Goal: Task Accomplishment & Management: Complete application form

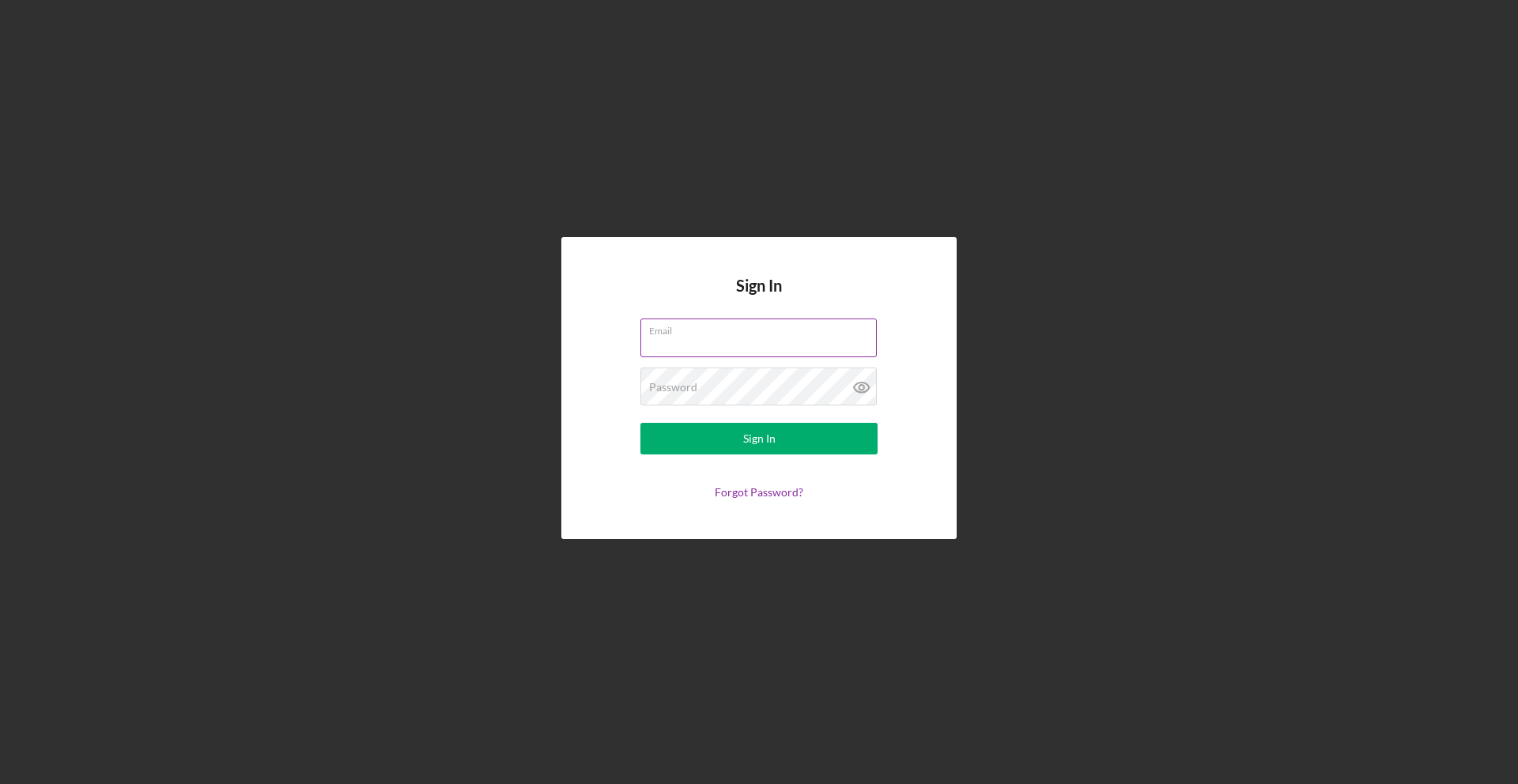
click at [816, 353] on input "Email" at bounding box center [759, 337] width 237 height 38
click at [819, 344] on input "Email" at bounding box center [759, 337] width 237 height 38
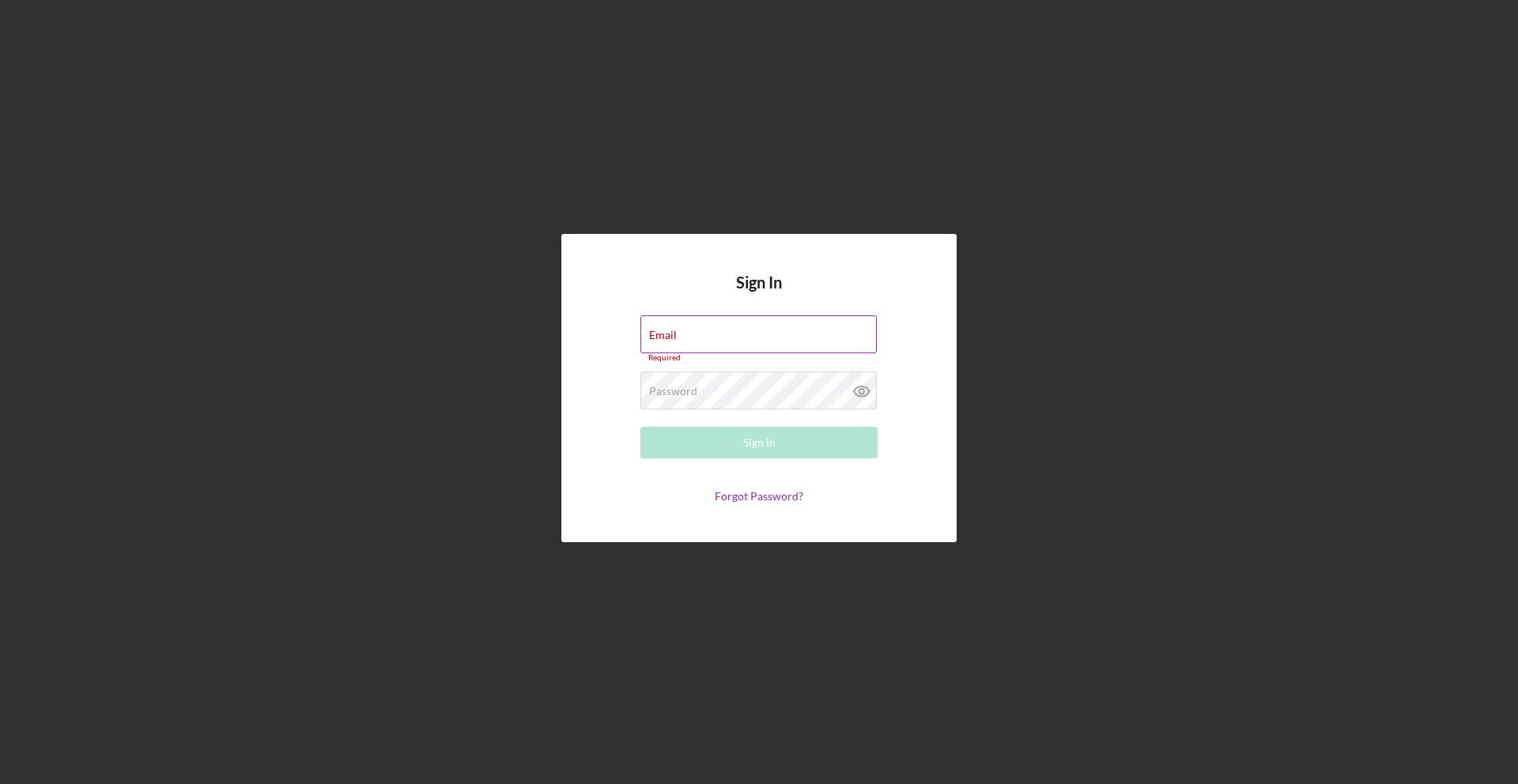
click at [824, 335] on div "Email Required" at bounding box center [759, 339] width 237 height 47
click at [824, 336] on input "Email" at bounding box center [759, 334] width 237 height 38
click at [1026, 331] on div "Sign In Email Required Password Required Sign In Forgot Password?" at bounding box center [758, 388] width 1502 height 776
click at [844, 346] on input "Email" at bounding box center [759, 334] width 237 height 38
click at [843, 342] on input "Email" at bounding box center [759, 334] width 237 height 38
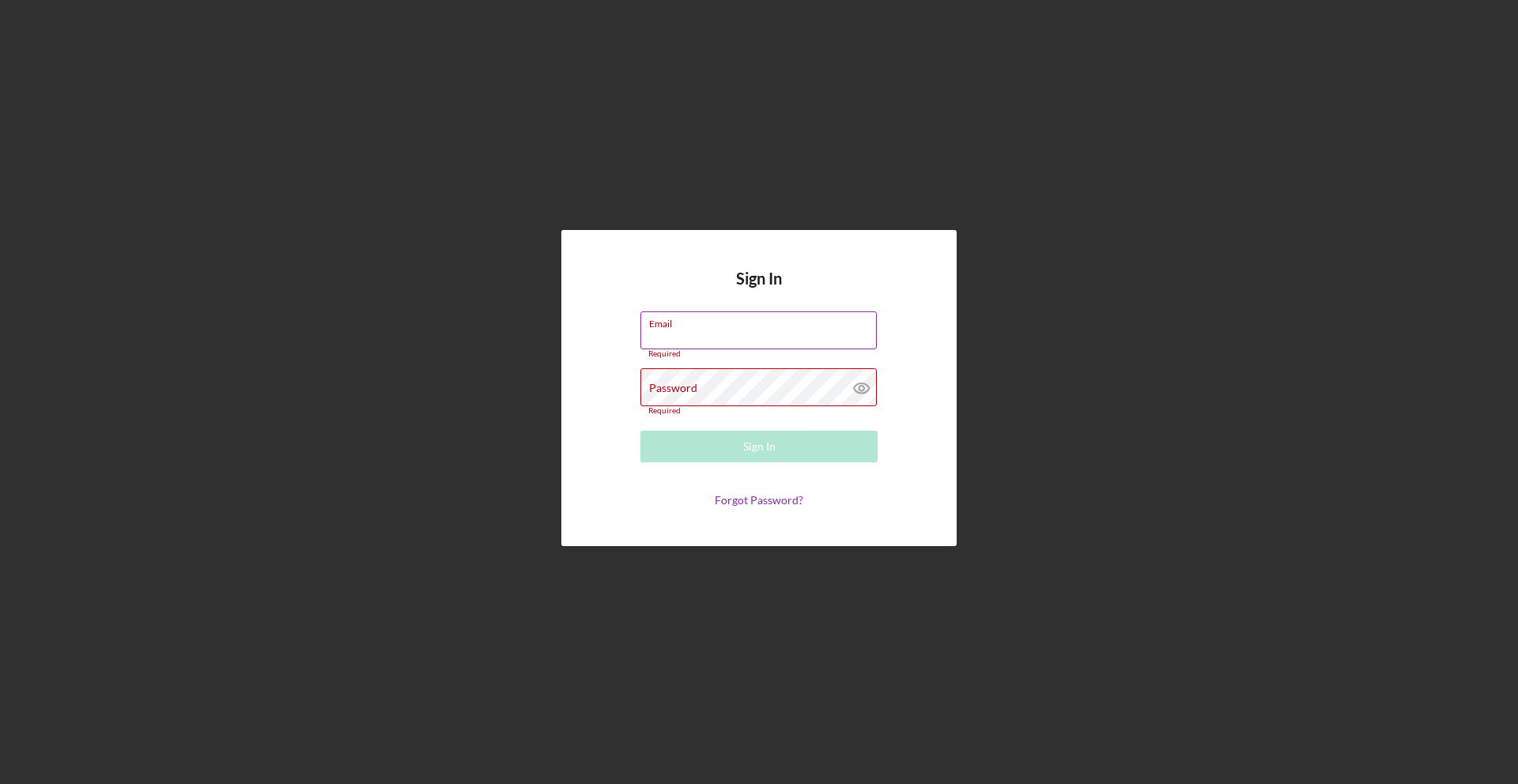
click at [815, 341] on input "Email" at bounding box center [759, 331] width 237 height 38
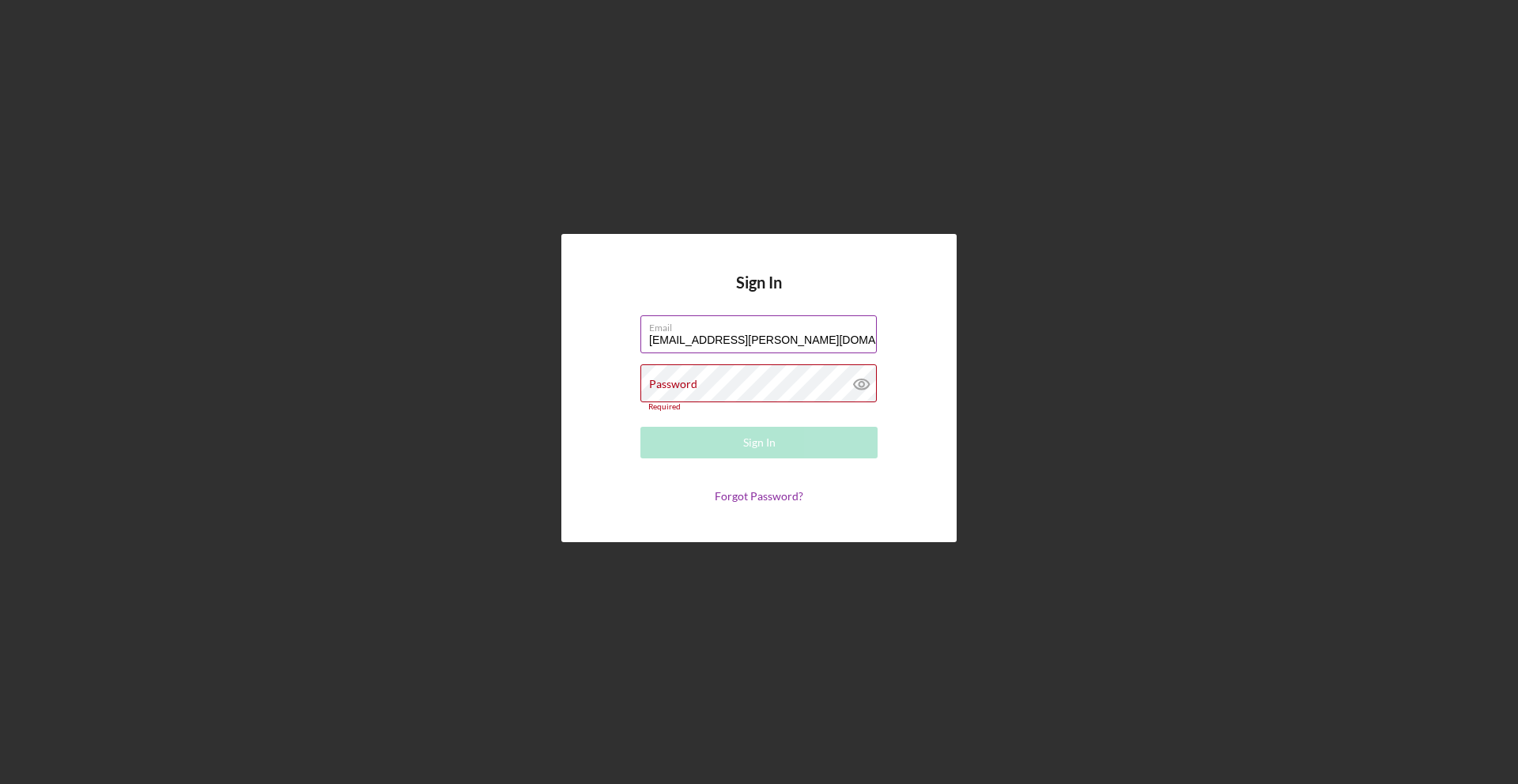
type input "[EMAIL_ADDRESS][PERSON_NAME][DOMAIN_NAME]"
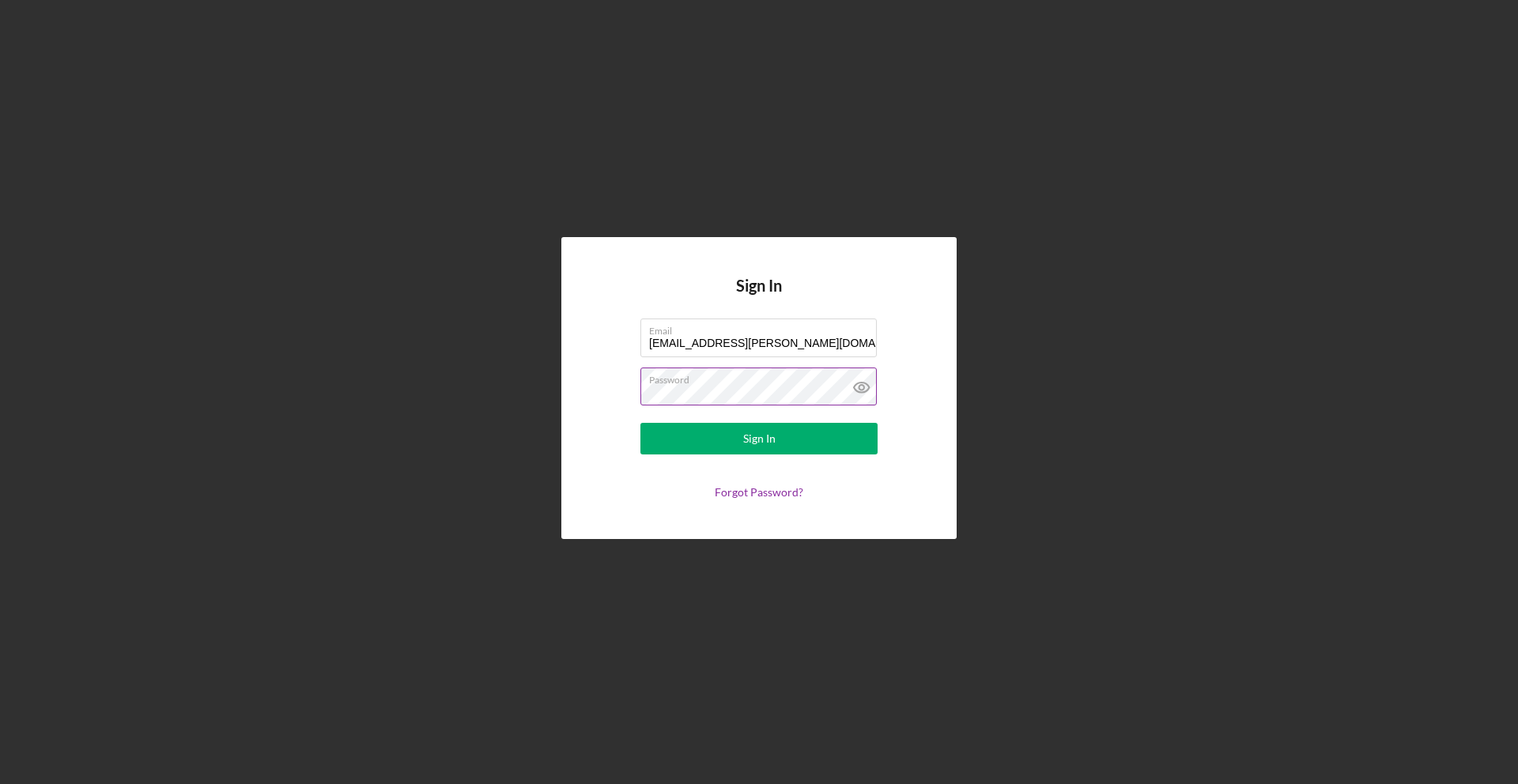
click at [860, 381] on icon at bounding box center [861, 387] width 39 height 39
click at [745, 441] on div "Sign In" at bounding box center [759, 438] width 33 height 32
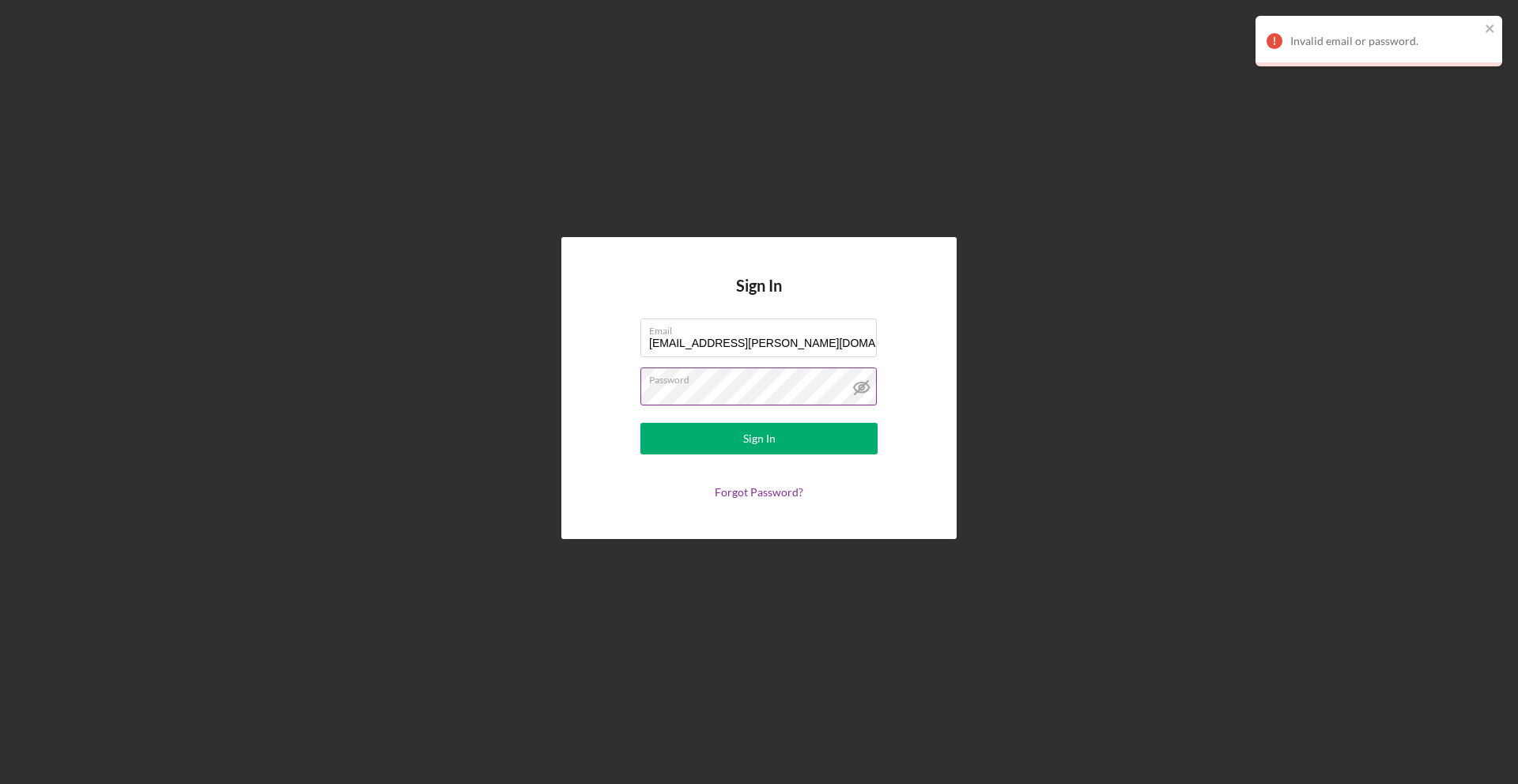
click at [863, 381] on icon at bounding box center [861, 387] width 39 height 39
click at [785, 423] on button "Sign In" at bounding box center [759, 438] width 237 height 32
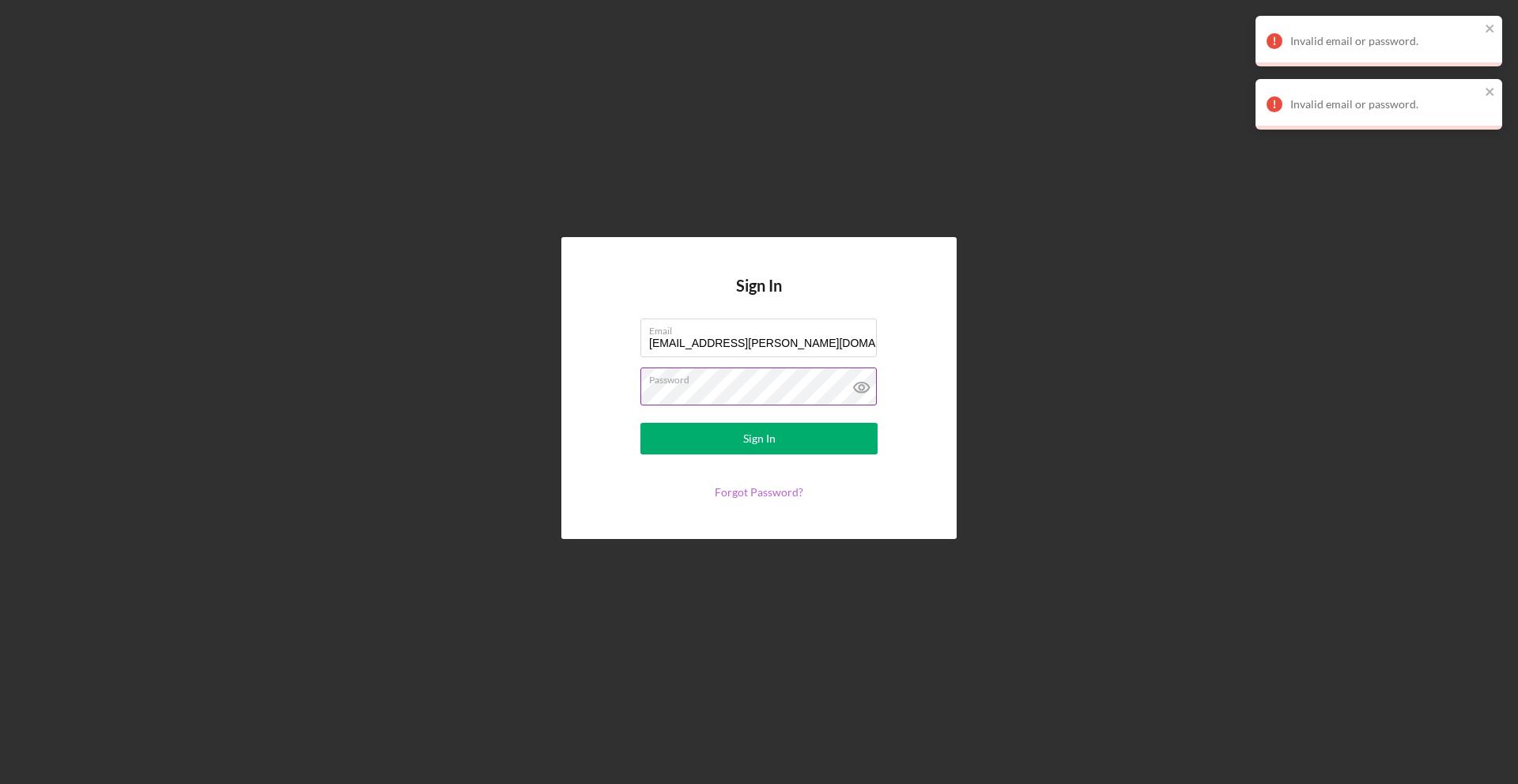
click at [767, 492] on link "Forgot Password?" at bounding box center [759, 492] width 88 height 13
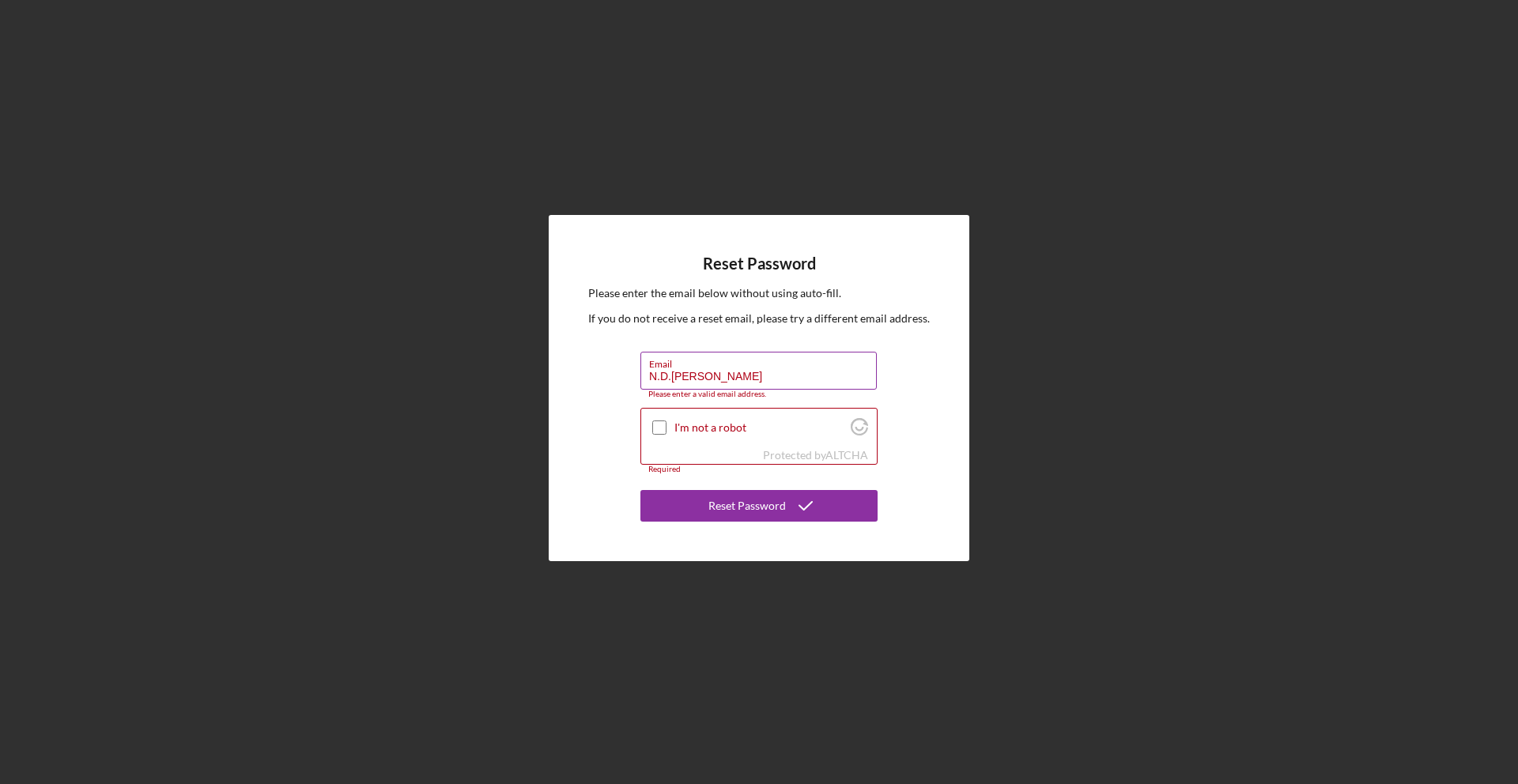
type input "[EMAIL_ADDRESS][PERSON_NAME][DOMAIN_NAME]"
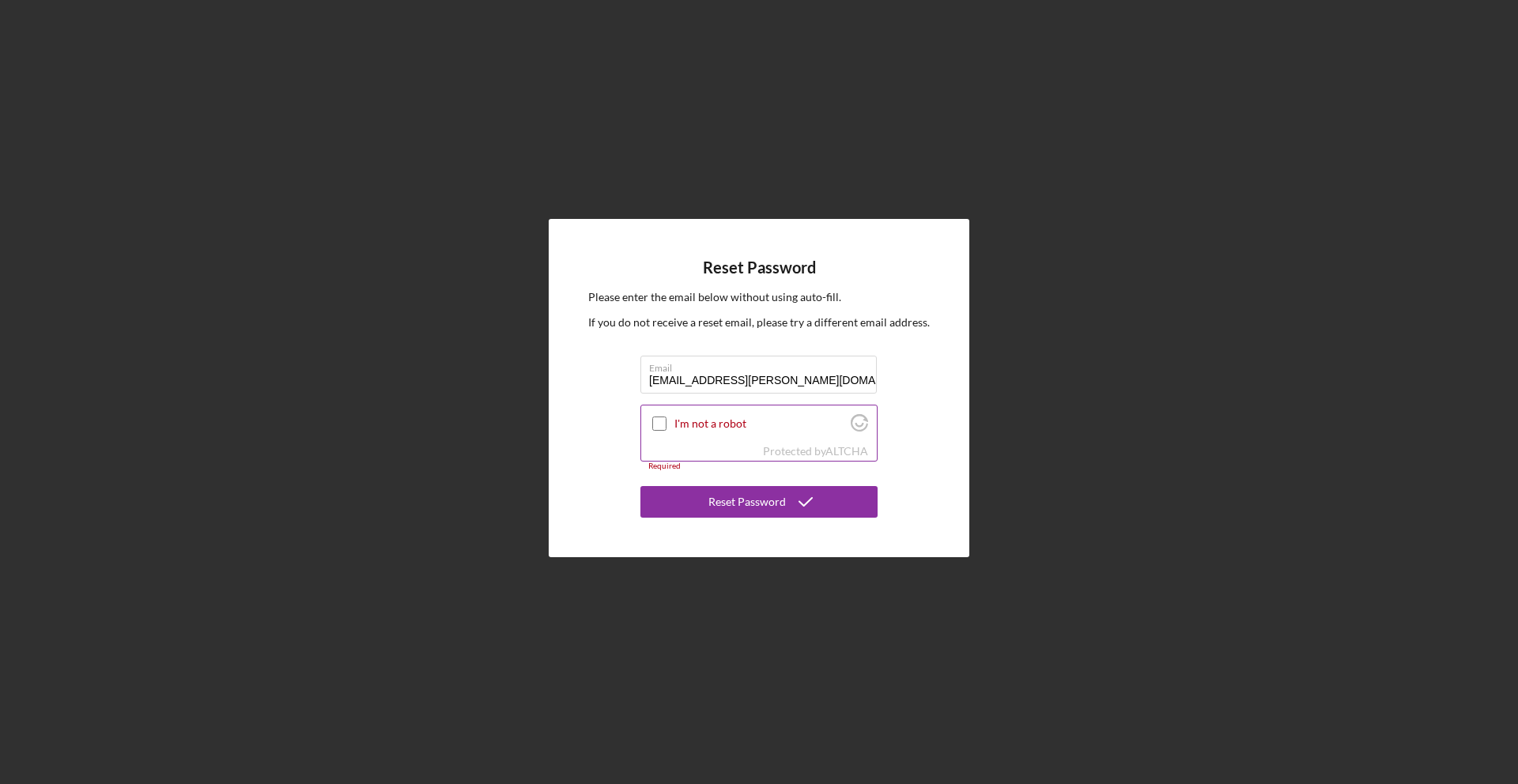
click at [661, 427] on input "I'm not a robot" at bounding box center [658, 423] width 14 height 14
checkbox input "true"
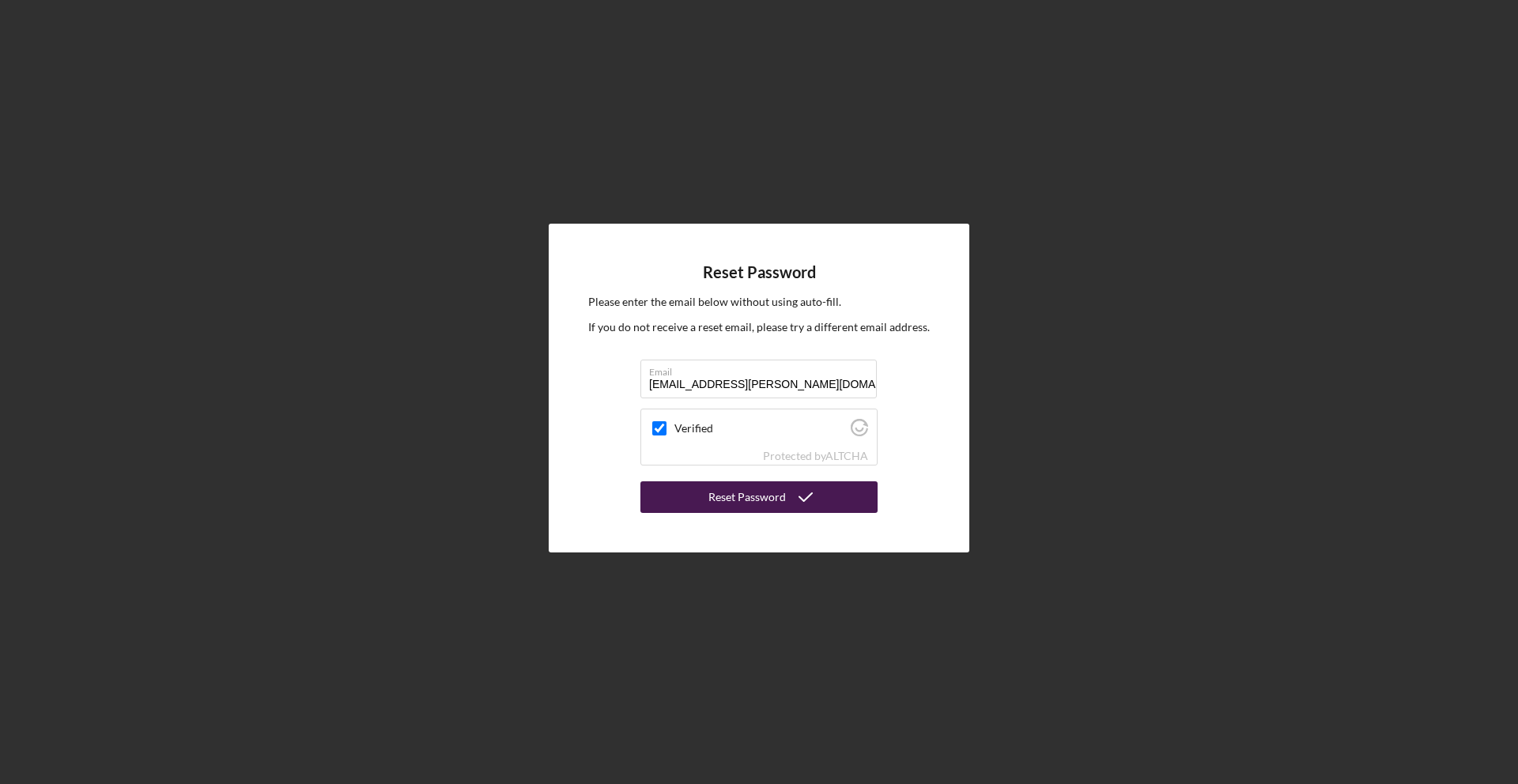
click at [736, 495] on div "Reset Password" at bounding box center [747, 497] width 77 height 32
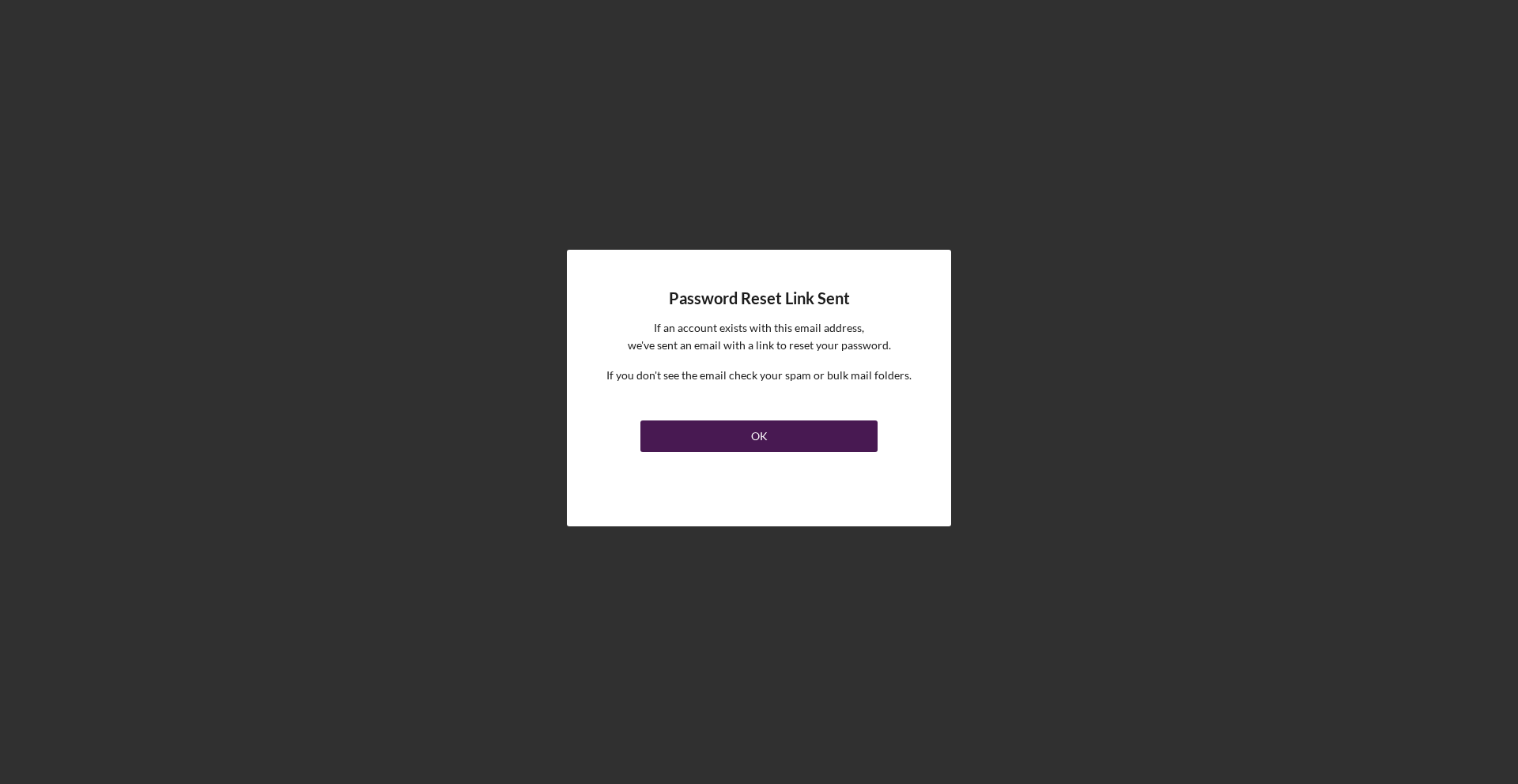
click at [730, 449] on button "OK" at bounding box center [759, 437] width 237 height 32
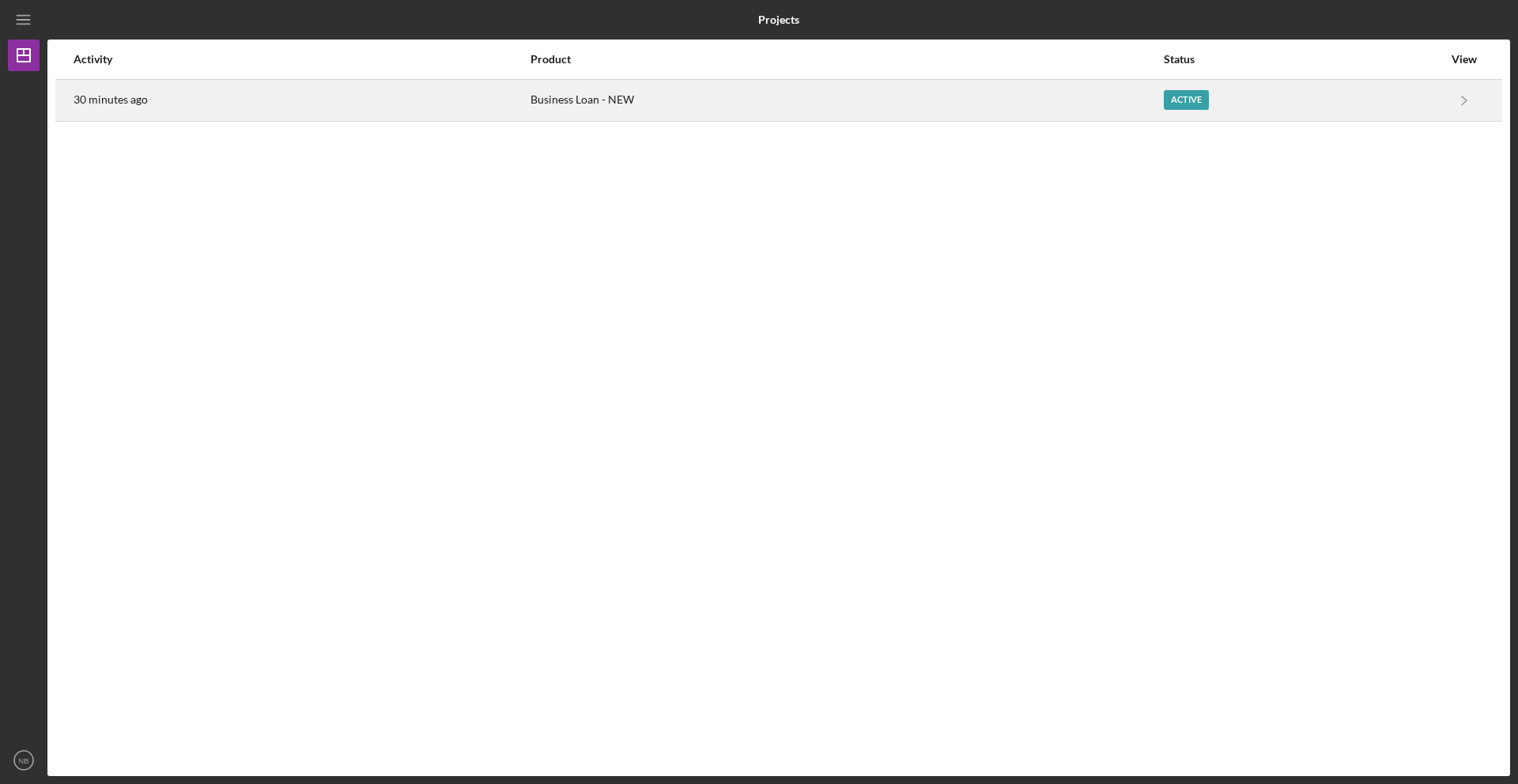
click at [210, 102] on div "30 minutes ago" at bounding box center [301, 100] width 456 height 39
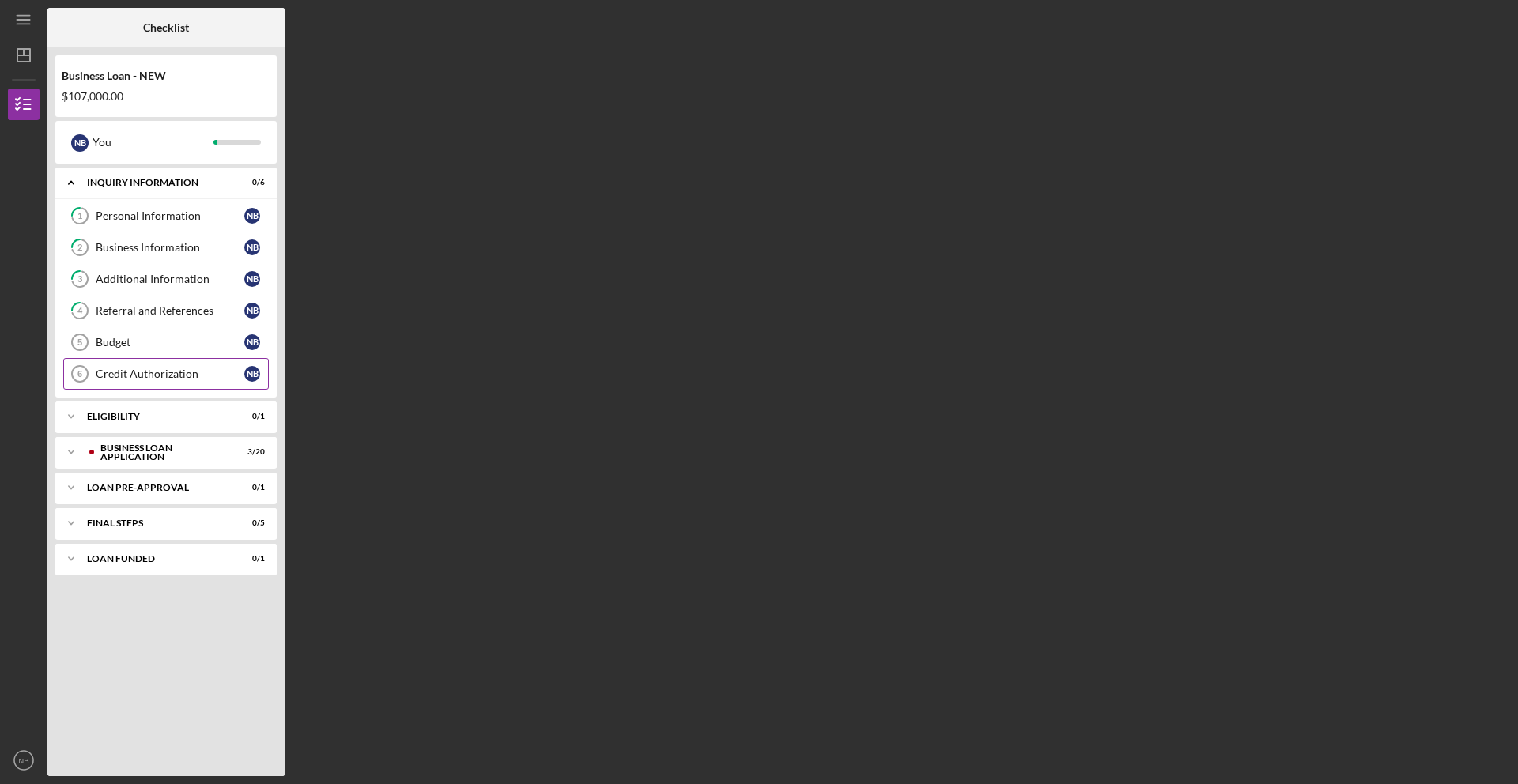
click at [219, 373] on div "Credit Authorization" at bounding box center [170, 373] width 148 height 12
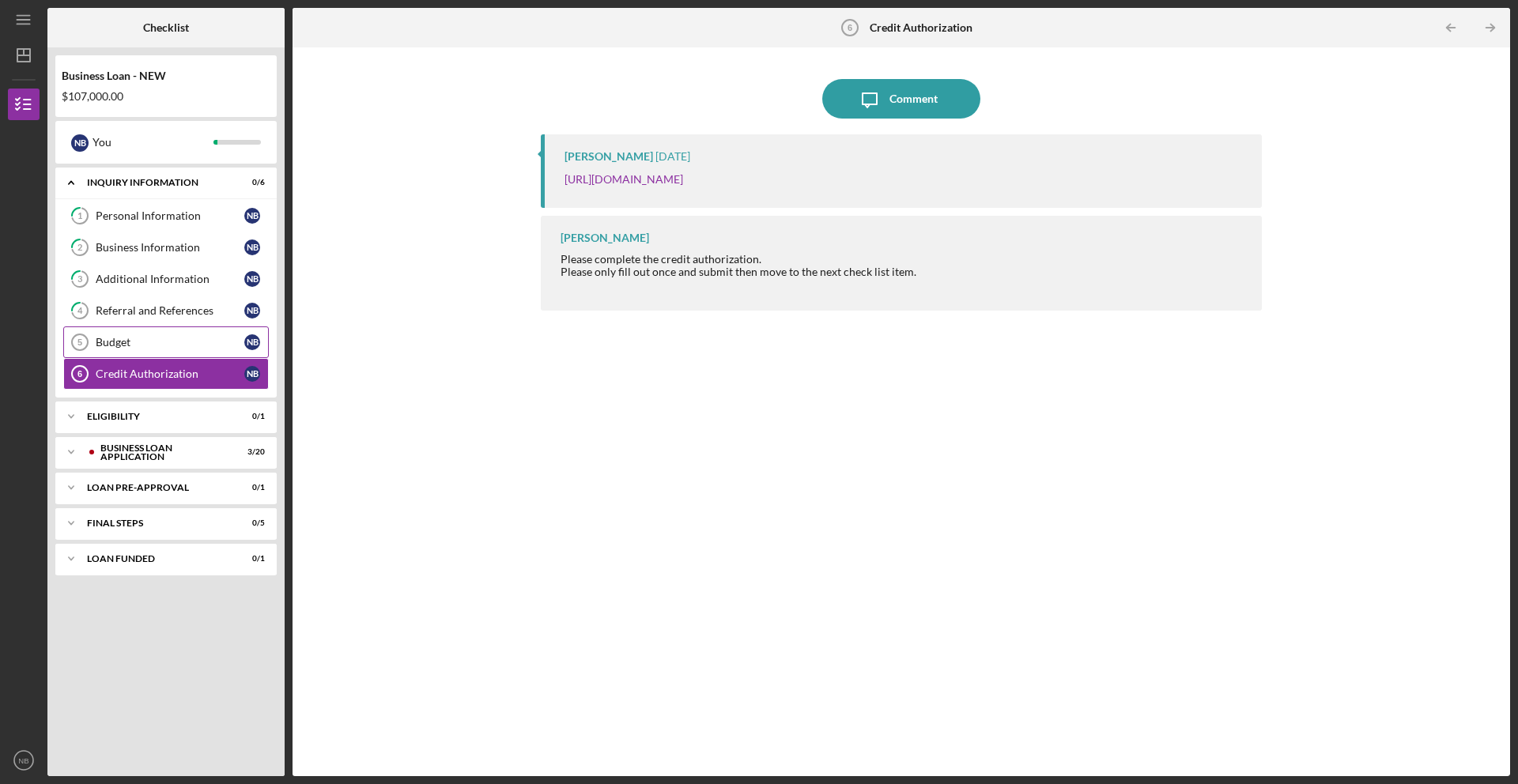
click at [195, 345] on div "Budget" at bounding box center [170, 342] width 148 height 12
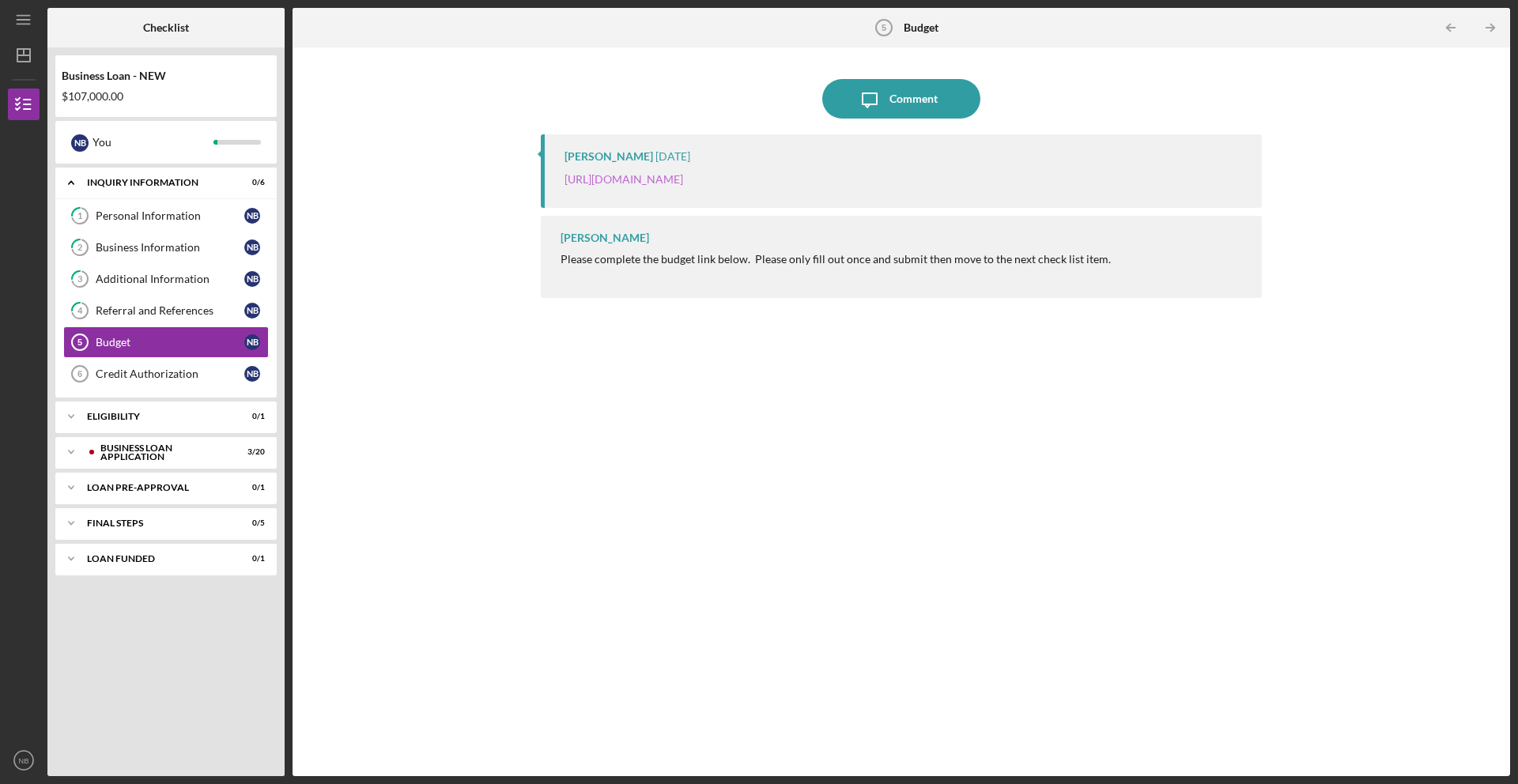
click at [683, 176] on link "[URL][DOMAIN_NAME]" at bounding box center [624, 178] width 118 height 13
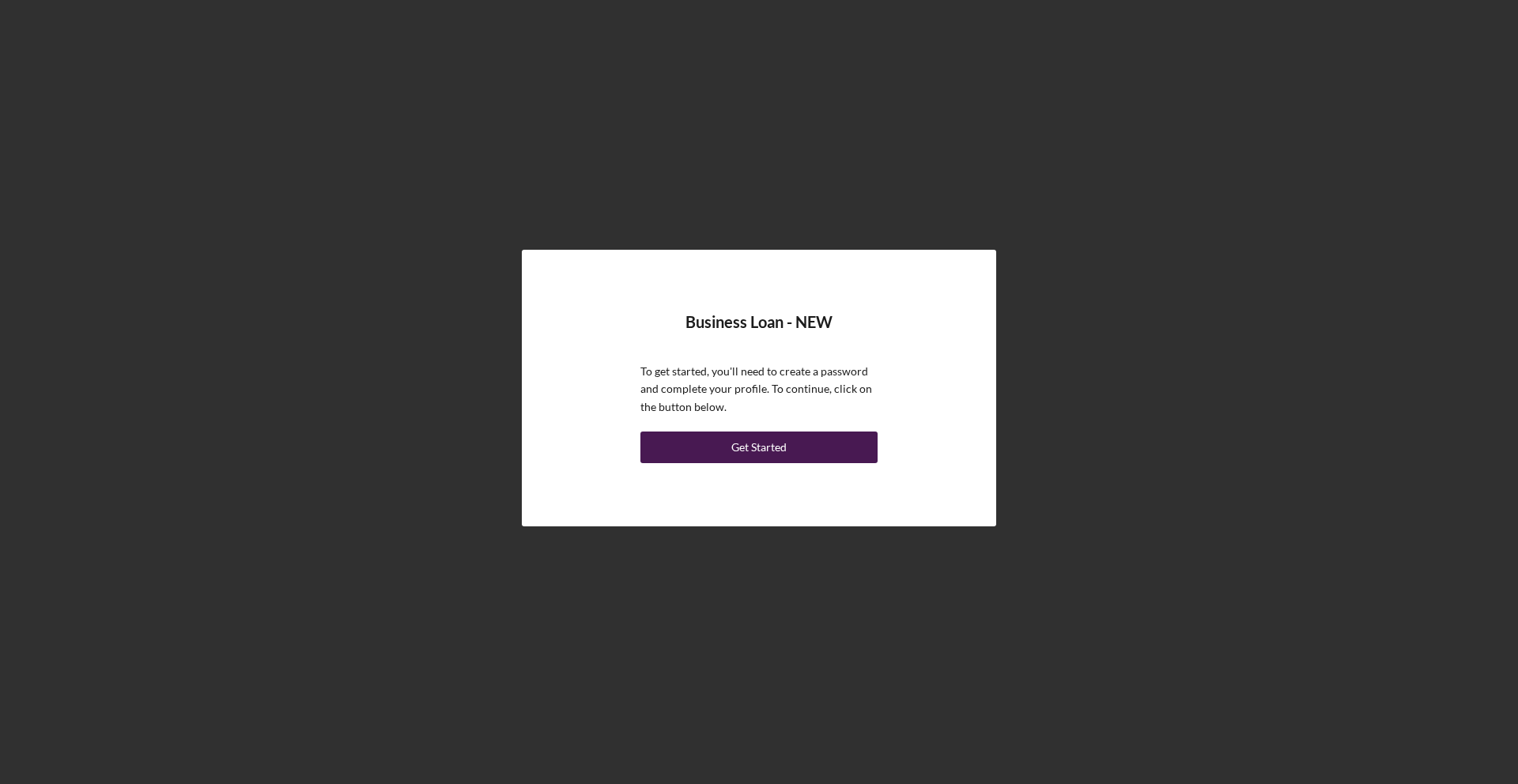
click at [725, 452] on button "Get Started" at bounding box center [759, 447] width 237 height 32
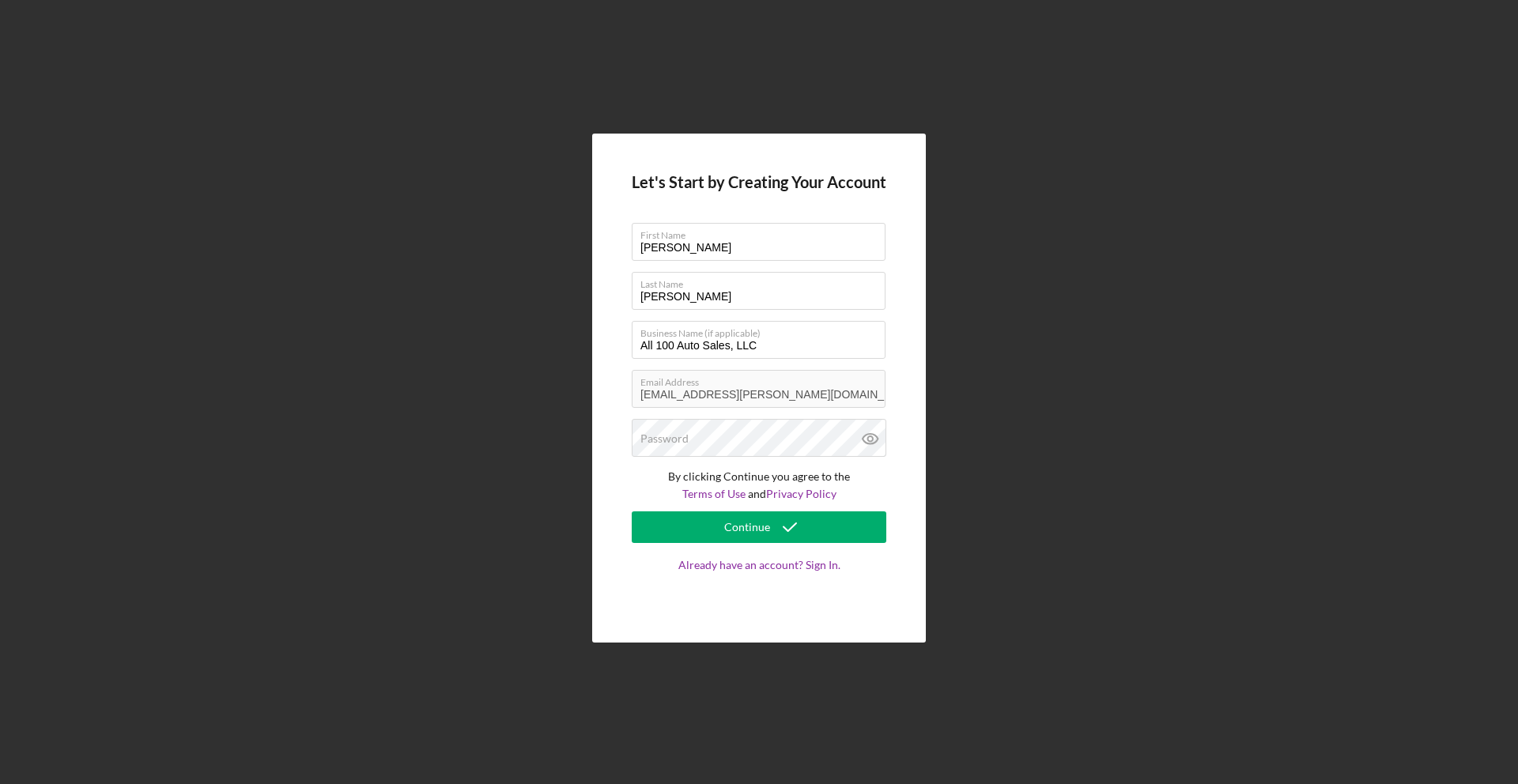
click at [594, 417] on div "Let's Start by Creating Your Account First Name Nicholas Last Name Boles Busine…" at bounding box center [758, 388] width 333 height 509
click at [744, 435] on div "Password" at bounding box center [758, 438] width 255 height 39
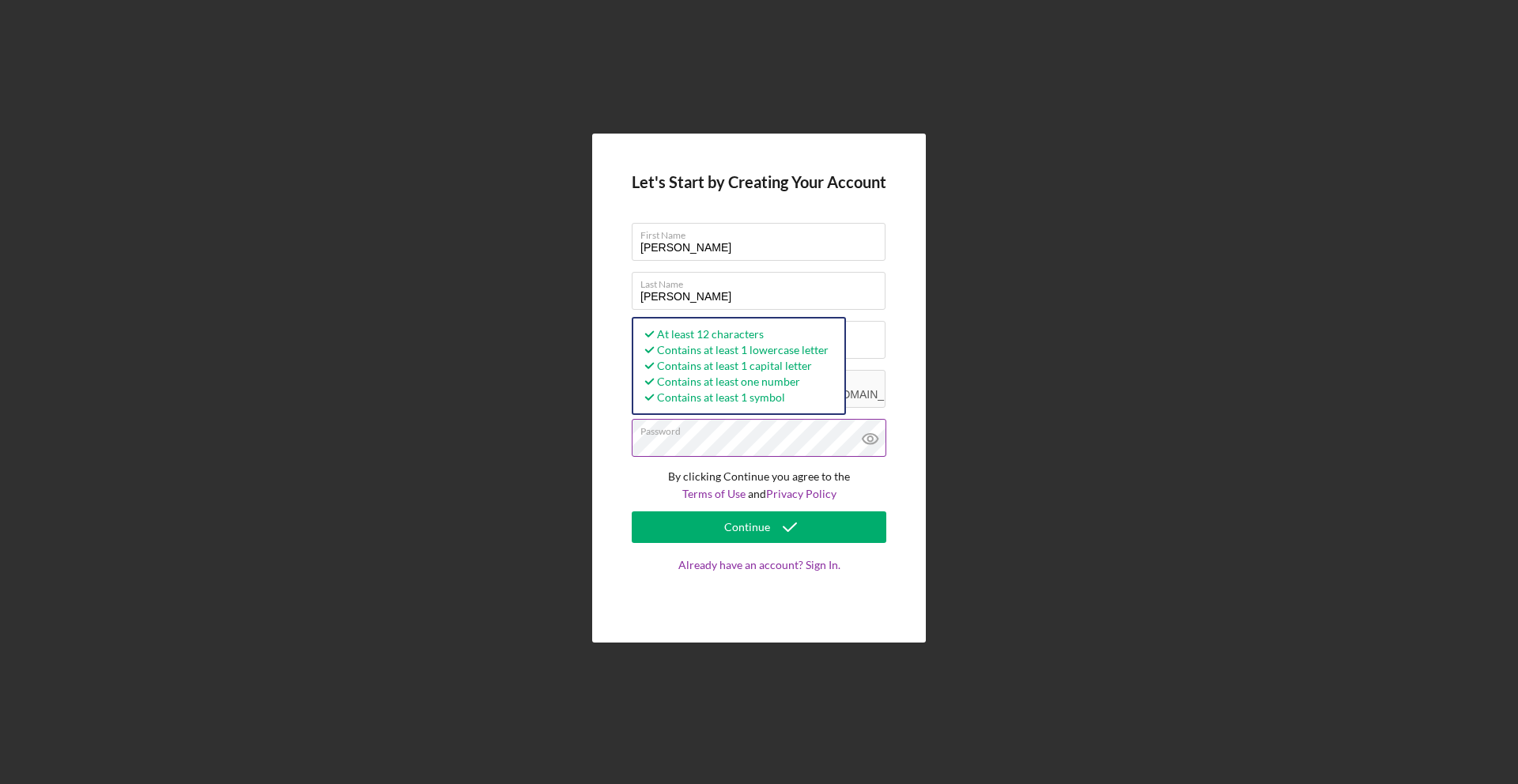
click at [871, 437] on icon at bounding box center [870, 438] width 39 height 39
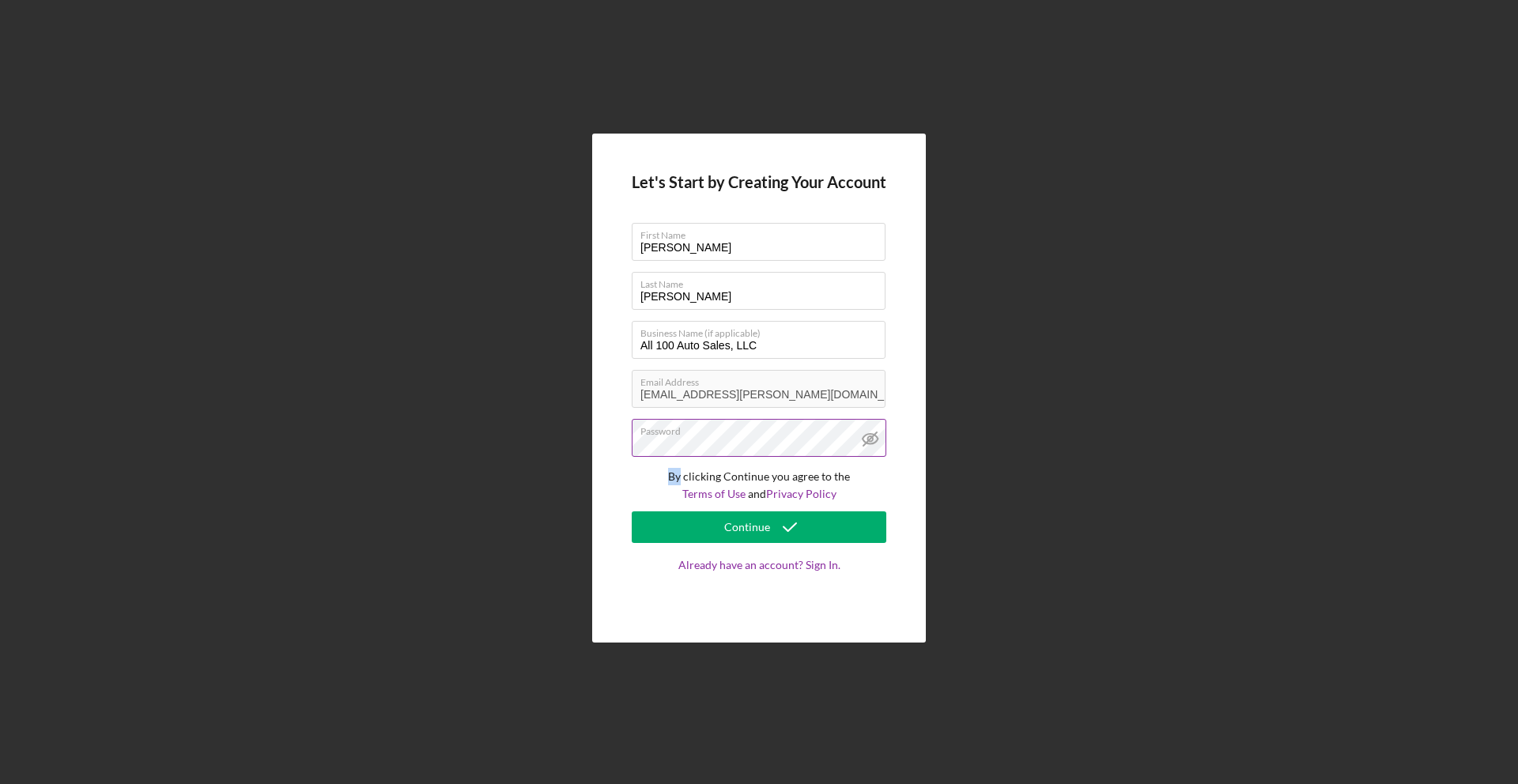
click at [871, 437] on line at bounding box center [870, 438] width 13 height 13
click at [781, 521] on icon "submit" at bounding box center [790, 527] width 39 height 39
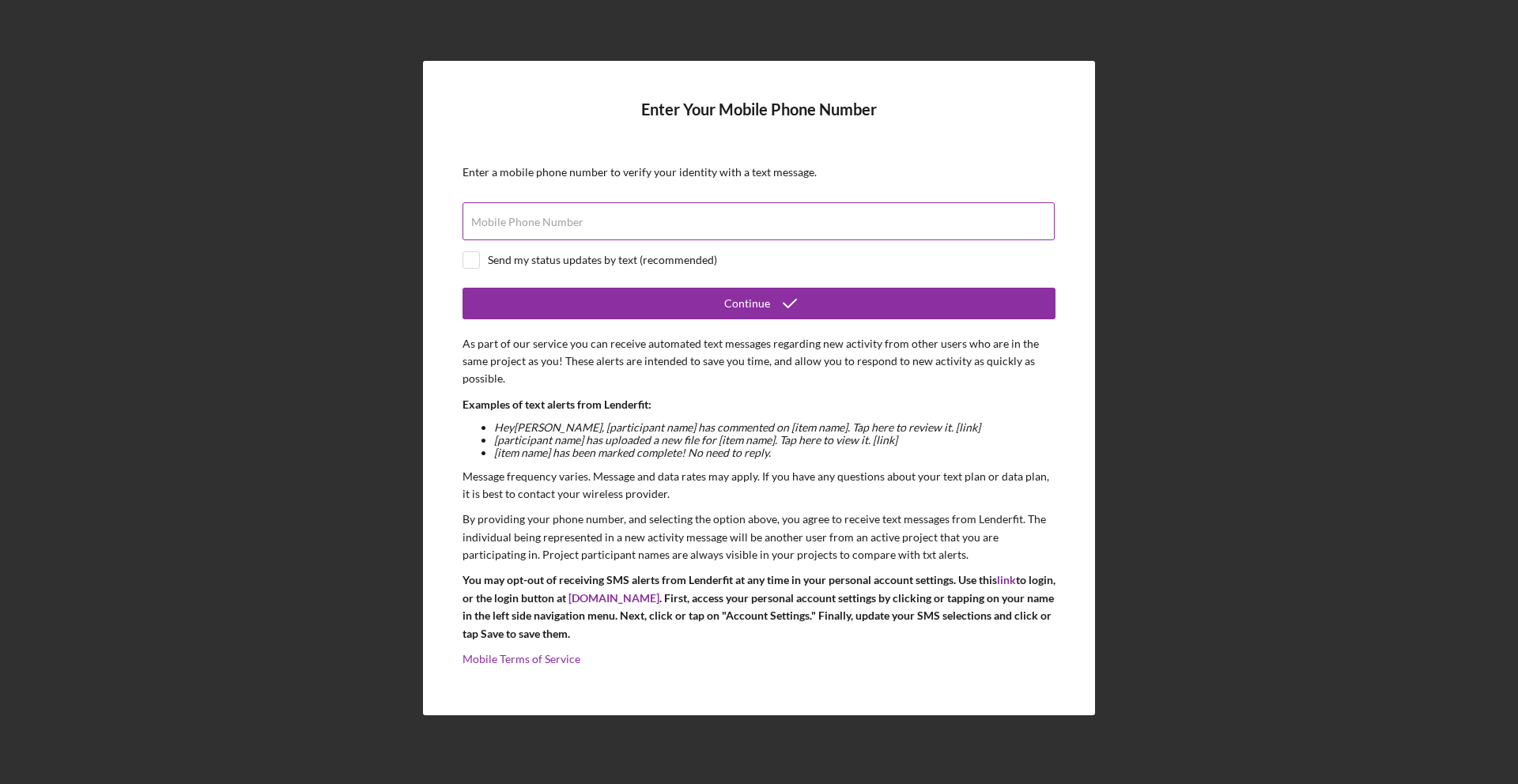
click at [795, 226] on input "Mobile Phone Number" at bounding box center [758, 221] width 592 height 38
type input "(314) 363-2190"
click at [476, 257] on input "checkbox" at bounding box center [471, 259] width 16 height 16
checkbox input "true"
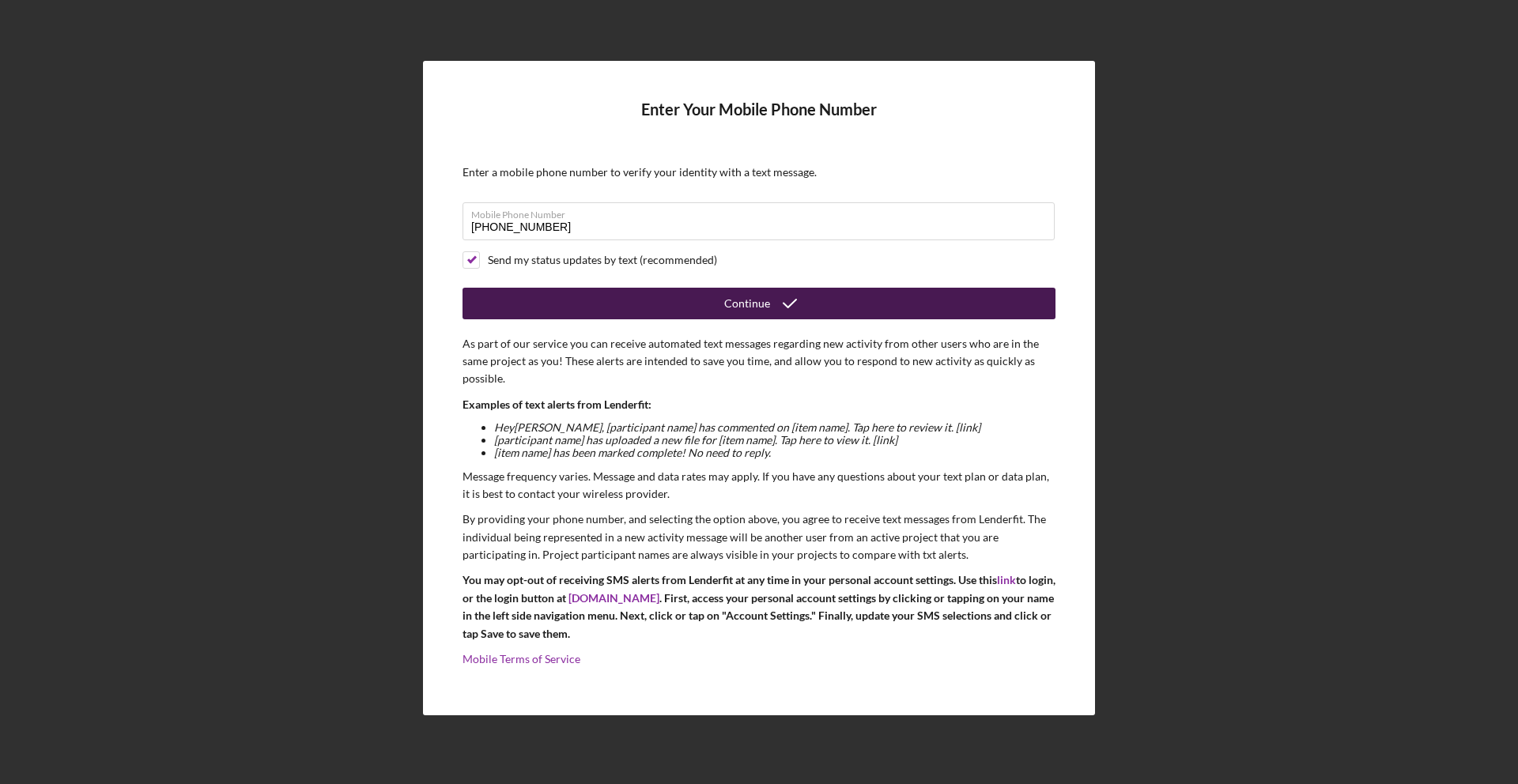
click at [588, 287] on div "Continue" at bounding box center [758, 303] width 593 height 32
click at [748, 303] on div "Continue" at bounding box center [747, 303] width 46 height 32
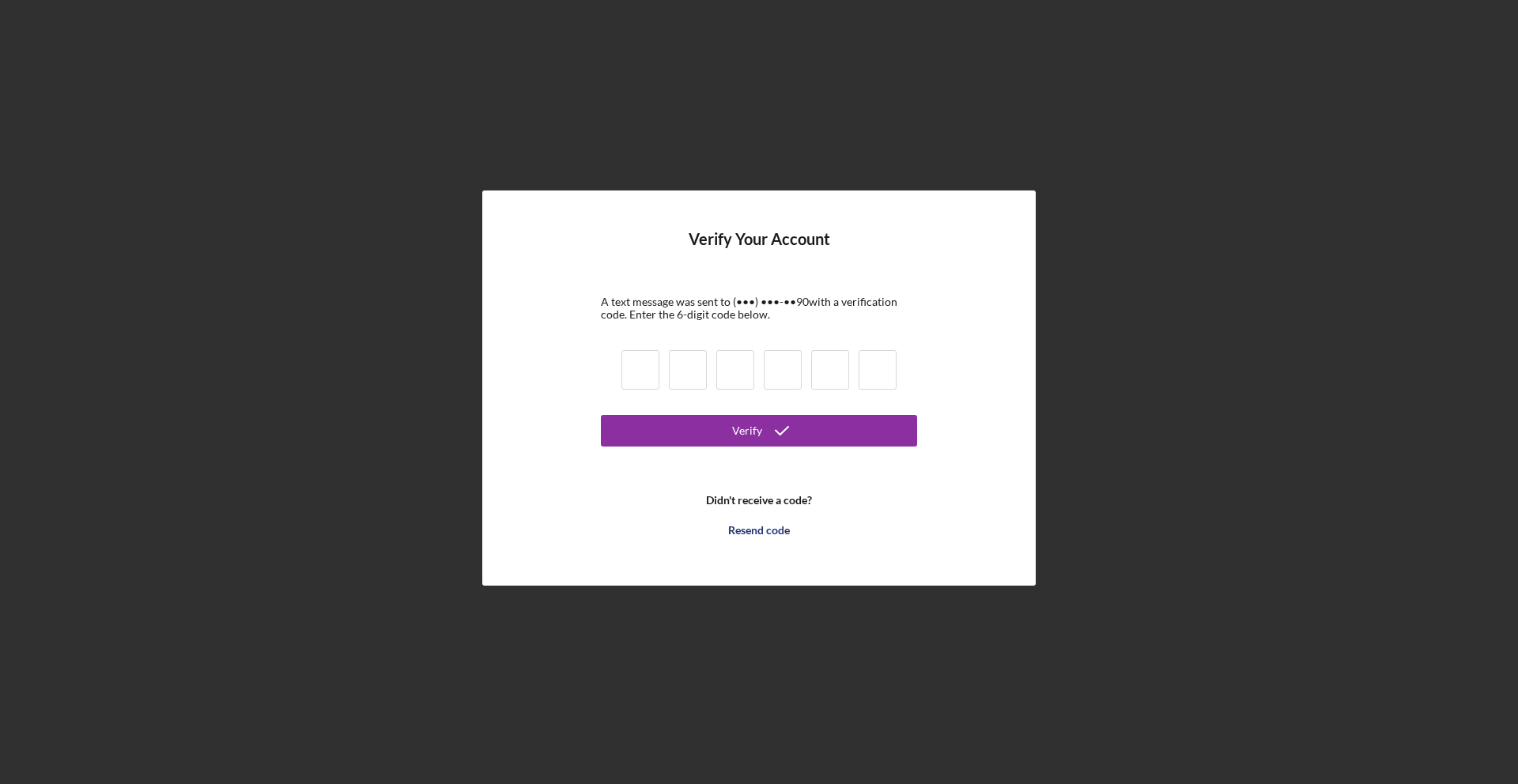
click at [652, 370] on input at bounding box center [640, 370] width 38 height 39
type input "2"
type input "9"
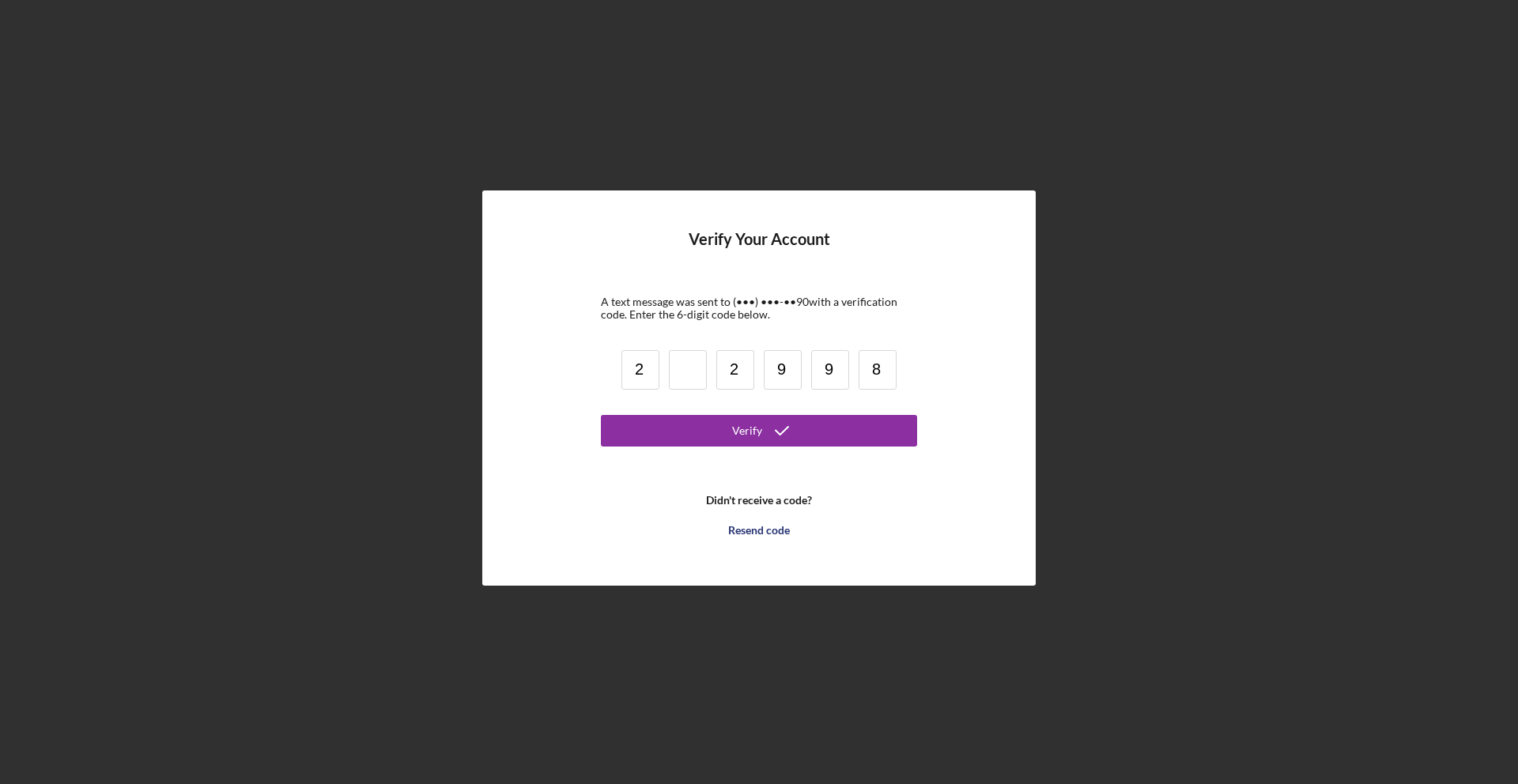
type input "8"
click at [676, 368] on input at bounding box center [688, 370] width 38 height 39
type input "9"
click at [769, 439] on icon "submit" at bounding box center [782, 431] width 39 height 39
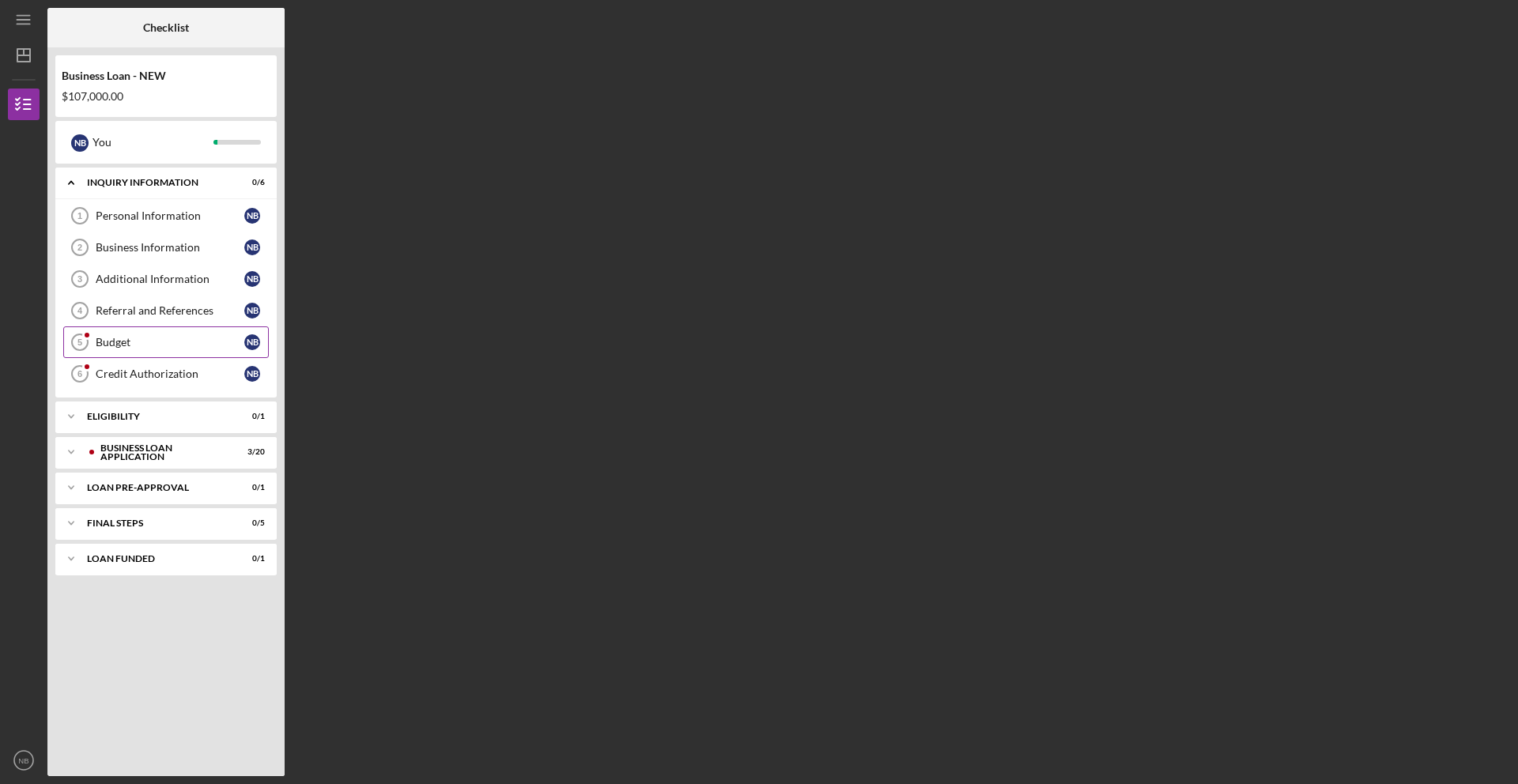
click at [142, 341] on div "Budget" at bounding box center [170, 342] width 148 height 12
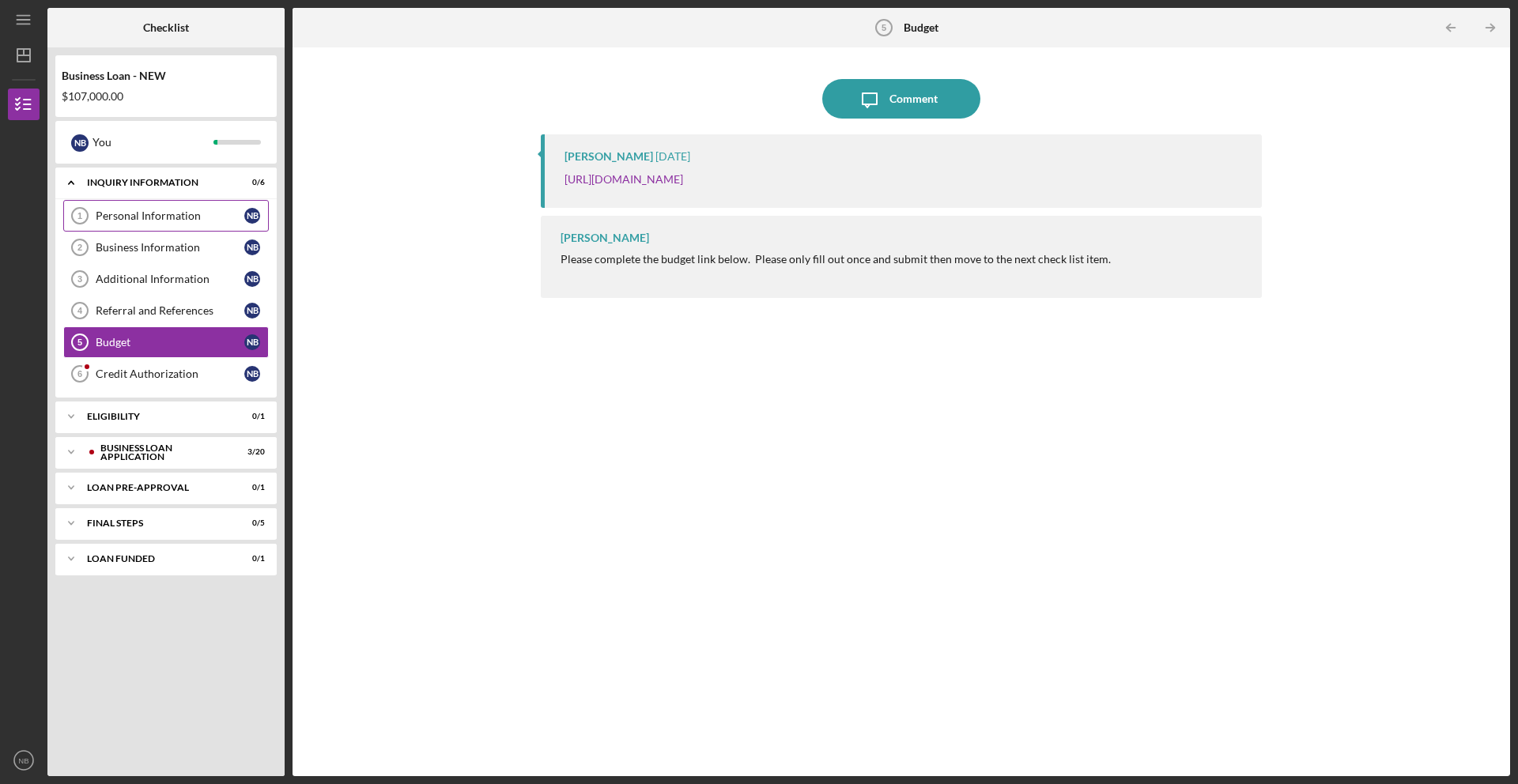
click at [153, 217] on div "Personal Information" at bounding box center [170, 215] width 148 height 12
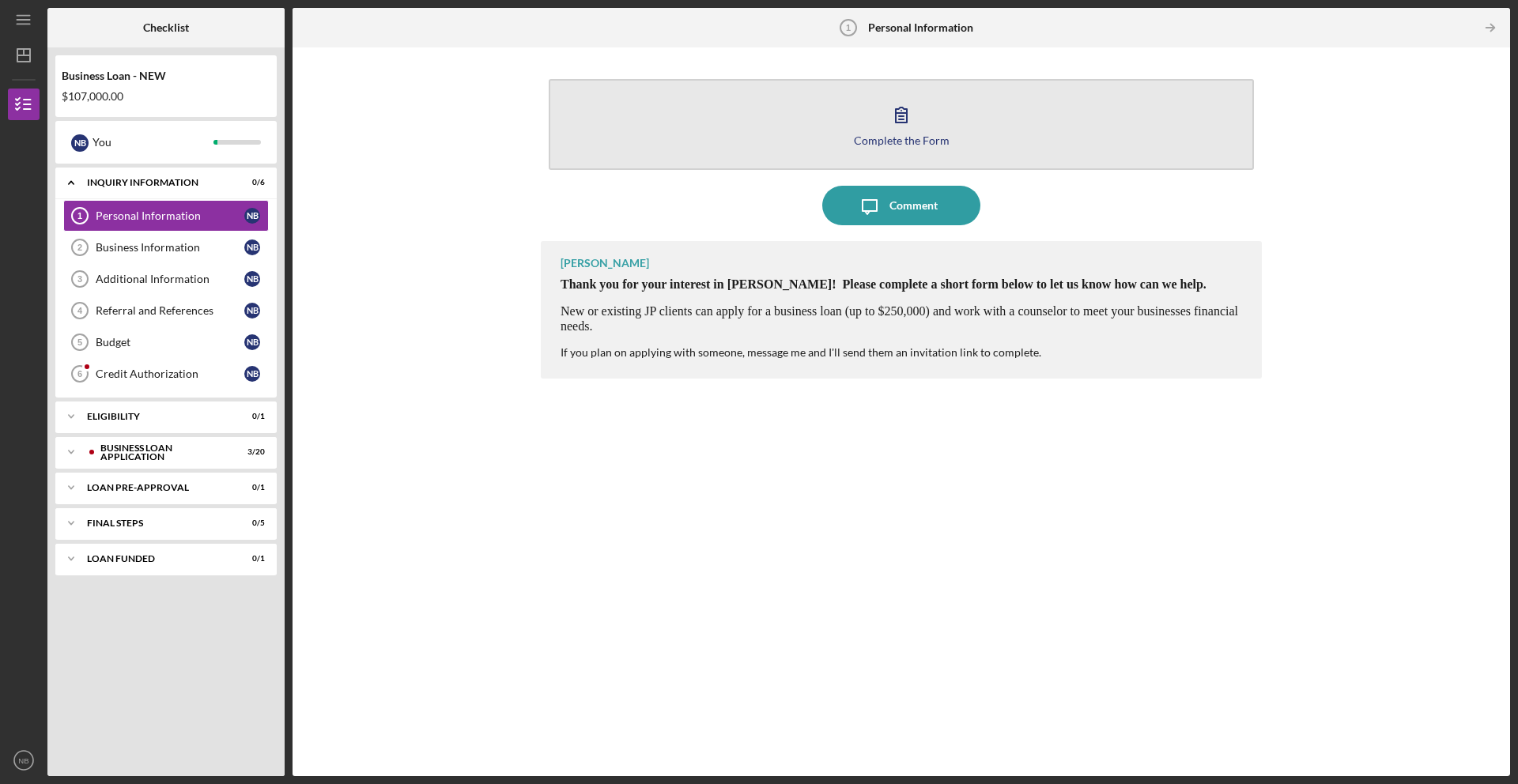
click at [867, 142] on div "Complete the Form" at bounding box center [902, 140] width 96 height 12
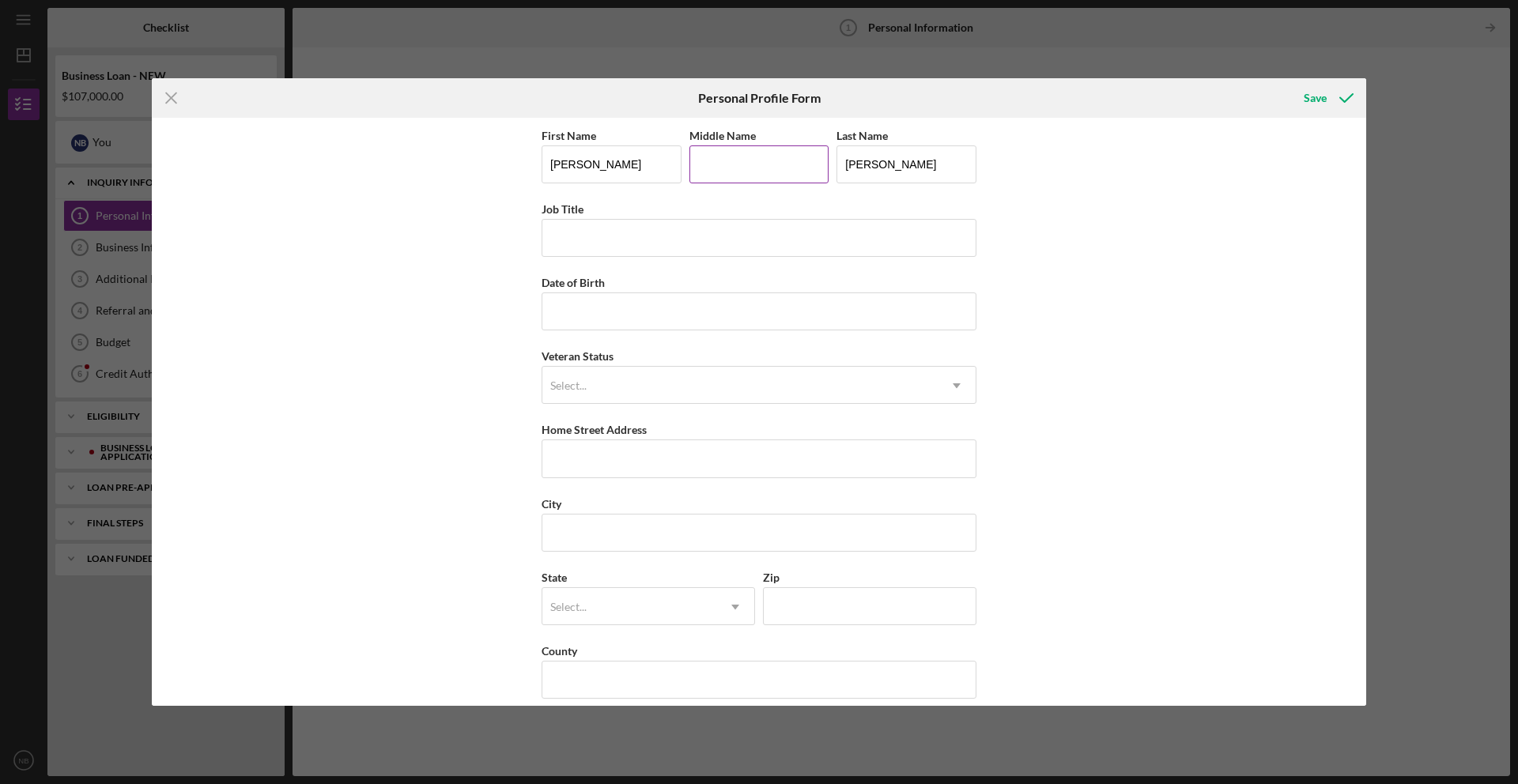
click at [735, 164] on input "Middle Name" at bounding box center [759, 164] width 140 height 38
click at [721, 228] on input "Job Title" at bounding box center [758, 238] width 435 height 38
click at [179, 99] on icon "Icon/Menu Close" at bounding box center [172, 98] width 39 height 39
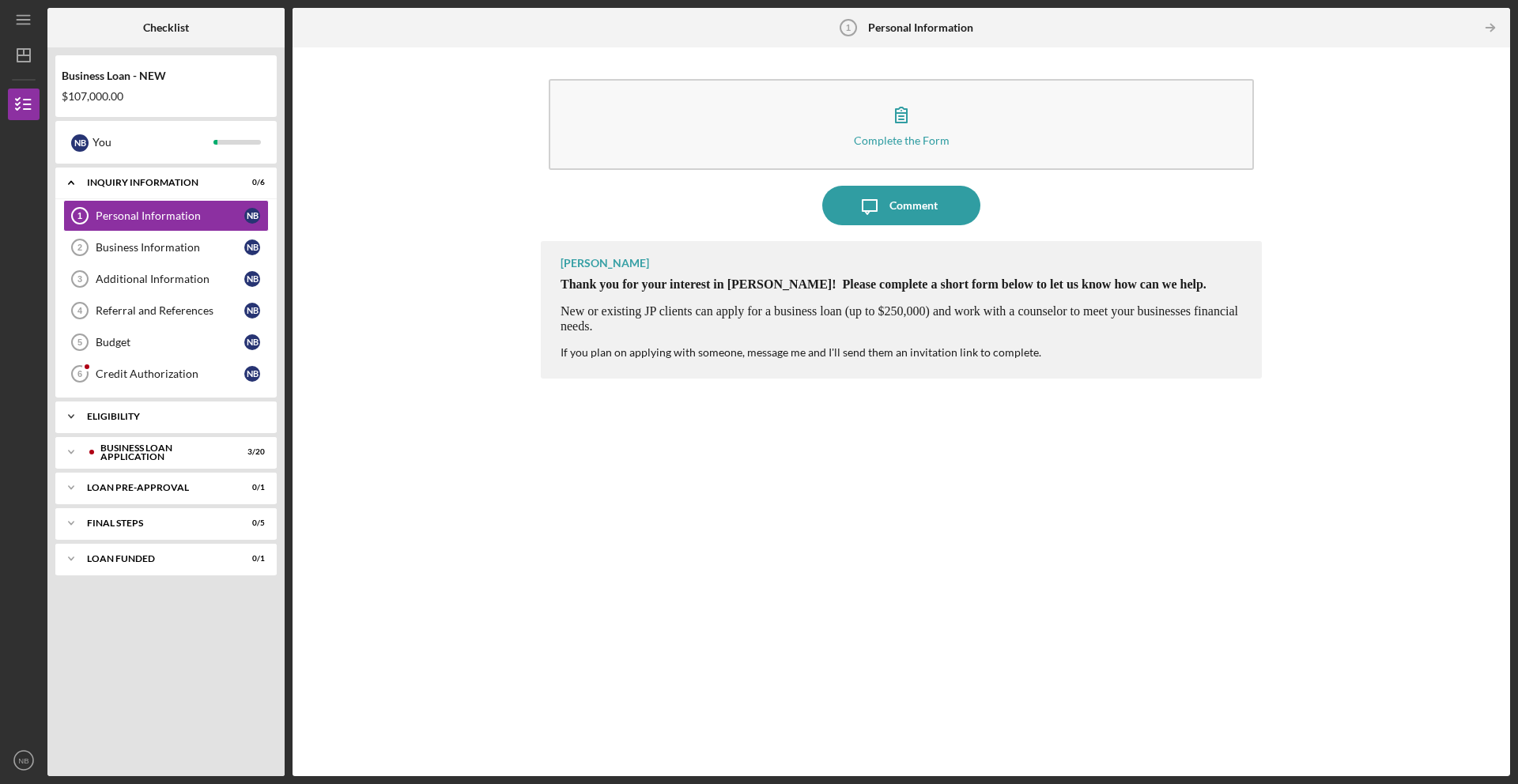
click at [182, 421] on div "ELIGIBILITY" at bounding box center [172, 416] width 170 height 9
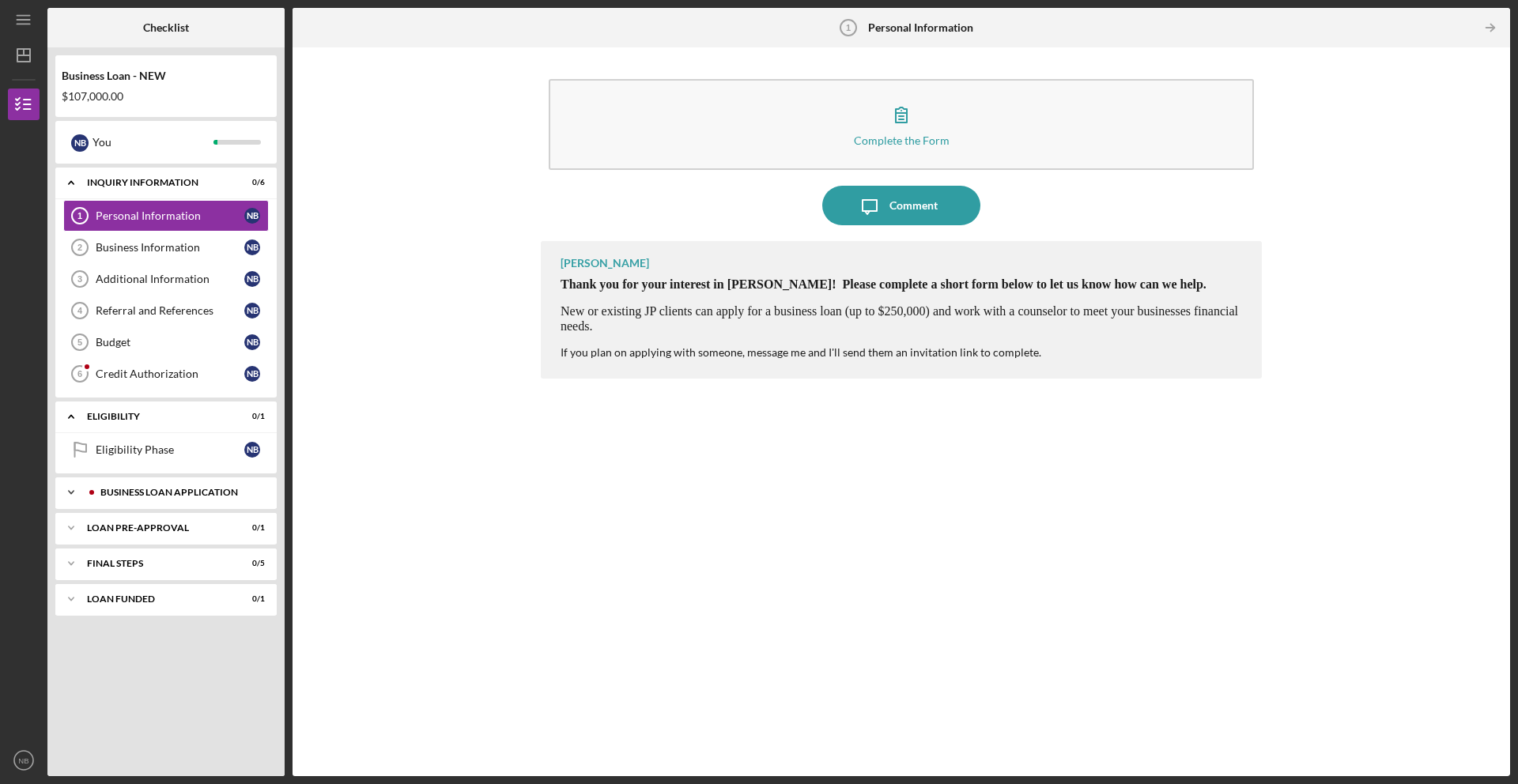
click at [187, 488] on div "BUSINESS LOAN APPLICATION" at bounding box center [178, 492] width 157 height 9
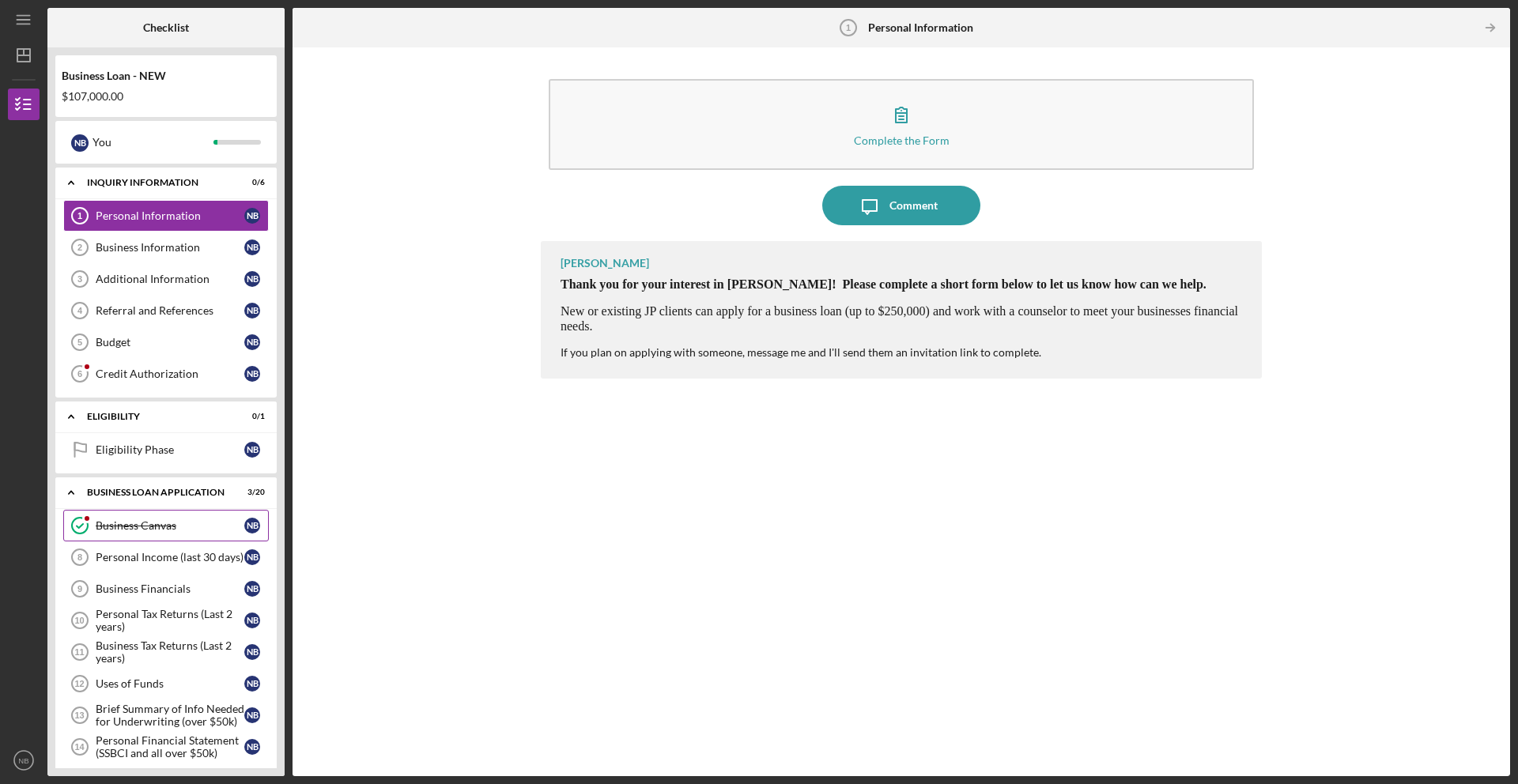
click at [152, 526] on div "Business Canvas" at bounding box center [170, 525] width 148 height 12
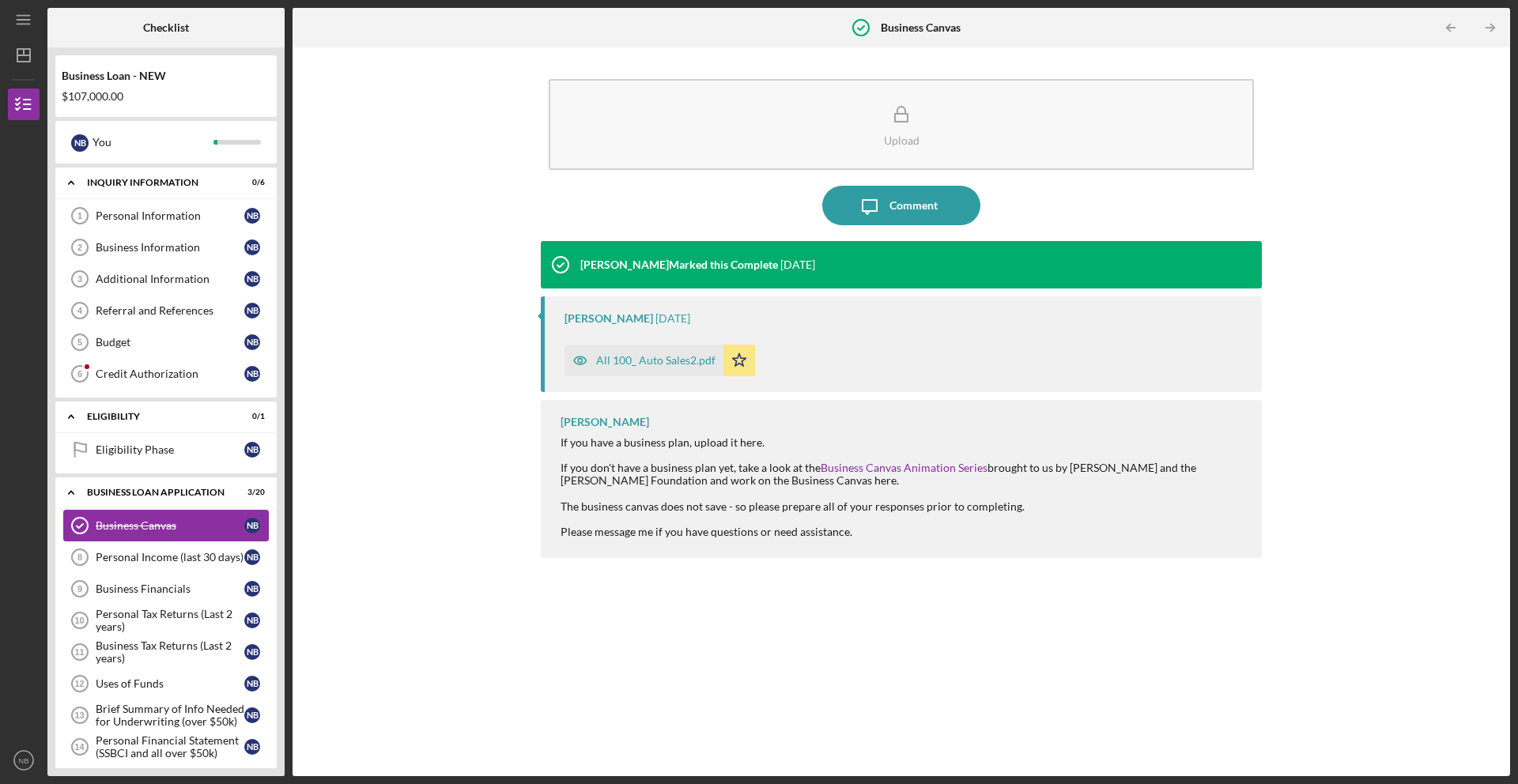
click at [179, 516] on link "Business Canvas Business Canvas N B" at bounding box center [165, 526] width 206 height 32
click at [333, 506] on div "Upload Icon/Message Comment Peyton McGovern Marked this Complete 4 days ago Pey…" at bounding box center [901, 411] width 1201 height 713
click at [136, 494] on div "BUSINESS LOAN APPLICATION" at bounding box center [172, 492] width 170 height 9
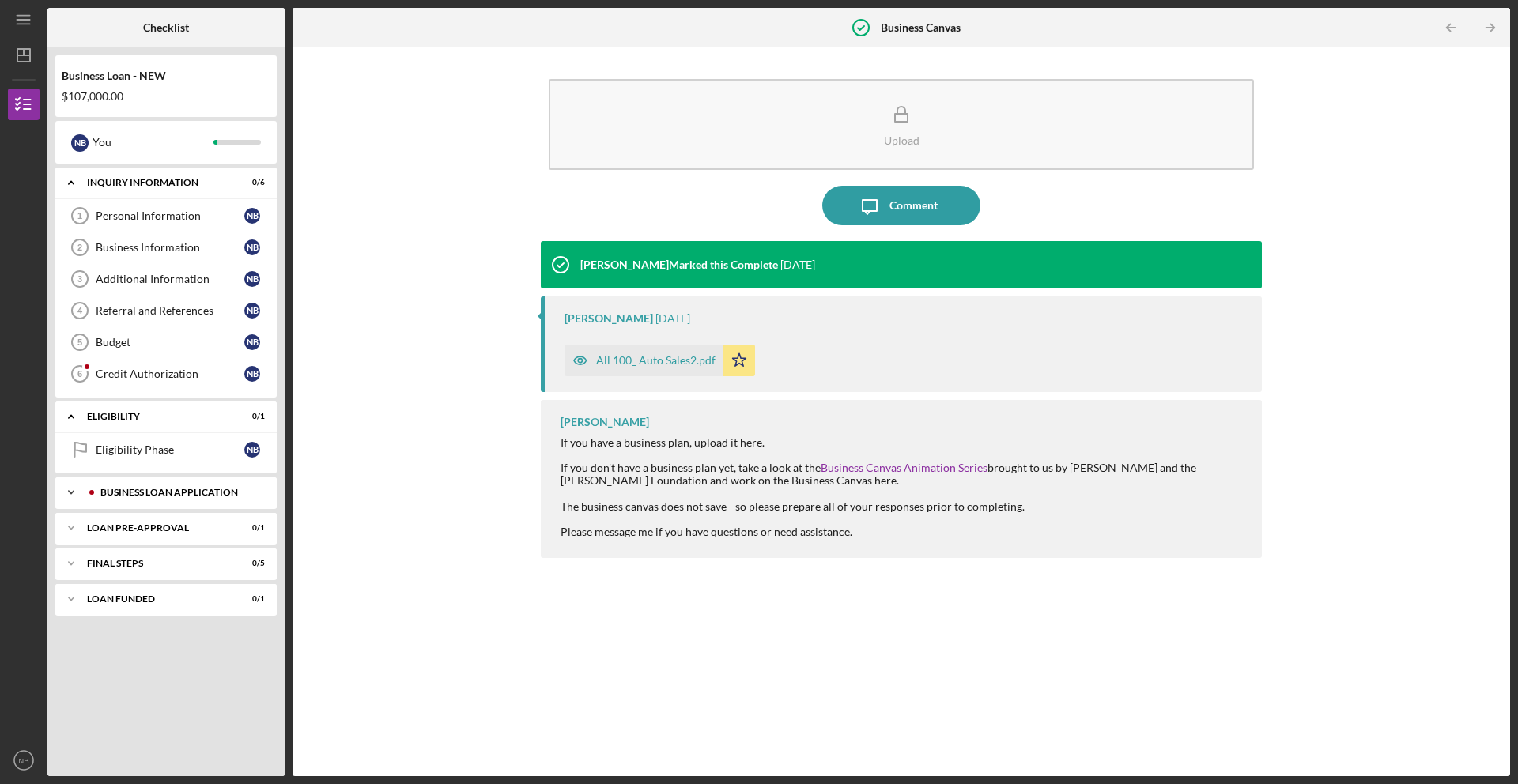
click at [136, 490] on div "BUSINESS LOAN APPLICATION" at bounding box center [178, 492] width 157 height 9
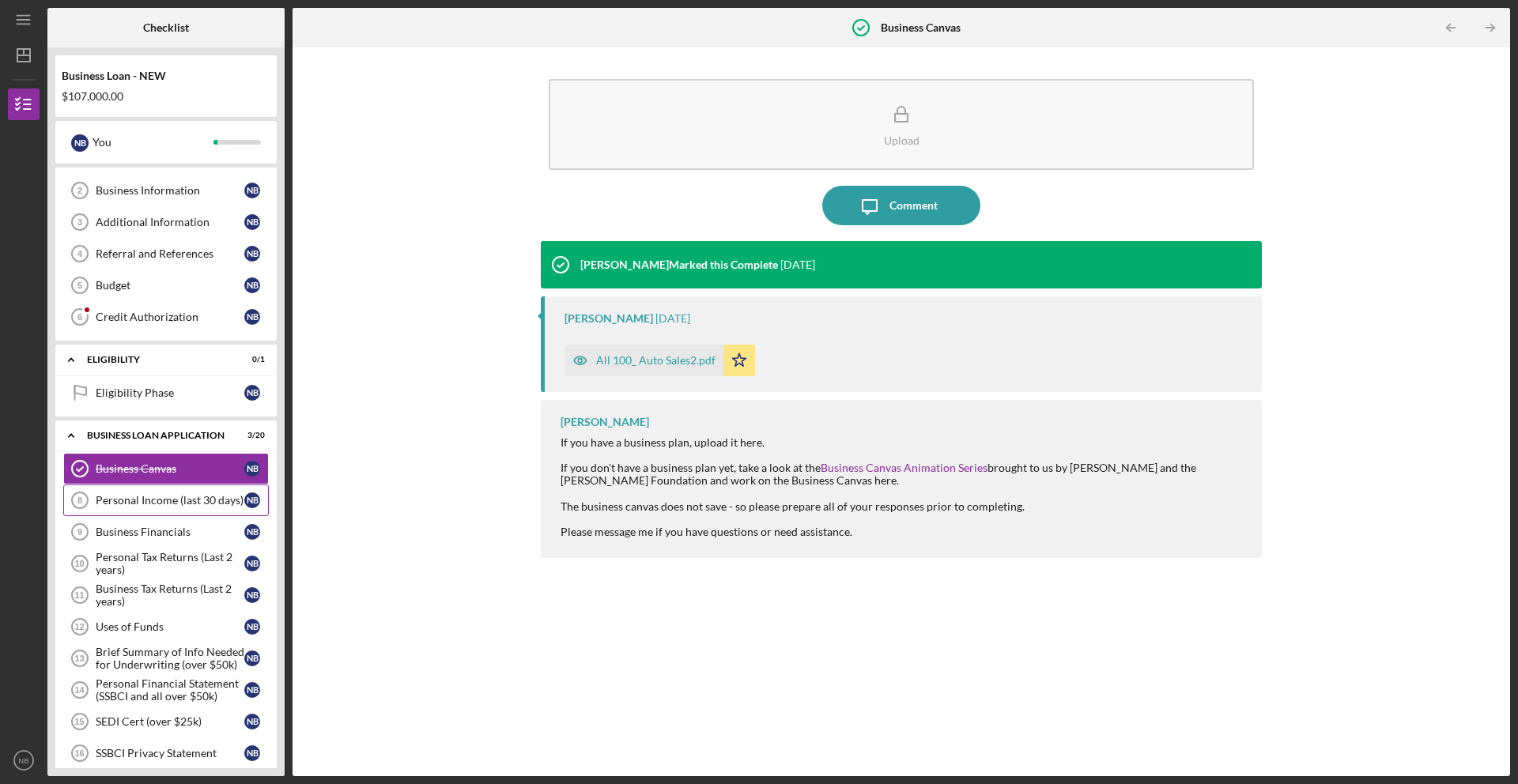
scroll to position [57, 0]
click at [161, 496] on div "Personal Income (last 30 days)" at bounding box center [170, 499] width 148 height 12
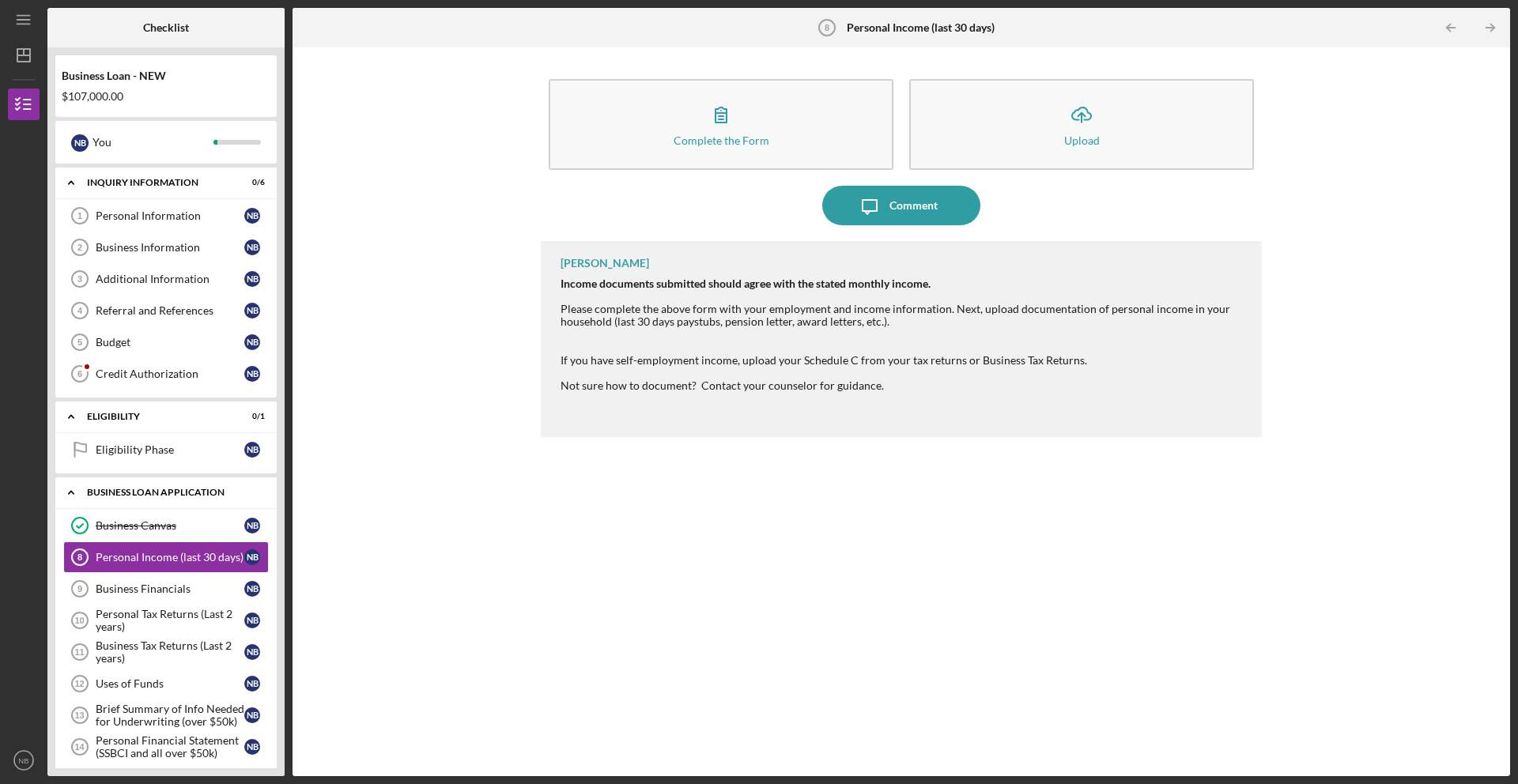
click at [215, 489] on div "BUSINESS LOAN APPLICATION" at bounding box center [172, 492] width 170 height 9
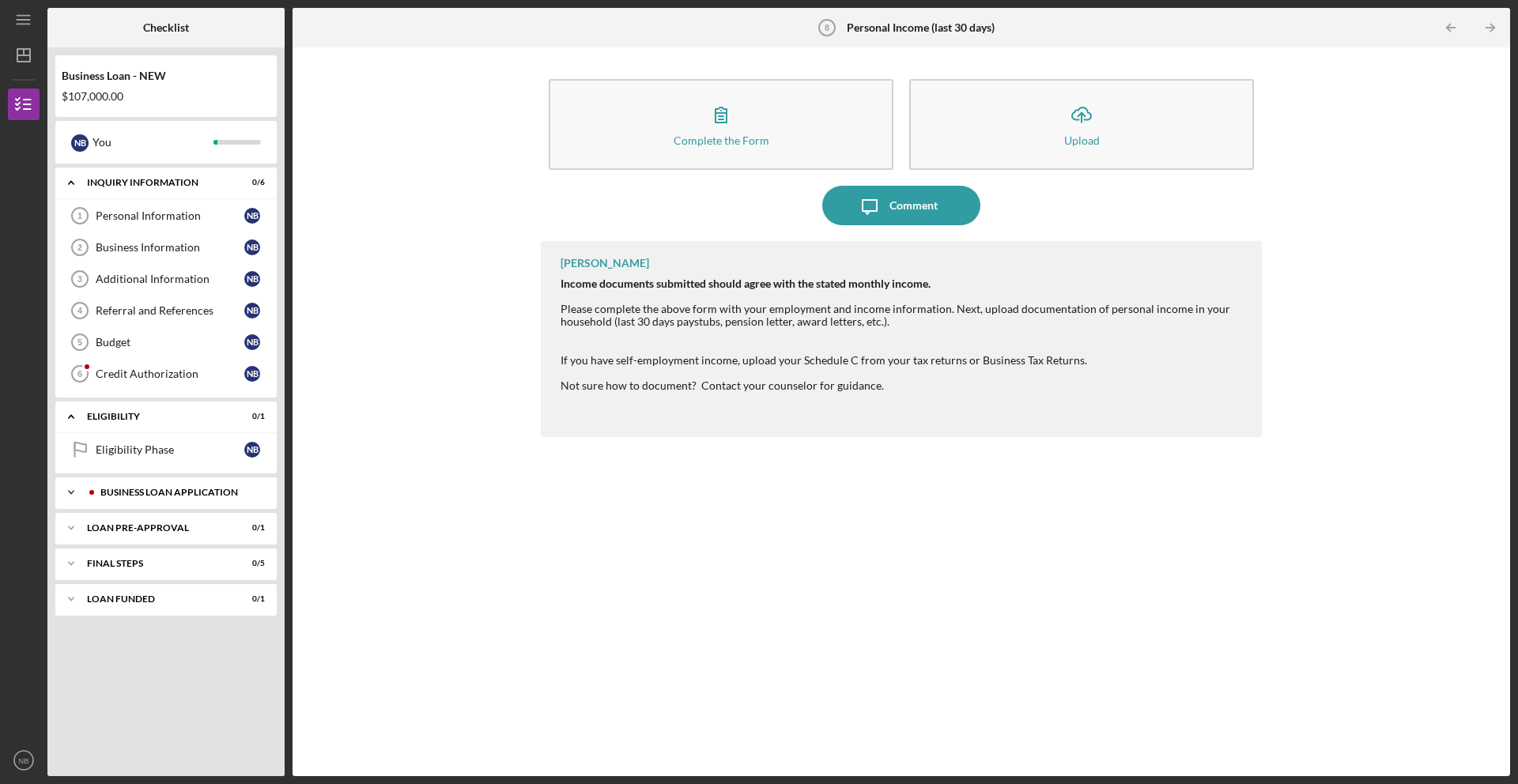
click at [207, 495] on div "BUSINESS LOAN APPLICATION" at bounding box center [178, 492] width 157 height 9
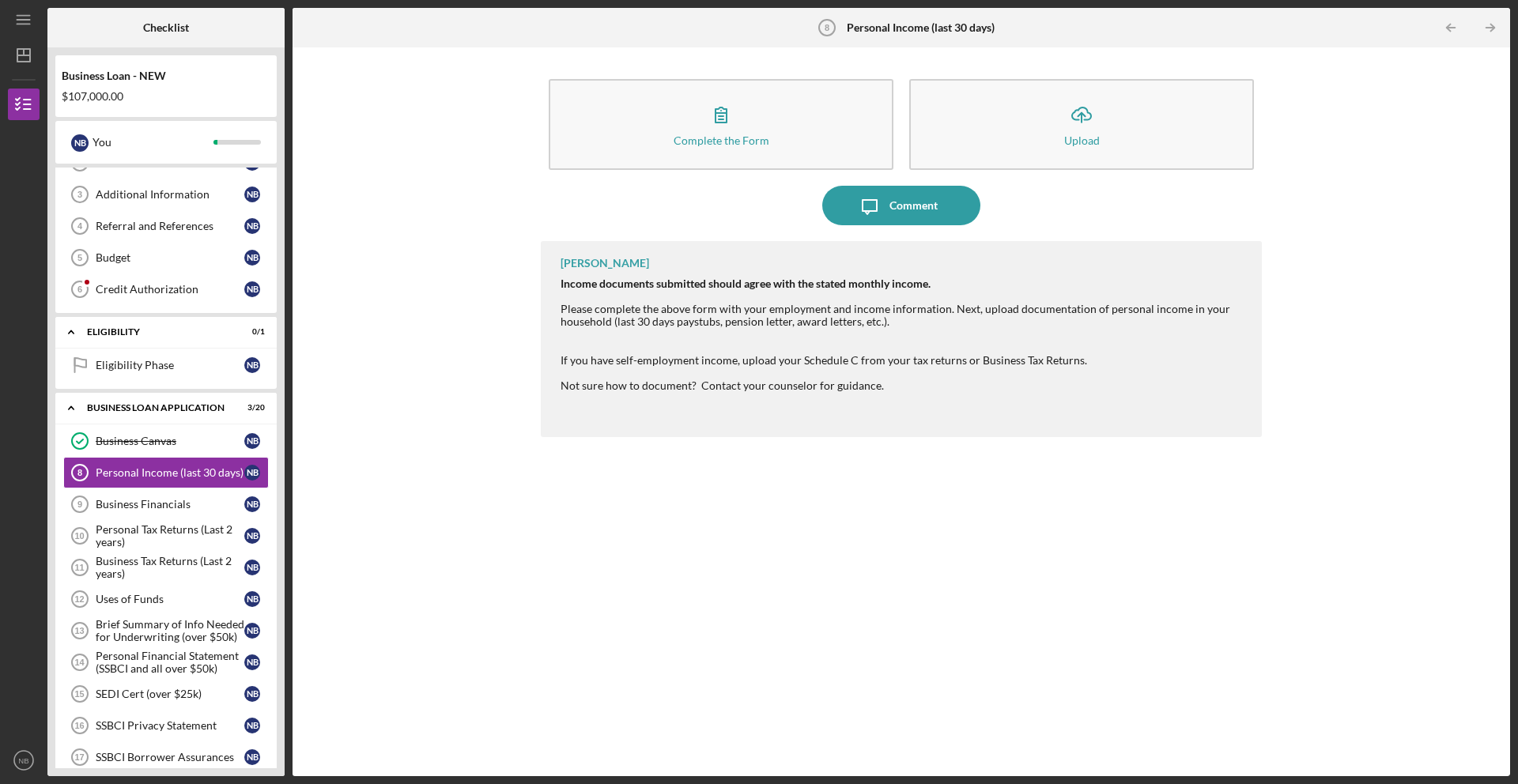
scroll to position [89, 0]
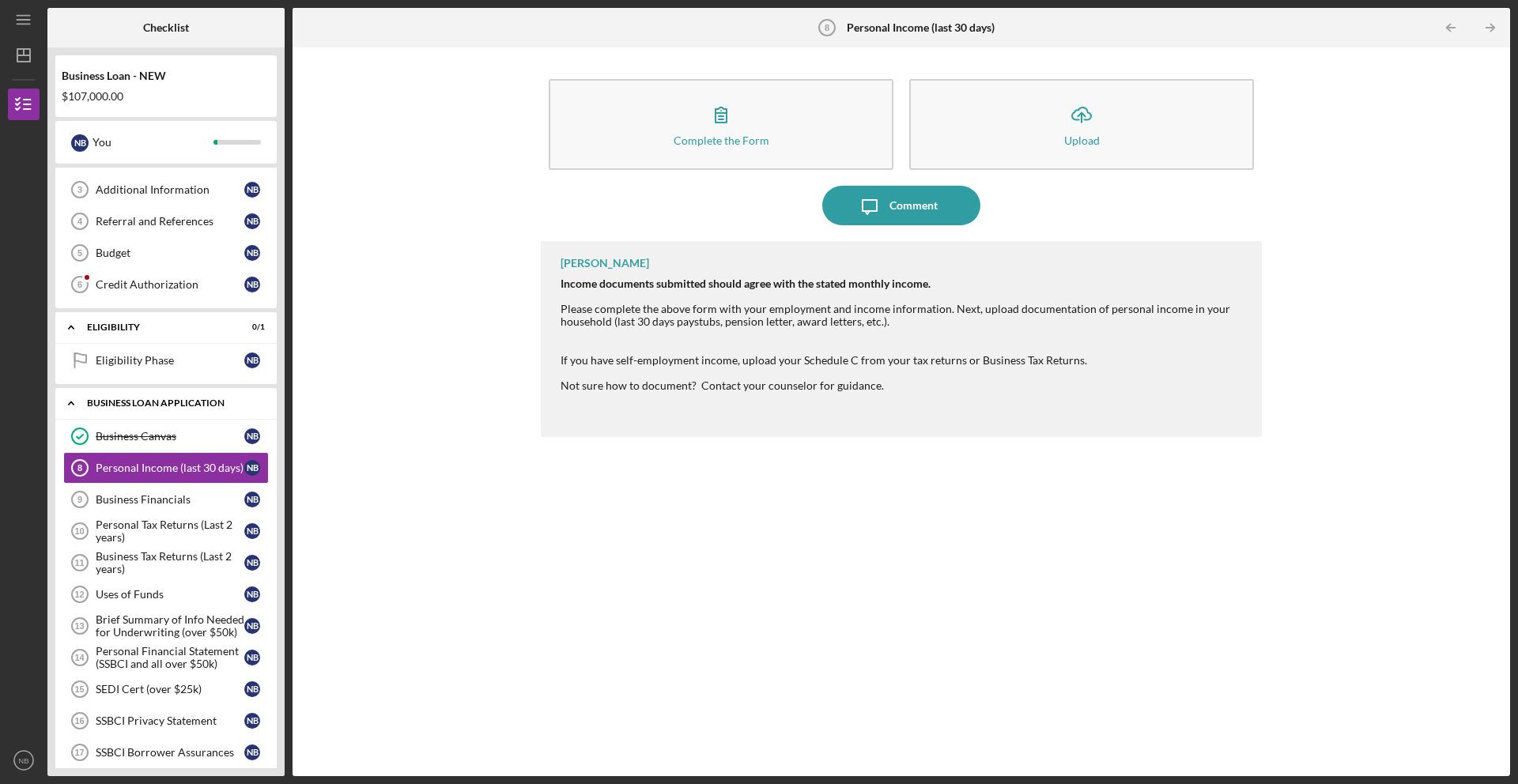
click at [153, 405] on div "BUSINESS LOAN APPLICATION" at bounding box center [172, 403] width 170 height 9
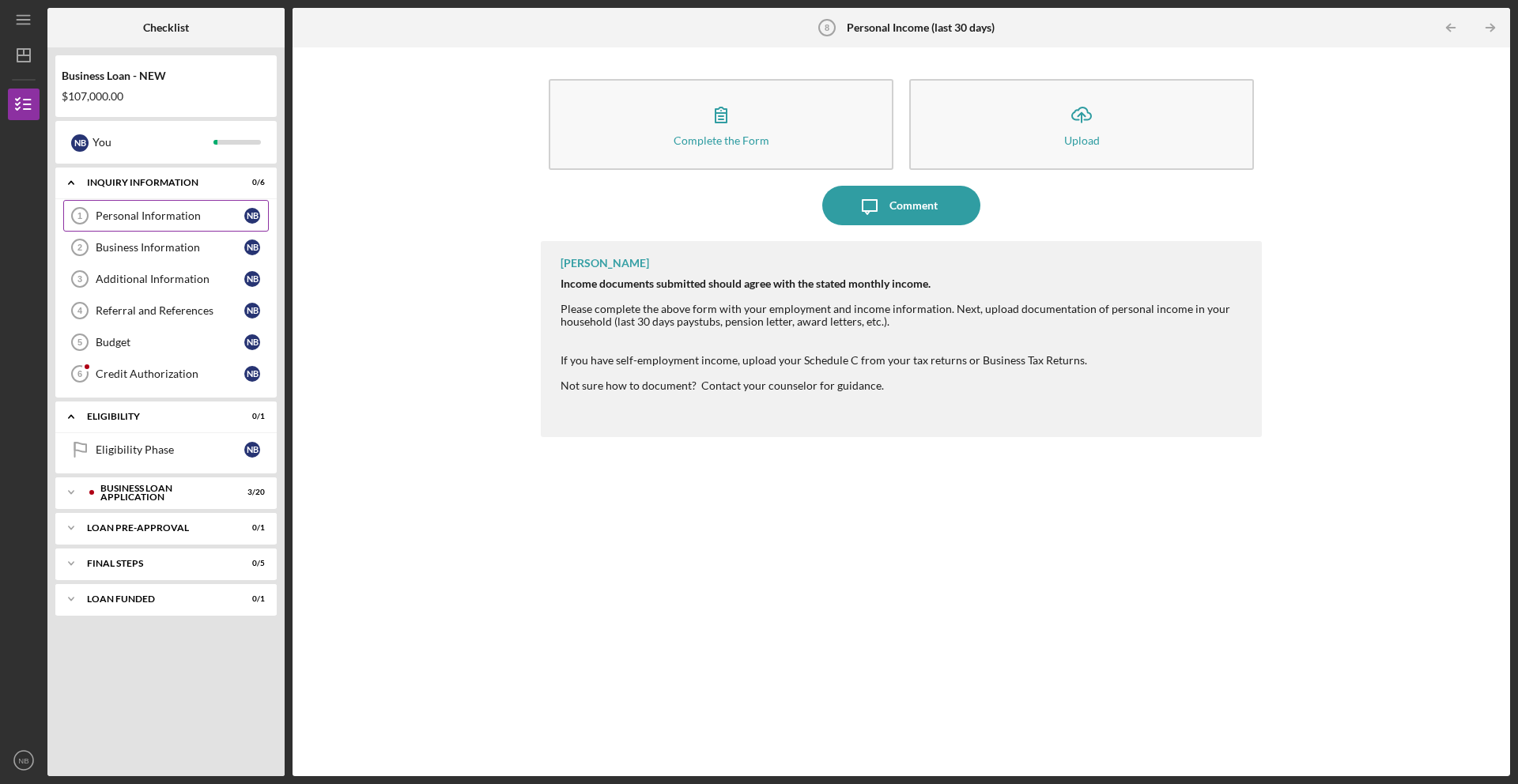
click at [162, 216] on div "Personal Information" at bounding box center [170, 215] width 148 height 12
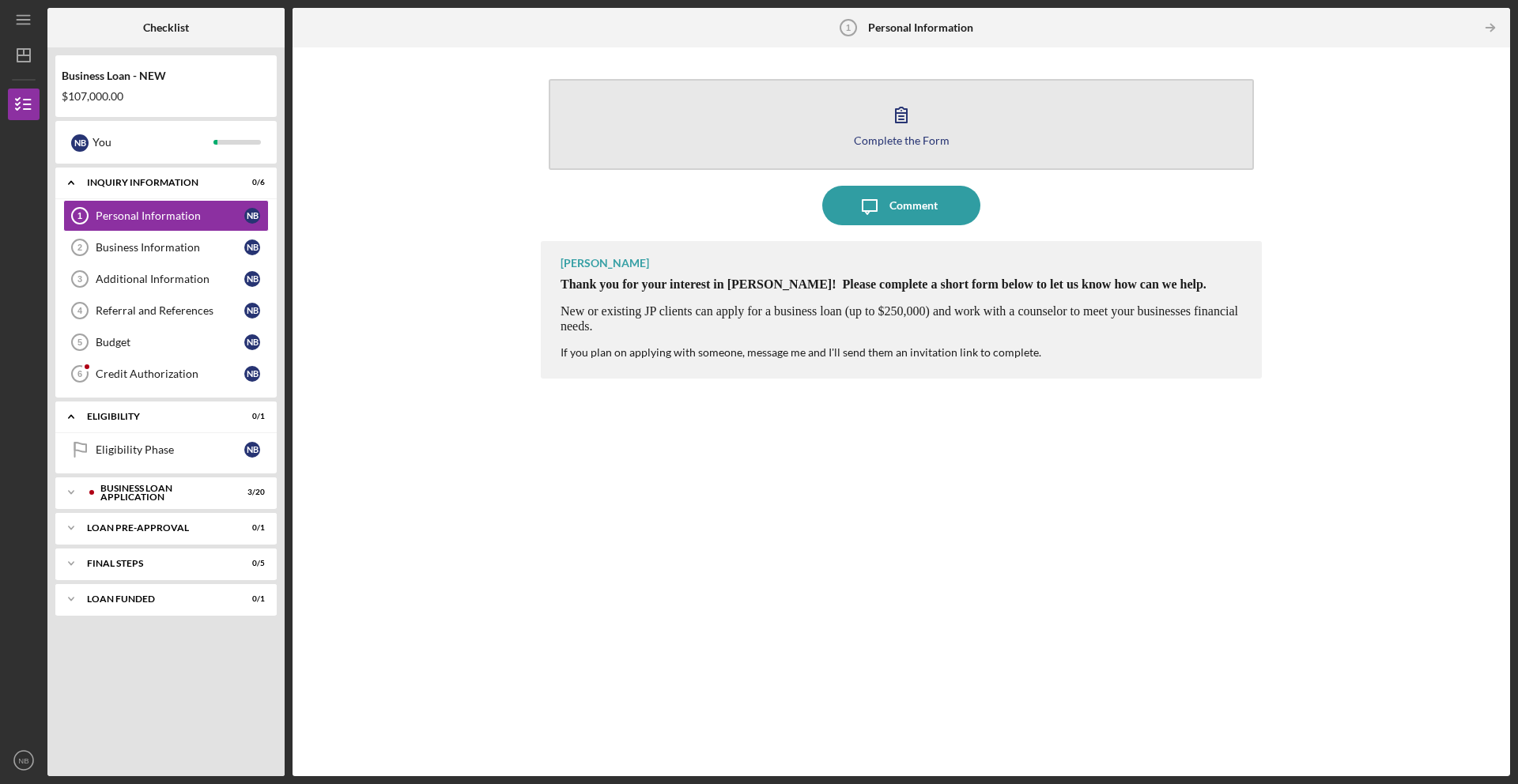
click at [901, 108] on icon "button" at bounding box center [901, 115] width 39 height 39
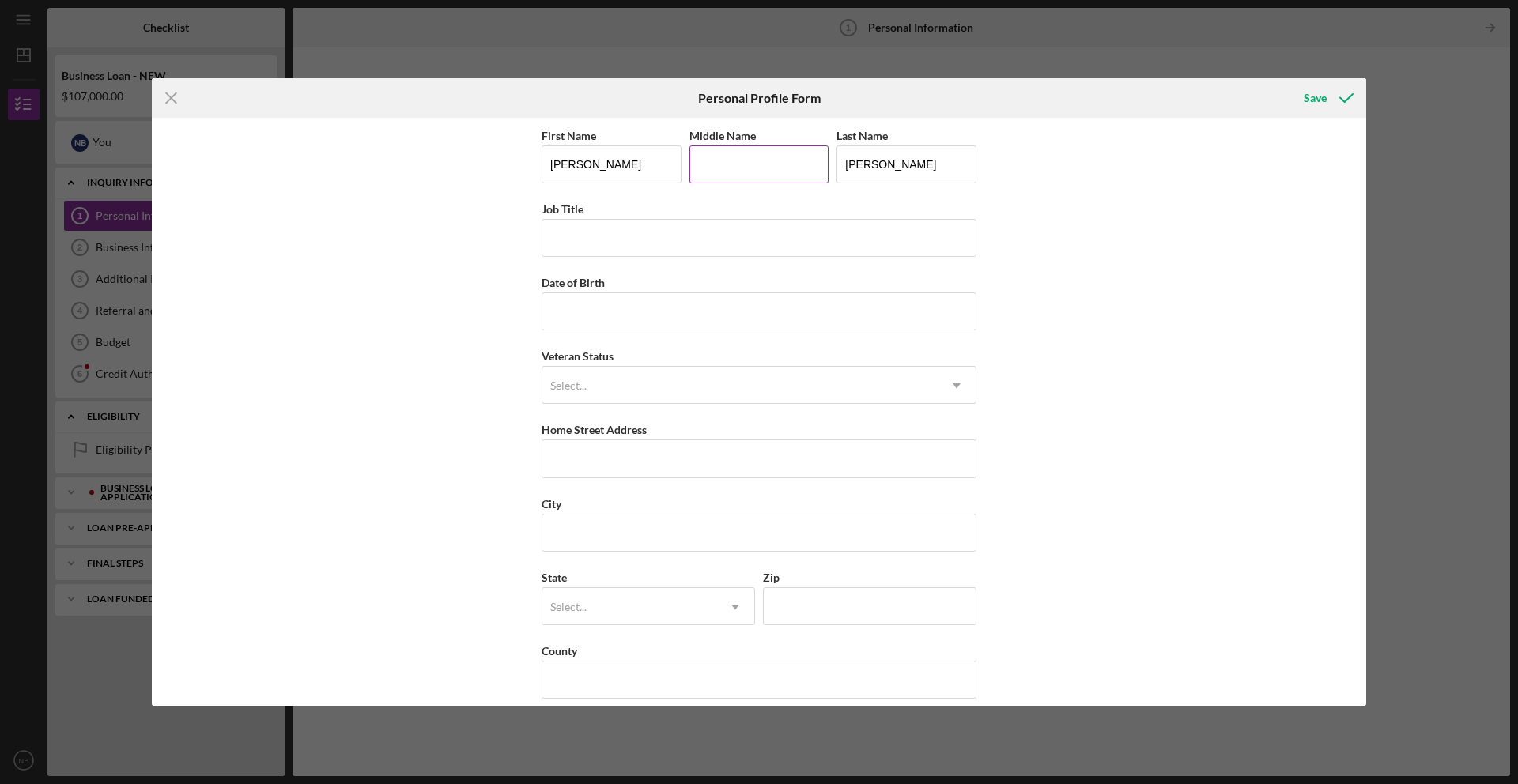
click at [797, 159] on input "Middle Name" at bounding box center [759, 164] width 140 height 38
type input "DiMarco"
click at [767, 227] on input "Job Title" at bounding box center [758, 238] width 435 height 38
type input "Managing Member"
type input "06/04/1988"
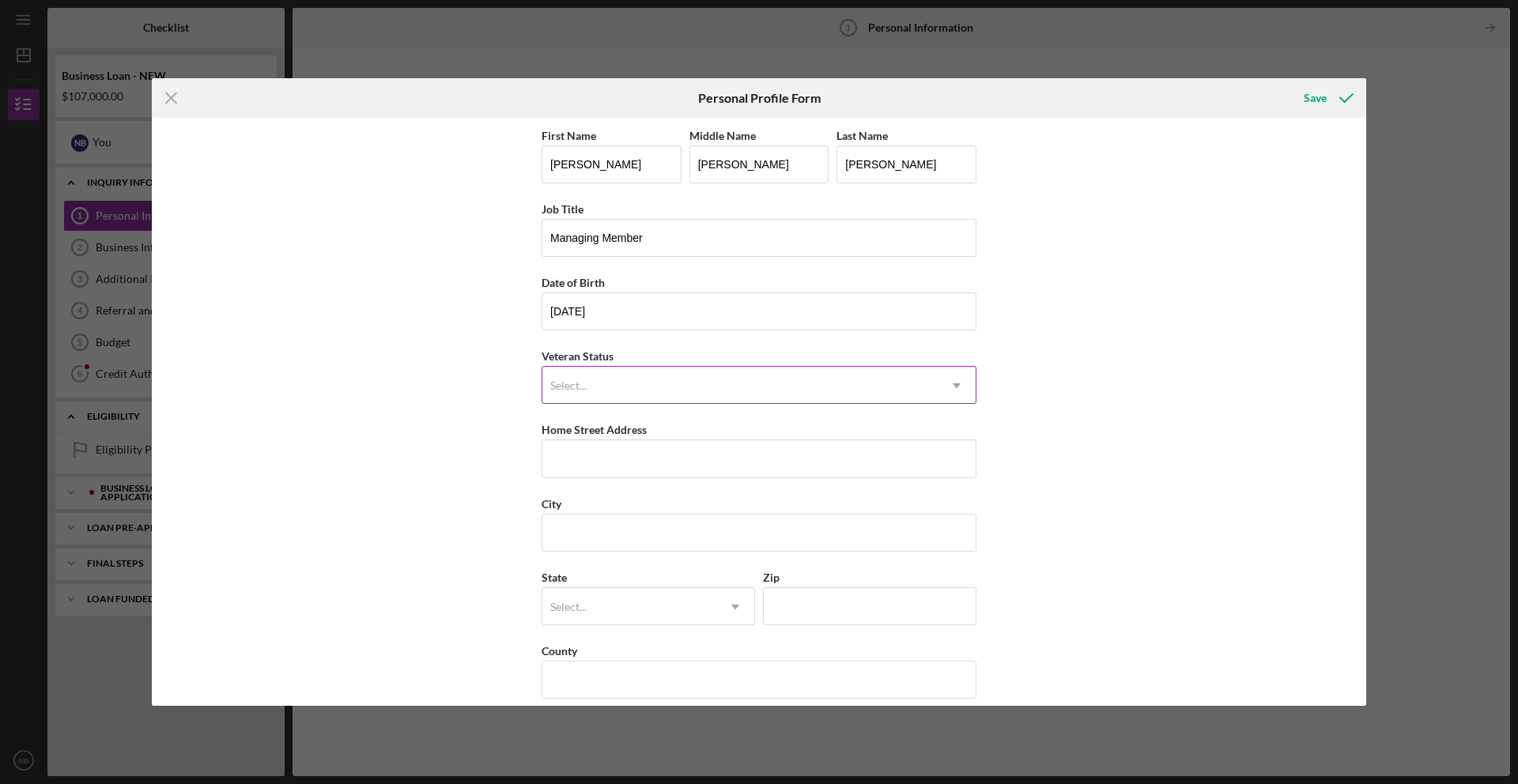
click at [931, 390] on div "Select..." at bounding box center [739, 385] width 395 height 37
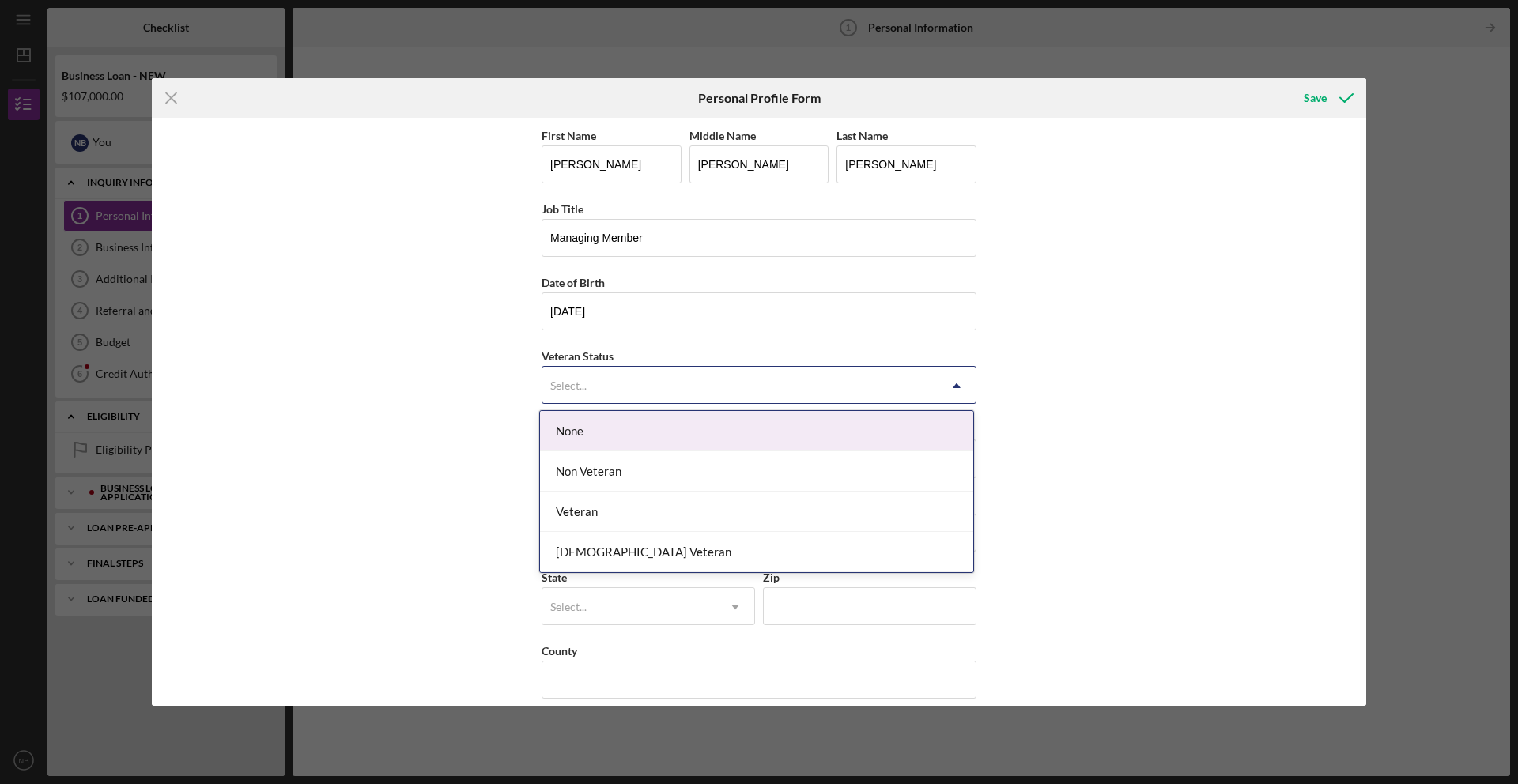
click at [745, 423] on div "None" at bounding box center [756, 431] width 433 height 40
click at [737, 387] on div "Select..." at bounding box center [739, 385] width 395 height 37
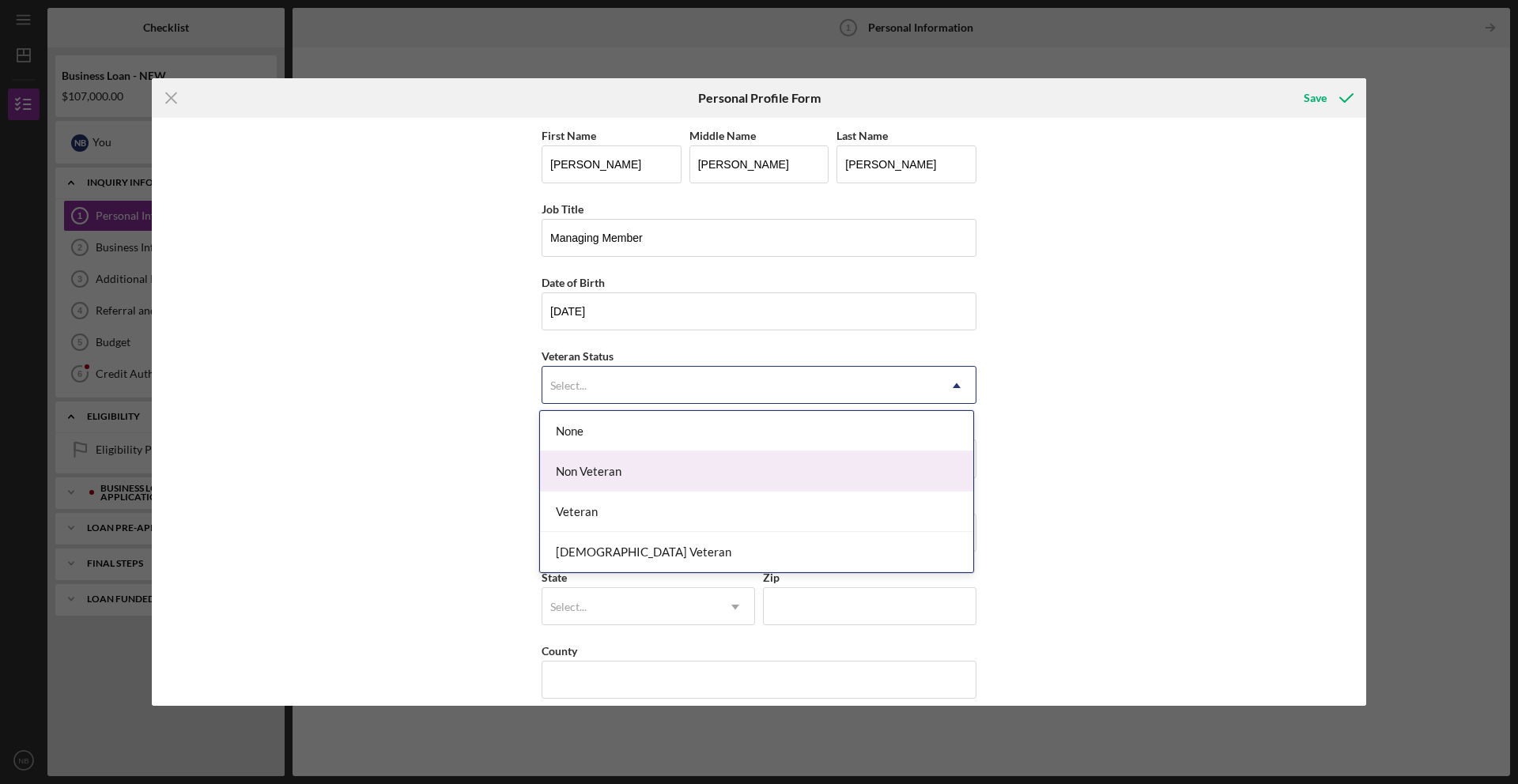
click at [675, 459] on div "Non Veteran" at bounding box center [756, 471] width 433 height 40
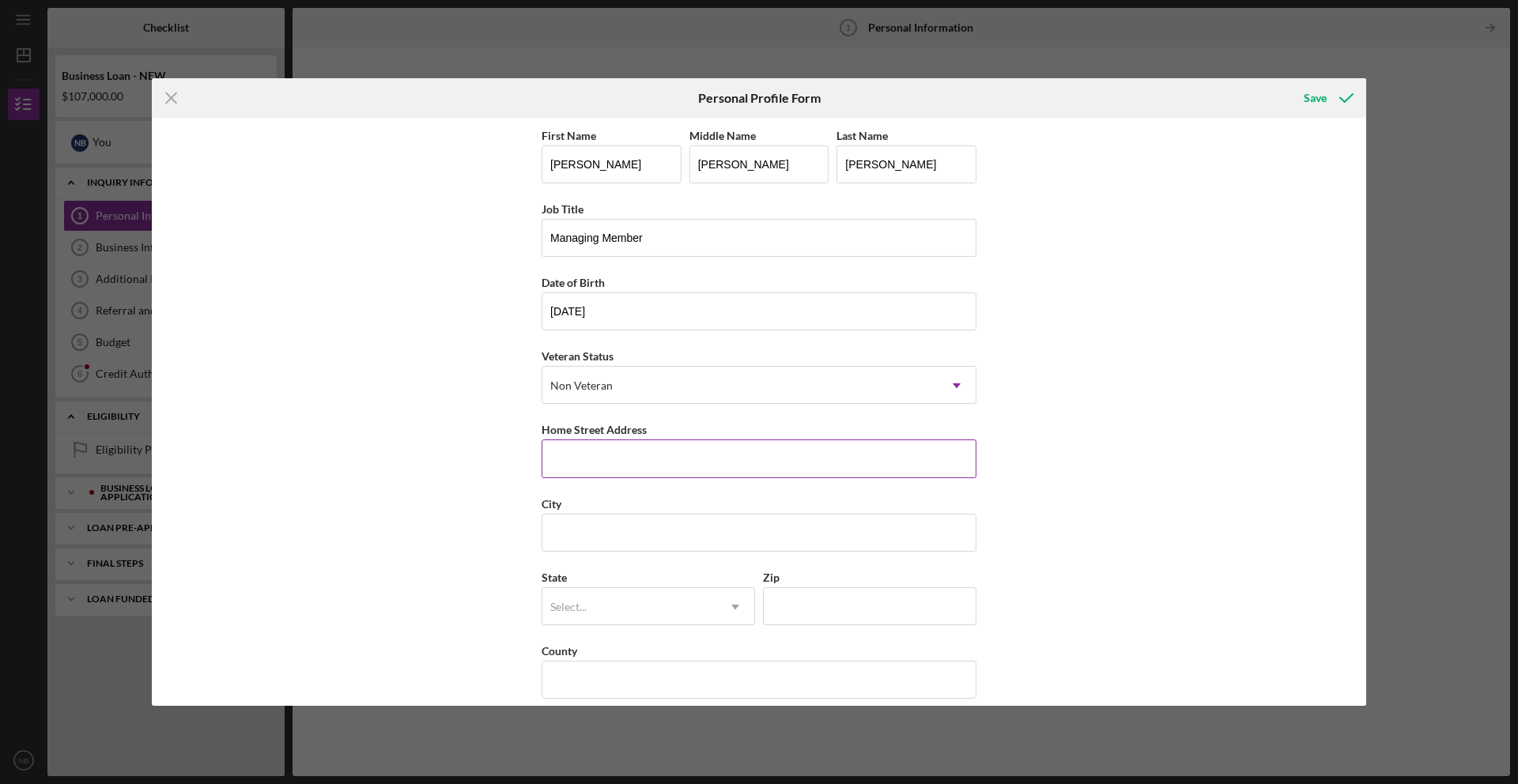
click at [683, 460] on input "Home Street Address" at bounding box center [758, 458] width 435 height 38
type input "1120 Waldorf Dr"
type input "Saint Louis"
type input "mo"
click at [716, 602] on icon "Icon/Dropdown Arrow" at bounding box center [735, 607] width 38 height 38
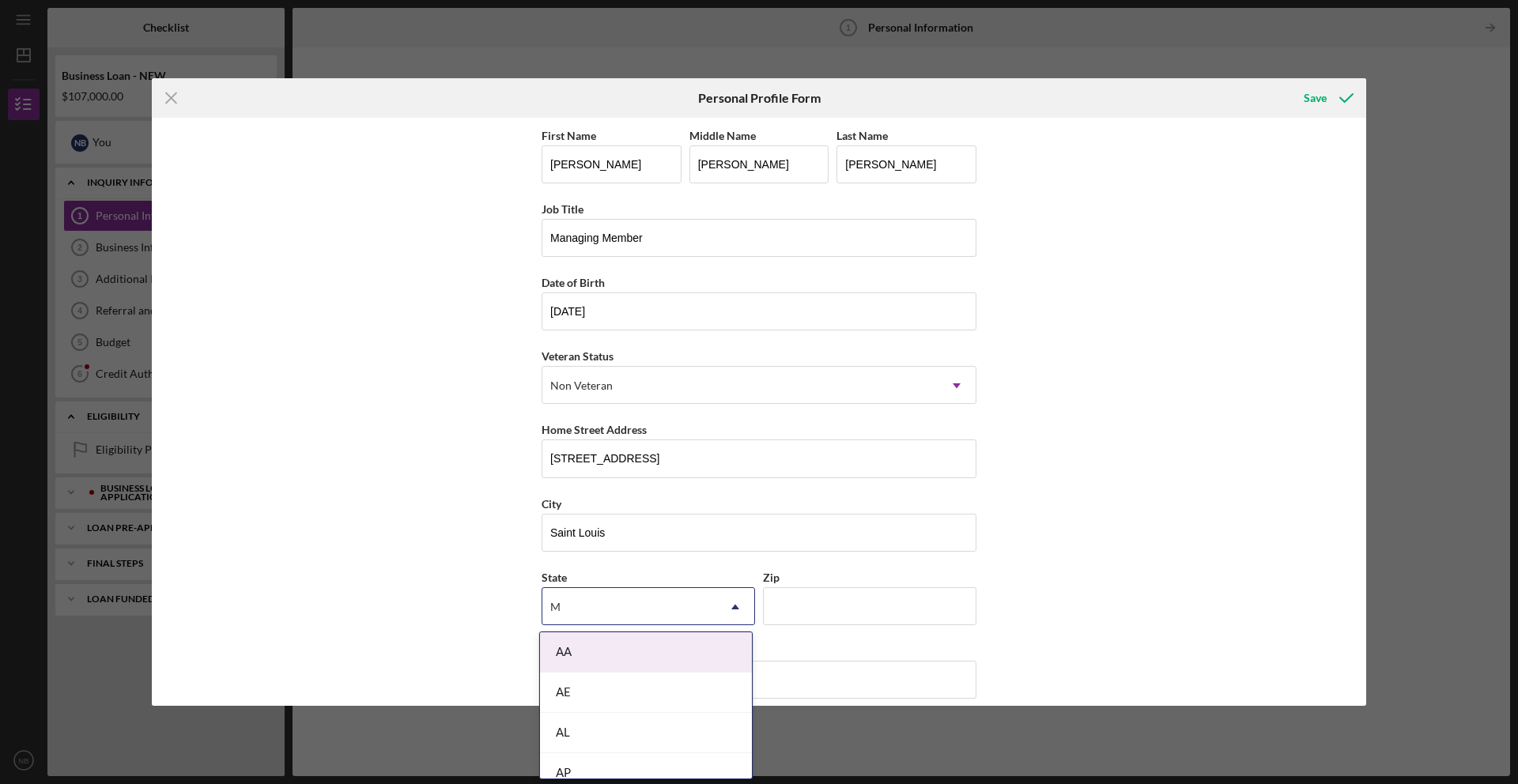
type input "MO"
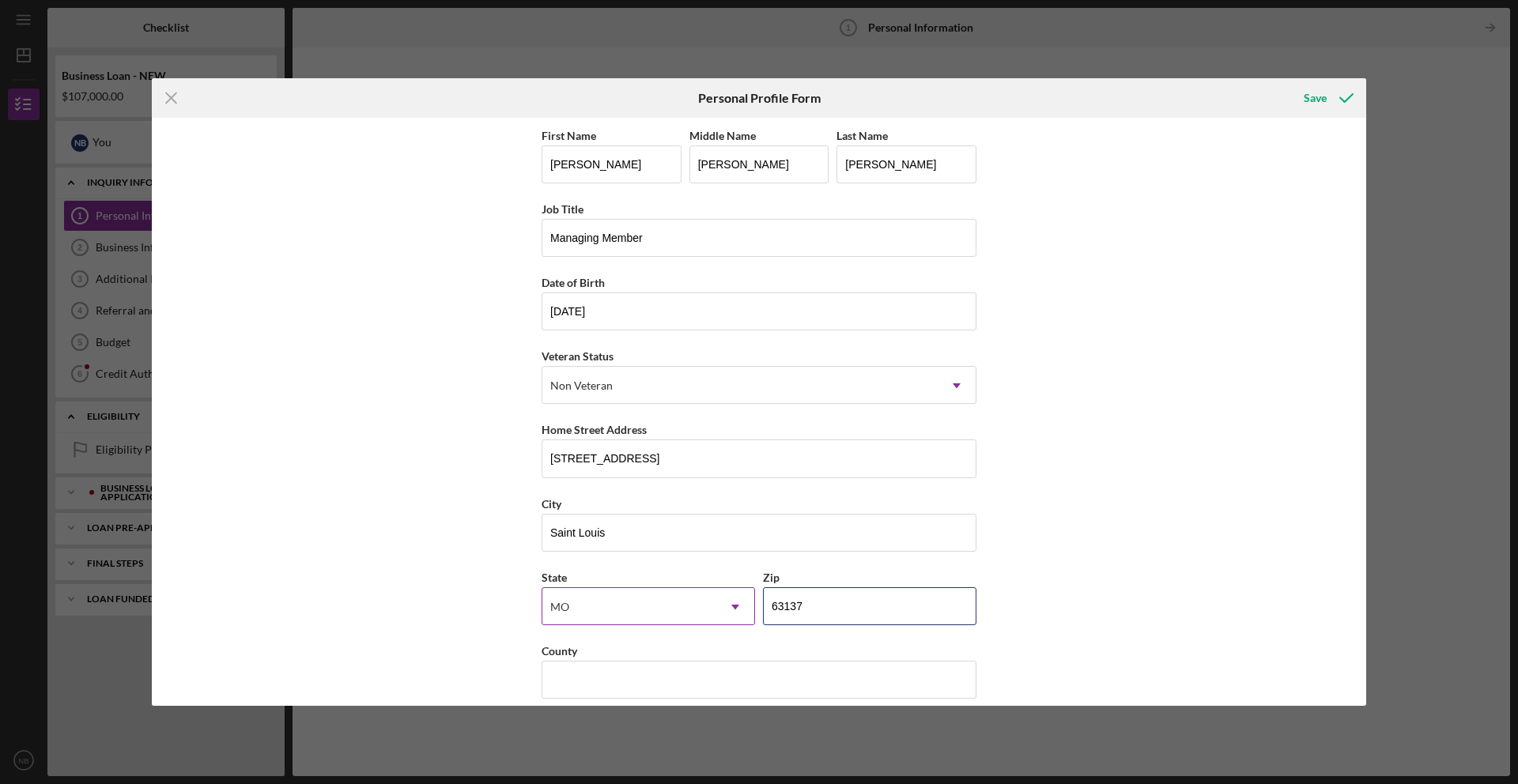
type input "63137"
type input "Saint Louis County"
click at [461, 590] on div "First Name Nicholas Middle Name DiMarco Last Name Boles Job Title Managing Memb…" at bounding box center [759, 411] width 1215 height 588
click at [1314, 99] on div "Save" at bounding box center [1315, 99] width 23 height 32
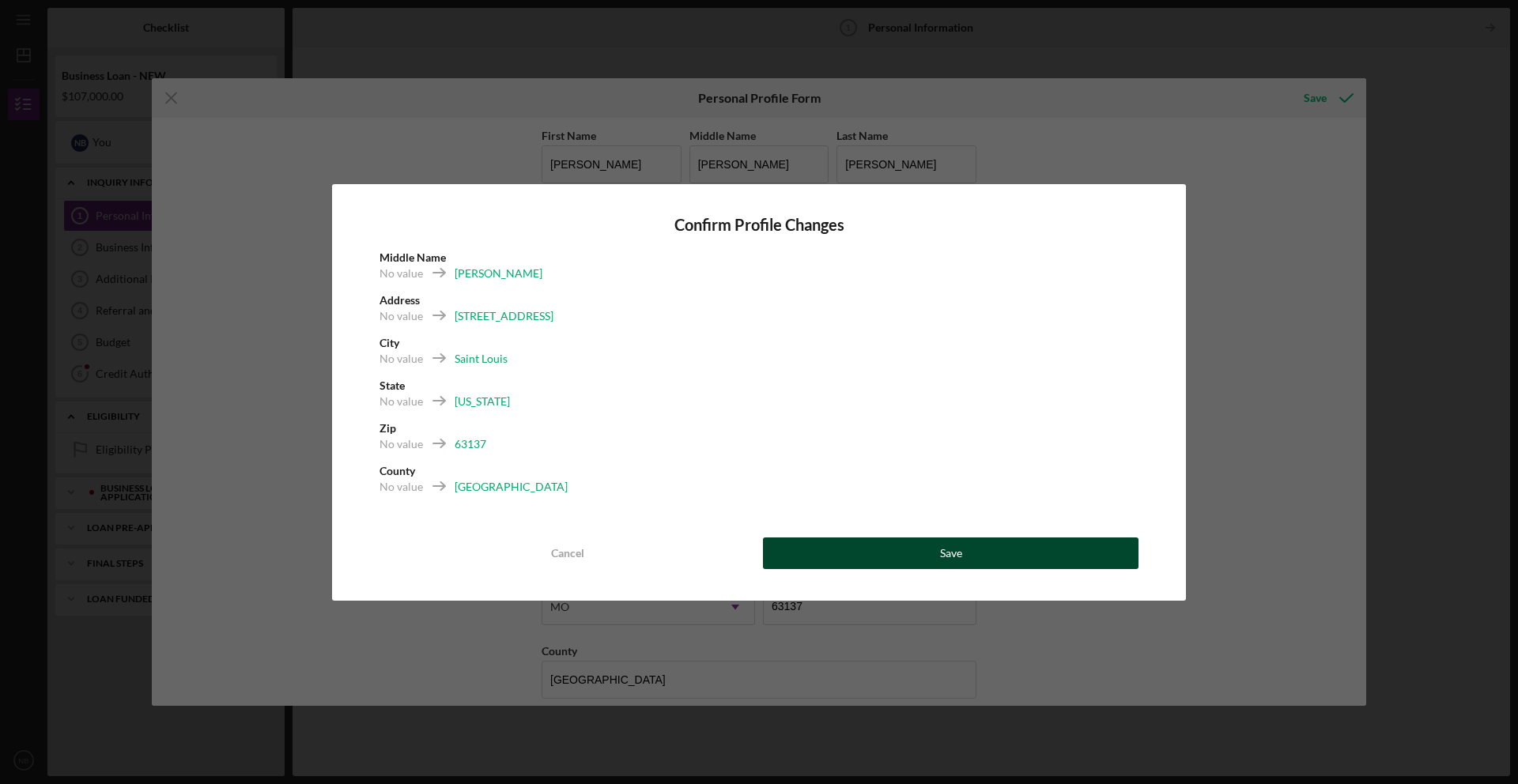
click at [941, 549] on div "Save" at bounding box center [952, 553] width 23 height 32
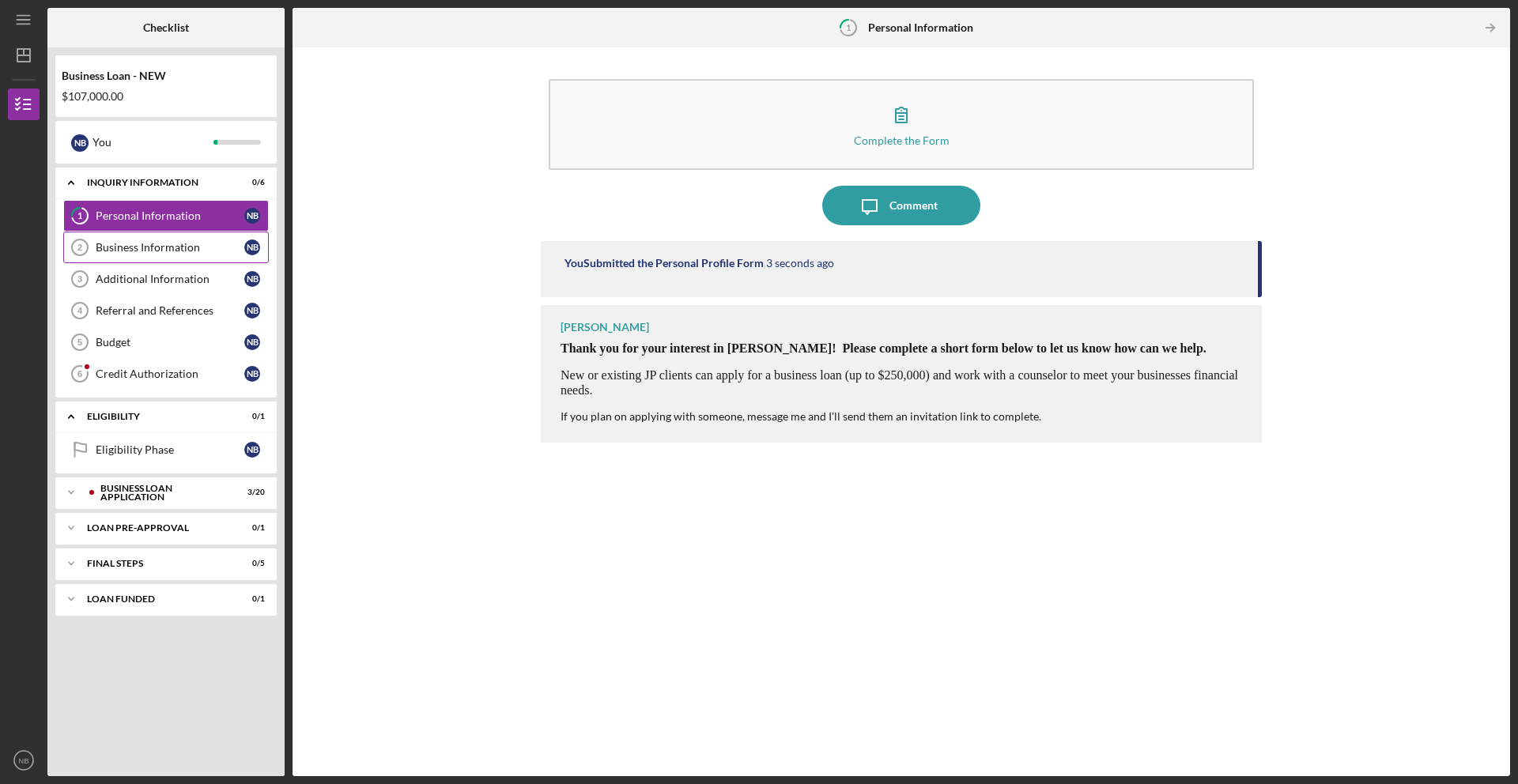
click at [137, 246] on div "Business Information" at bounding box center [170, 247] width 148 height 12
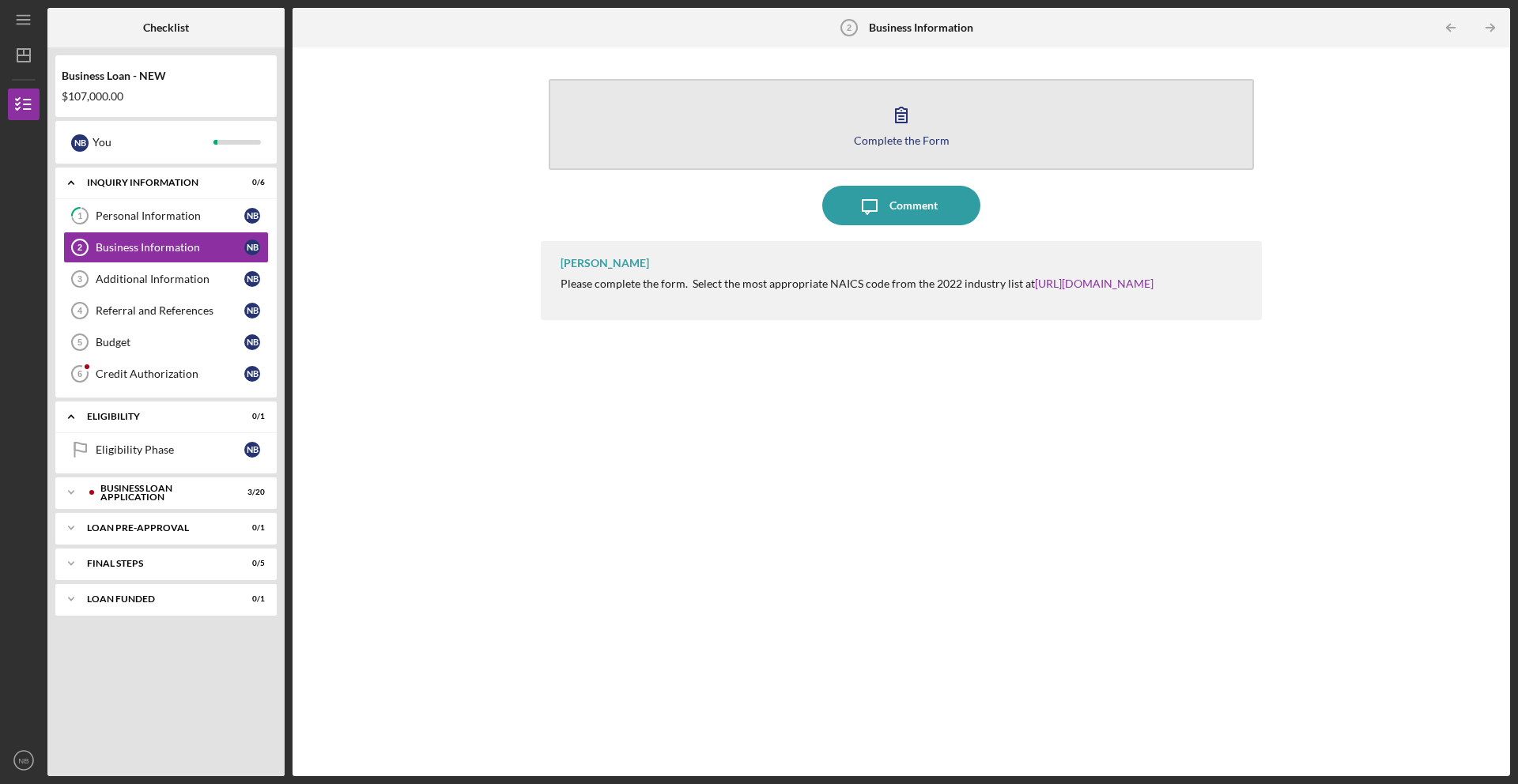
click at [934, 118] on button "Complete the Form Form" at bounding box center [901, 124] width 705 height 91
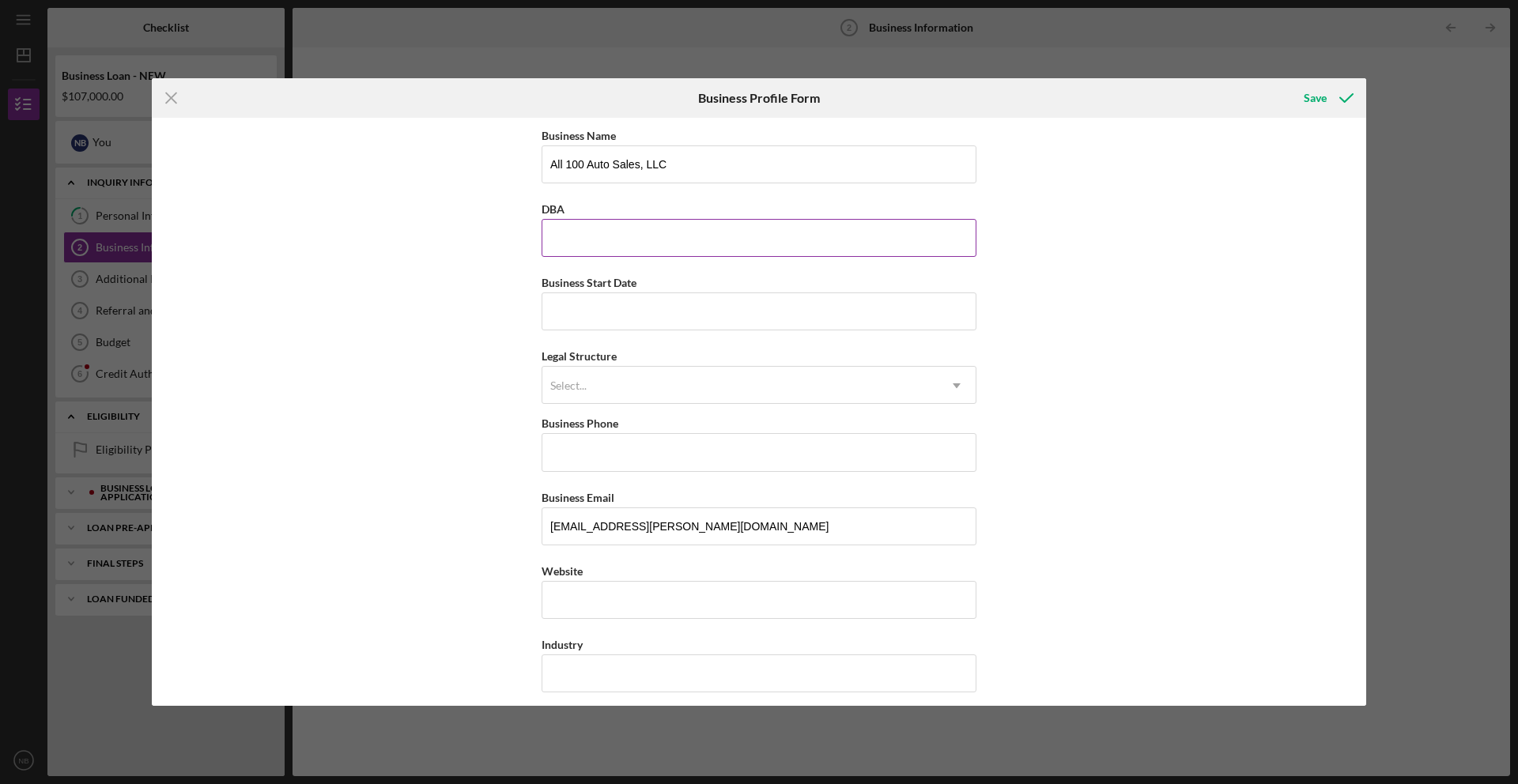
click at [682, 246] on input "DBA" at bounding box center [758, 238] width 435 height 38
type input "New Legacy Automotive Company"
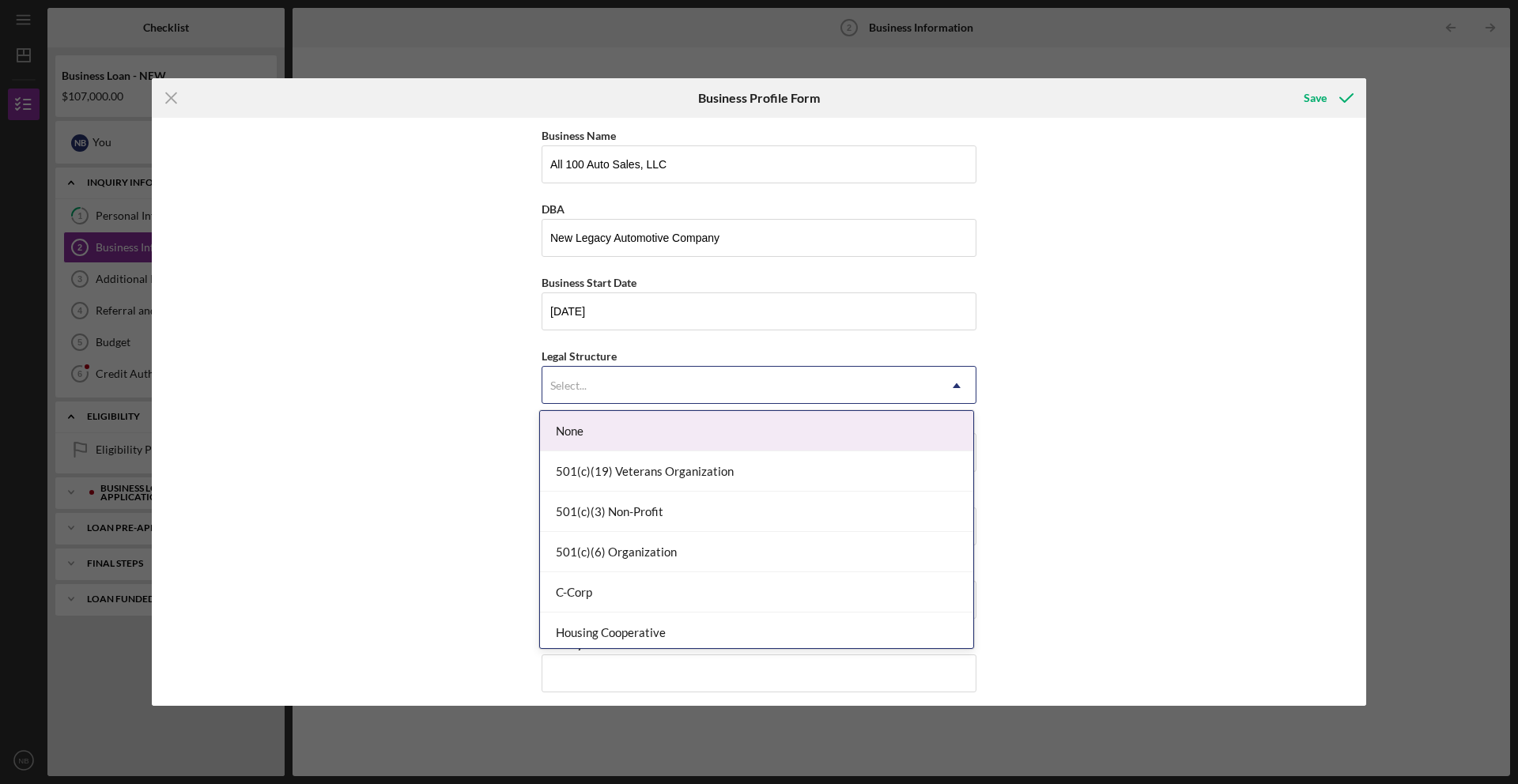
click at [947, 379] on icon "Icon/Dropdown Arrow" at bounding box center [956, 385] width 38 height 38
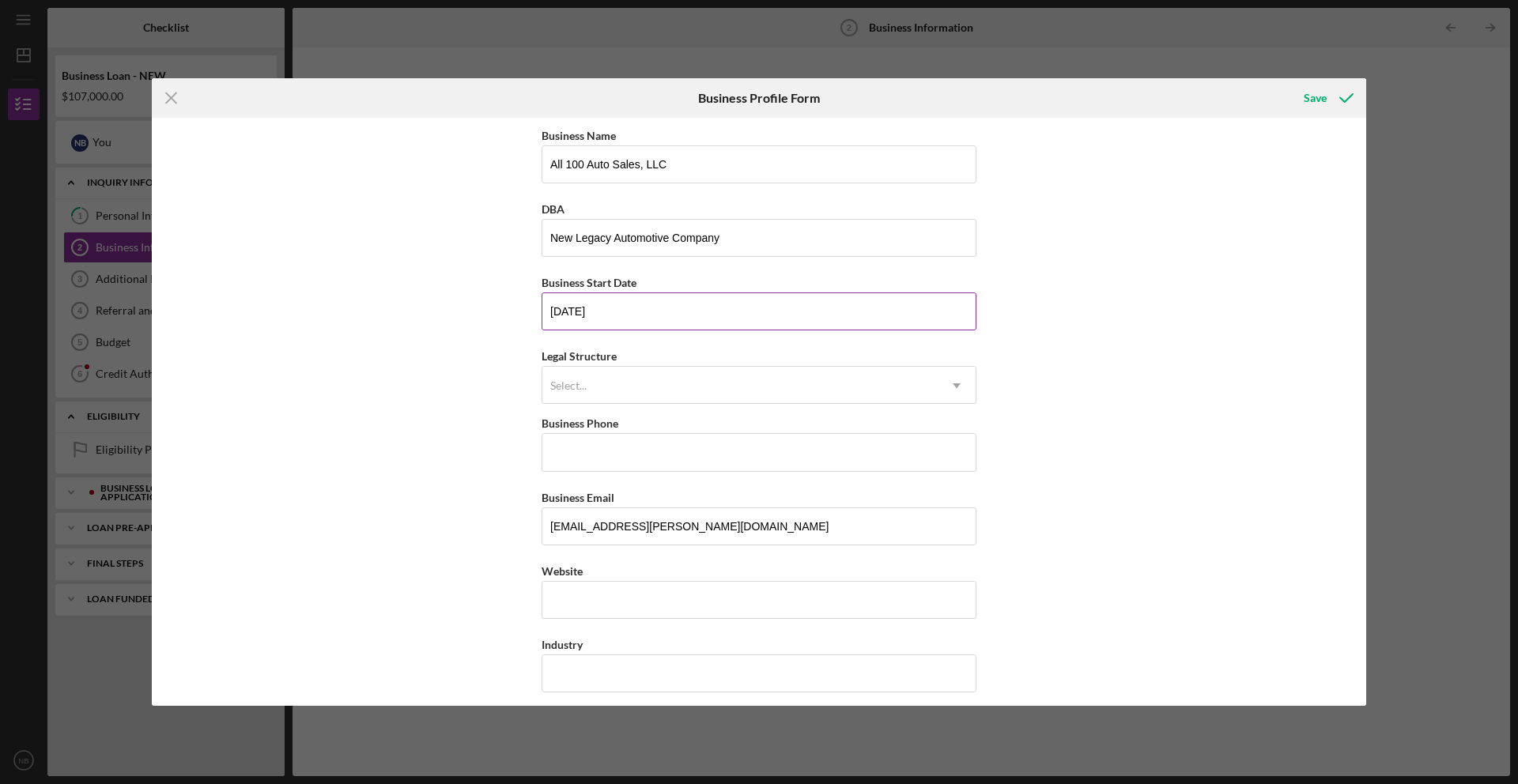
click at [641, 305] on input "03/15/2015" at bounding box center [758, 311] width 435 height 38
type input "03/28/2013"
click at [955, 384] on use at bounding box center [956, 386] width 8 height 5
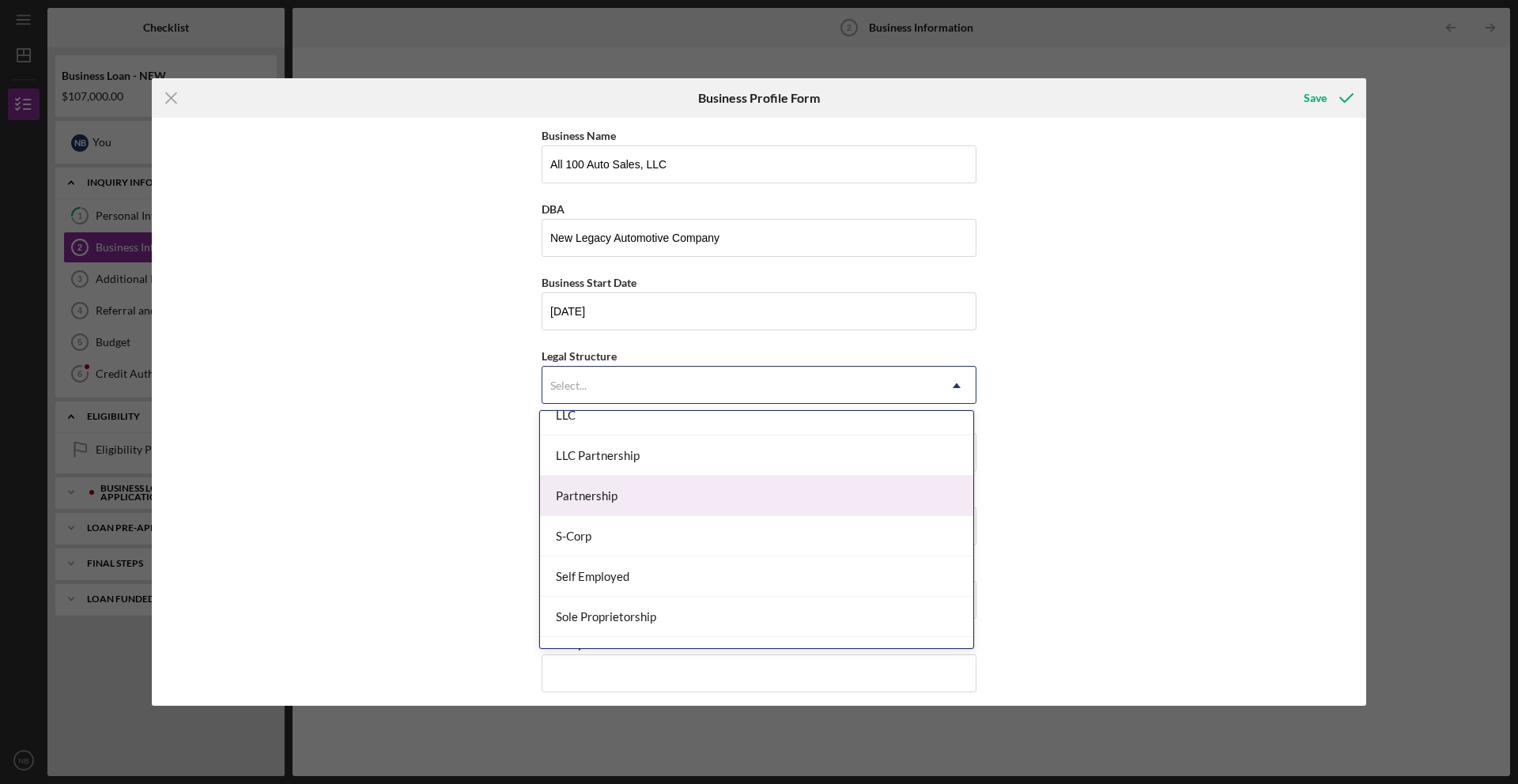
scroll to position [227, 0]
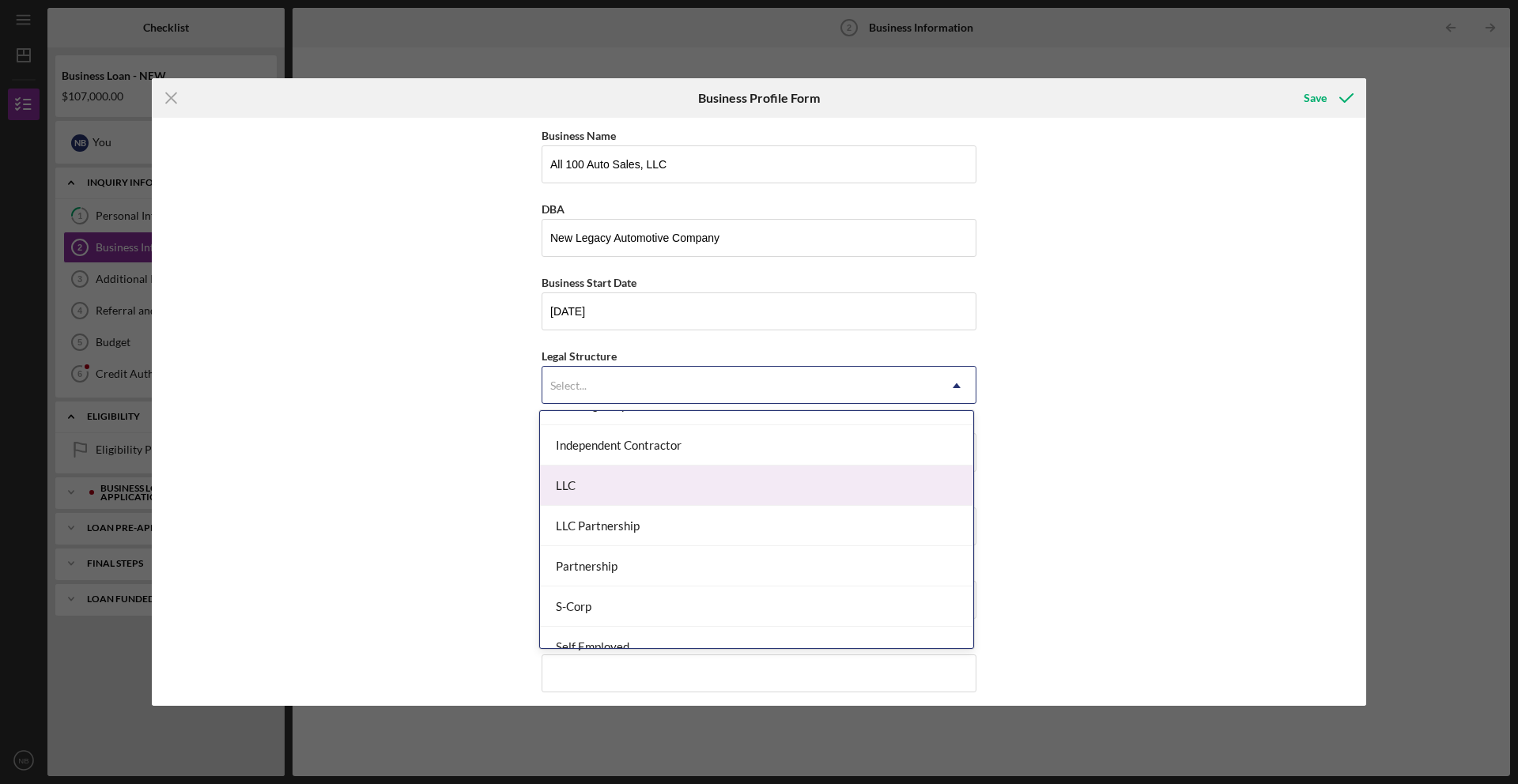
click at [660, 489] on div "LLC" at bounding box center [756, 485] width 433 height 40
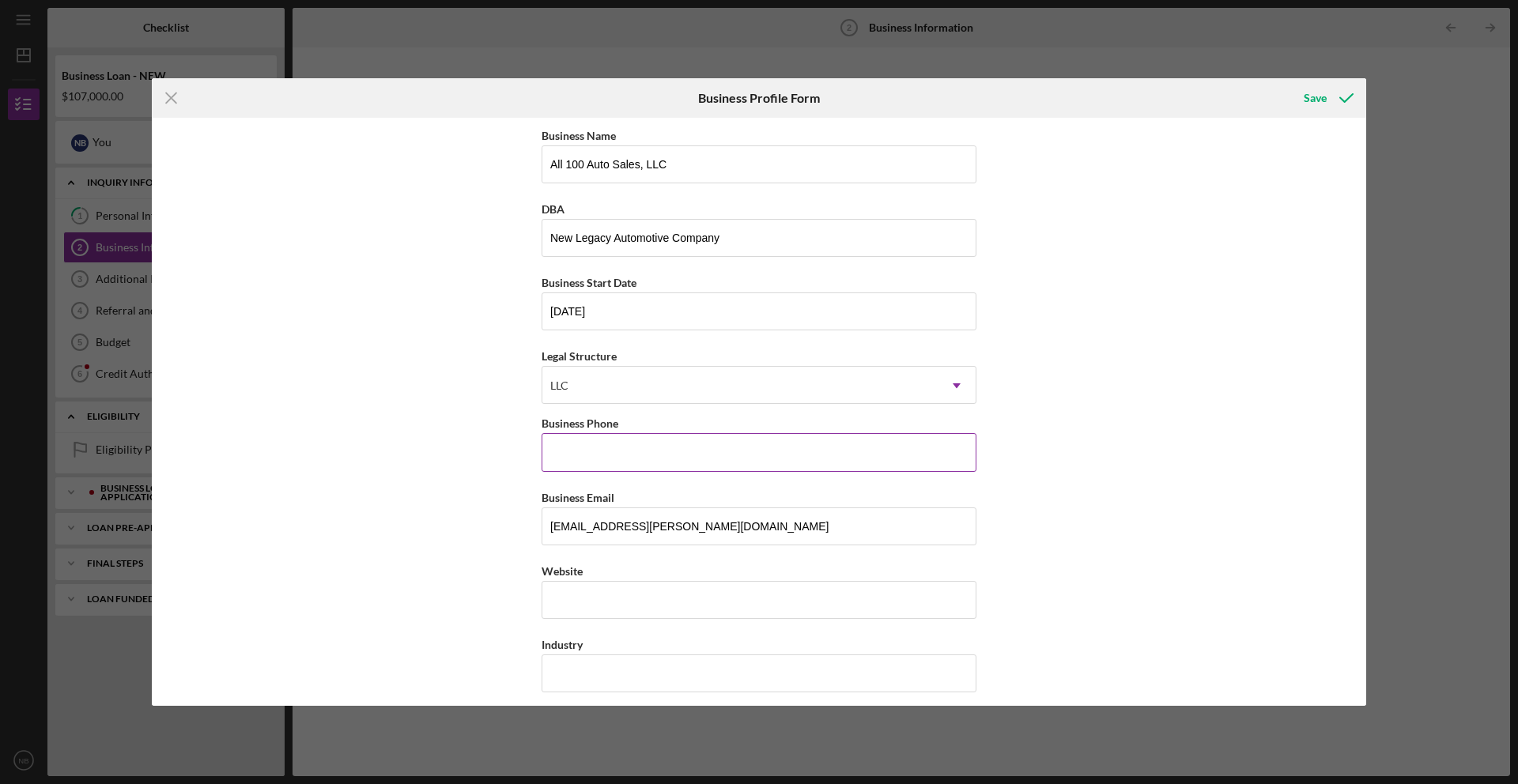
click at [661, 453] on input "Business Phone" at bounding box center [758, 452] width 435 height 38
type input "(314) 736-6638"
drag, startPoint x: 487, startPoint y: 515, endPoint x: 496, endPoint y: 513, distance: 9.2
click at [496, 513] on div "Business Name All 100 Auto Sales, LLC DBA New Legacy Automotive Company Busines…" at bounding box center [759, 411] width 1215 height 588
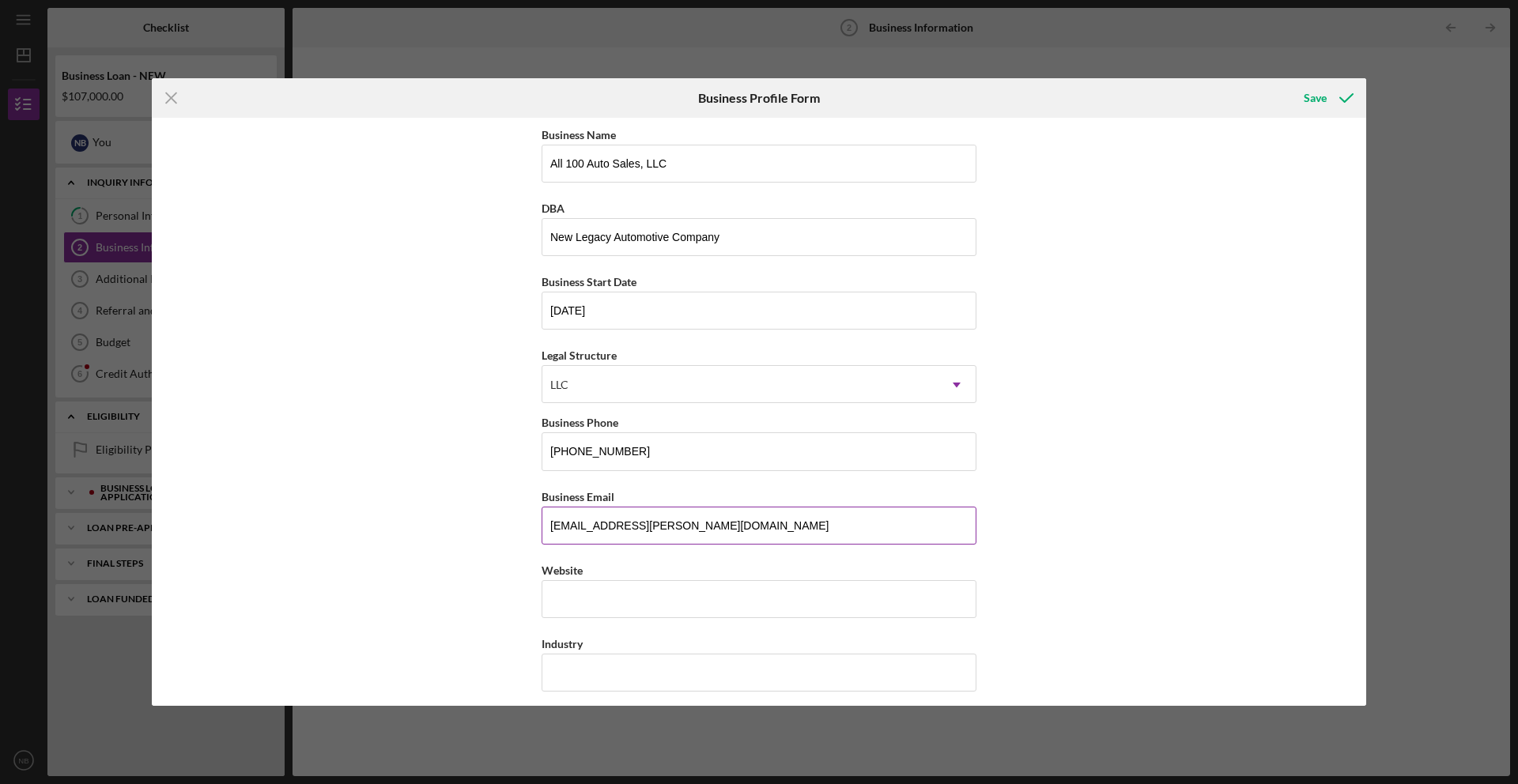
click at [678, 523] on input "[EMAIL_ADDRESS][PERSON_NAME][DOMAIN_NAME]" at bounding box center [758, 525] width 435 height 38
type input "all100autos@gmail.com"
type input "newlegacyautos.com"
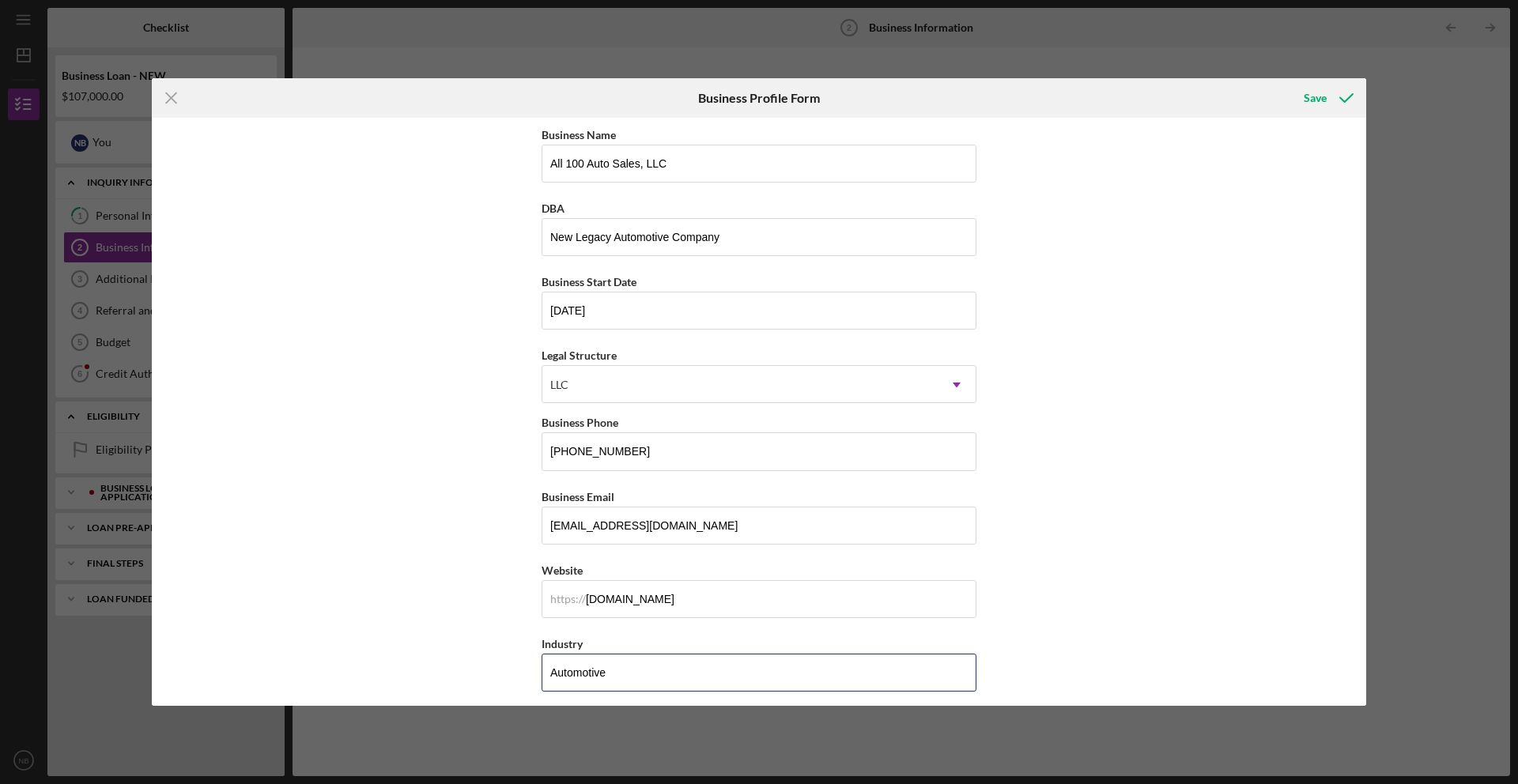
type input "Automotive"
click at [1144, 553] on div "Business Name All 100 Auto Sales, LLC DBA New Legacy Automotive Company Busines…" at bounding box center [759, 411] width 1215 height 588
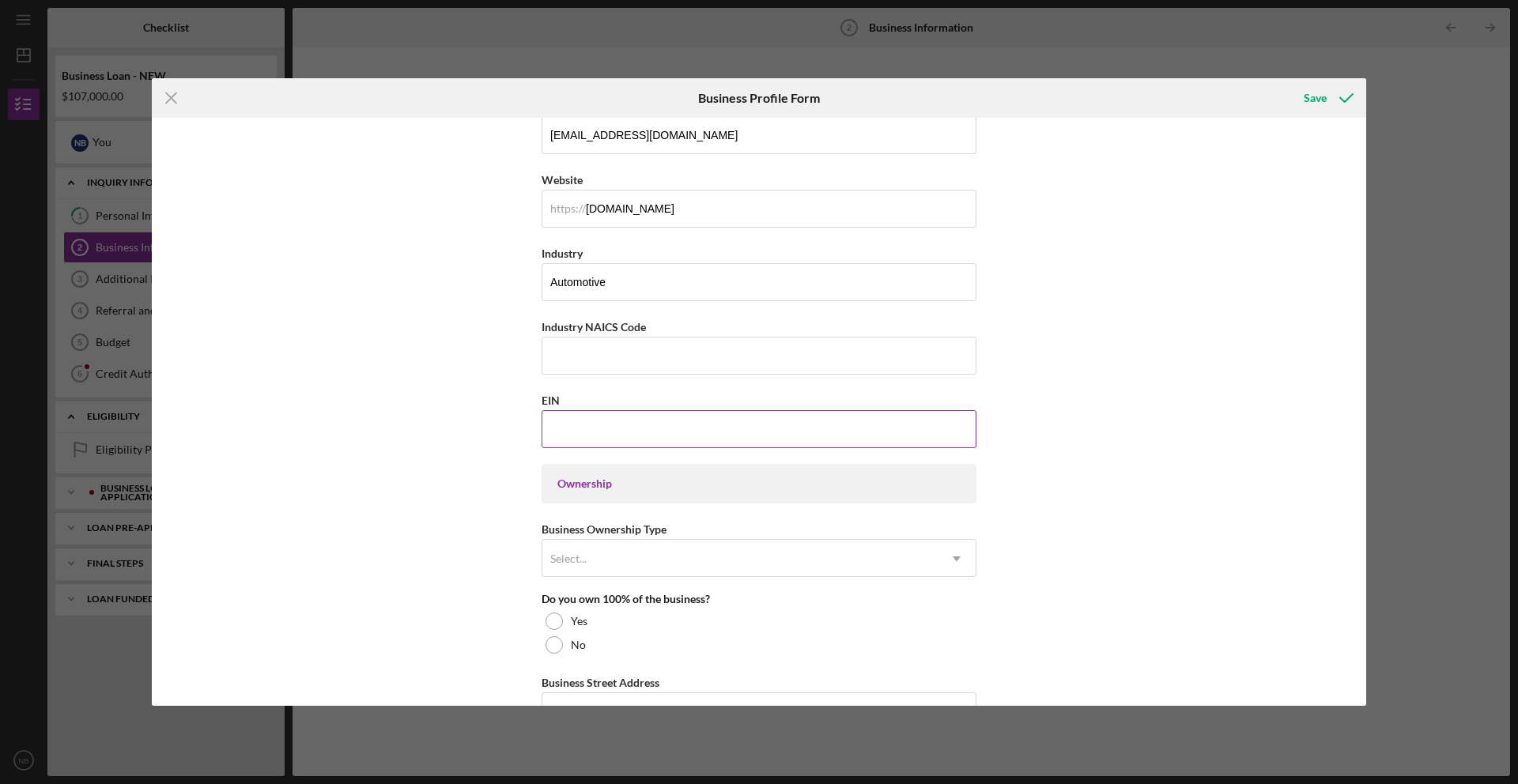
click at [762, 426] on input "EIN" at bounding box center [758, 429] width 435 height 38
type input "46-2404370"
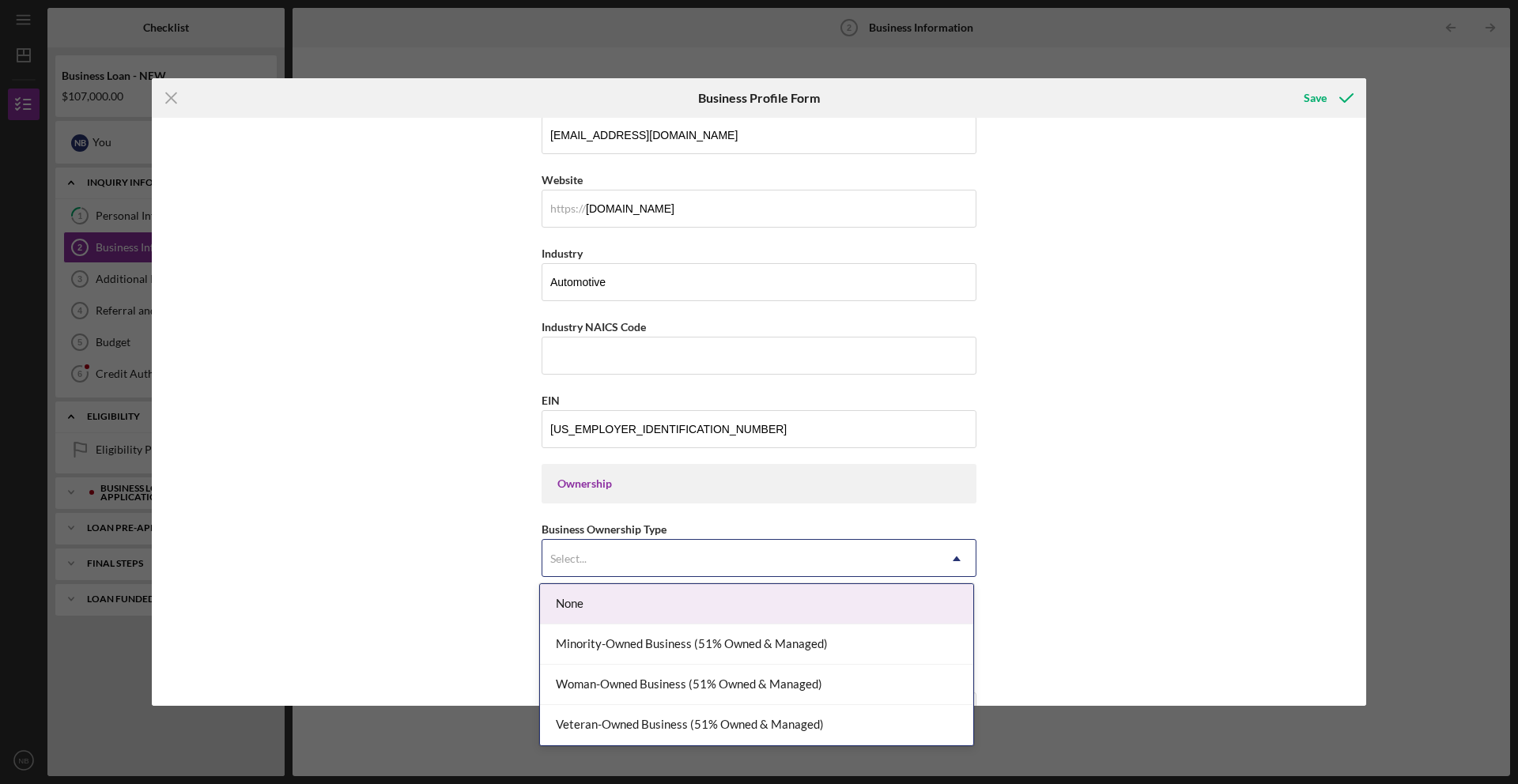
click at [651, 551] on div "Select..." at bounding box center [739, 559] width 395 height 37
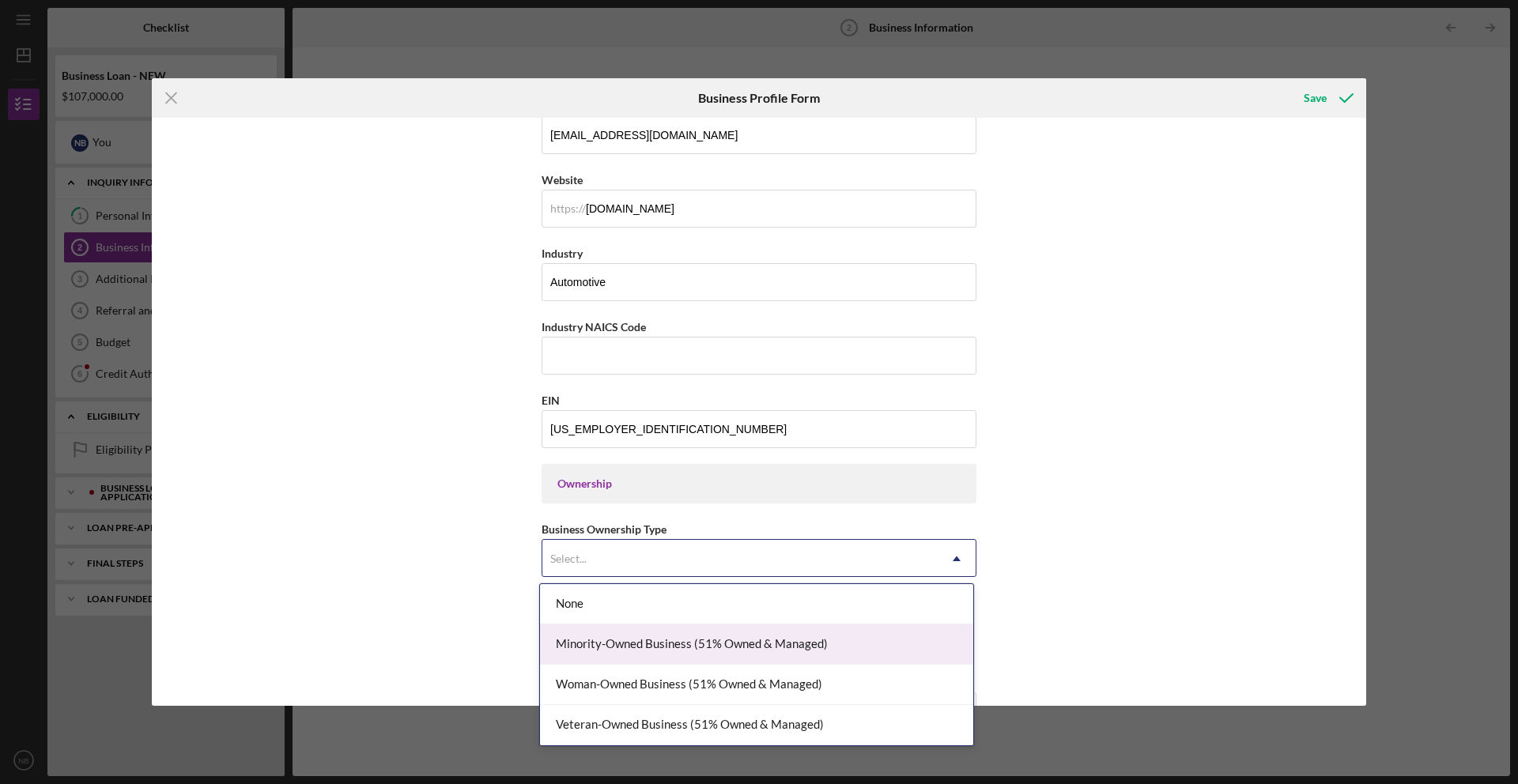
click at [761, 640] on div "Minority-Owned Business (51% Owned & Managed)" at bounding box center [756, 644] width 433 height 40
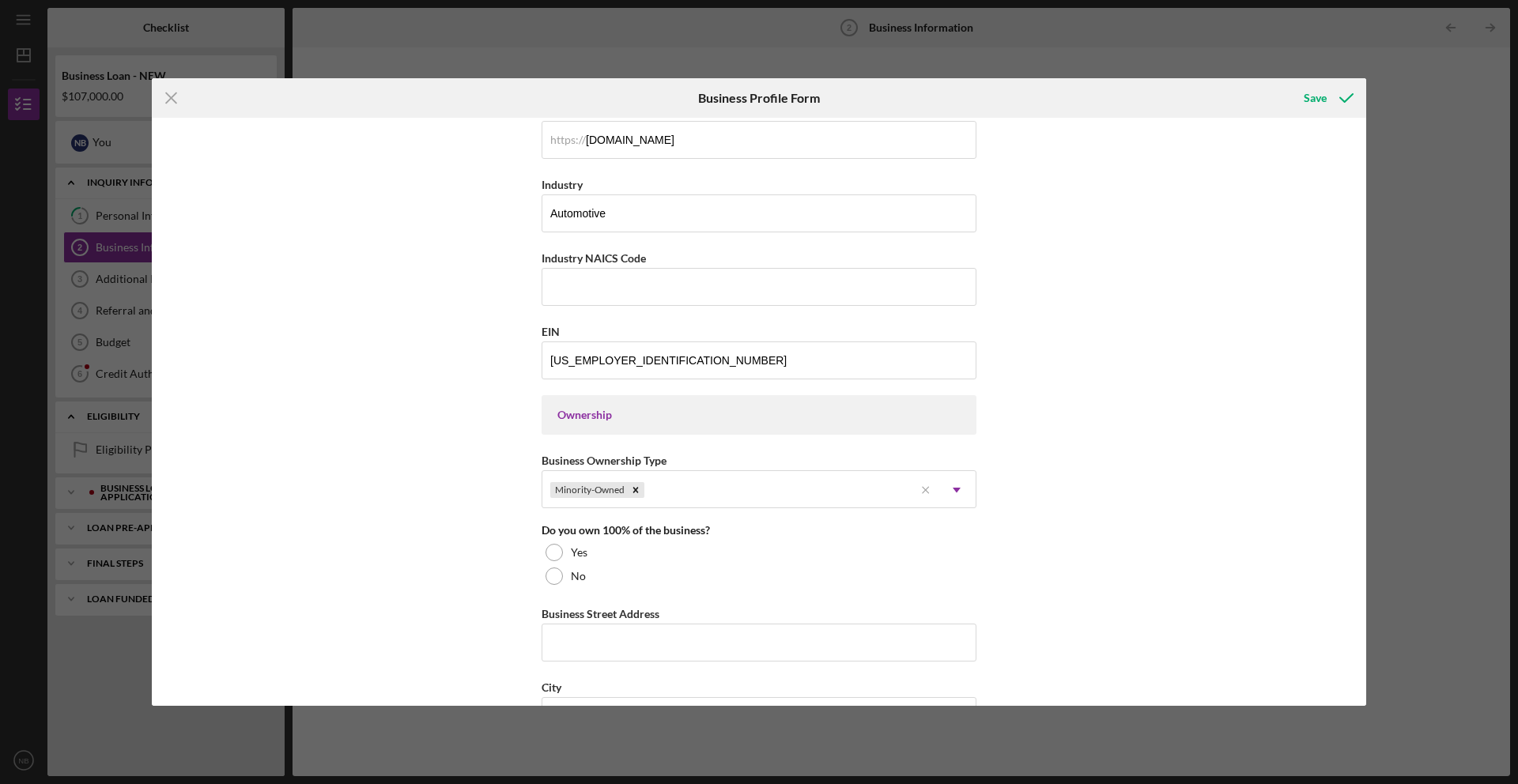
scroll to position [648, 0]
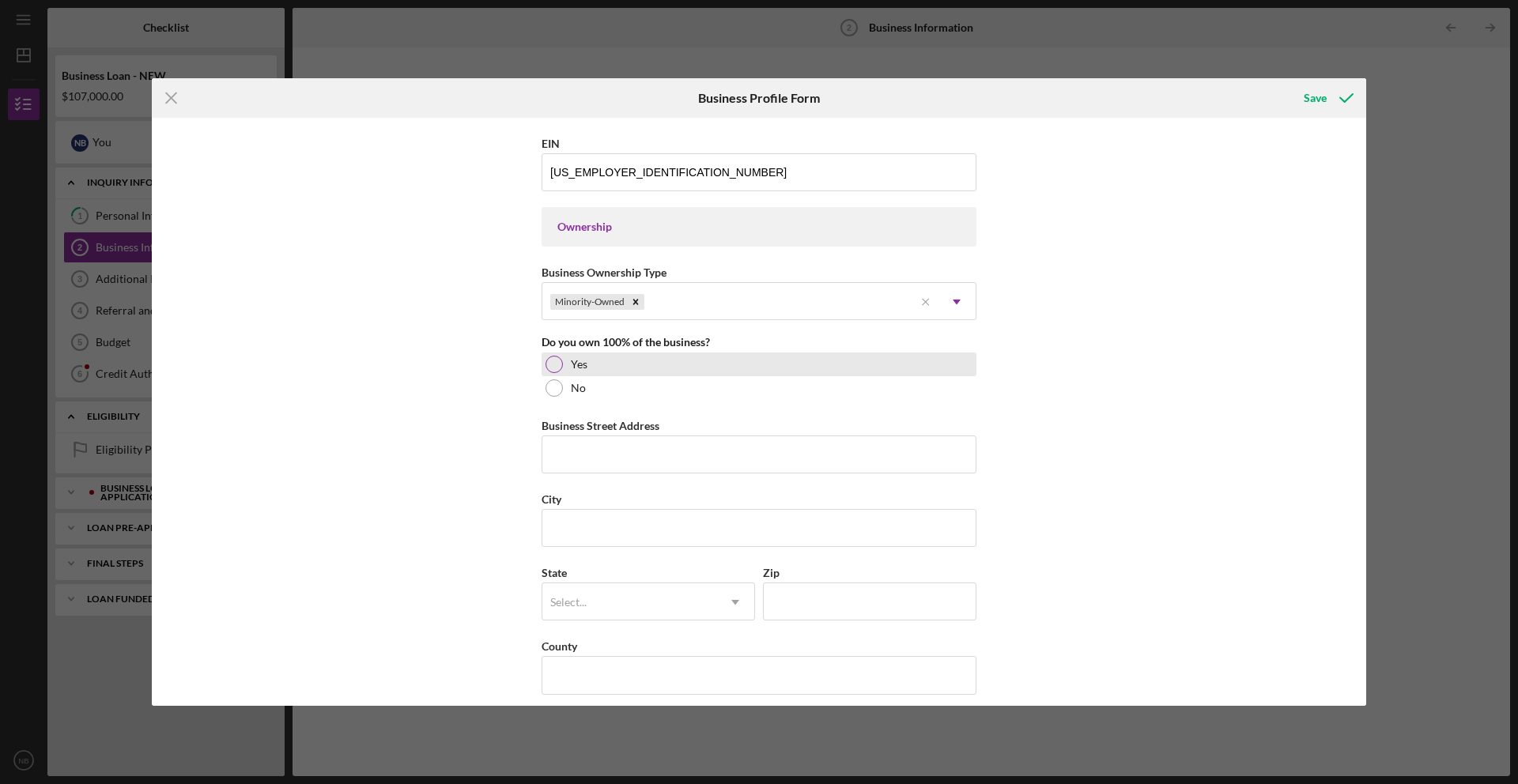
click at [552, 363] on div at bounding box center [554, 364] width 18 height 18
click at [581, 453] on input "Business Street Address" at bounding box center [758, 454] width 435 height 38
type input "8630 N Broadway"
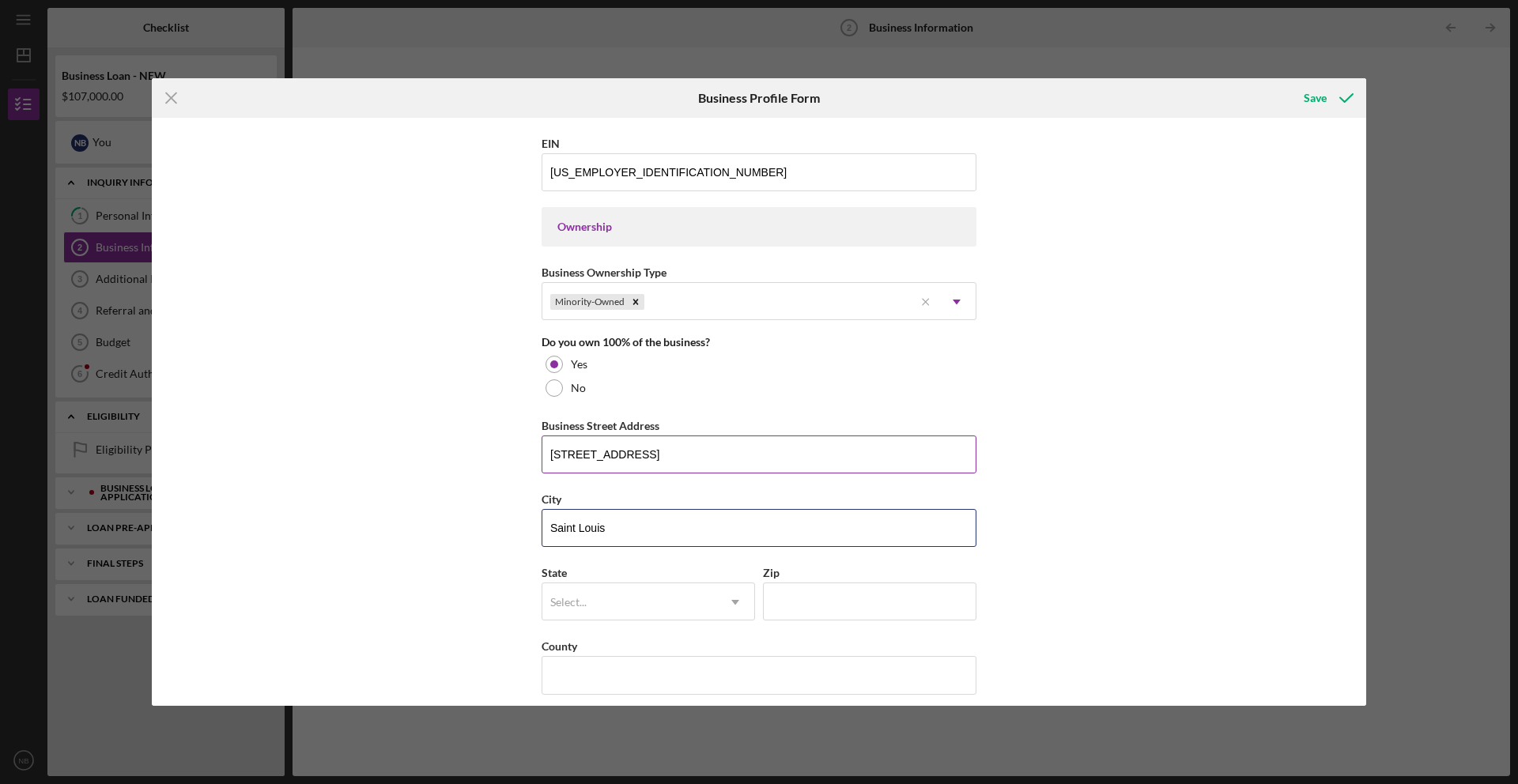
type input "Saint Louis"
type input "MO"
type input "6"
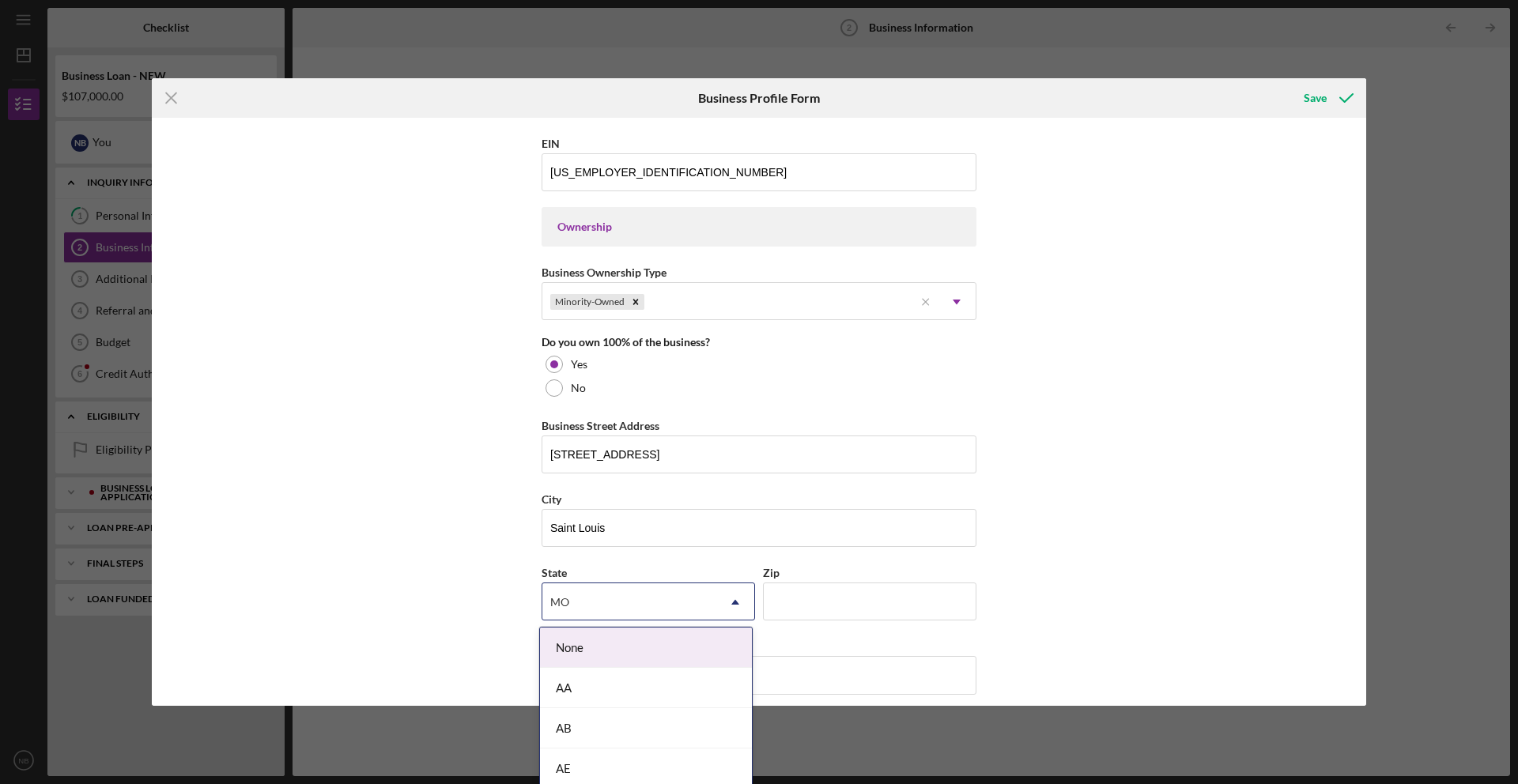
click at [609, 595] on div "MO" at bounding box center [628, 602] width 174 height 37
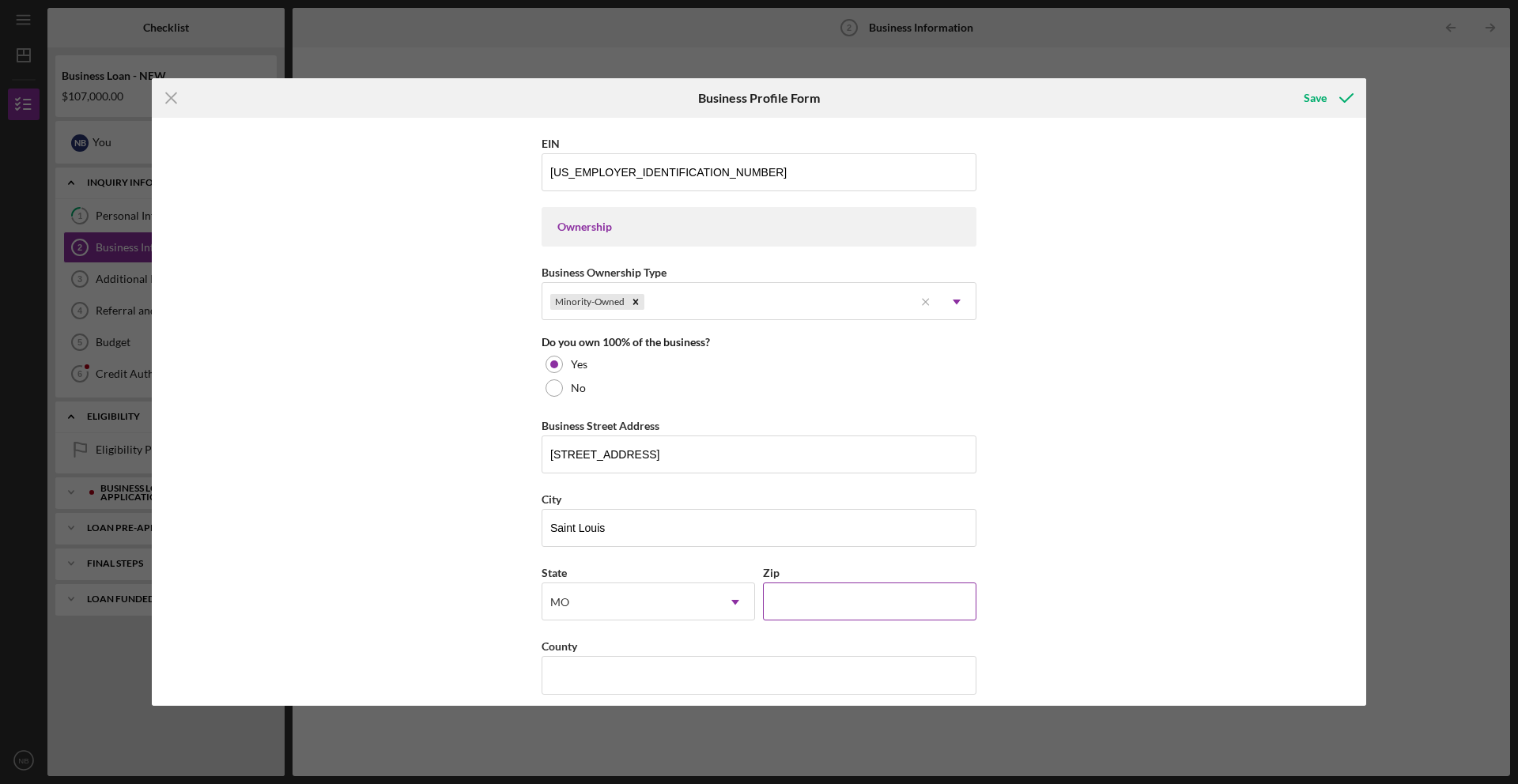
click at [842, 593] on input "Zip" at bounding box center [869, 601] width 213 height 38
type input "63147"
type input "Saint Louis City"
click at [1113, 501] on div "Business Name All 100 Auto Sales, LLC DBA New Legacy Automotive Company Busines…" at bounding box center [759, 411] width 1215 height 588
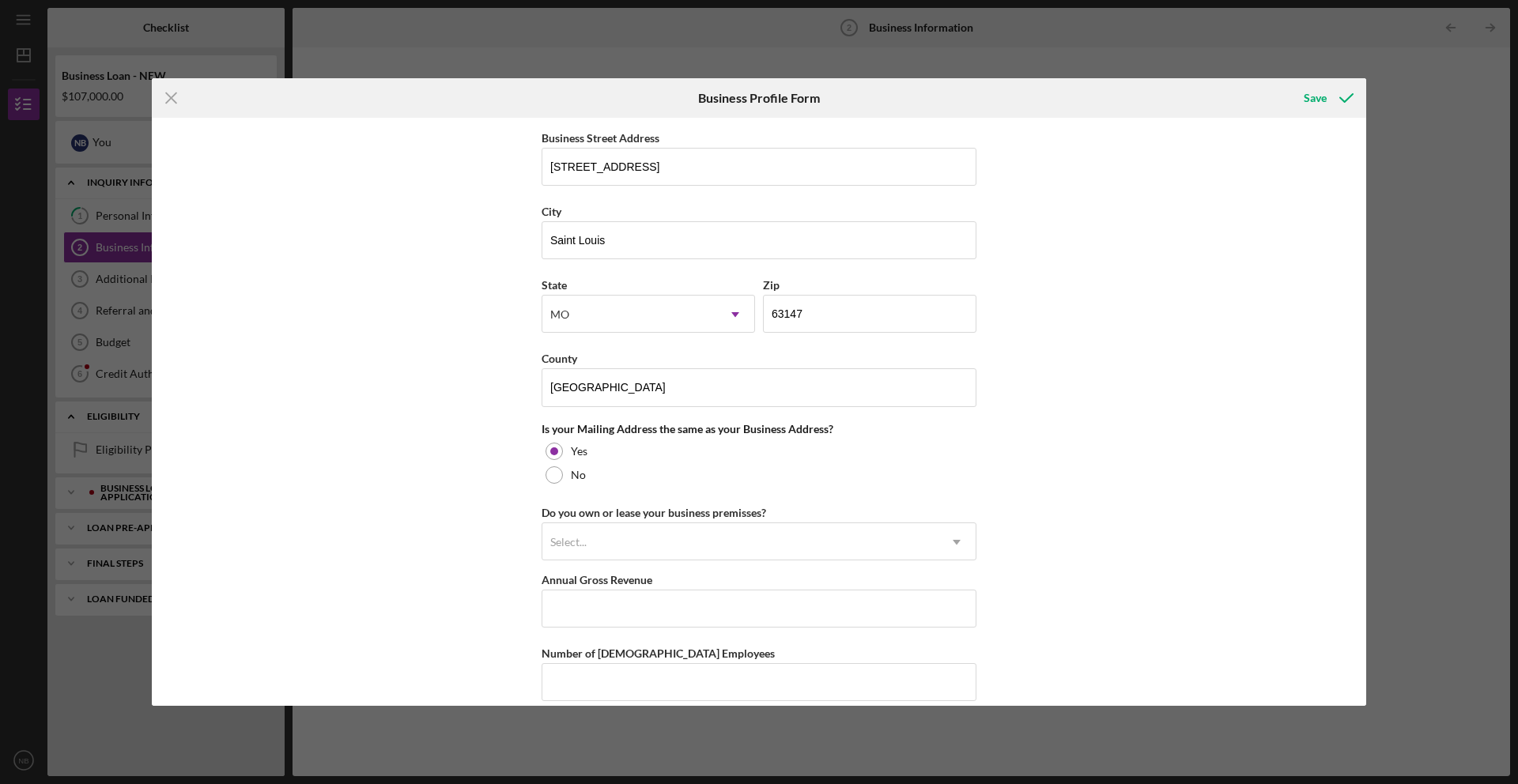
scroll to position [1001, 0]
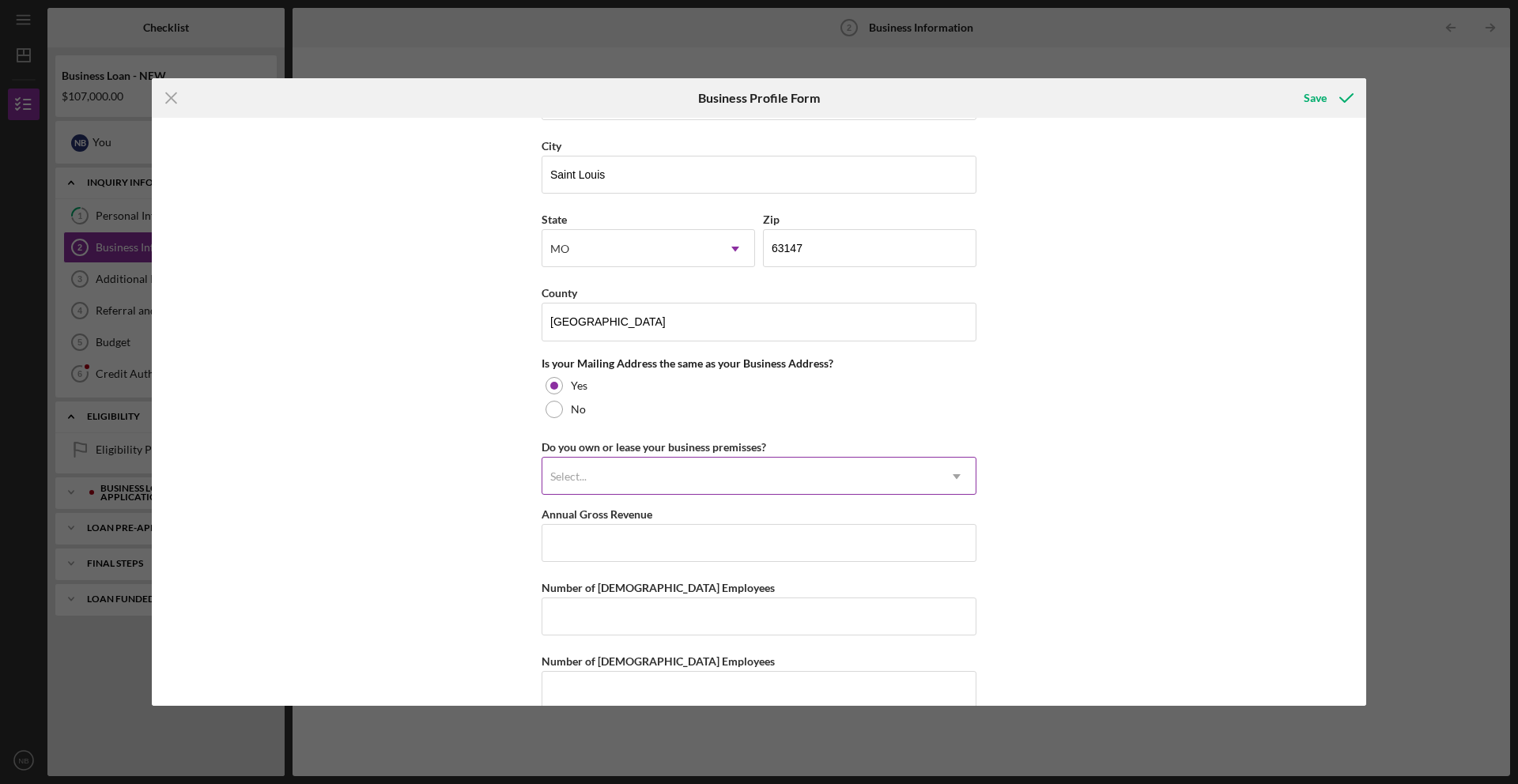
click at [958, 475] on icon "Icon/Dropdown Arrow" at bounding box center [956, 476] width 38 height 38
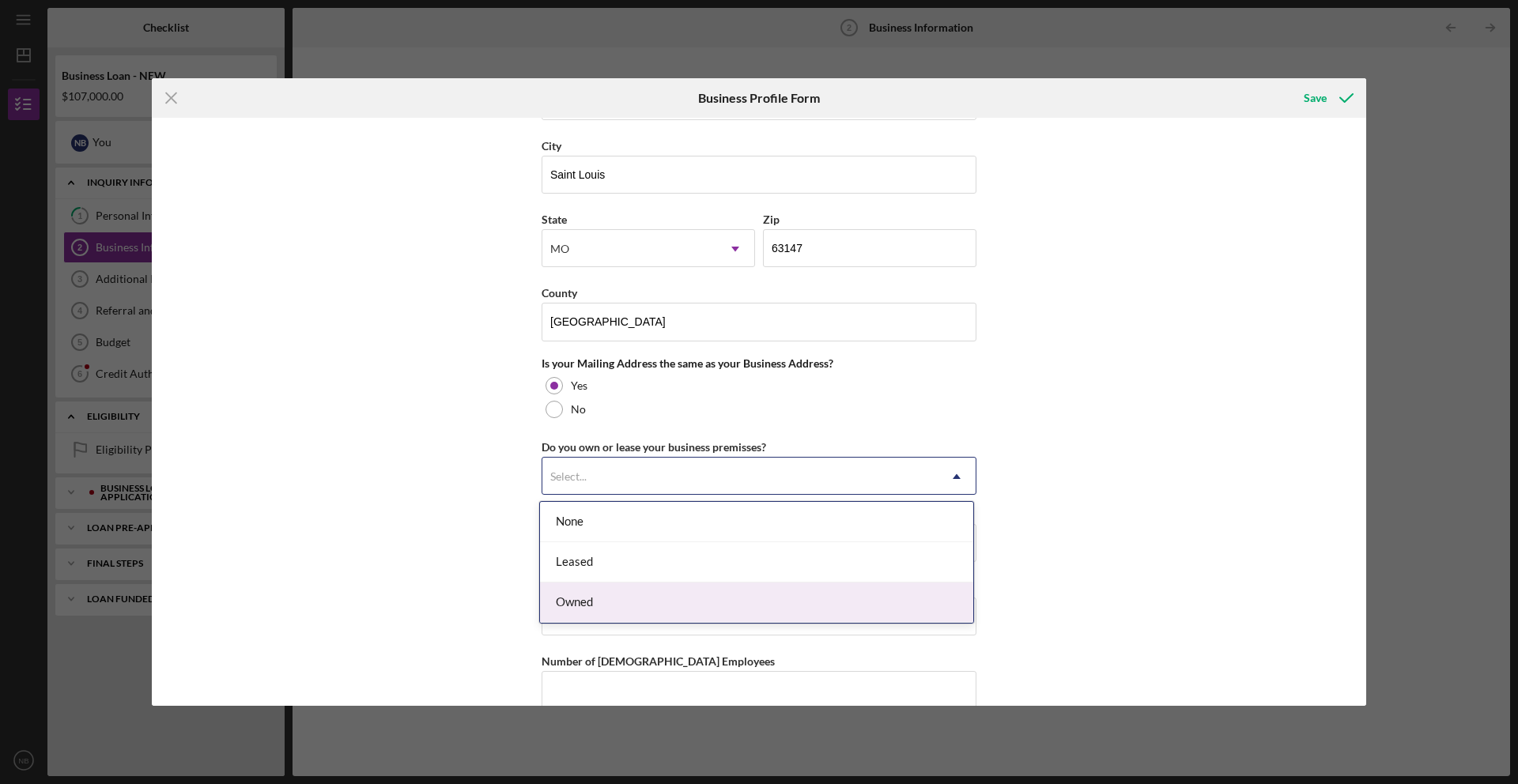
click at [723, 594] on div "Owned" at bounding box center [756, 602] width 433 height 40
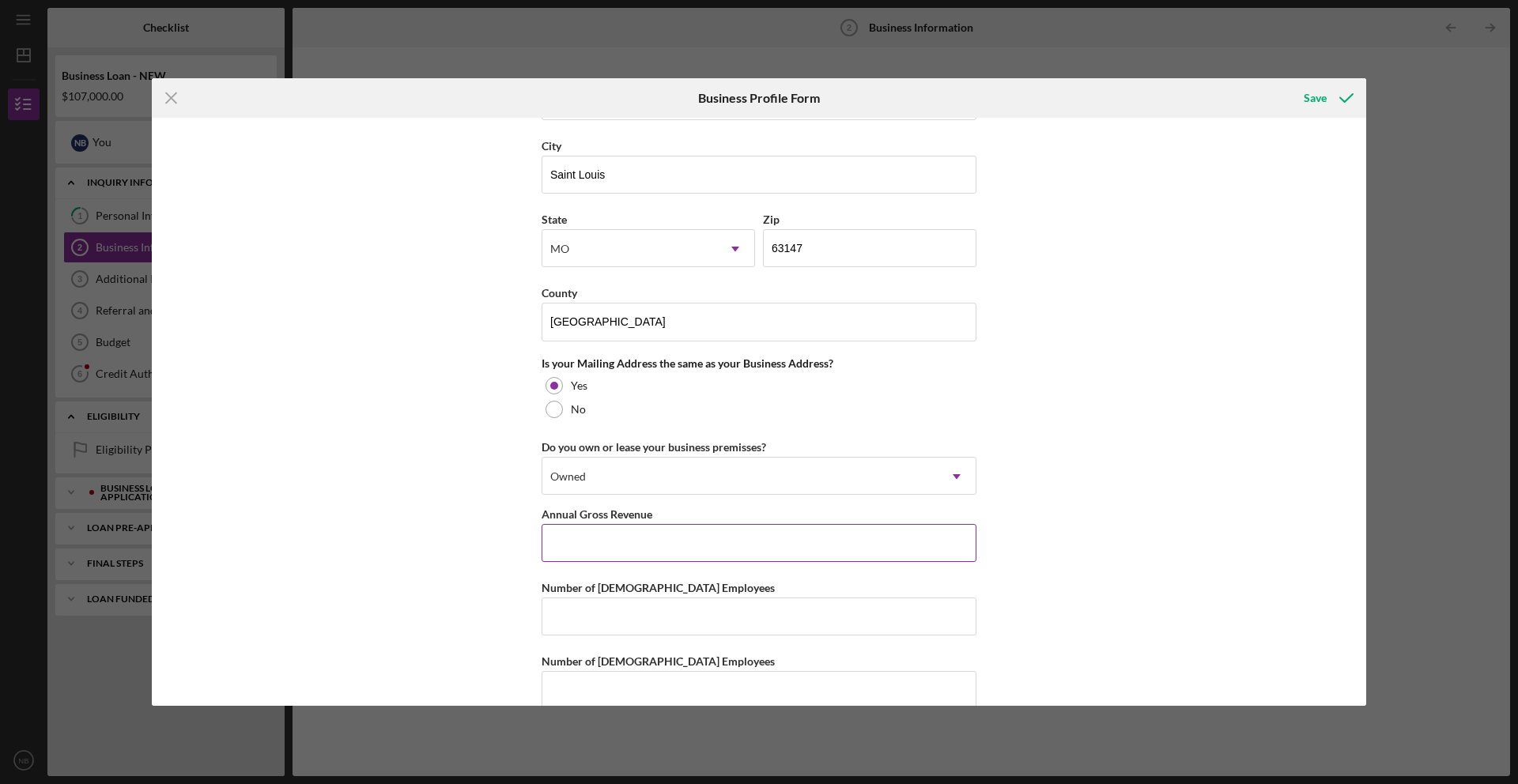
click at [705, 544] on input "Annual Gross Revenue" at bounding box center [758, 543] width 435 height 38
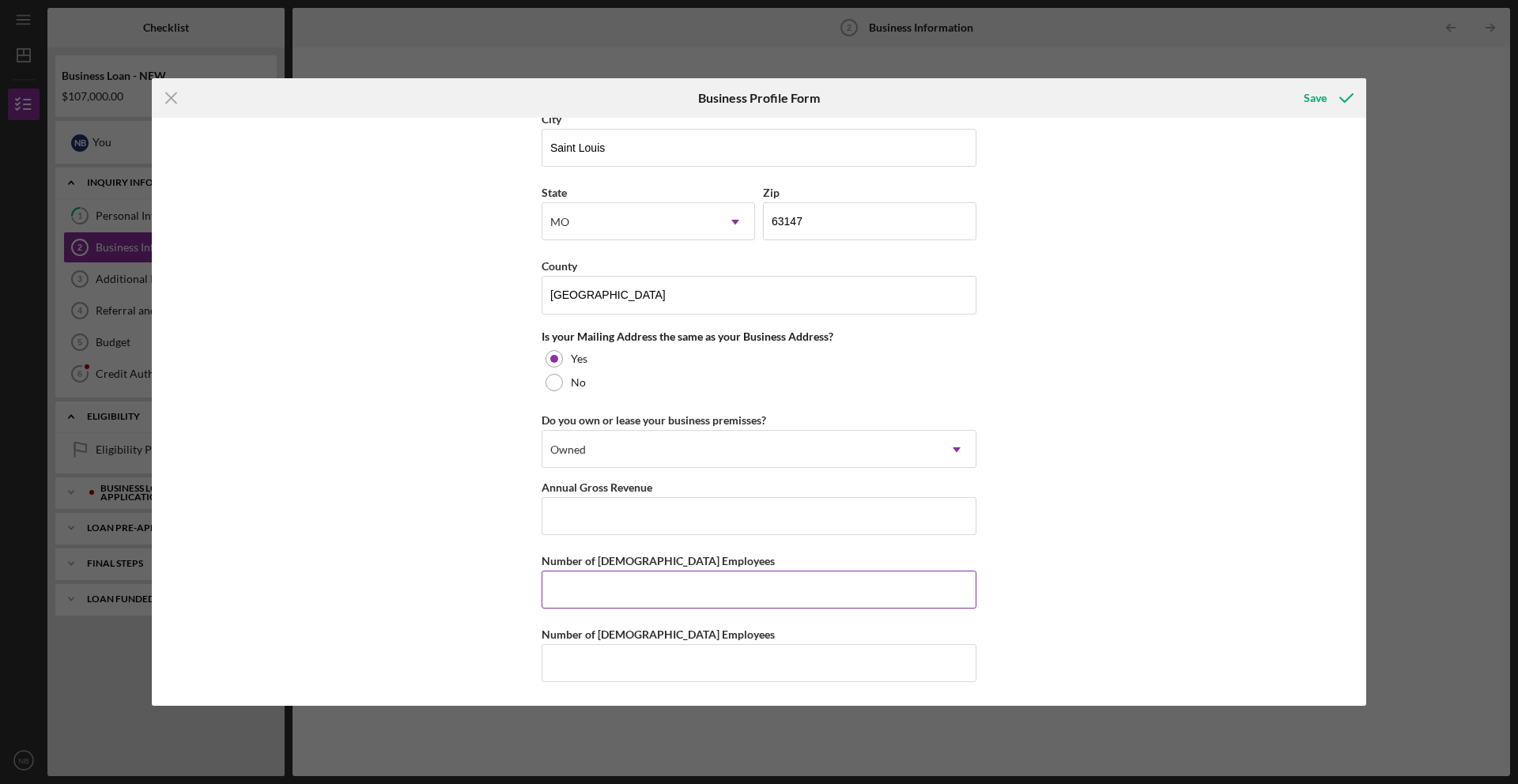
click at [704, 578] on input "Number of Full-Time Employees" at bounding box center [758, 590] width 435 height 38
type input "1"
click at [724, 657] on input "Number of Part-Time Employees" at bounding box center [758, 663] width 435 height 38
type input "0"
click at [767, 531] on input "Annual Gross Revenue" at bounding box center [758, 515] width 435 height 38
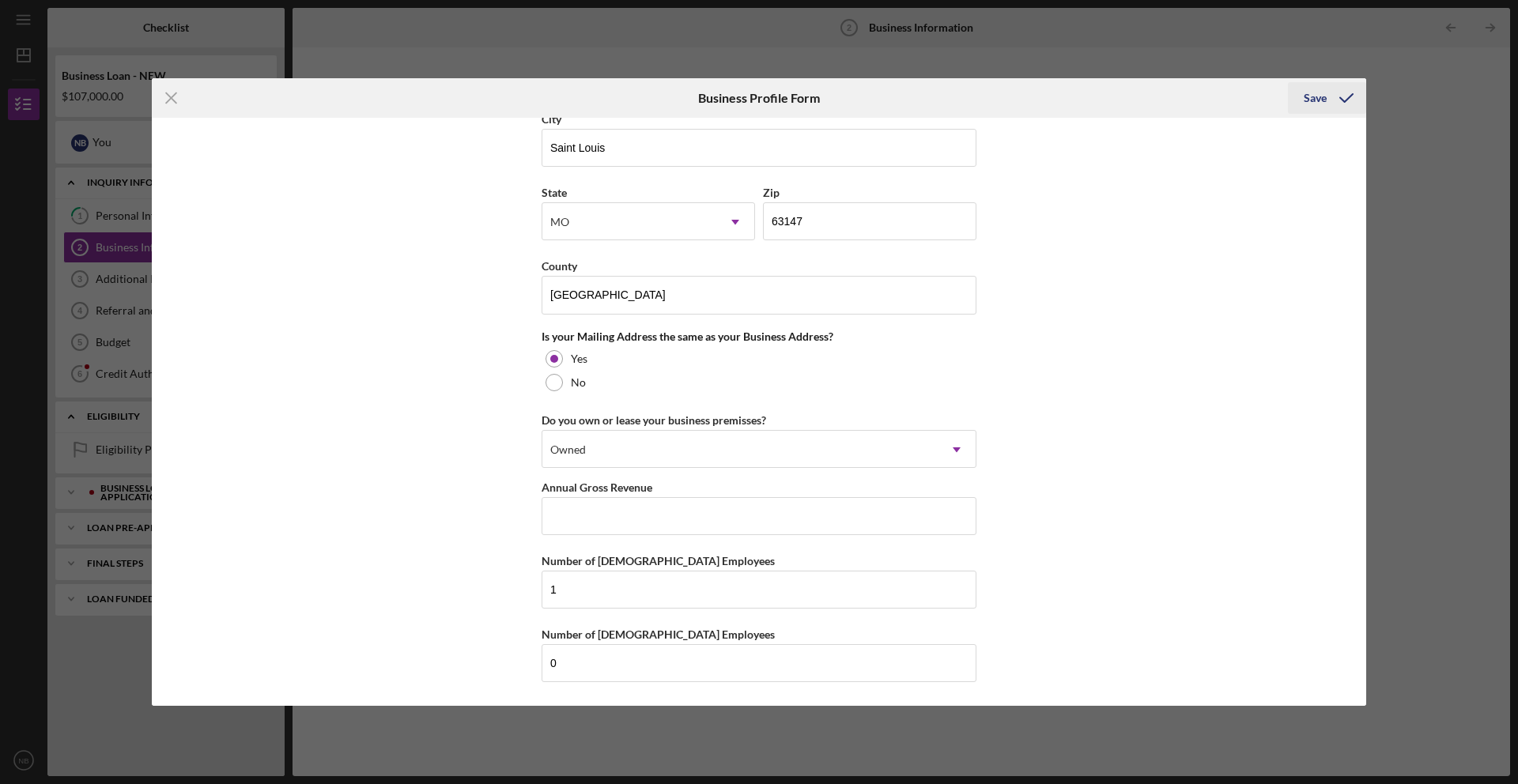
click at [1320, 103] on div "Save" at bounding box center [1315, 99] width 23 height 32
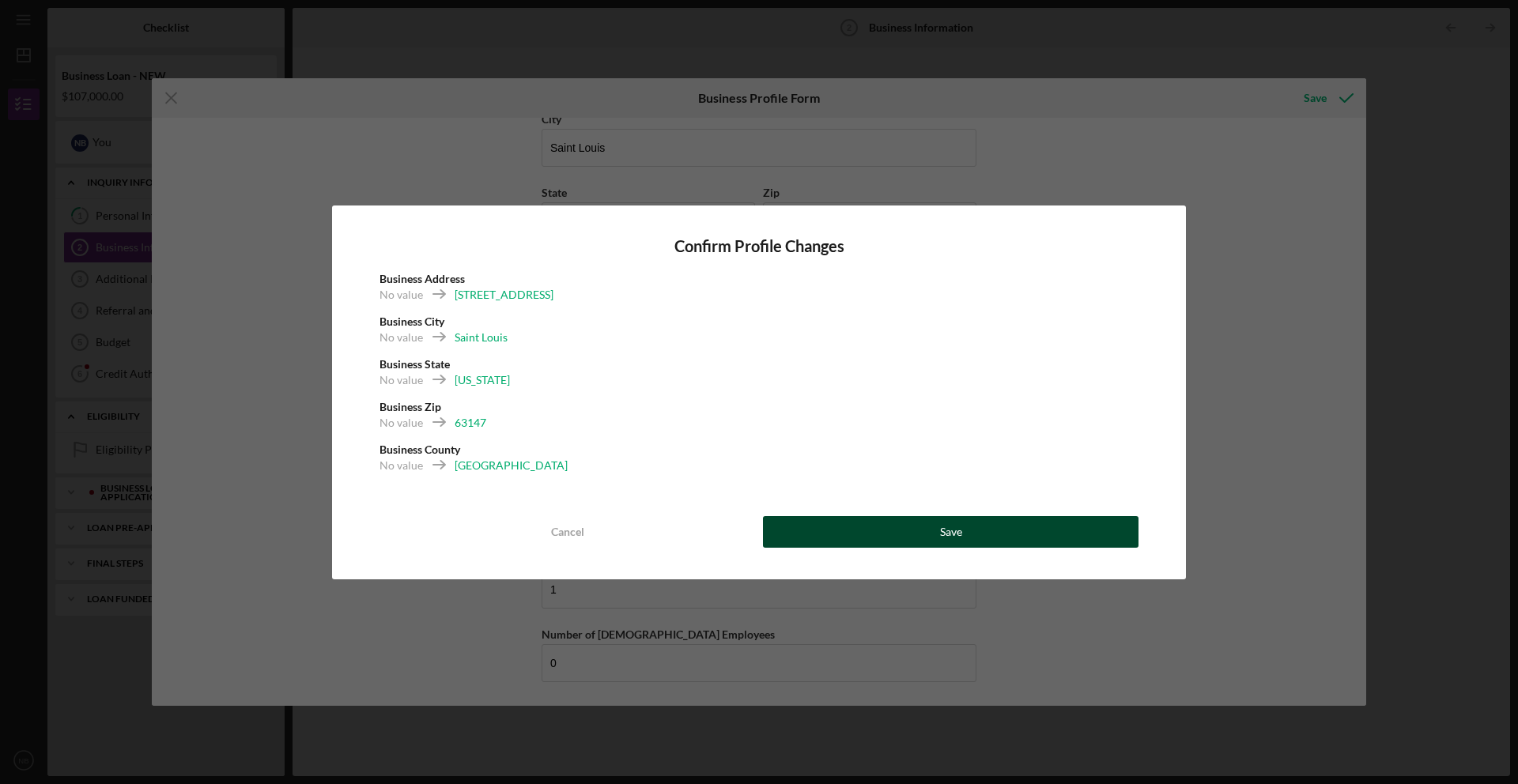
click at [944, 528] on div "Save" at bounding box center [952, 532] width 23 height 32
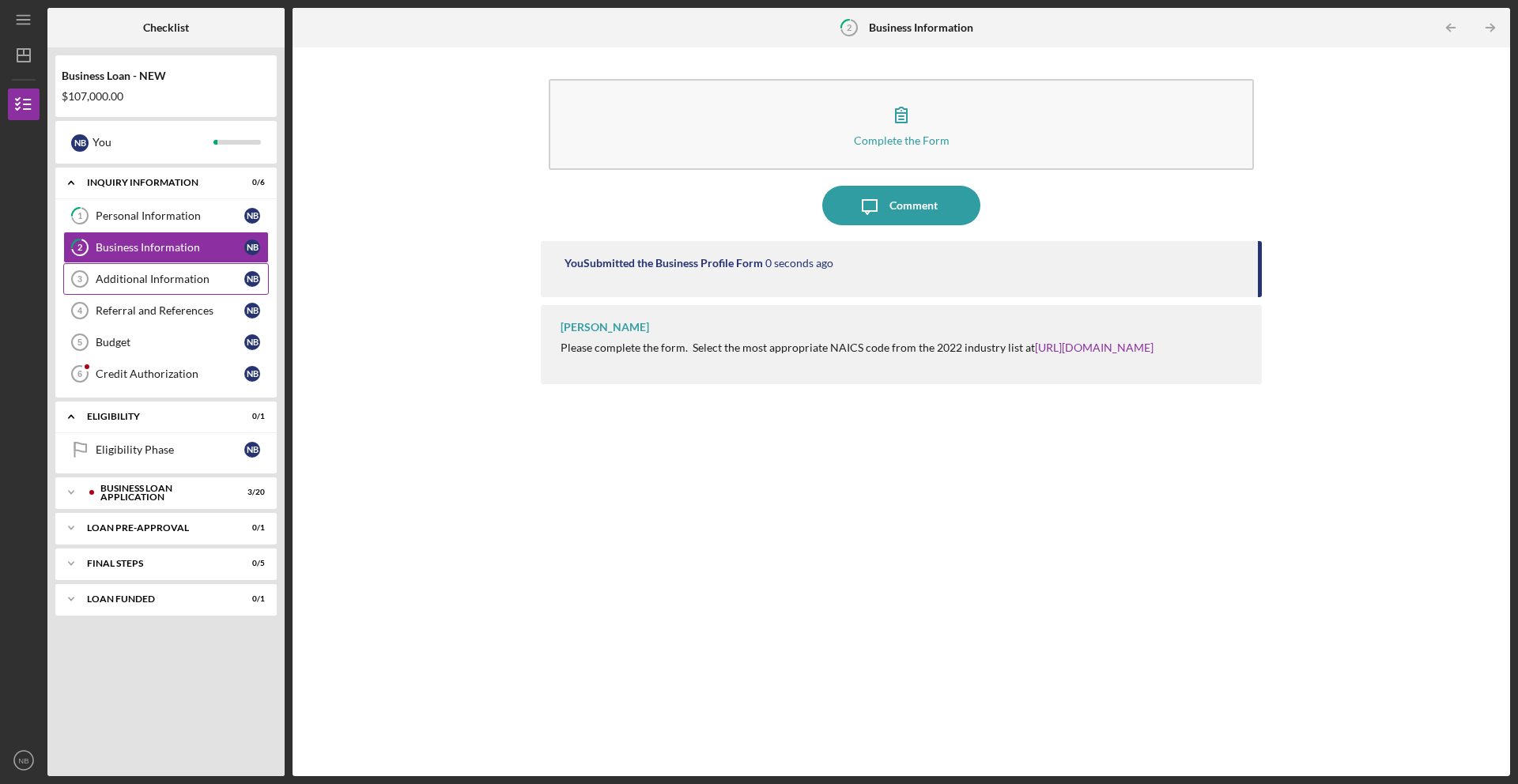
click at [152, 278] on div "Additional Information" at bounding box center [170, 278] width 148 height 12
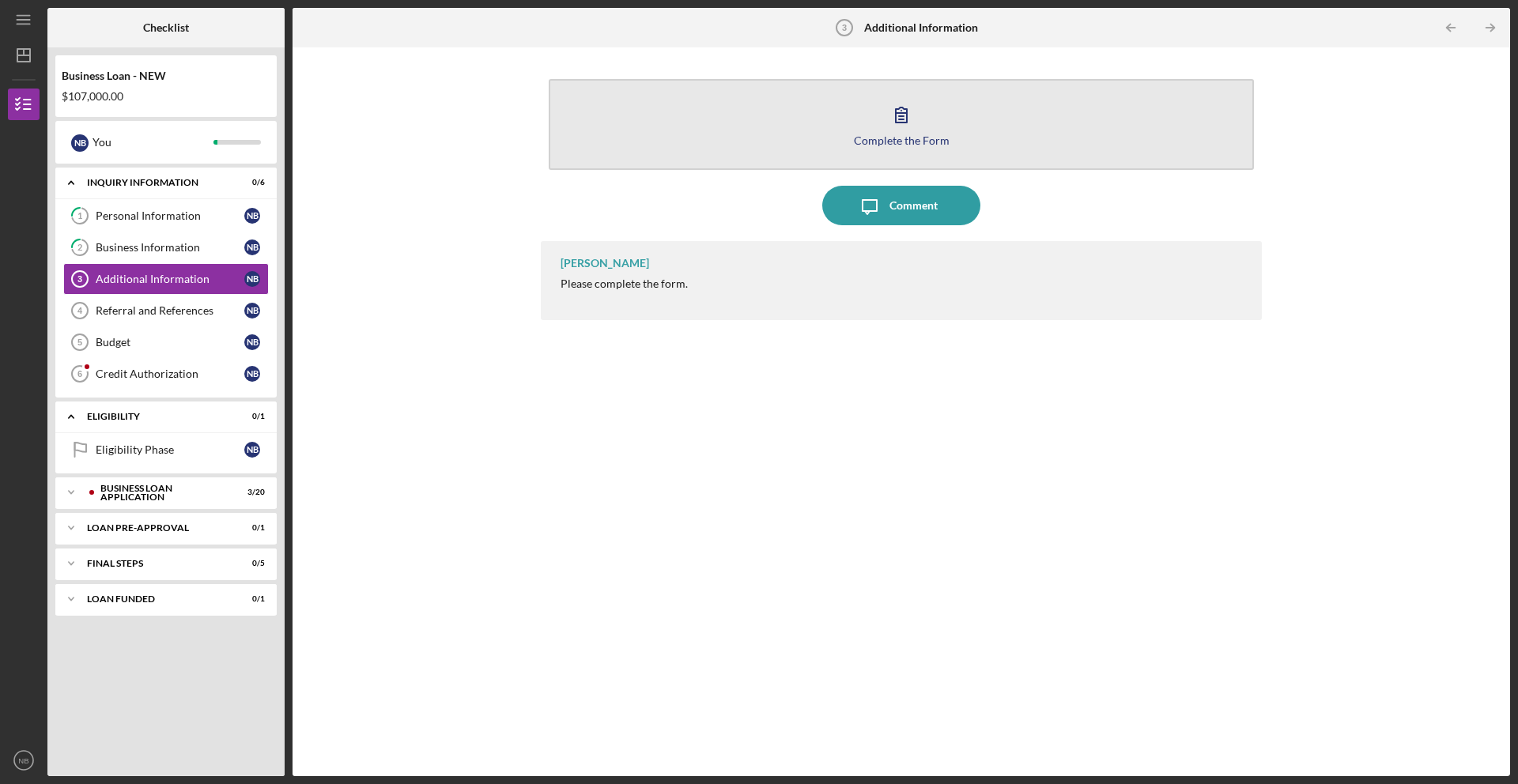
click at [872, 112] on button "Complete the Form Form" at bounding box center [901, 124] width 705 height 91
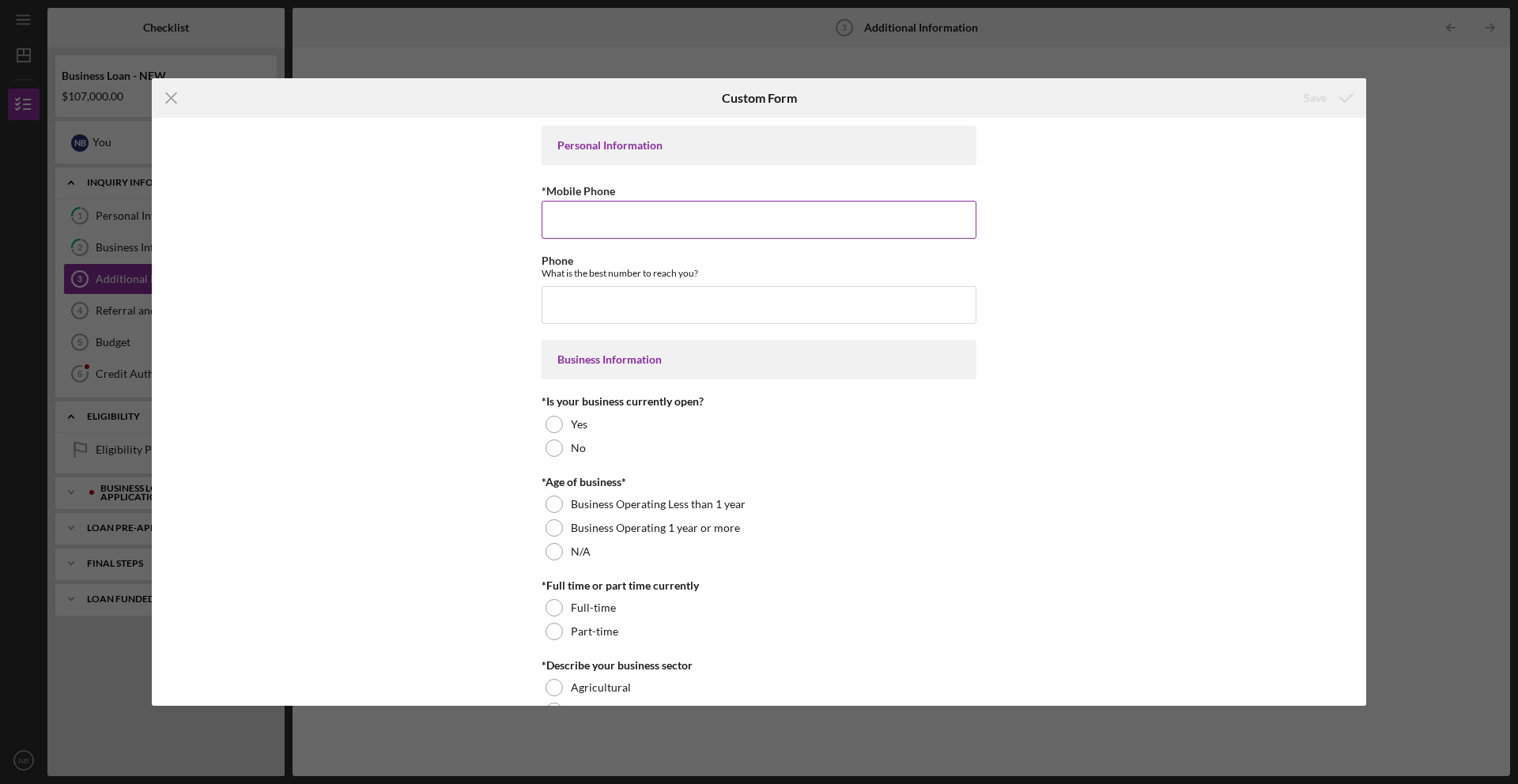
click at [747, 226] on input "*Mobile Phone" at bounding box center [758, 220] width 435 height 38
type input "(314) 363-2190"
click at [665, 301] on input "Phone" at bounding box center [758, 305] width 435 height 38
type input "(314) 363-2190"
drag, startPoint x: 465, startPoint y: 370, endPoint x: 534, endPoint y: 422, distance: 86.4
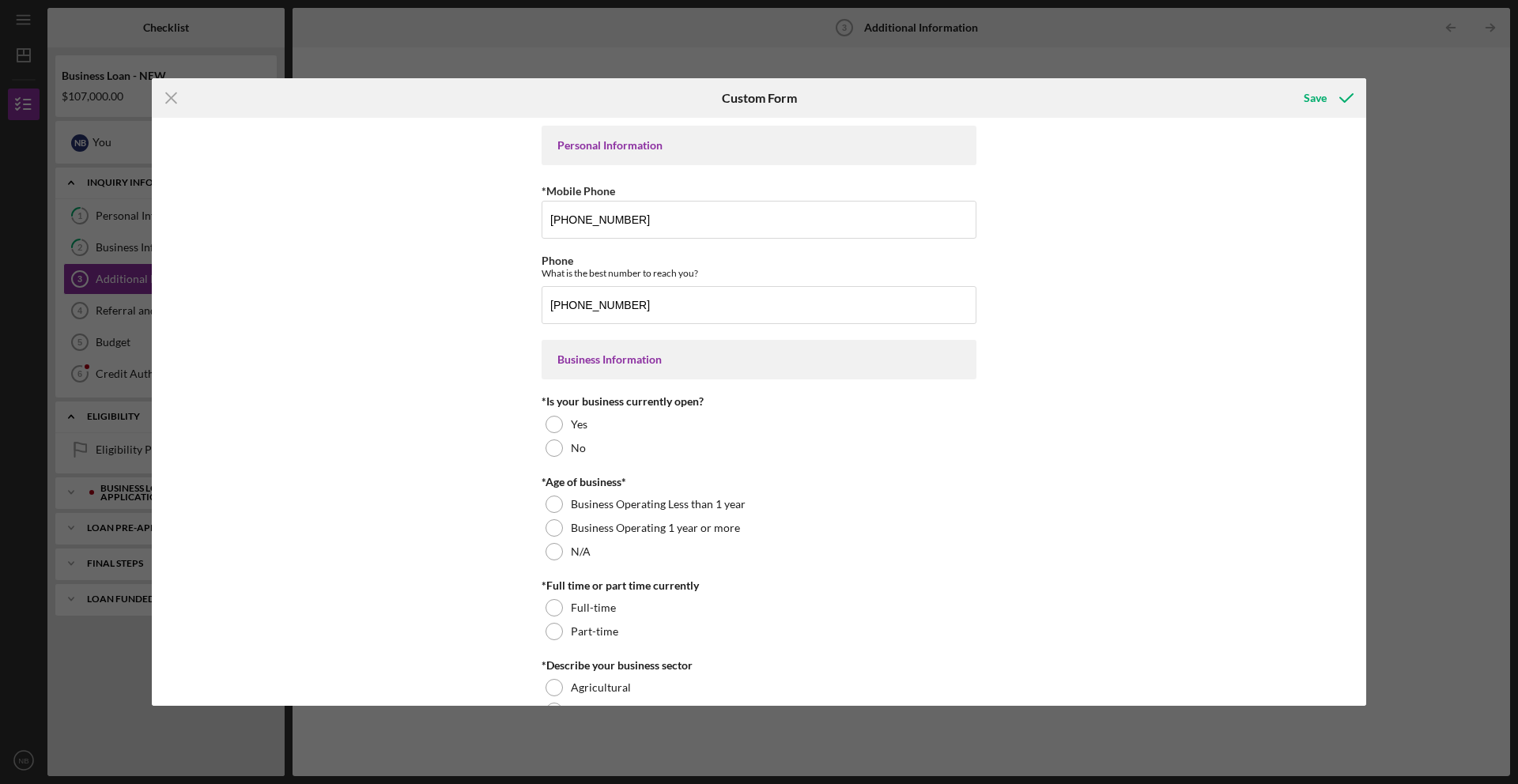
click at [472, 377] on div "Personal Information *Mobile Phone (314) 363-2190 Phone What is the best number…" at bounding box center [759, 411] width 1215 height 588
click at [558, 422] on div at bounding box center [554, 424] width 18 height 18
click at [556, 530] on div at bounding box center [554, 528] width 18 height 18
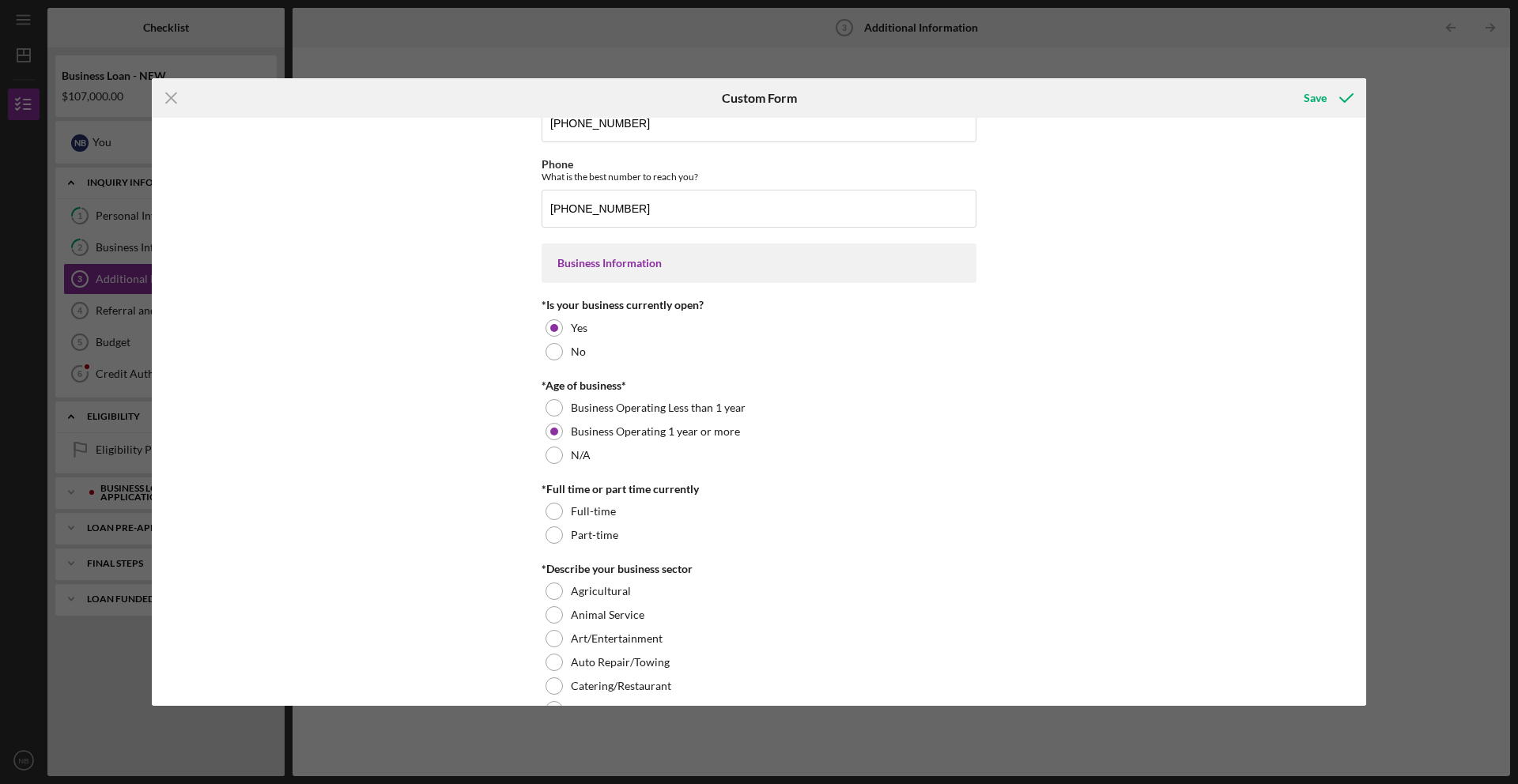
scroll to position [98, 0]
click at [547, 513] on div at bounding box center [554, 510] width 18 height 18
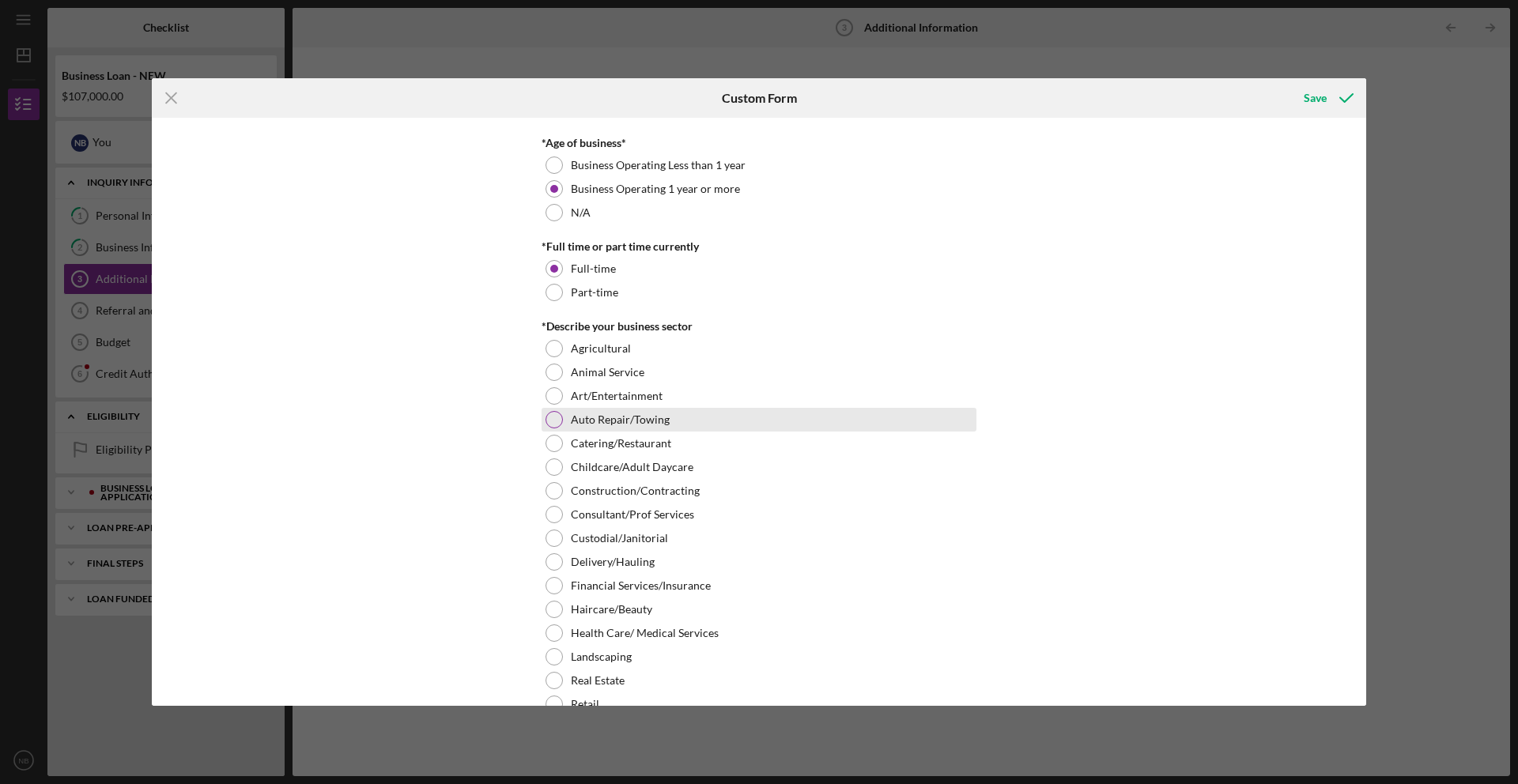
click at [553, 419] on div at bounding box center [554, 420] width 18 height 18
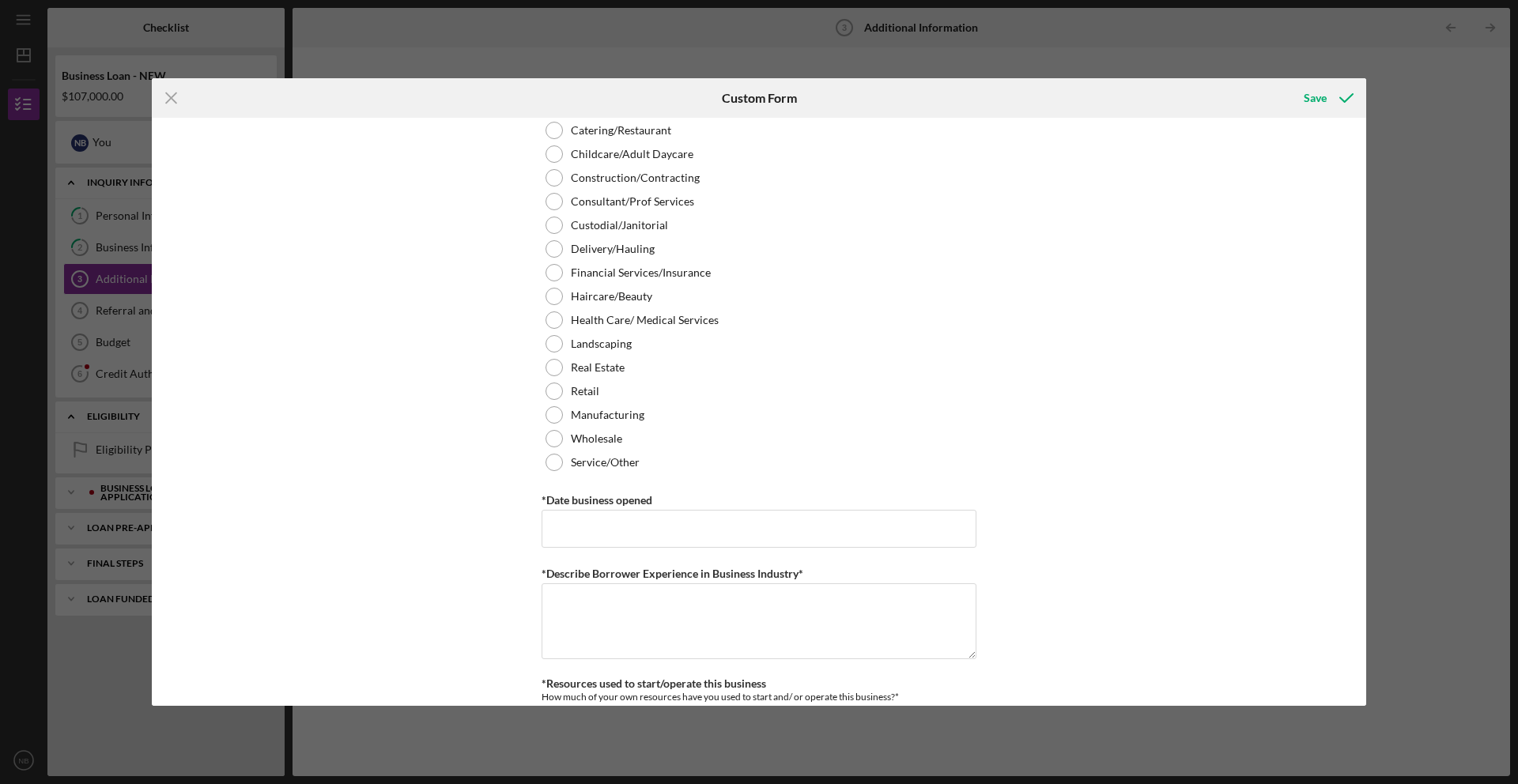
scroll to position [653, 0]
click at [552, 437] on div at bounding box center [554, 438] width 18 height 18
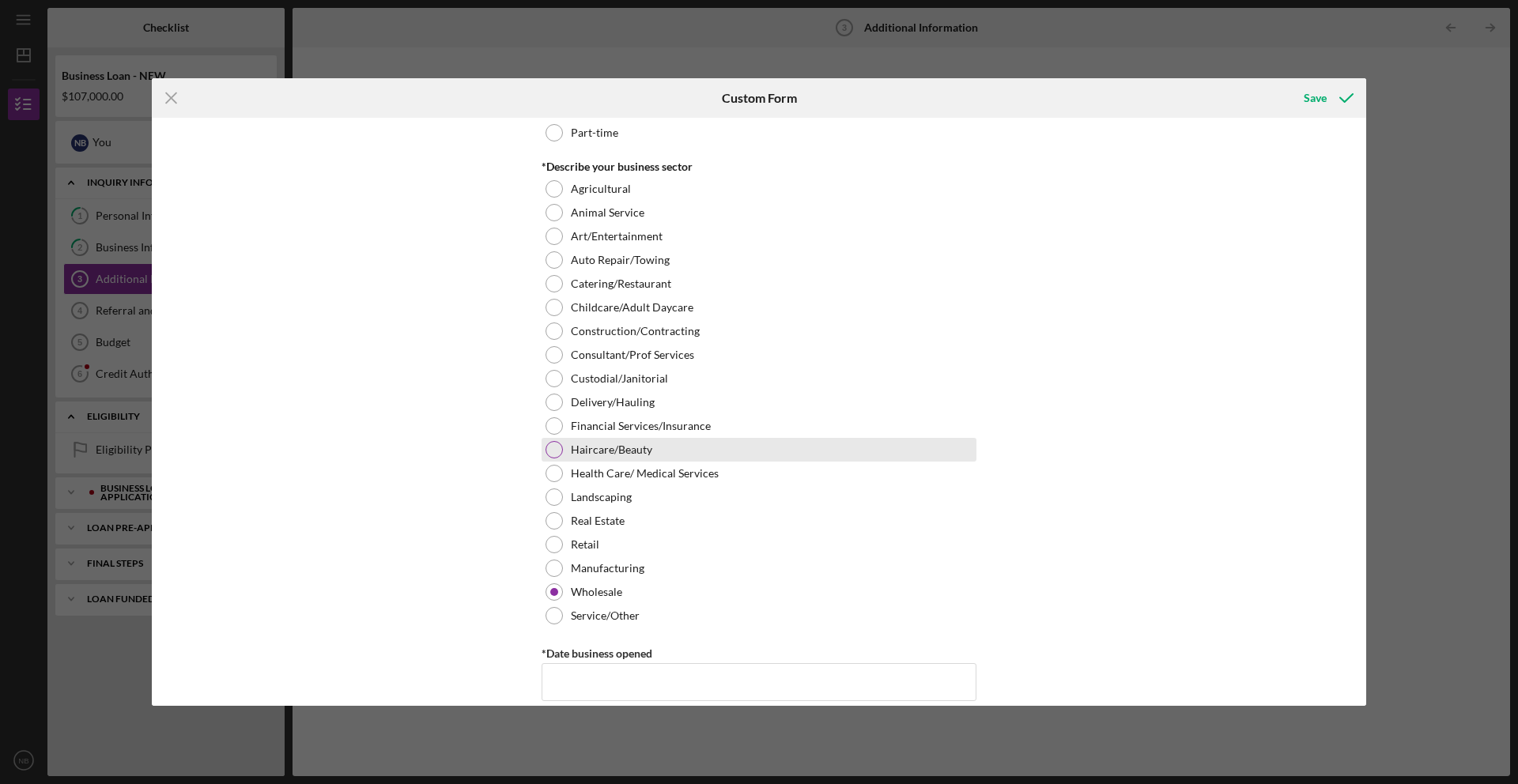
scroll to position [406, 0]
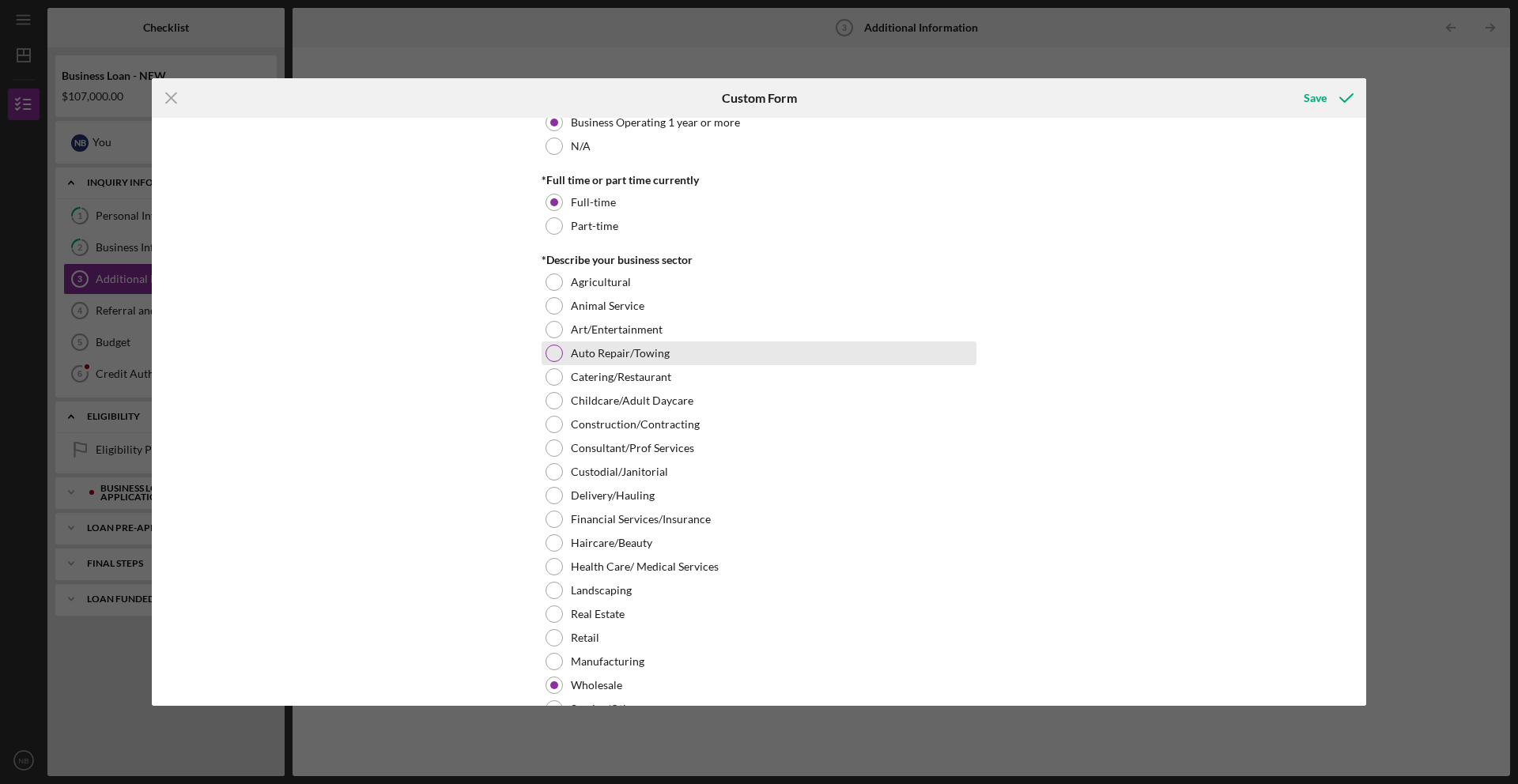
click at [553, 361] on div "Auto Repair/Towing" at bounding box center [758, 353] width 435 height 23
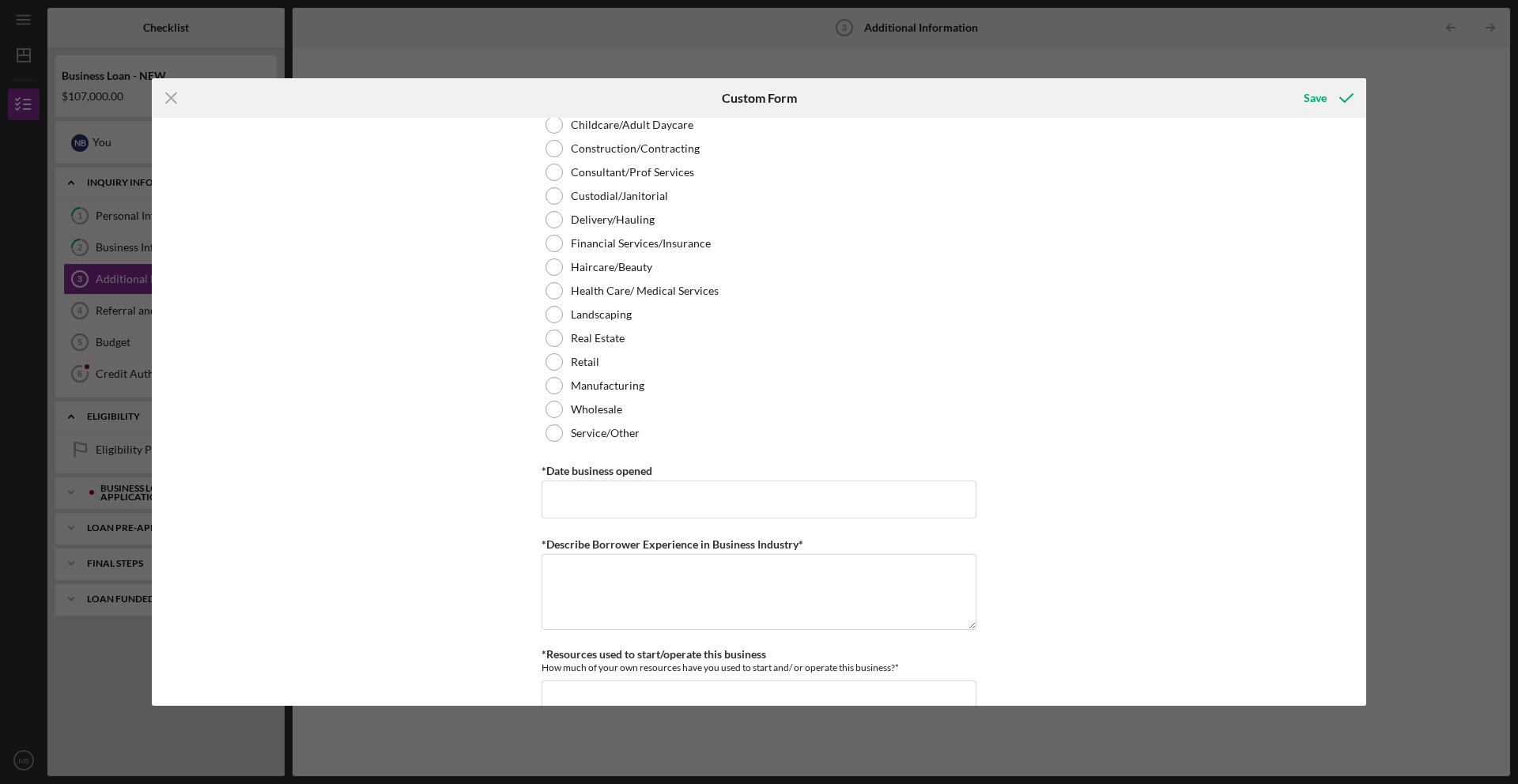
scroll to position [771, 0]
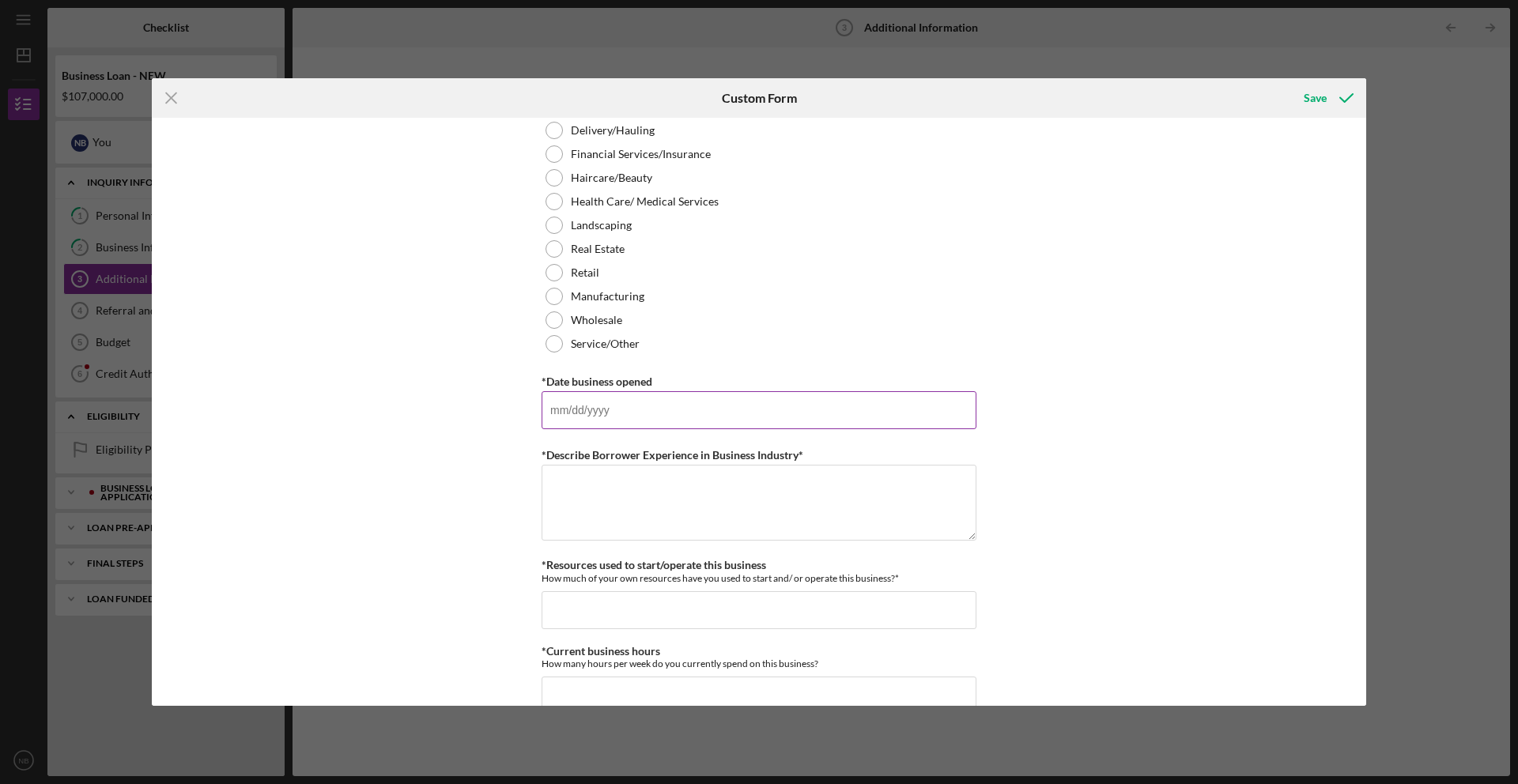
click at [712, 416] on input "*Date business opened" at bounding box center [758, 410] width 435 height 38
type input "03/15/2015"
click at [740, 496] on textarea "*Describe Borrower Experience in Business Industry*" at bounding box center [758, 502] width 435 height 76
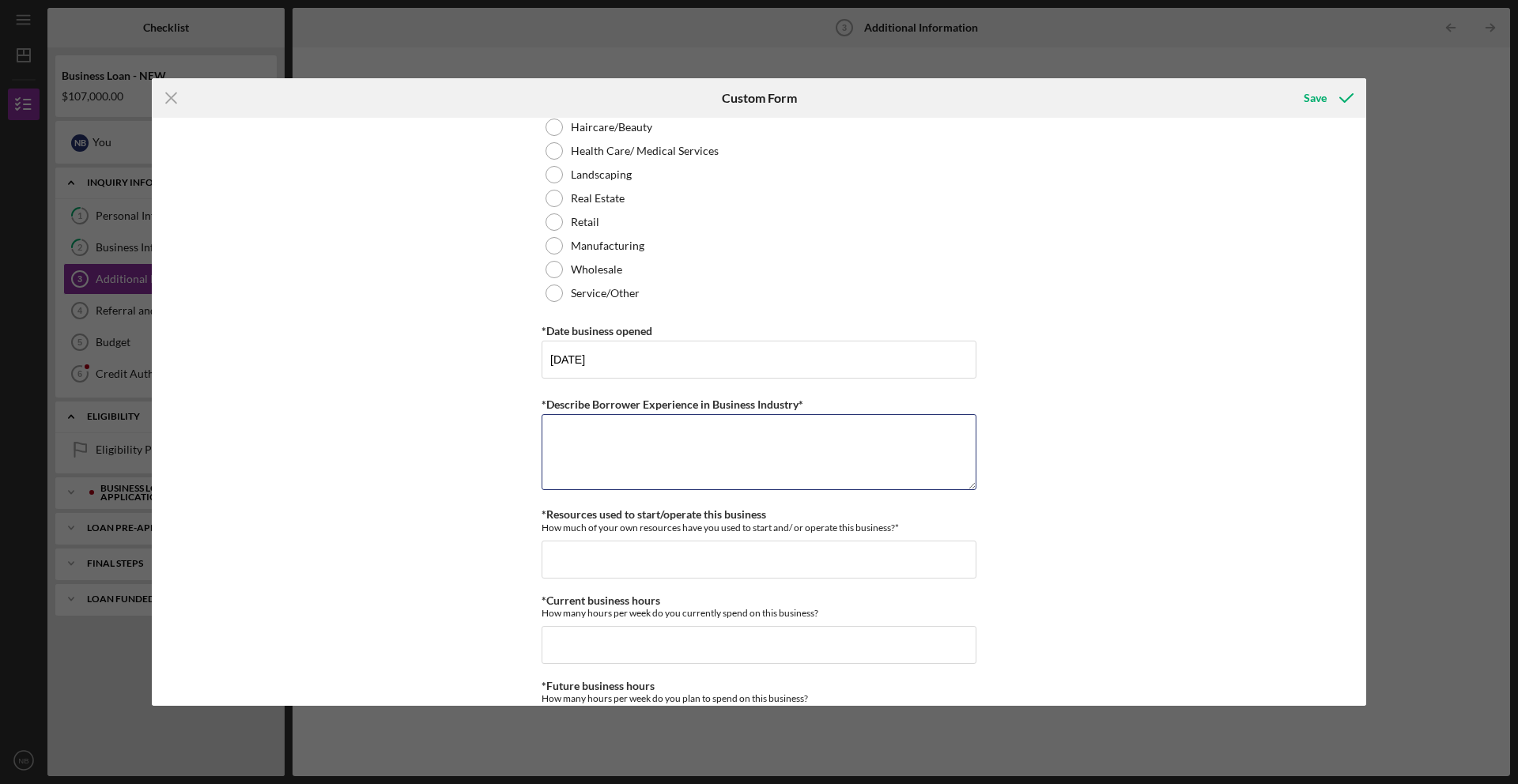
scroll to position [865, 0]
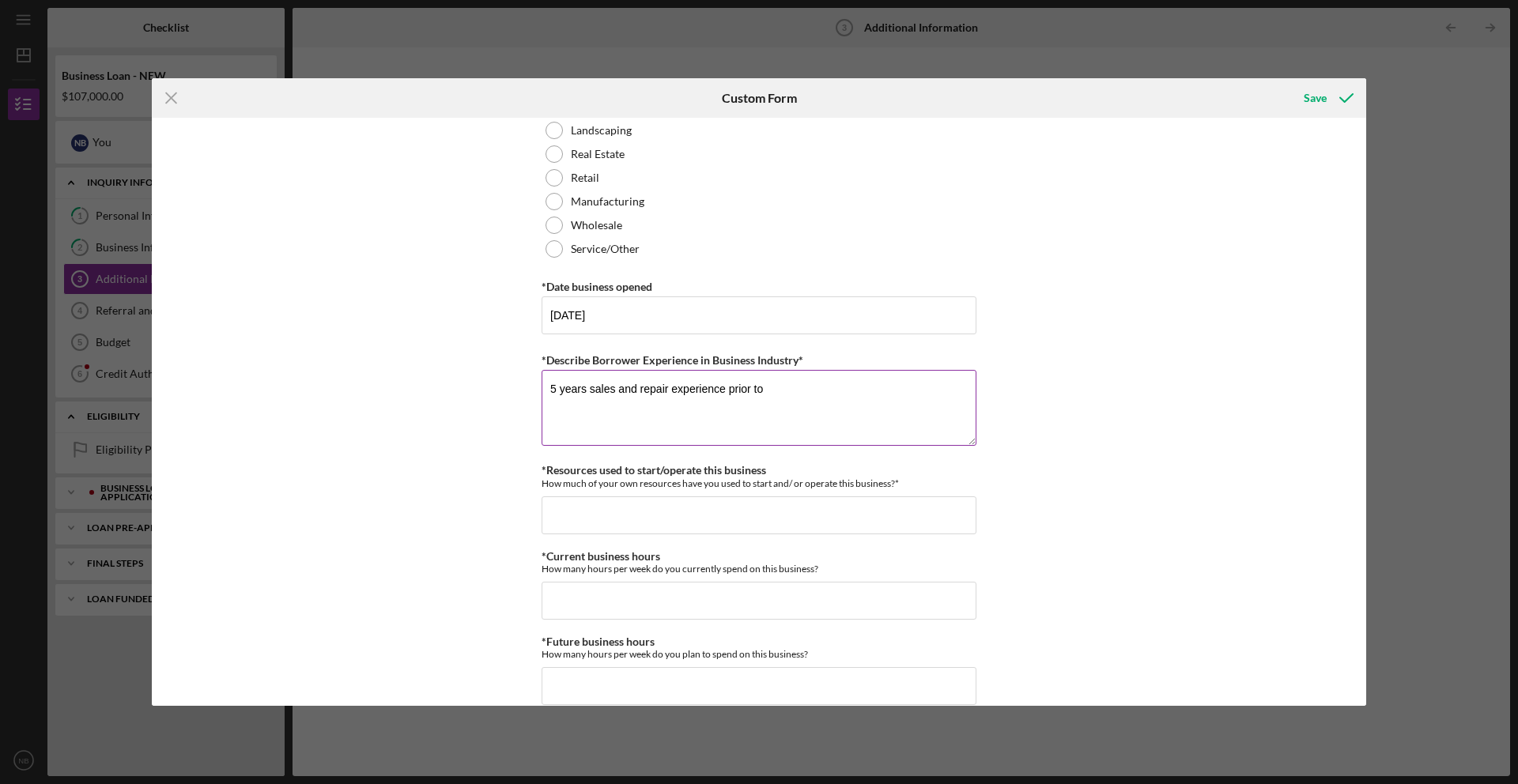
click at [554, 392] on textarea "5 years sales and repair experience prior to" at bounding box center [758, 407] width 435 height 76
click at [782, 395] on textarea "7 years sales and repair experience prior to" at bounding box center [758, 407] width 435 height 76
click at [588, 392] on textarea "7 years sales and repair experience prior to opening business." at bounding box center [758, 407] width 435 height 76
click at [884, 387] on textarea "7 years car sales and repair experience prior to opening business." at bounding box center [758, 407] width 435 height 76
click at [588, 391] on textarea "7 years car sales and repair experience prior to opening business." at bounding box center [758, 407] width 435 height 76
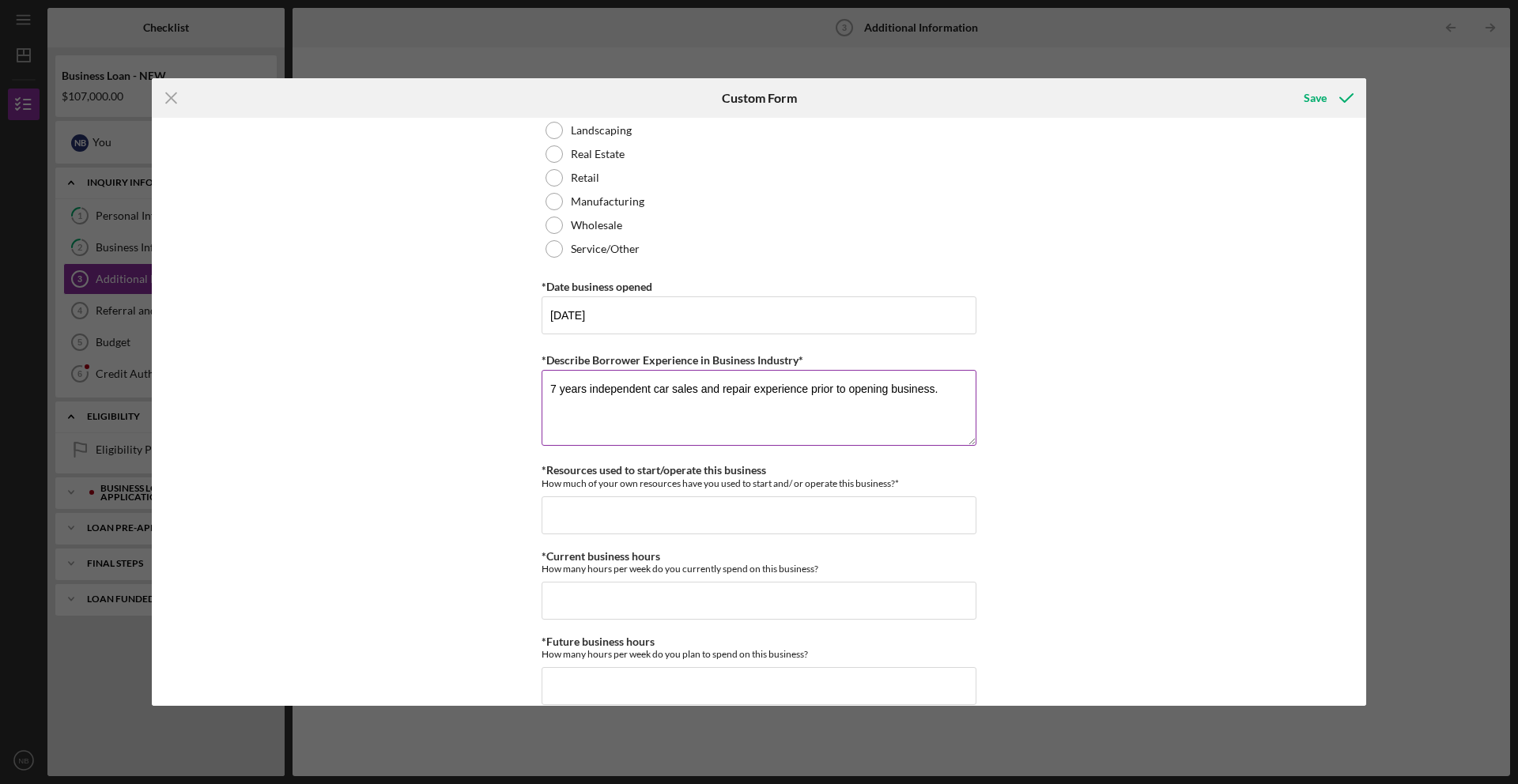
click at [967, 386] on textarea "7 years independent car sales and repair experience prior to opening business." at bounding box center [758, 407] width 435 height 76
type textarea "7 years independent car sales and repair experience prior to opening business."
click at [812, 505] on input "*Resources used to start/operate this business" at bounding box center [758, 515] width 435 height 38
click at [662, 506] on input "*Resources used to start/operate this business" at bounding box center [758, 515] width 435 height 38
click at [562, 514] on input "*Resources used to start/operate this business" at bounding box center [758, 515] width 435 height 38
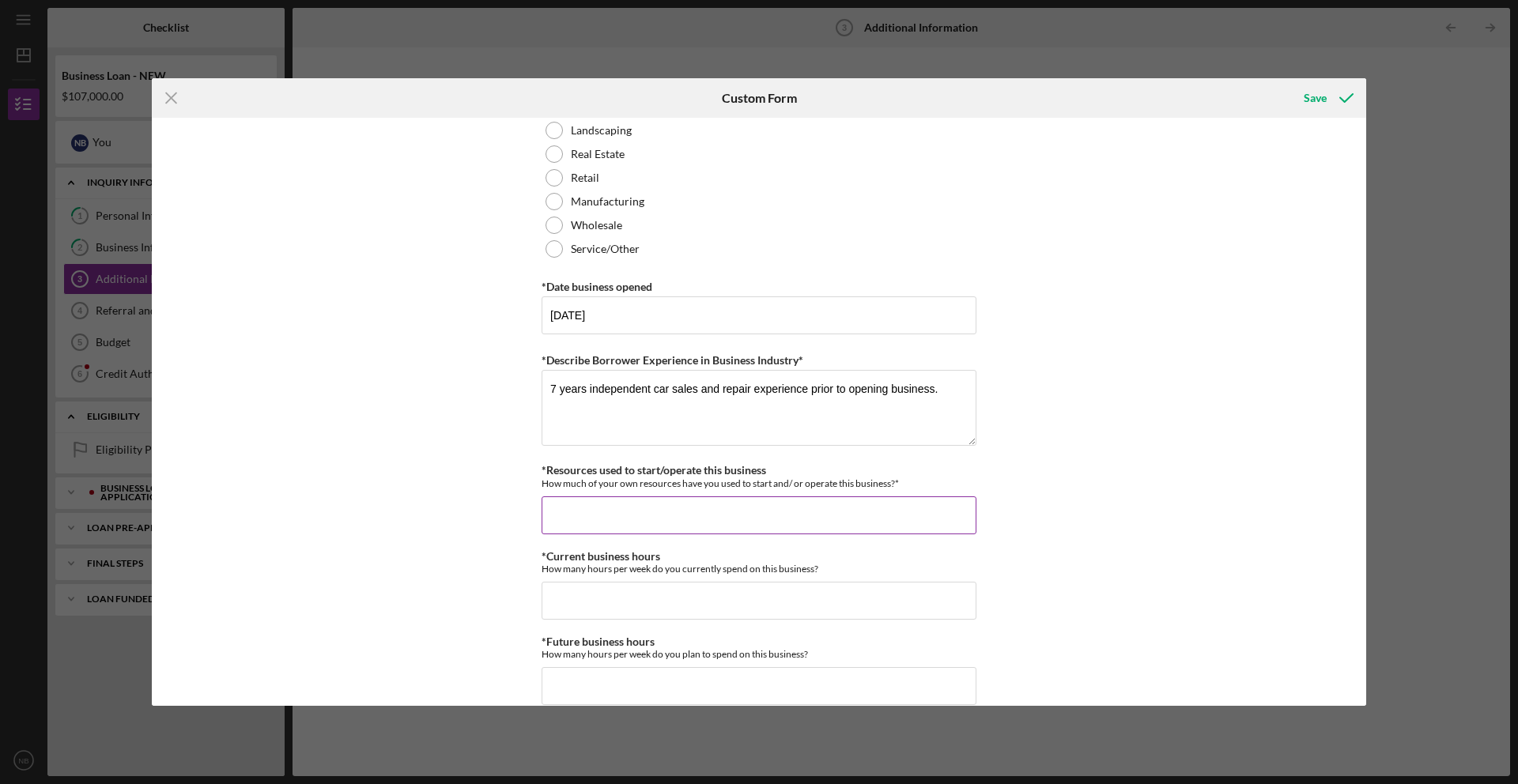
click at [559, 503] on input "*Resources used to start/operate this business" at bounding box center [758, 515] width 435 height 38
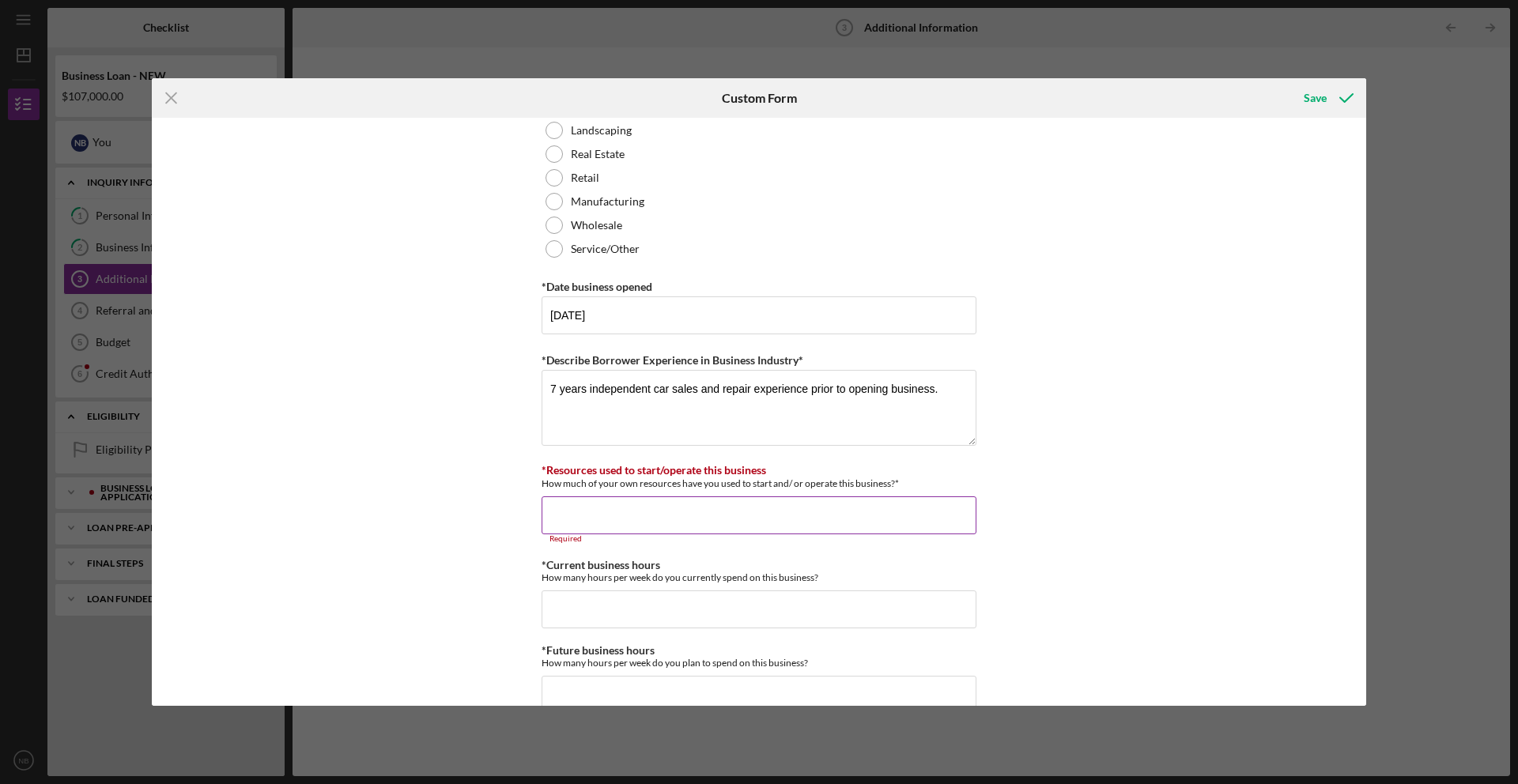
click at [695, 495] on div "*Resources used to start/operate this business How much of your own resources h…" at bounding box center [758, 503] width 435 height 79
click at [690, 506] on input "*Resources used to start/operate this business" at bounding box center [758, 515] width 435 height 38
click at [741, 420] on textarea "7 years independent car sales and repair experience prior to opening business." at bounding box center [758, 407] width 435 height 76
click at [729, 501] on input "*Resources used to start/operate this business" at bounding box center [758, 515] width 435 height 38
click at [876, 387] on textarea "7 years independent car sales and repair experience prior to opening business." at bounding box center [758, 407] width 435 height 76
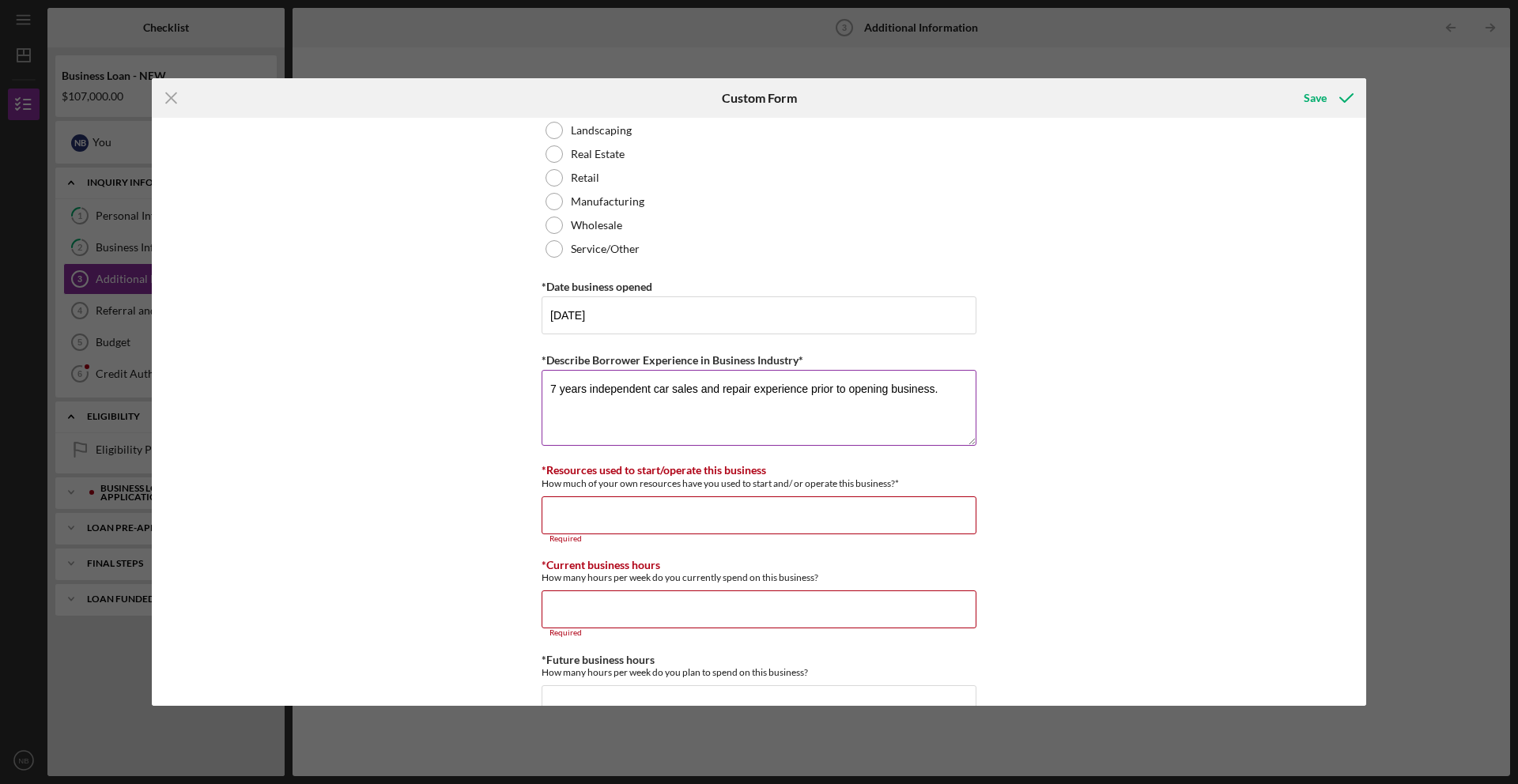
click at [876, 387] on textarea "7 years independent car sales and repair experience prior to opening business." at bounding box center [758, 407] width 435 height 76
paste textarea "4T3ZA3BB2AU020798"
type textarea "7 years independent car sales and repair experience prior to opening business."
click at [727, 518] on input "*Resources used to start/operate this business" at bounding box center [758, 515] width 435 height 38
paste input "$4,332,020,798"
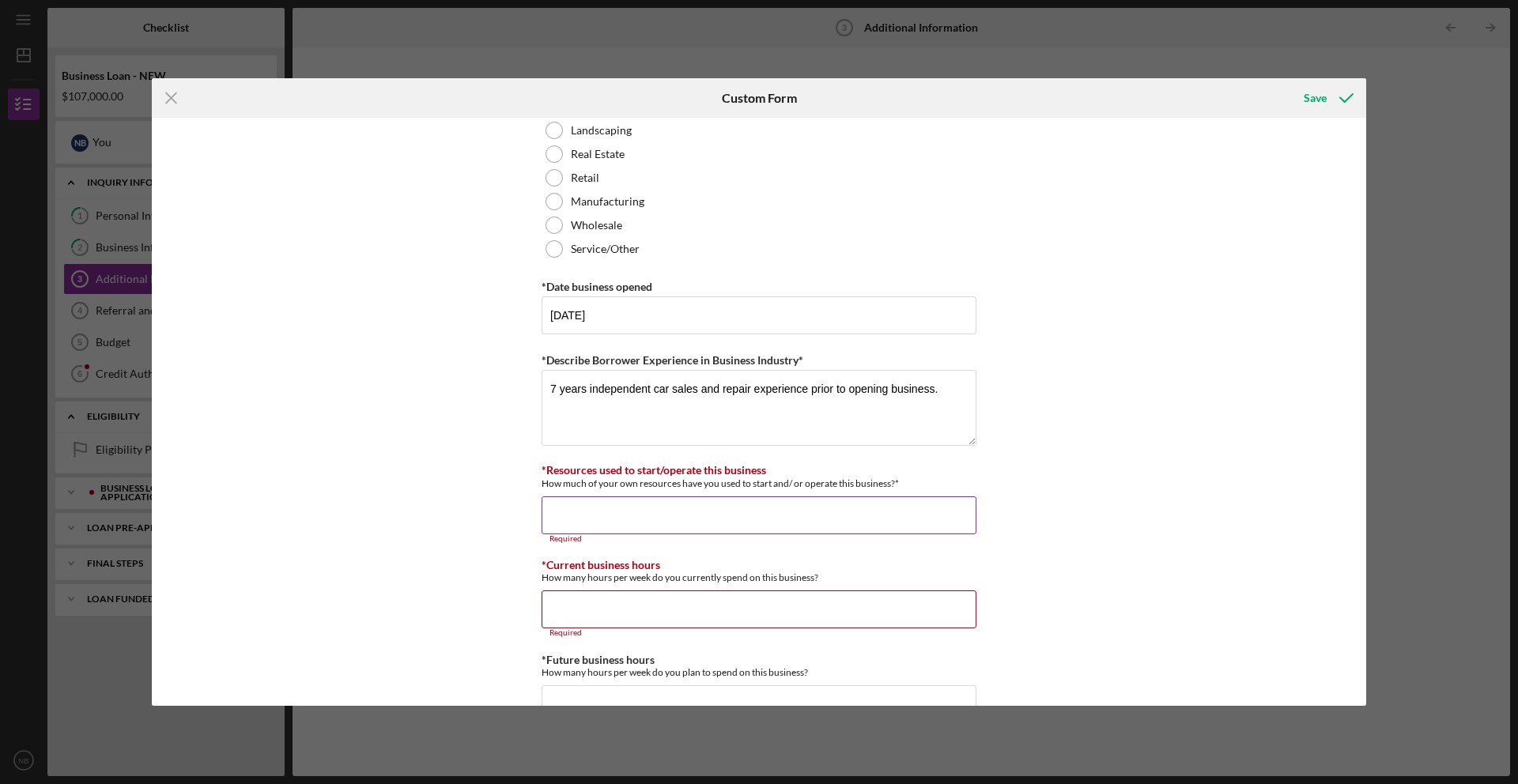
type input "$4,332,020,798"
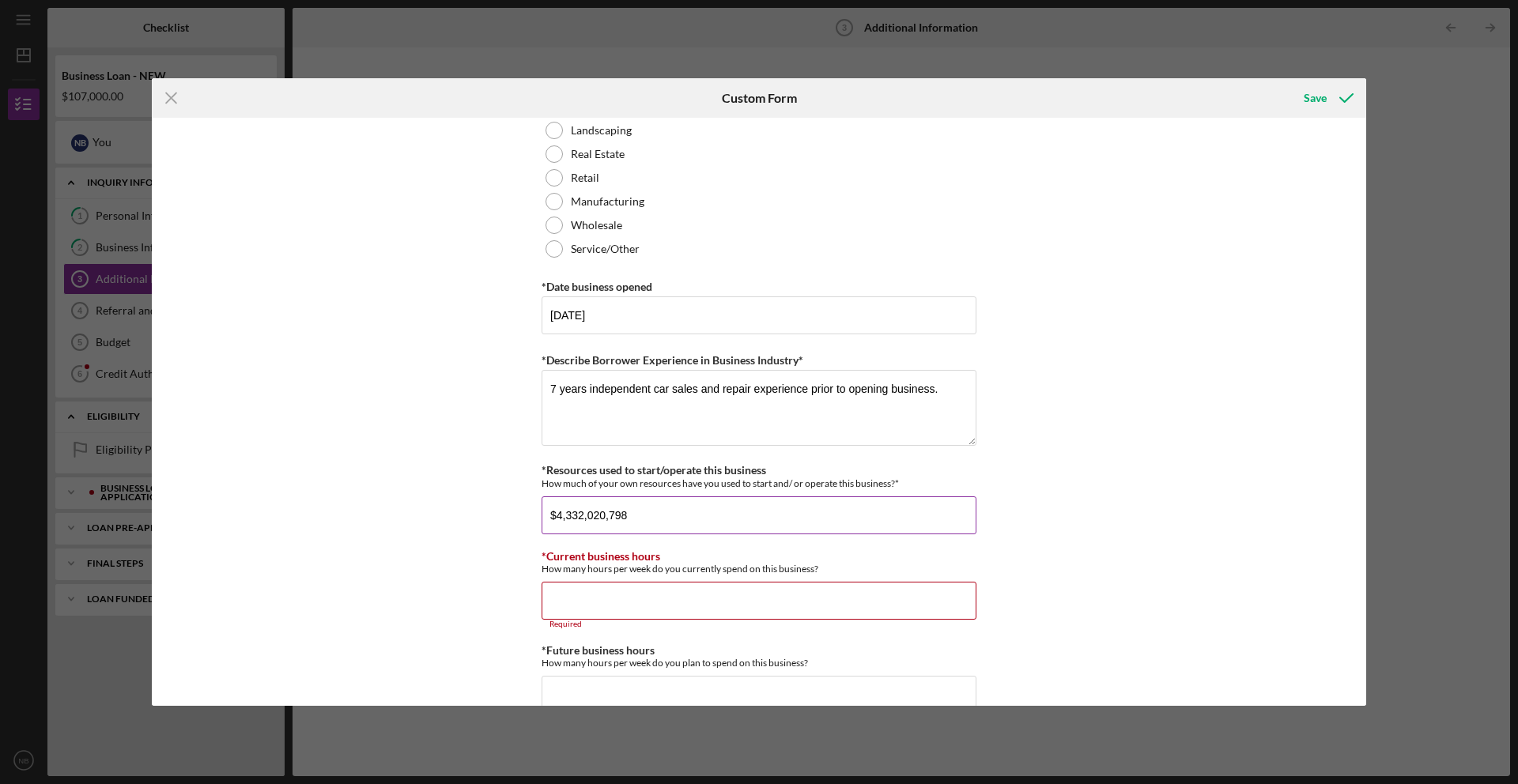
click at [726, 512] on input "$4,332,020,798" at bounding box center [758, 515] width 435 height 38
type input "$5"
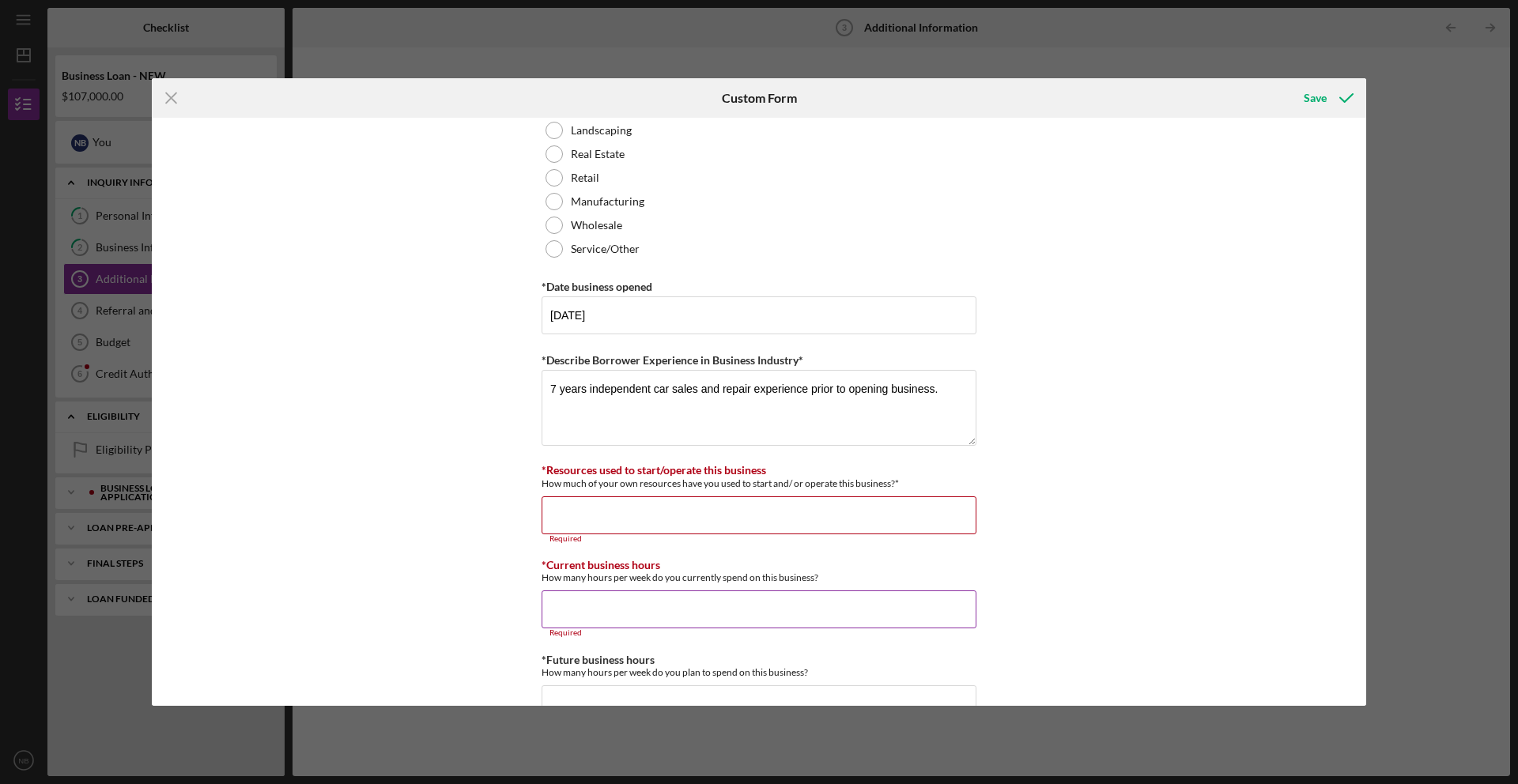
click at [686, 608] on input "*Current business hours" at bounding box center [758, 609] width 435 height 38
type input "60"
click at [500, 596] on div "Personal Information *Mobile Phone (314) 363-2190 Phone What is the best number…" at bounding box center [759, 411] width 1215 height 588
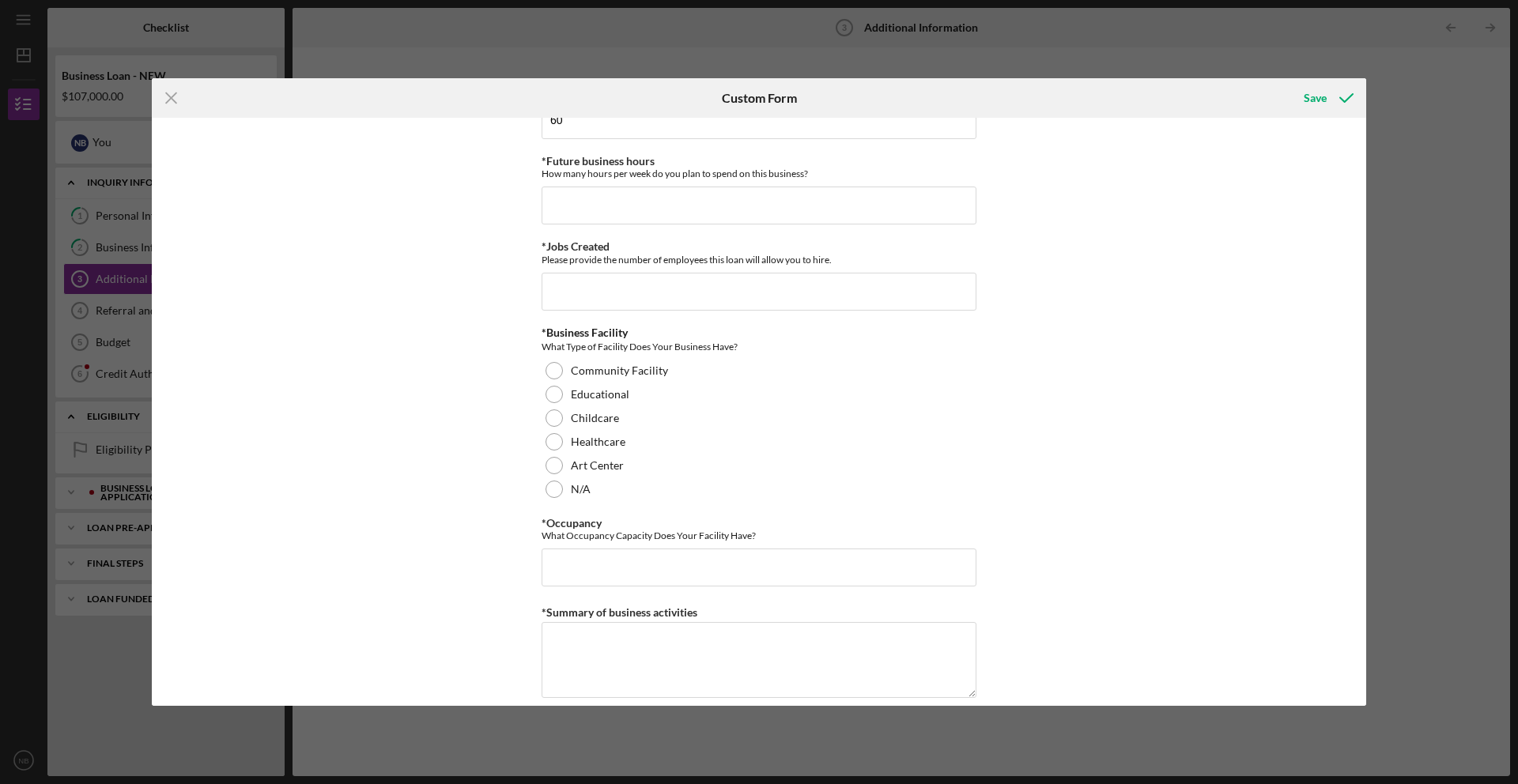
scroll to position [1163, 0]
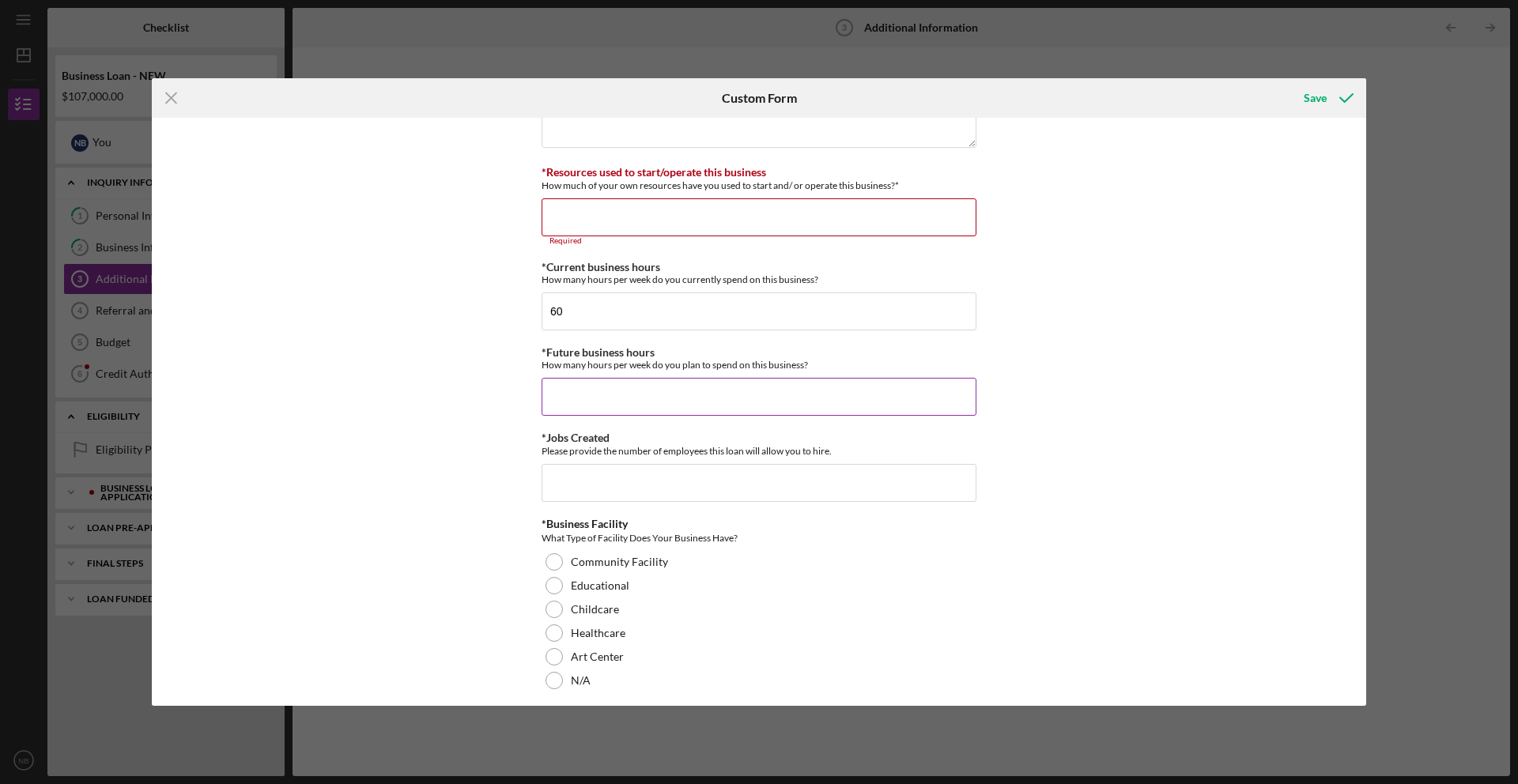
click at [596, 395] on input "*Future business hours" at bounding box center [758, 396] width 435 height 38
type input "60"
click at [646, 476] on input "*Jobs Created" at bounding box center [758, 483] width 435 height 38
type input "2"
click at [456, 520] on div "Personal Information *Mobile Phone (314) 363-2190 Phone What is the best number…" at bounding box center [759, 411] width 1215 height 588
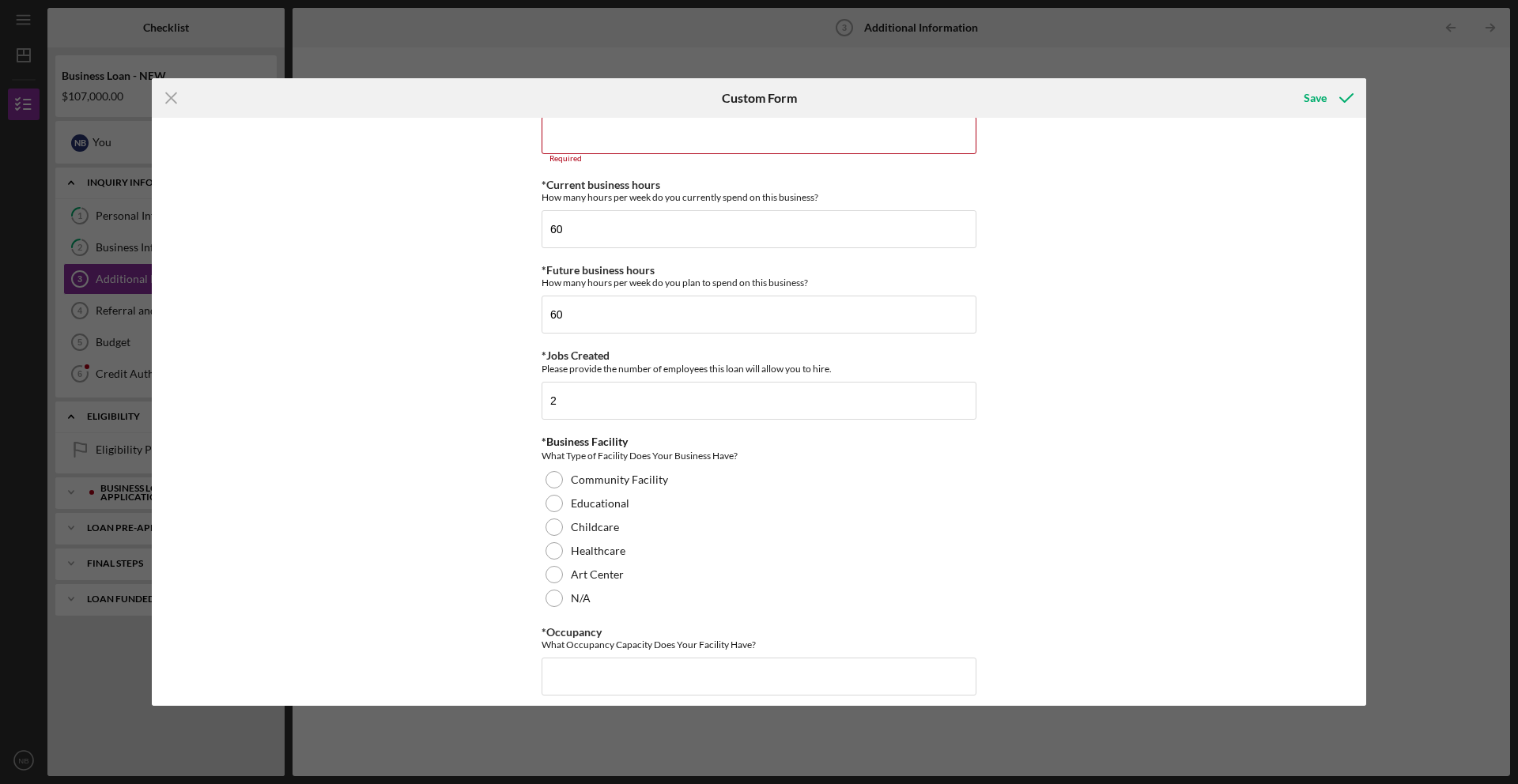
scroll to position [1295, 0]
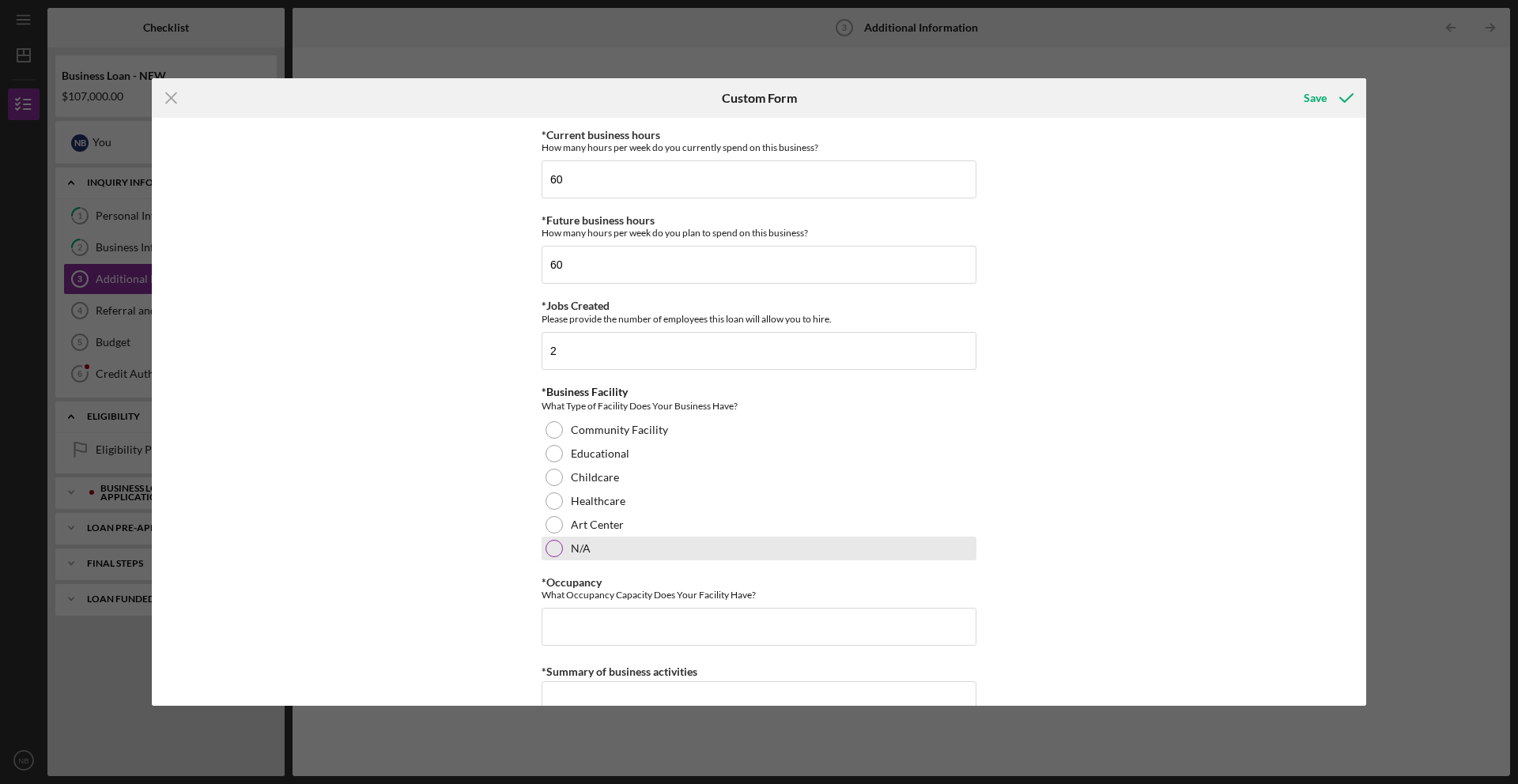
click at [541, 544] on div "N/A" at bounding box center [758, 547] width 435 height 23
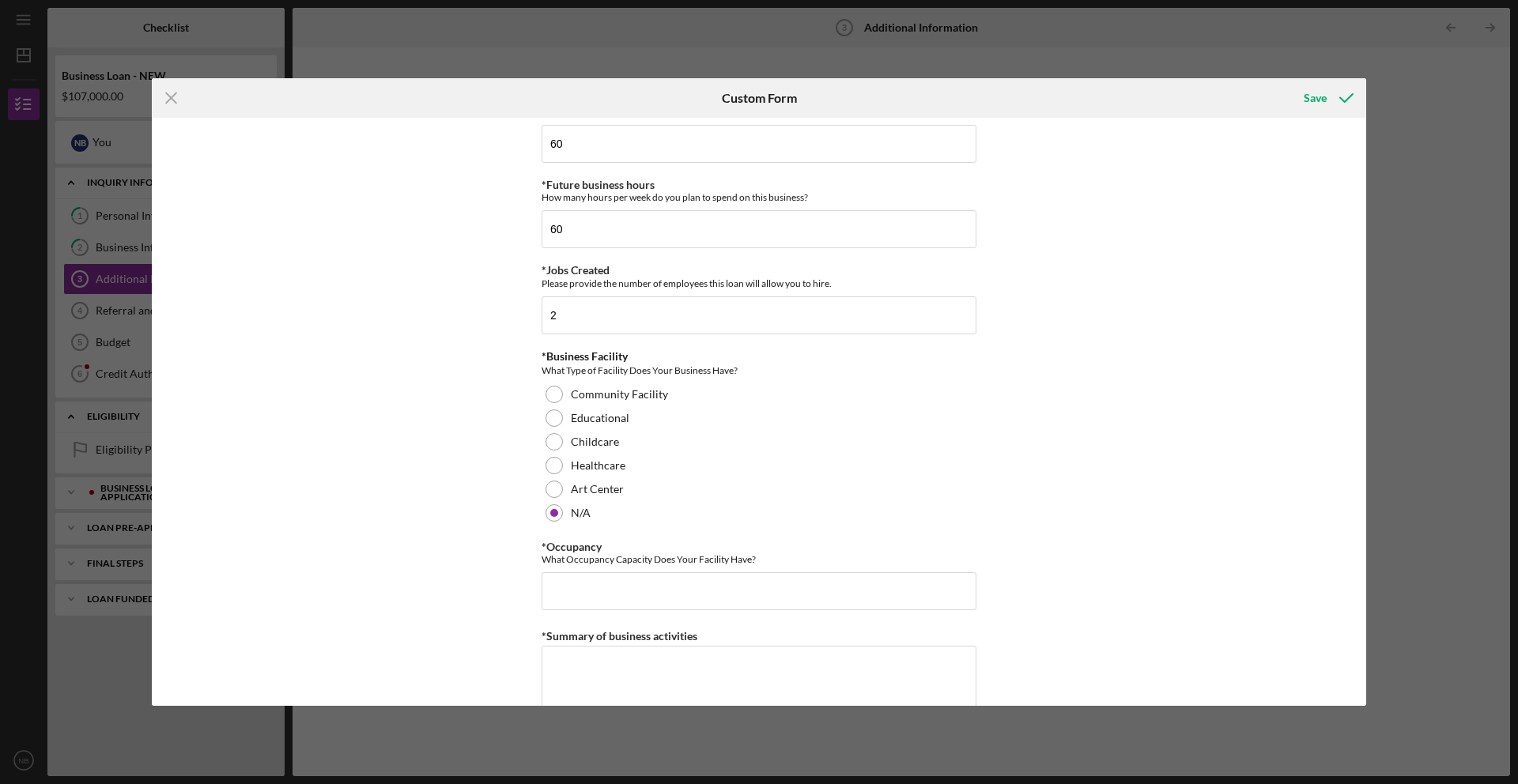
scroll to position [1373, 0]
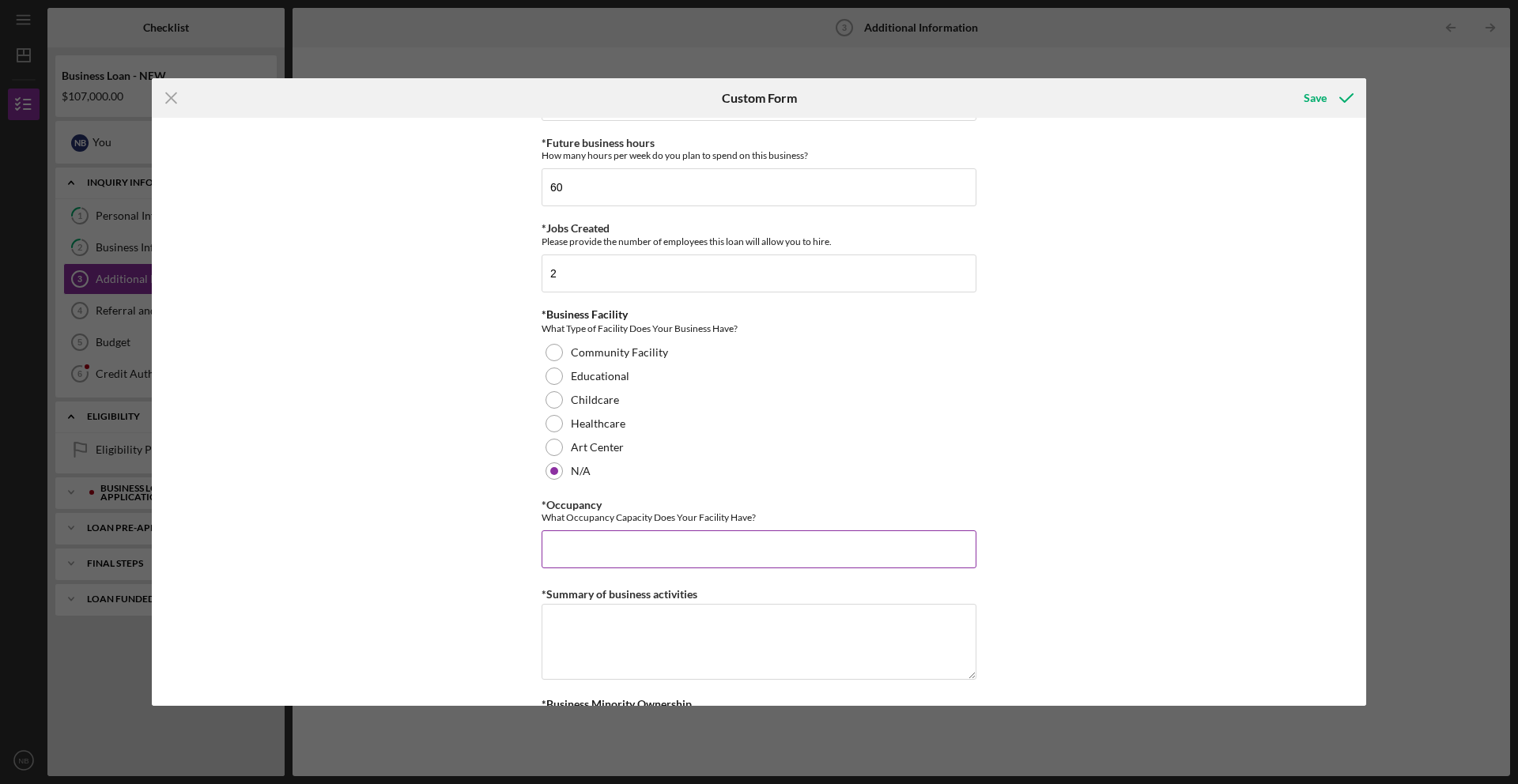
click at [569, 546] on input "*Occupancy" at bounding box center [758, 549] width 435 height 38
type input "10"
click at [381, 568] on div "Personal Information *Mobile Phone (314) 363-2190 Phone What is the best number…" at bounding box center [759, 411] width 1215 height 588
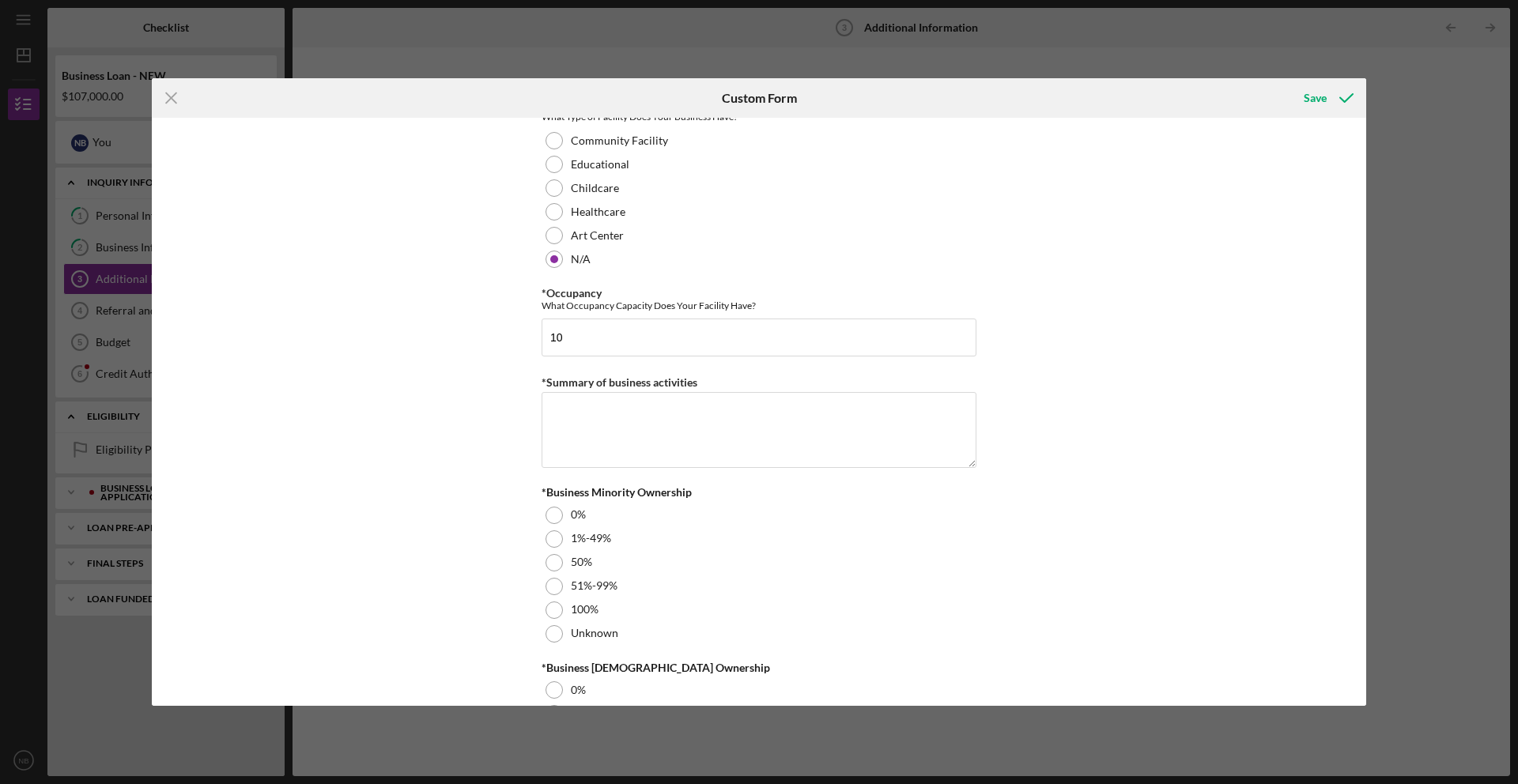
scroll to position [1464, 0]
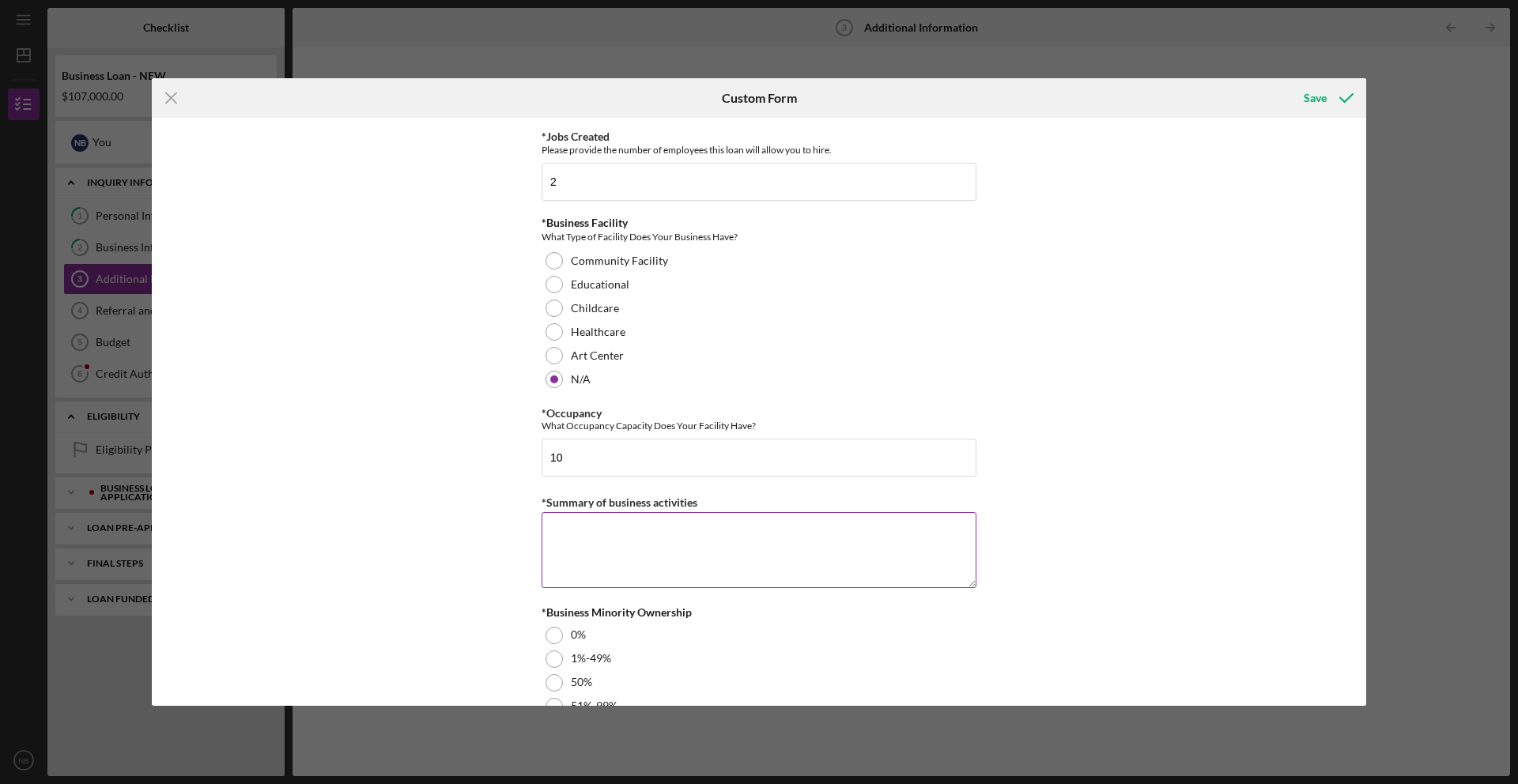
click at [588, 548] on textarea "*Summary of business activities" at bounding box center [758, 549] width 435 height 76
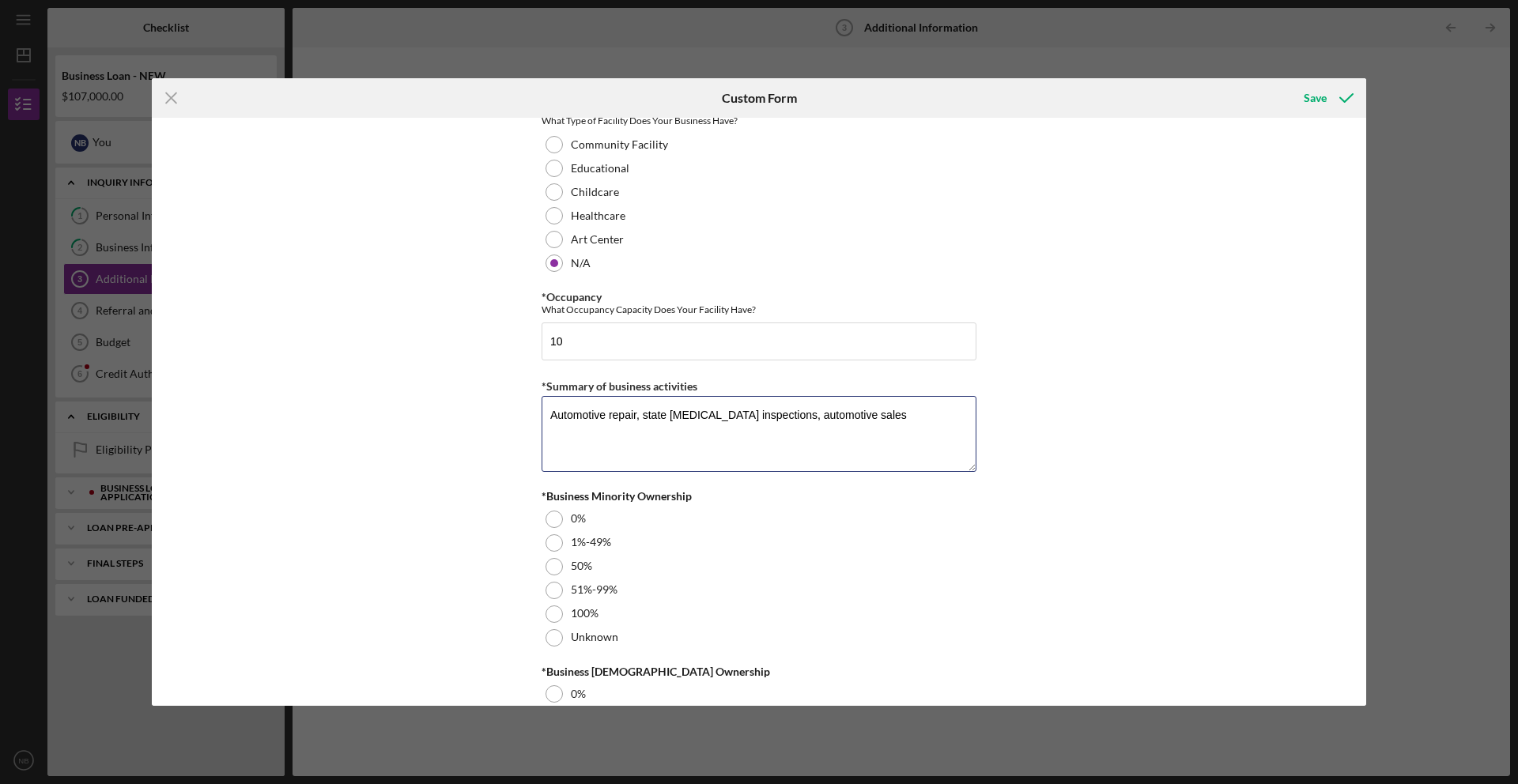
scroll to position [1581, 0]
type textarea "Automotive repair, state smog inspections, automotive sales"
click at [549, 616] on div at bounding box center [554, 613] width 18 height 18
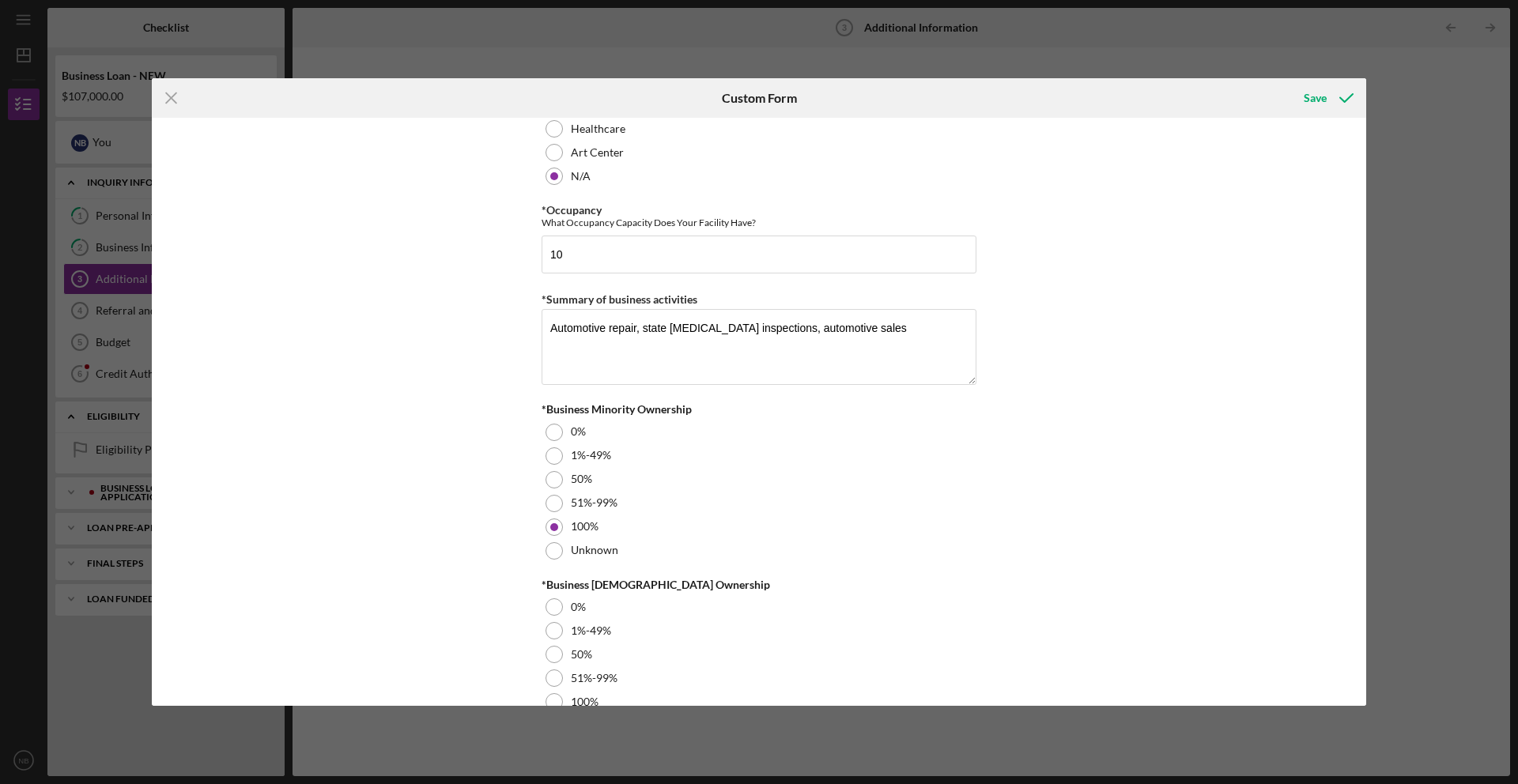
scroll to position [1694, 0]
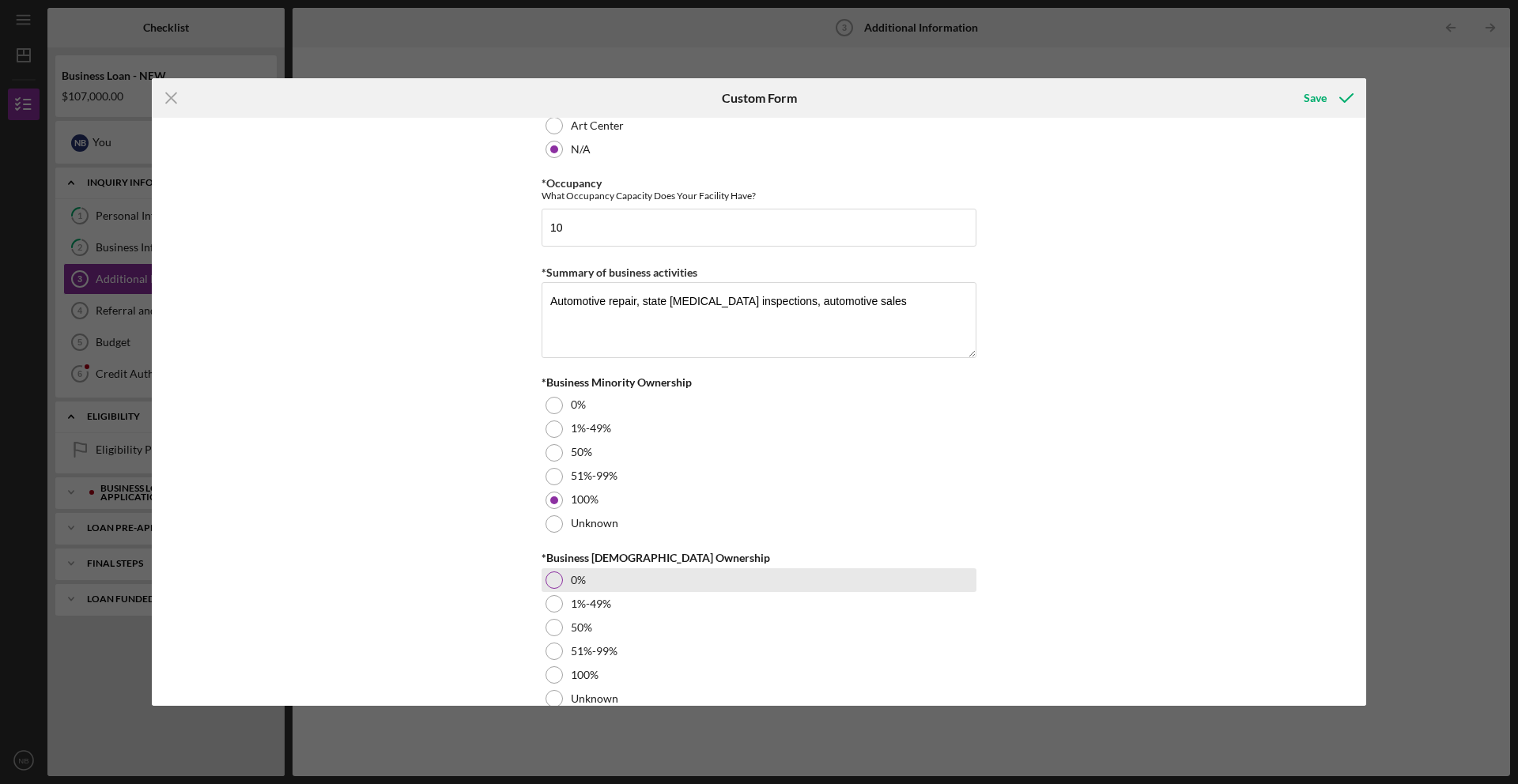
click at [546, 572] on div at bounding box center [554, 579] width 18 height 18
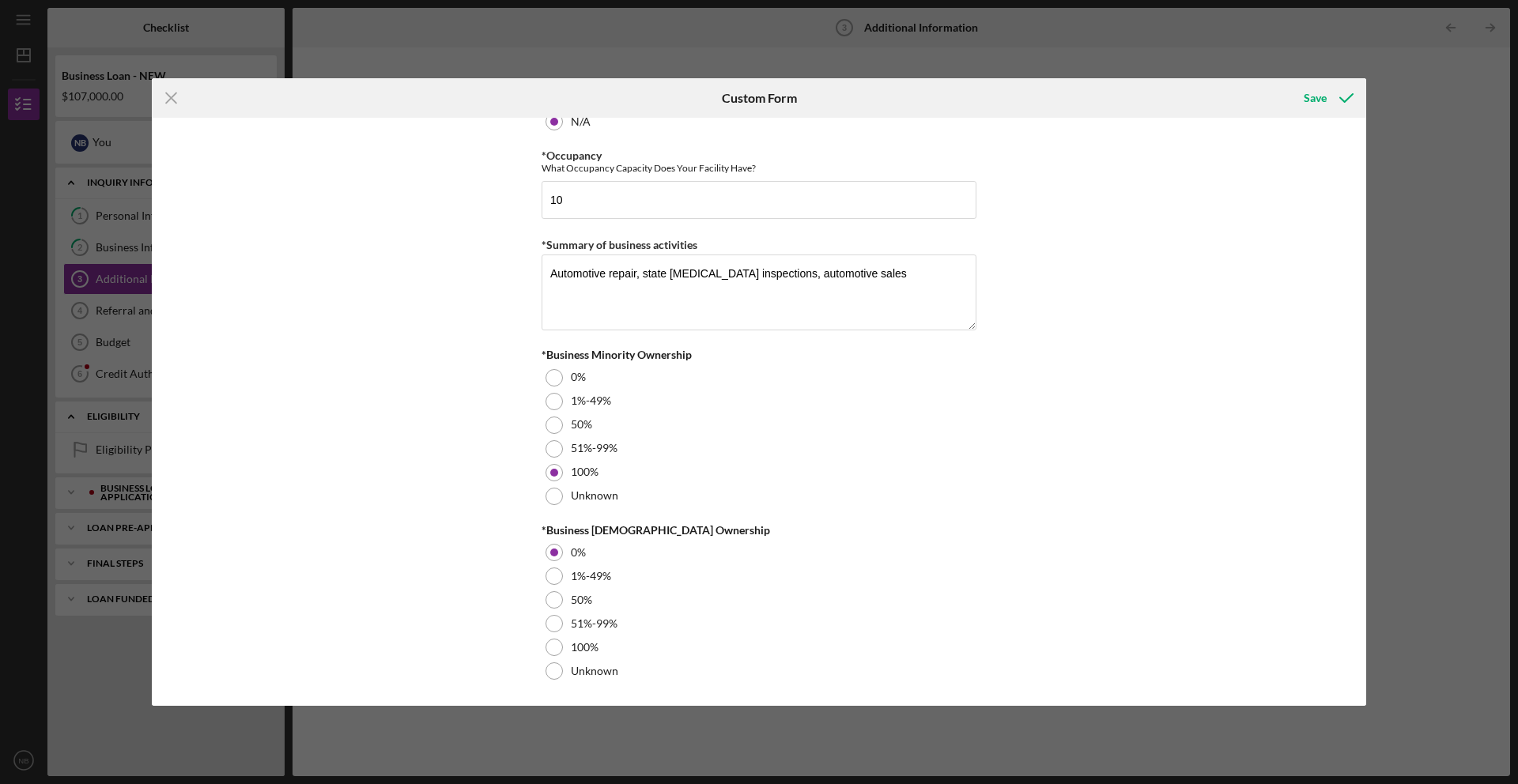
scroll to position [0, 0]
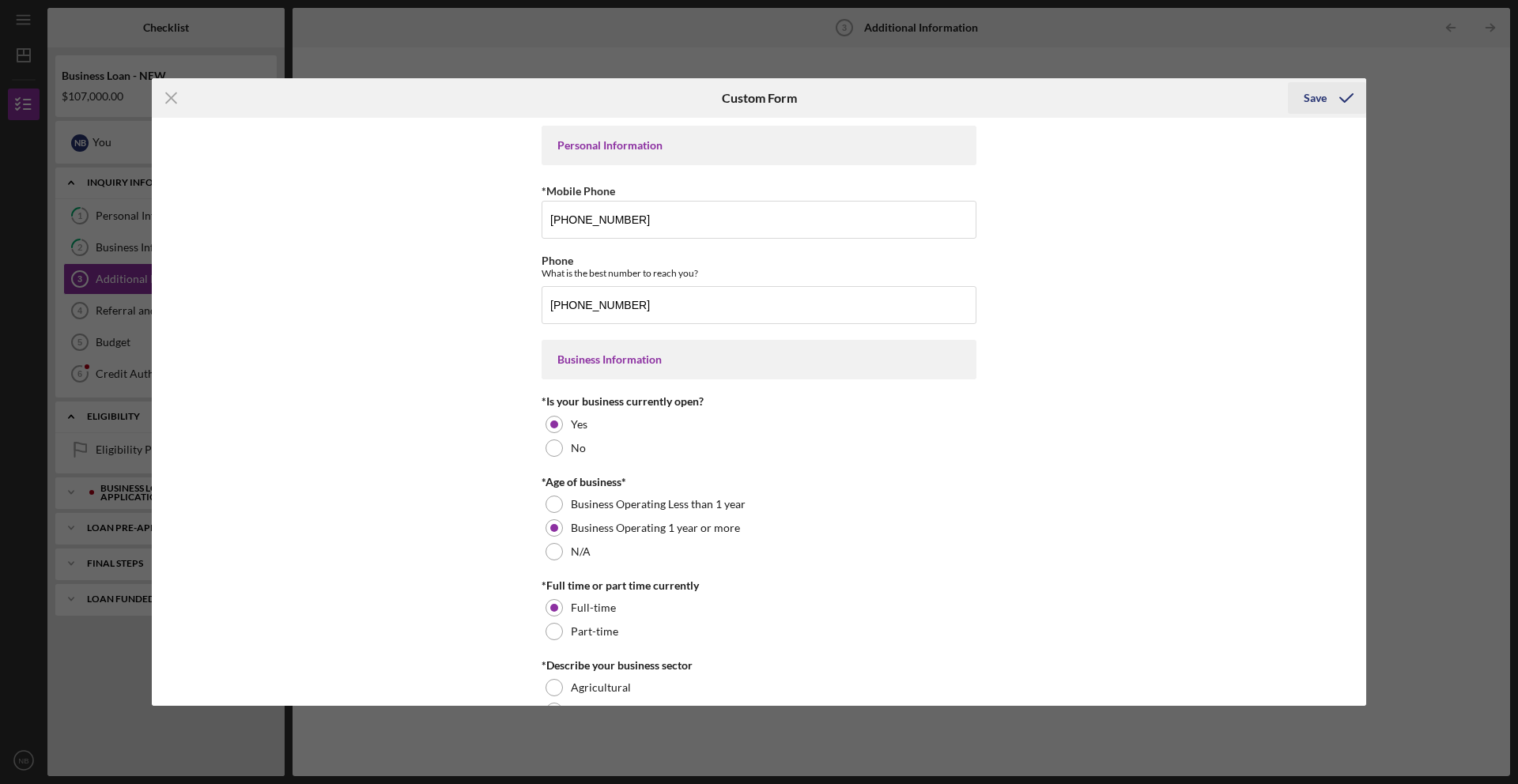
click at [1324, 94] on div "Save" at bounding box center [1315, 99] width 23 height 32
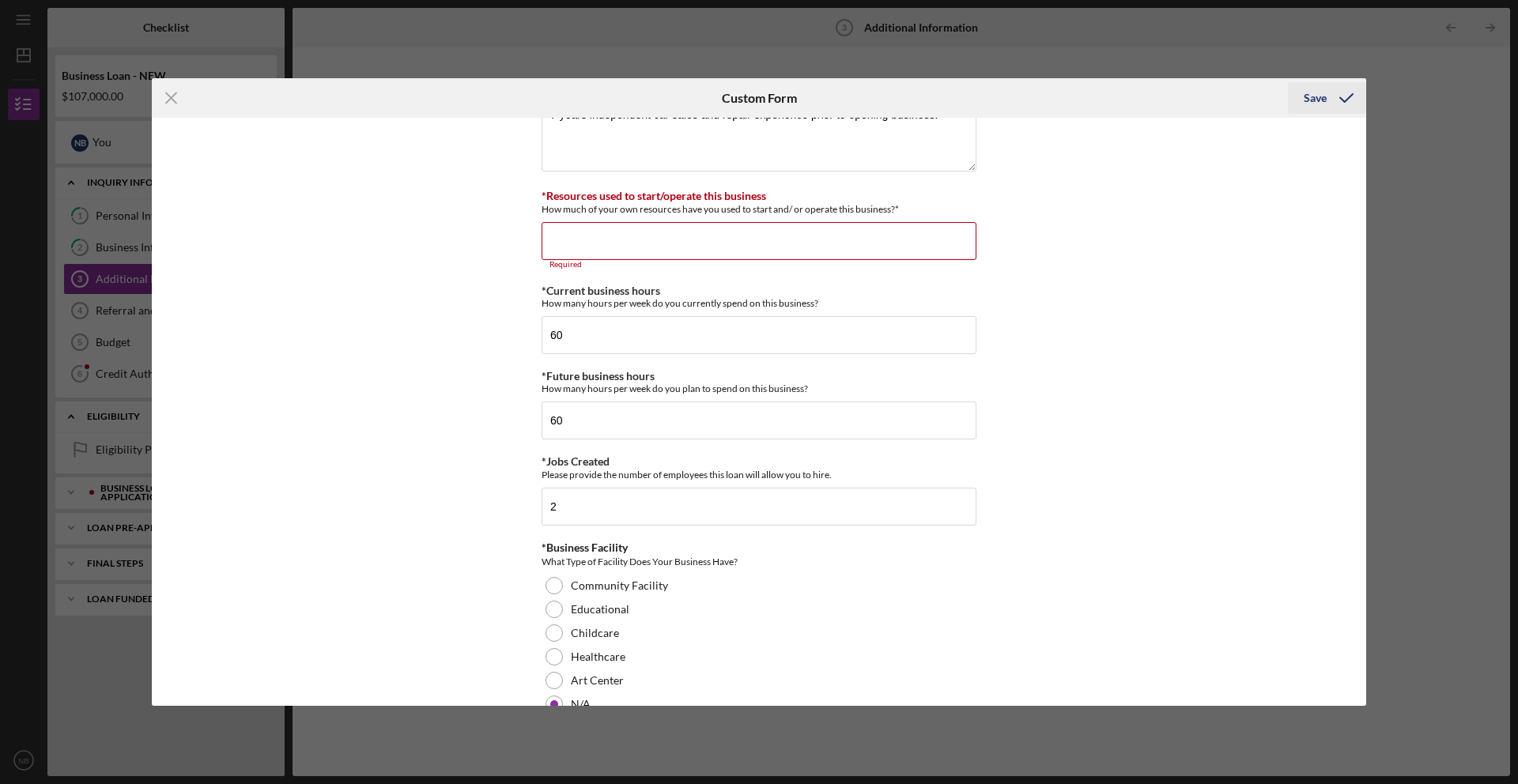
scroll to position [1211, 0]
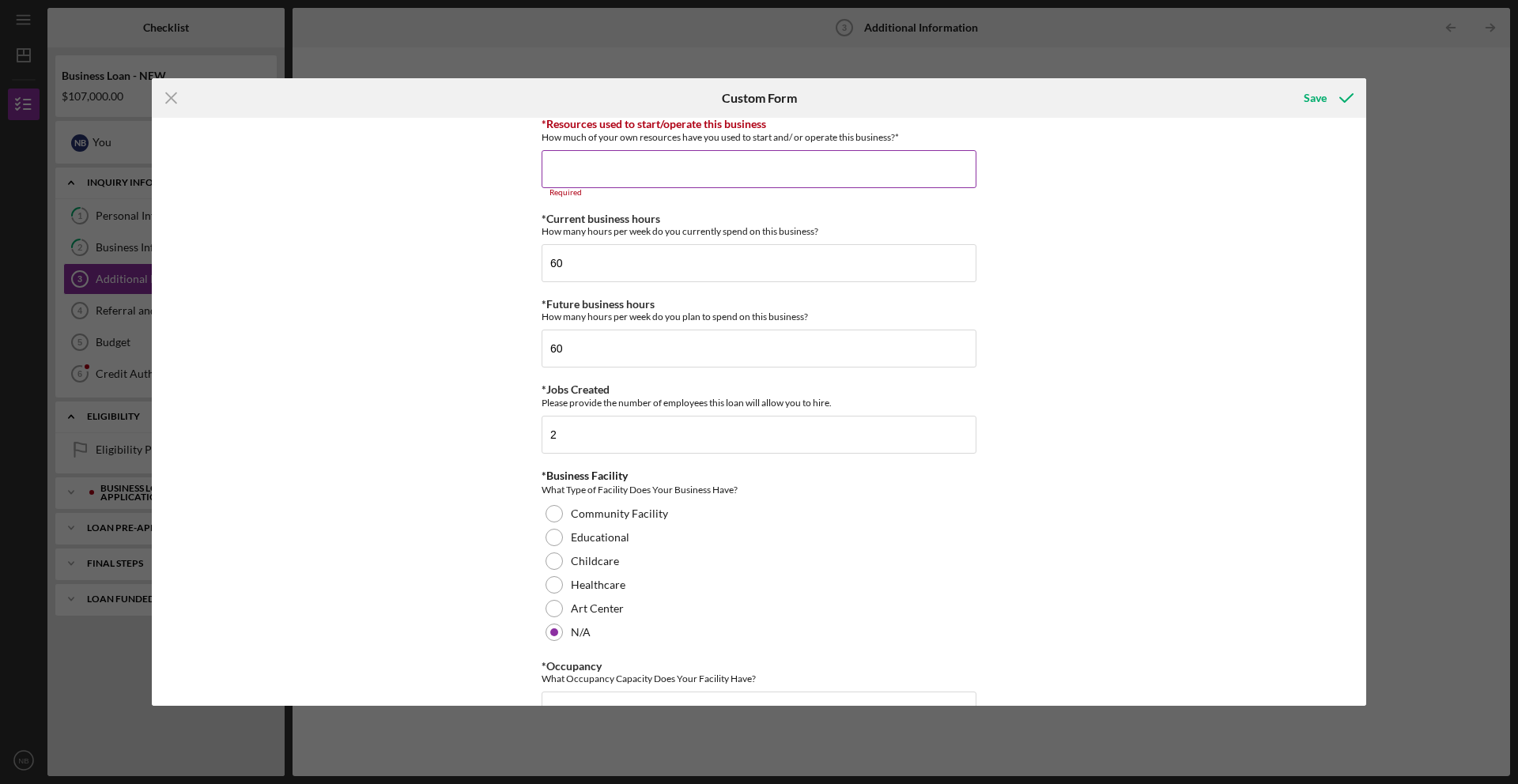
click at [906, 161] on input "*Resources used to start/operate this business" at bounding box center [758, 169] width 435 height 38
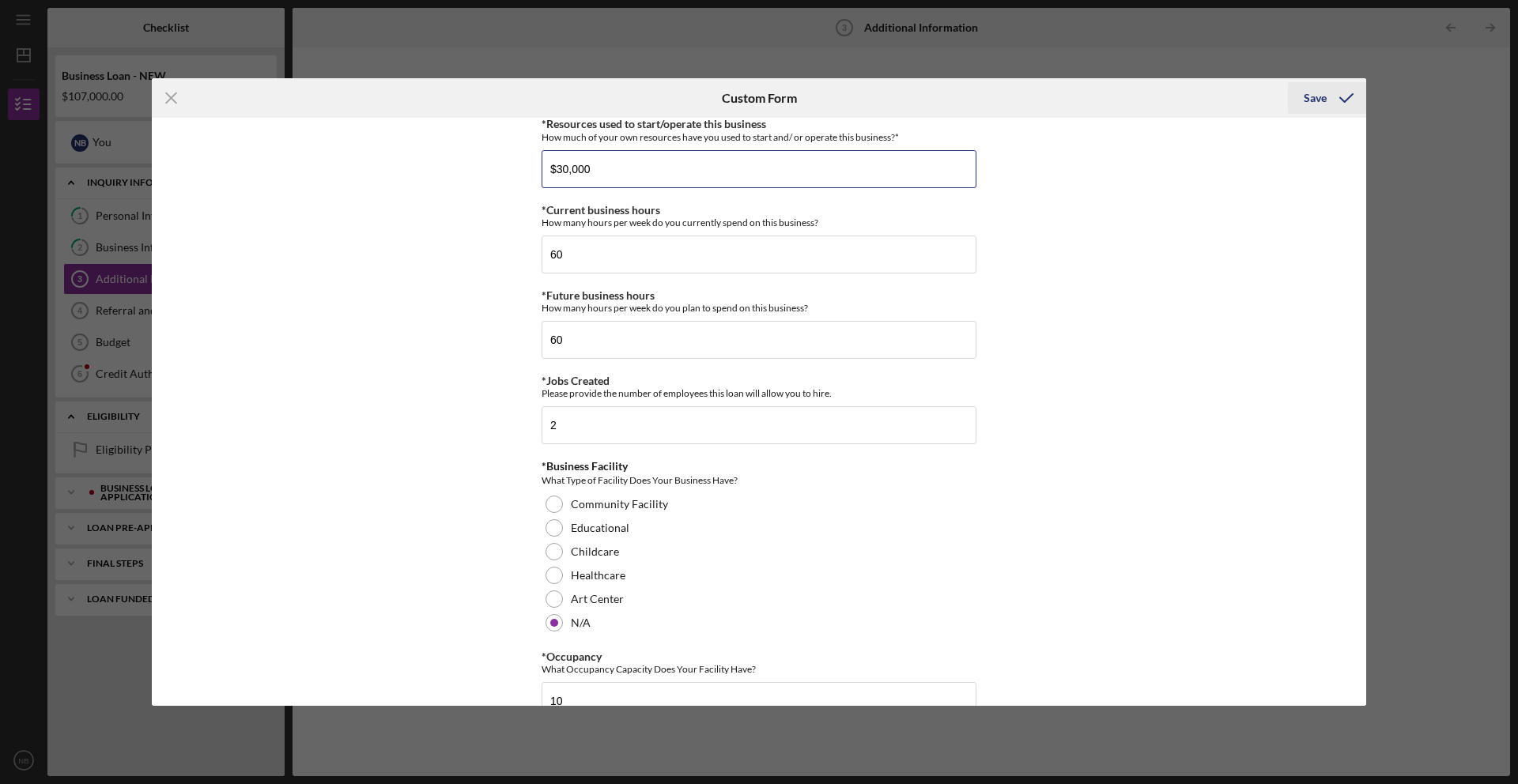
type input "$30,000"
click at [1301, 93] on button "Save" at bounding box center [1326, 99] width 78 height 32
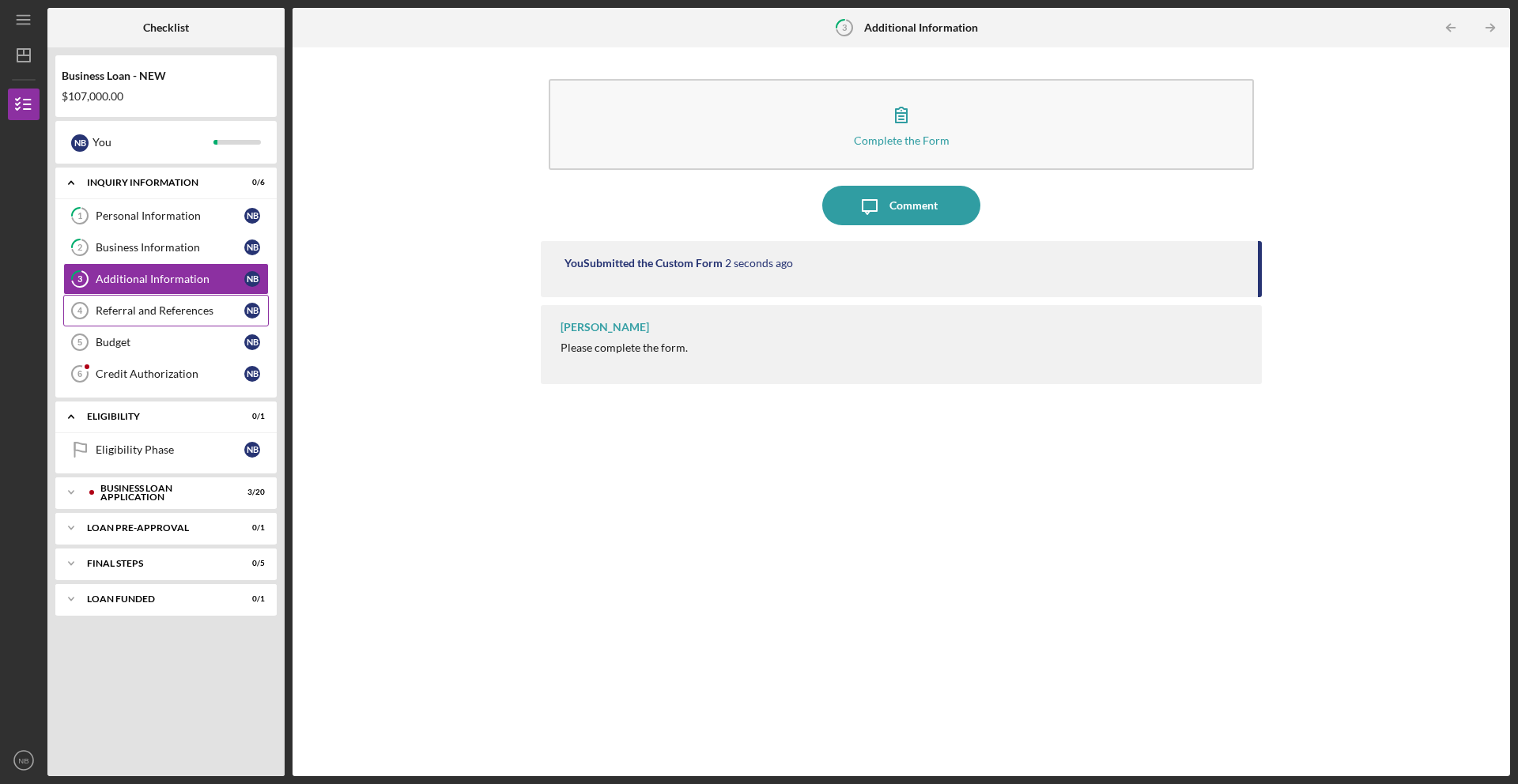
click at [143, 312] on div "Referral and References" at bounding box center [170, 310] width 148 height 12
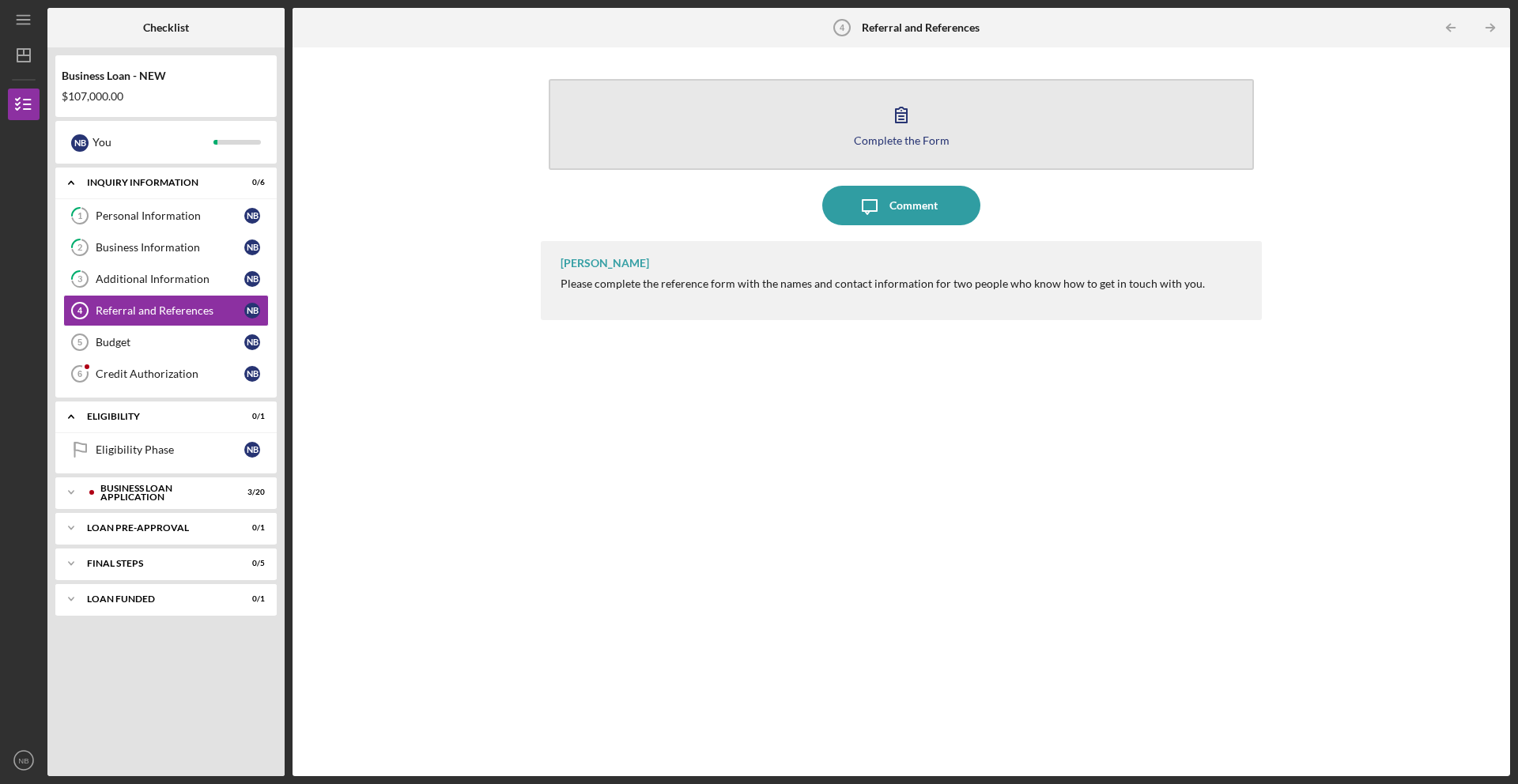
click at [778, 167] on button "Complete the Form Form" at bounding box center [901, 124] width 705 height 91
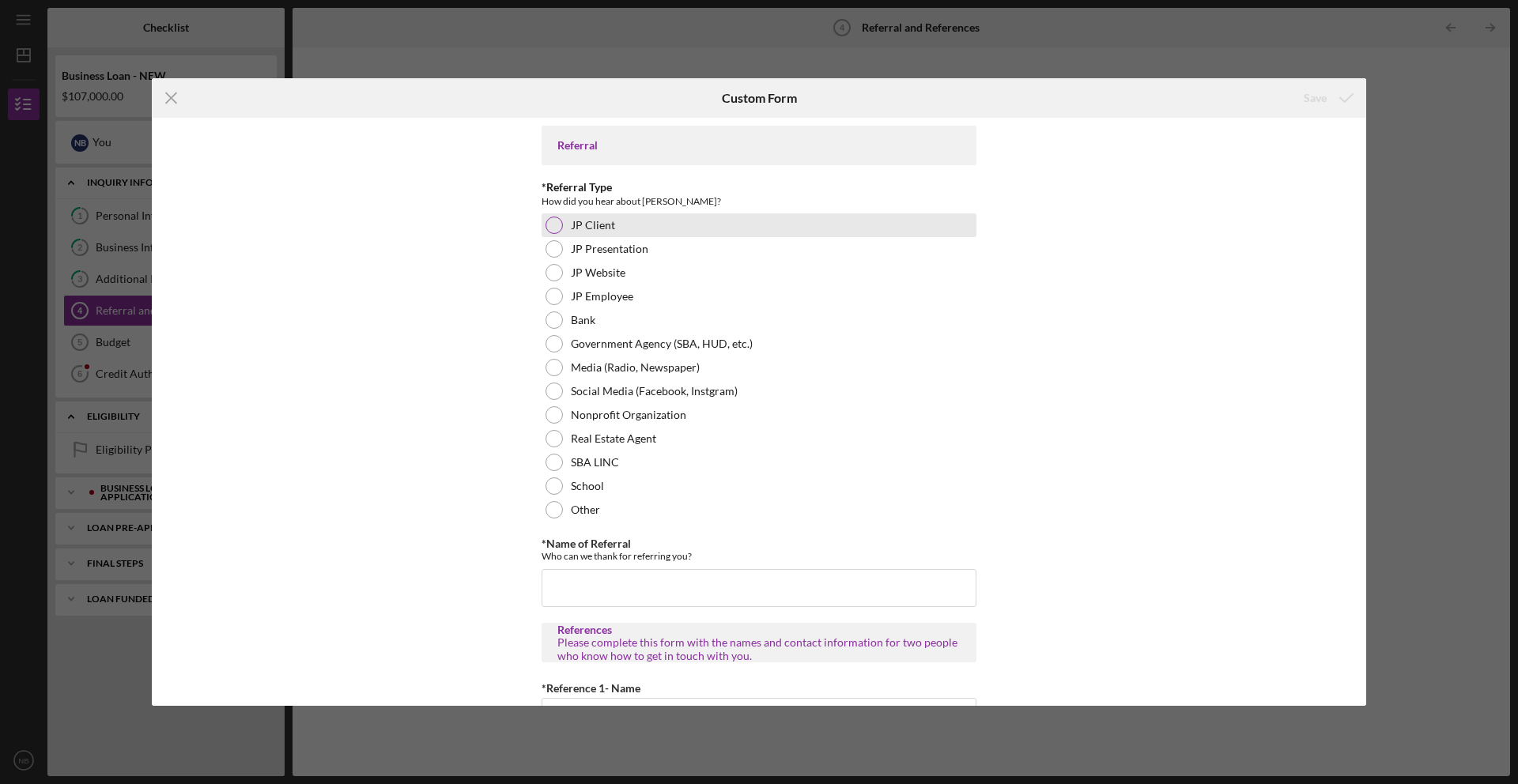
click at [557, 223] on div at bounding box center [554, 225] width 18 height 18
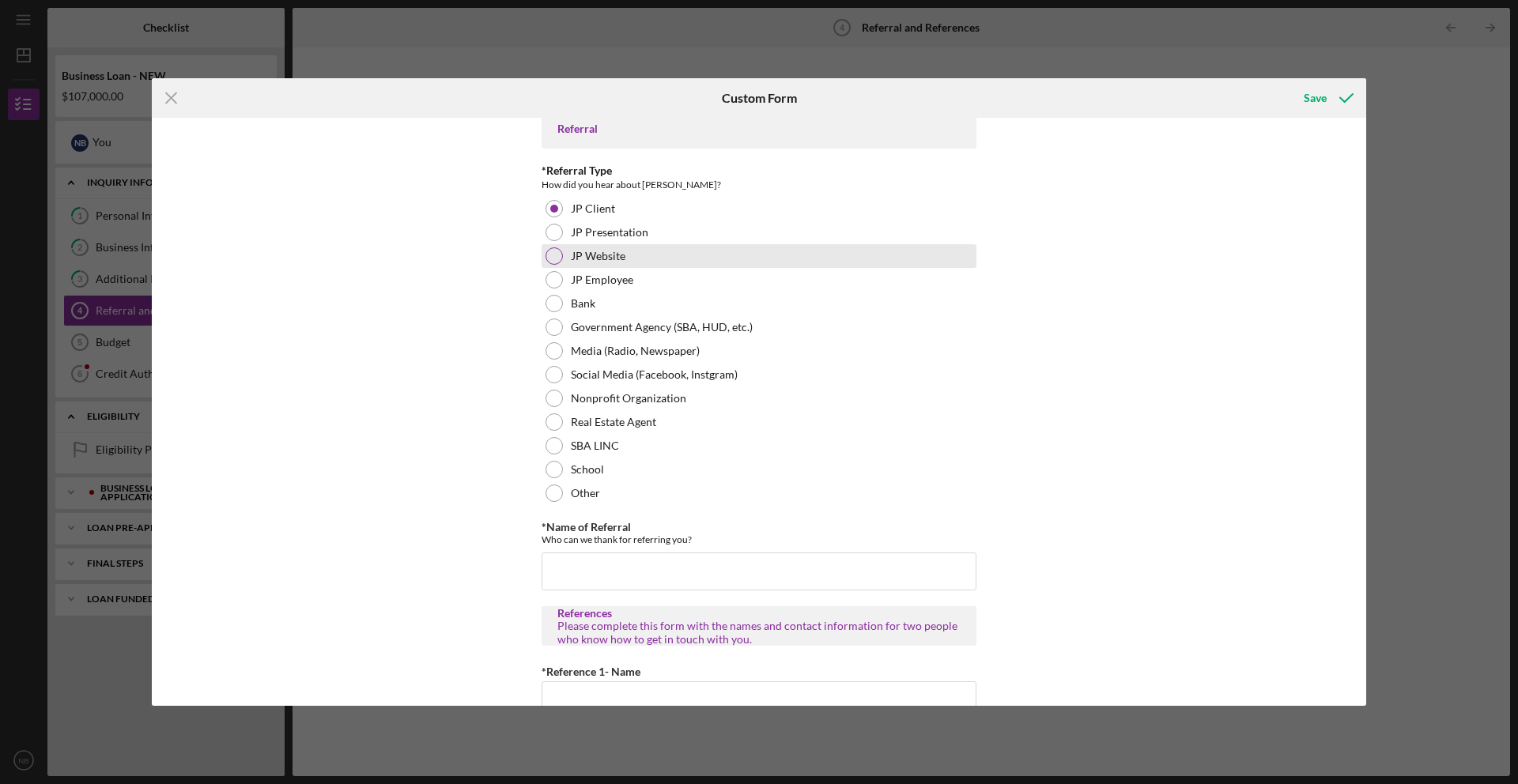
scroll to position [152, 0]
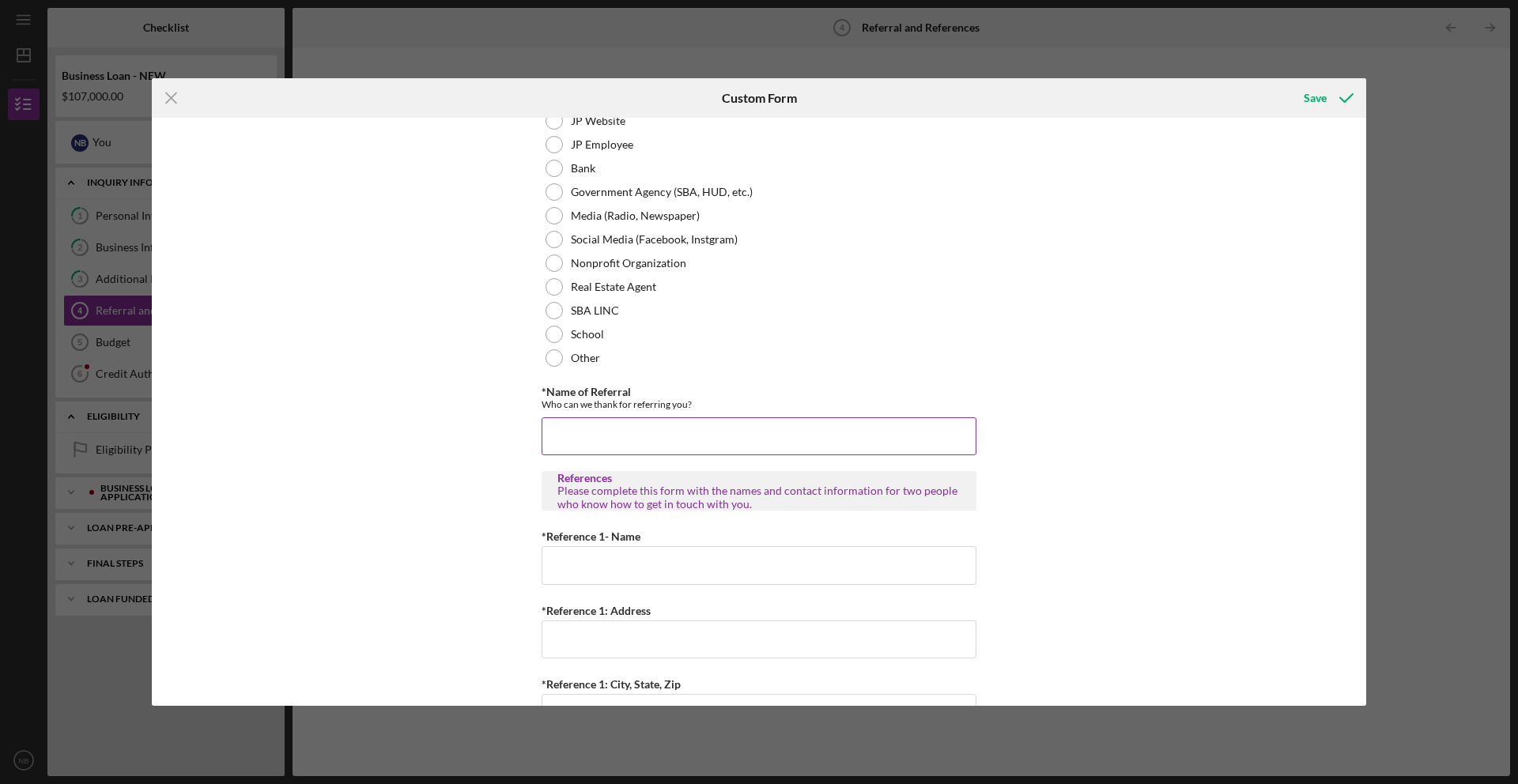
click at [720, 430] on input "*Name of Referral" at bounding box center [758, 436] width 435 height 38
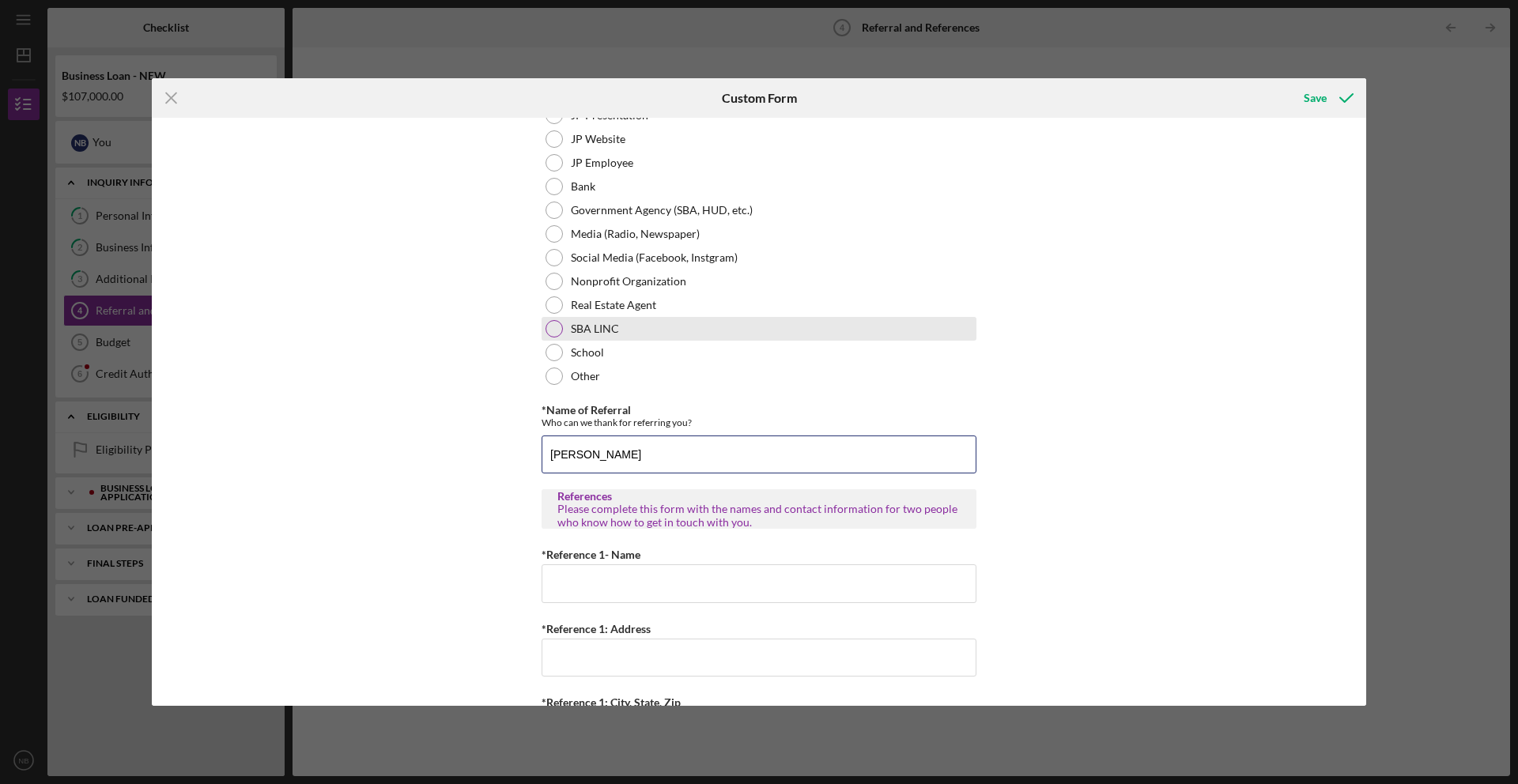
scroll to position [57, 0]
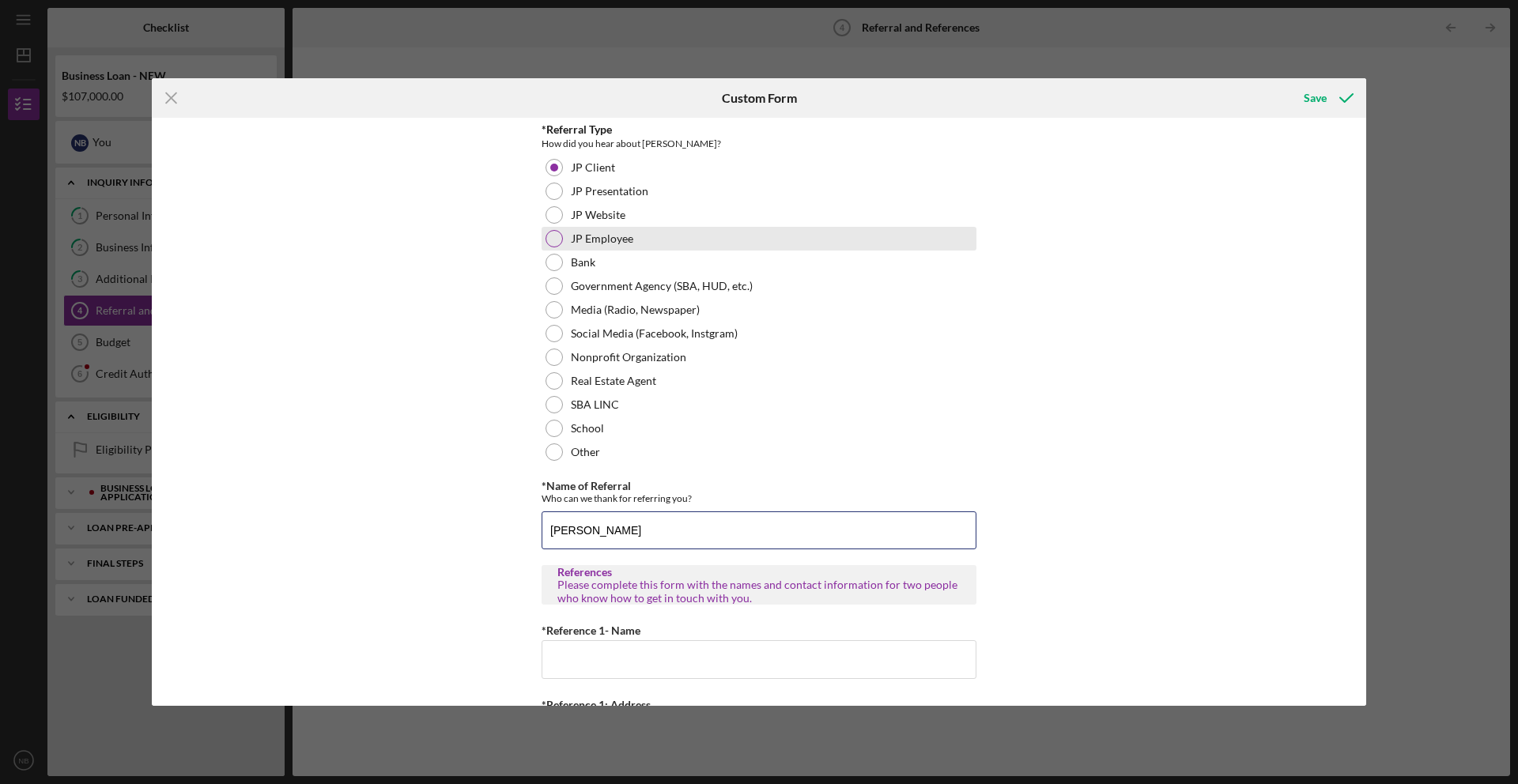
type input "Aida Richardson"
click at [551, 242] on div at bounding box center [554, 238] width 18 height 18
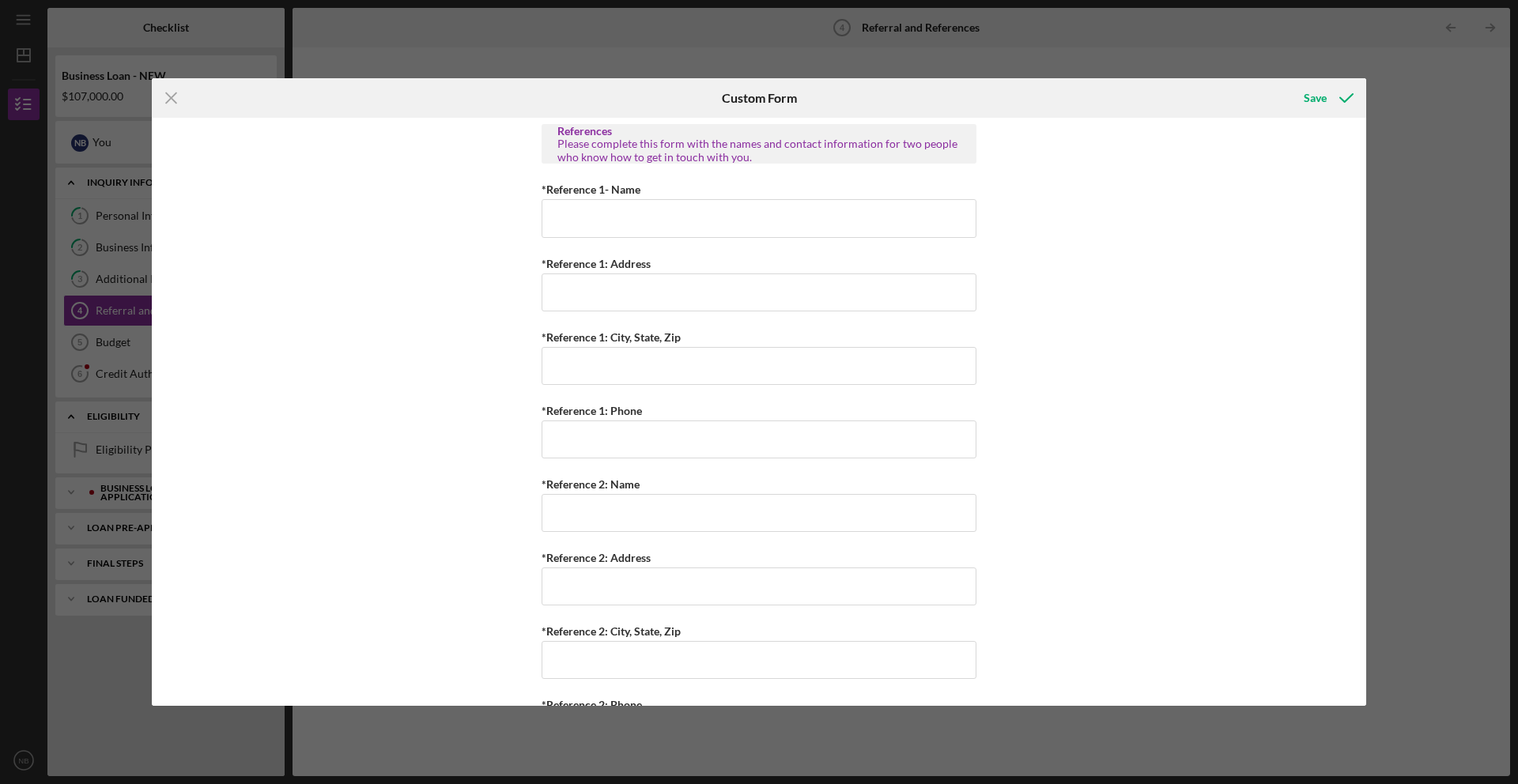
scroll to position [374, 0]
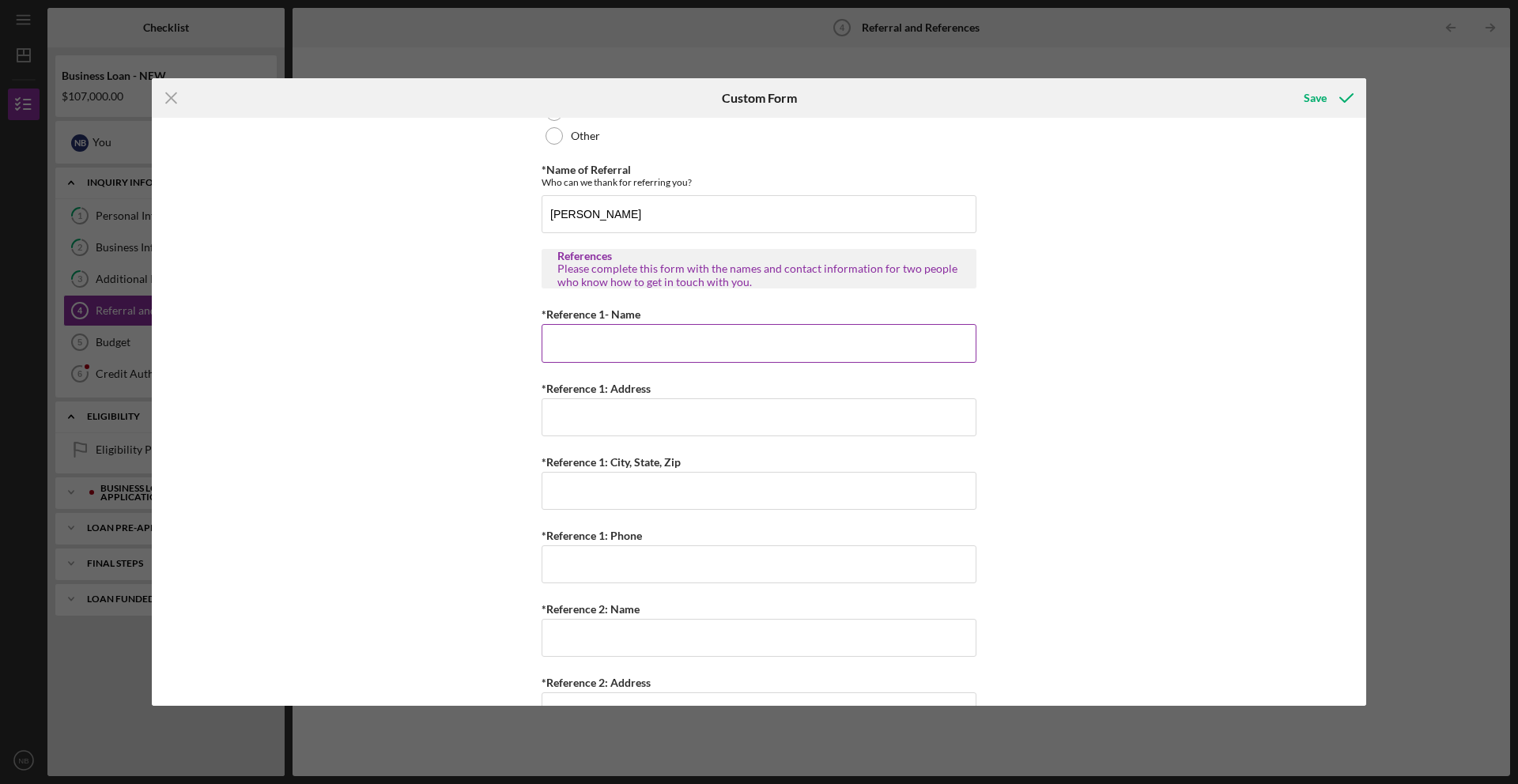
click at [628, 331] on input "*Reference 1- Name" at bounding box center [758, 343] width 435 height 38
type input "Lisa Hopkins"
type input "1120 WALDORF DR"
type input "SAINT LOUIS, MO 63137"
type input "(314) 625-6480"
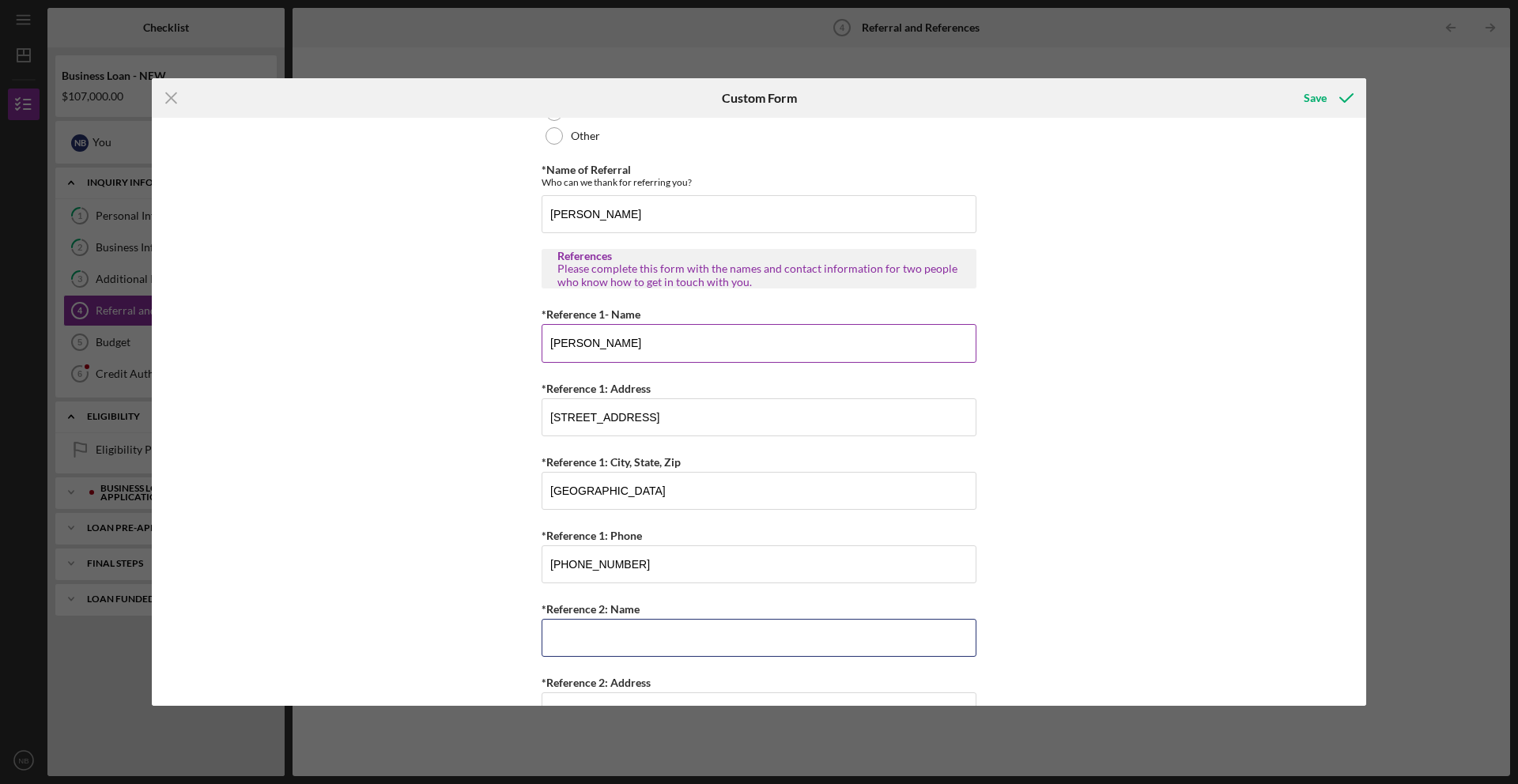
scroll to position [569, 0]
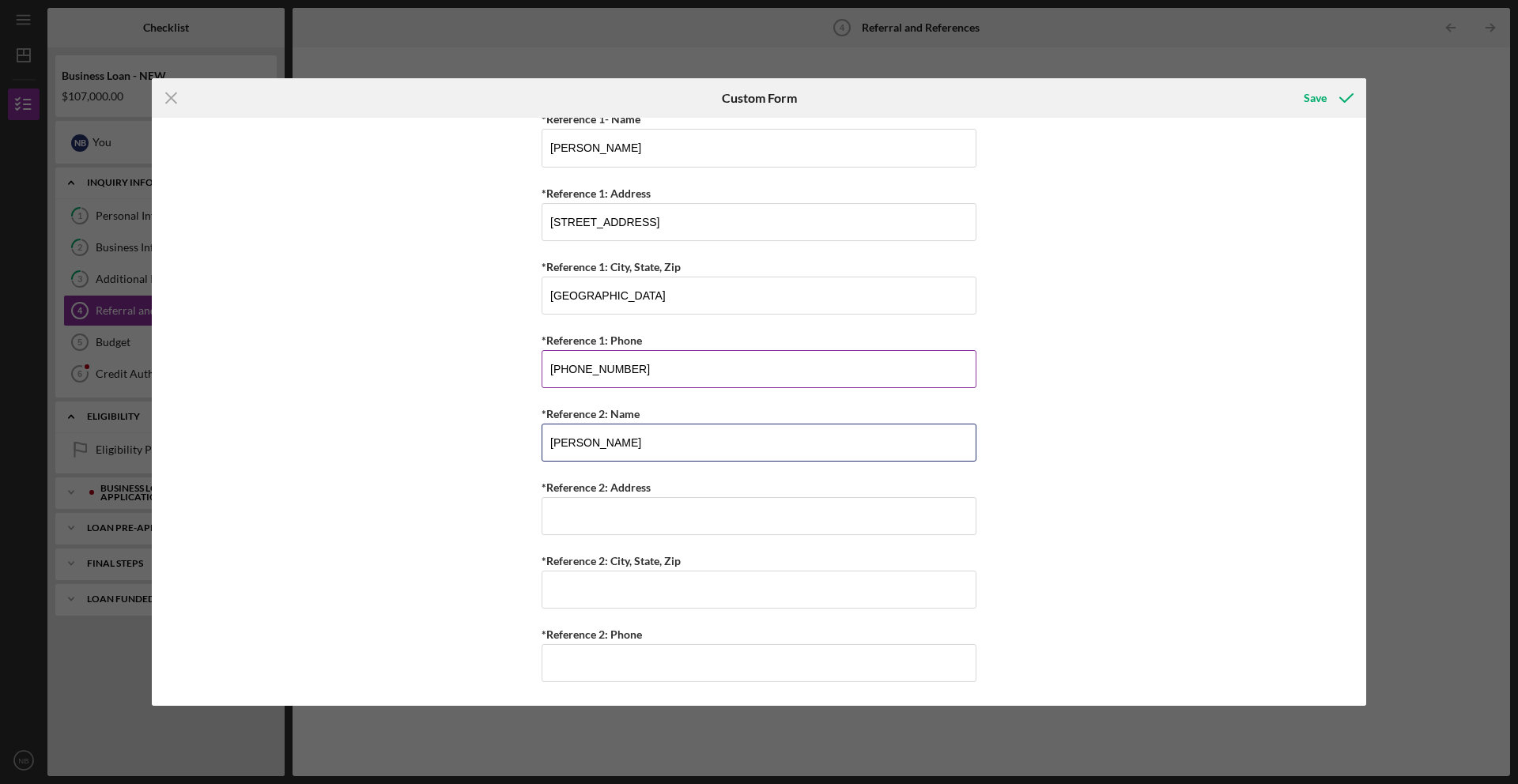
type input "JESSICA GRAHAM"
type input "9435 RIDGE AVE"
type input "SAINT LOUIS MO 63114"
type input "(314) 608-8093"
click at [1308, 100] on div "Save" at bounding box center [1315, 99] width 23 height 32
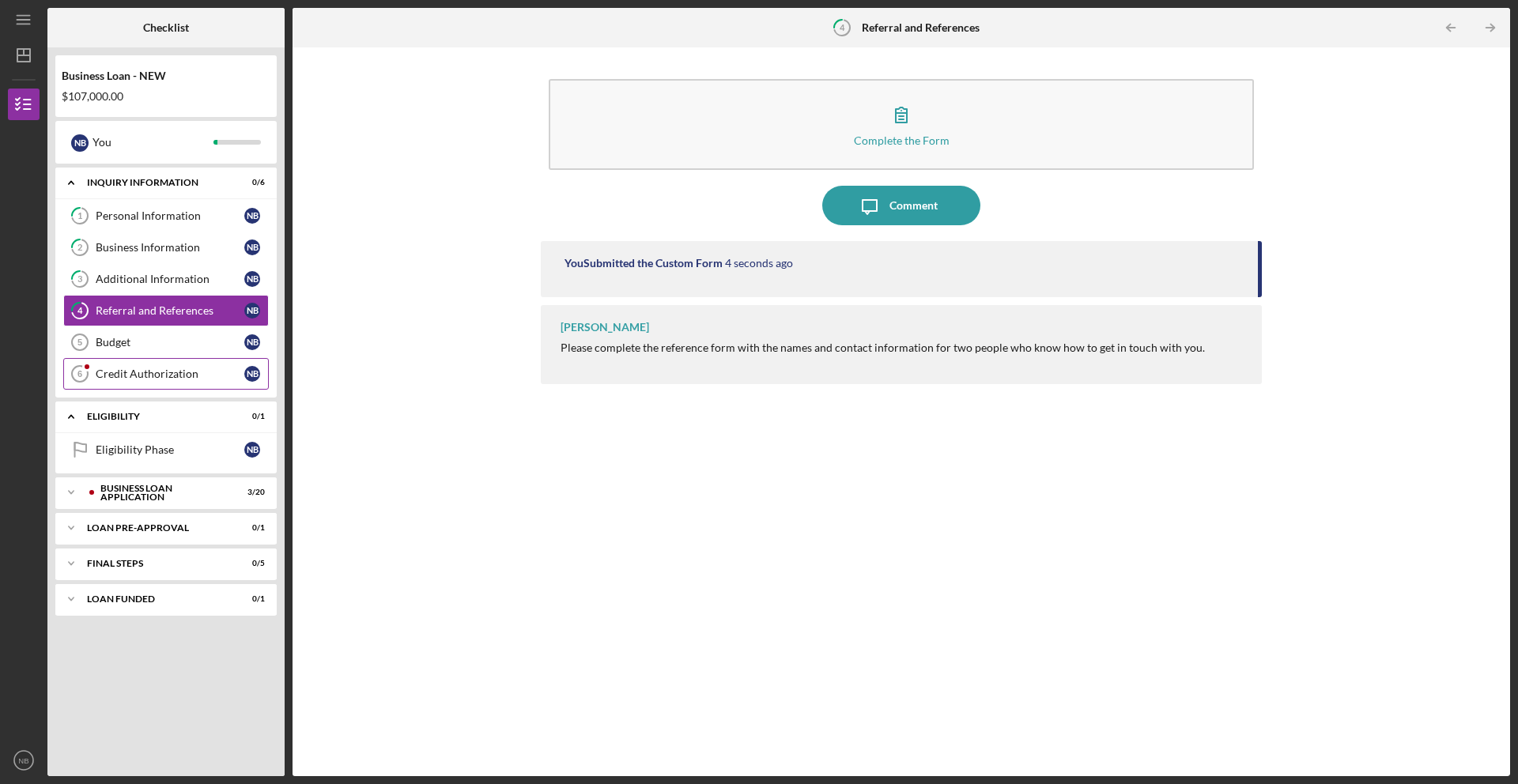
click at [182, 375] on div "Credit Authorization" at bounding box center [170, 373] width 148 height 12
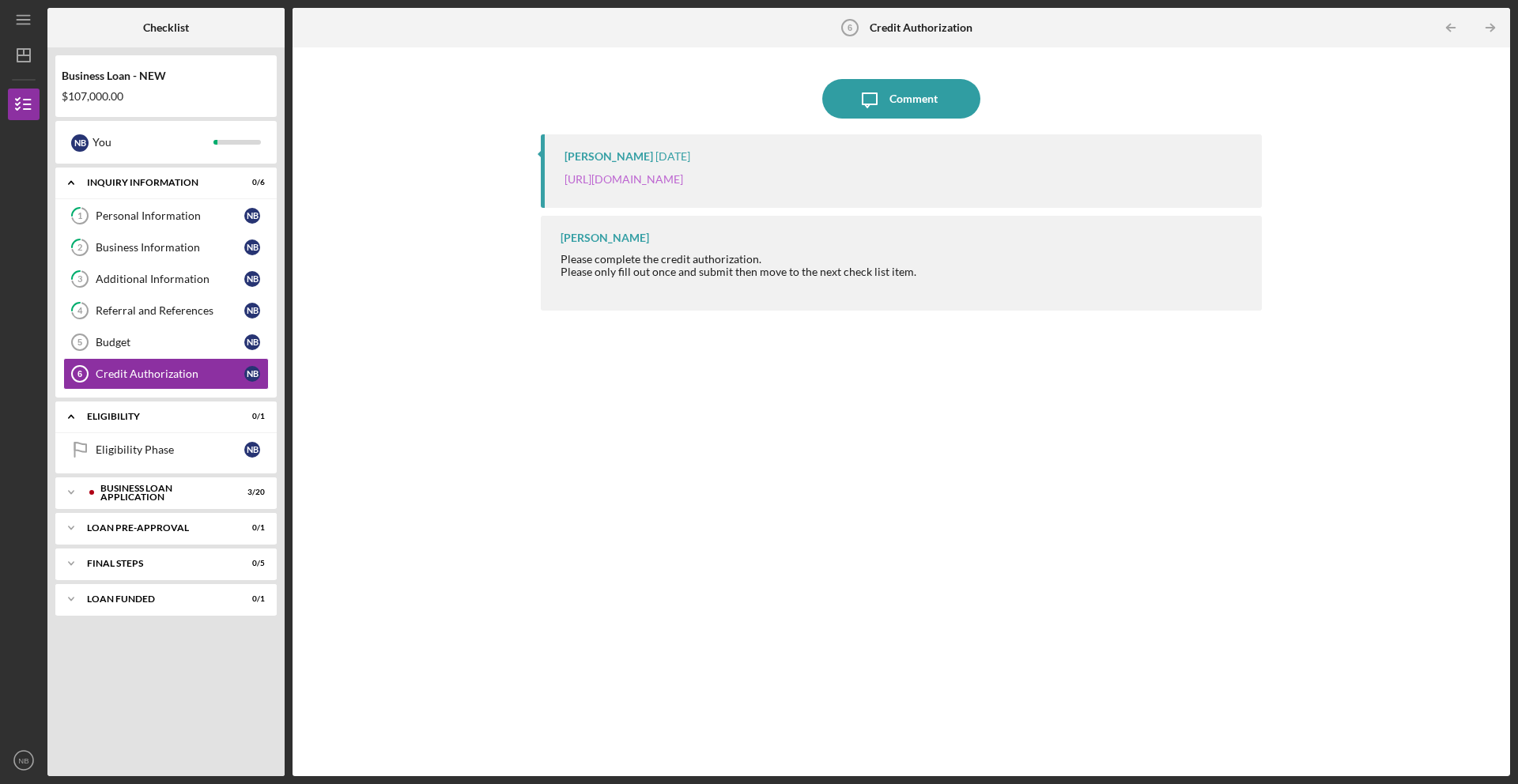
click at [683, 177] on link "https://justinepetersen.tfaforms.net/28?contactid=003PC000009geOW" at bounding box center [624, 178] width 118 height 13
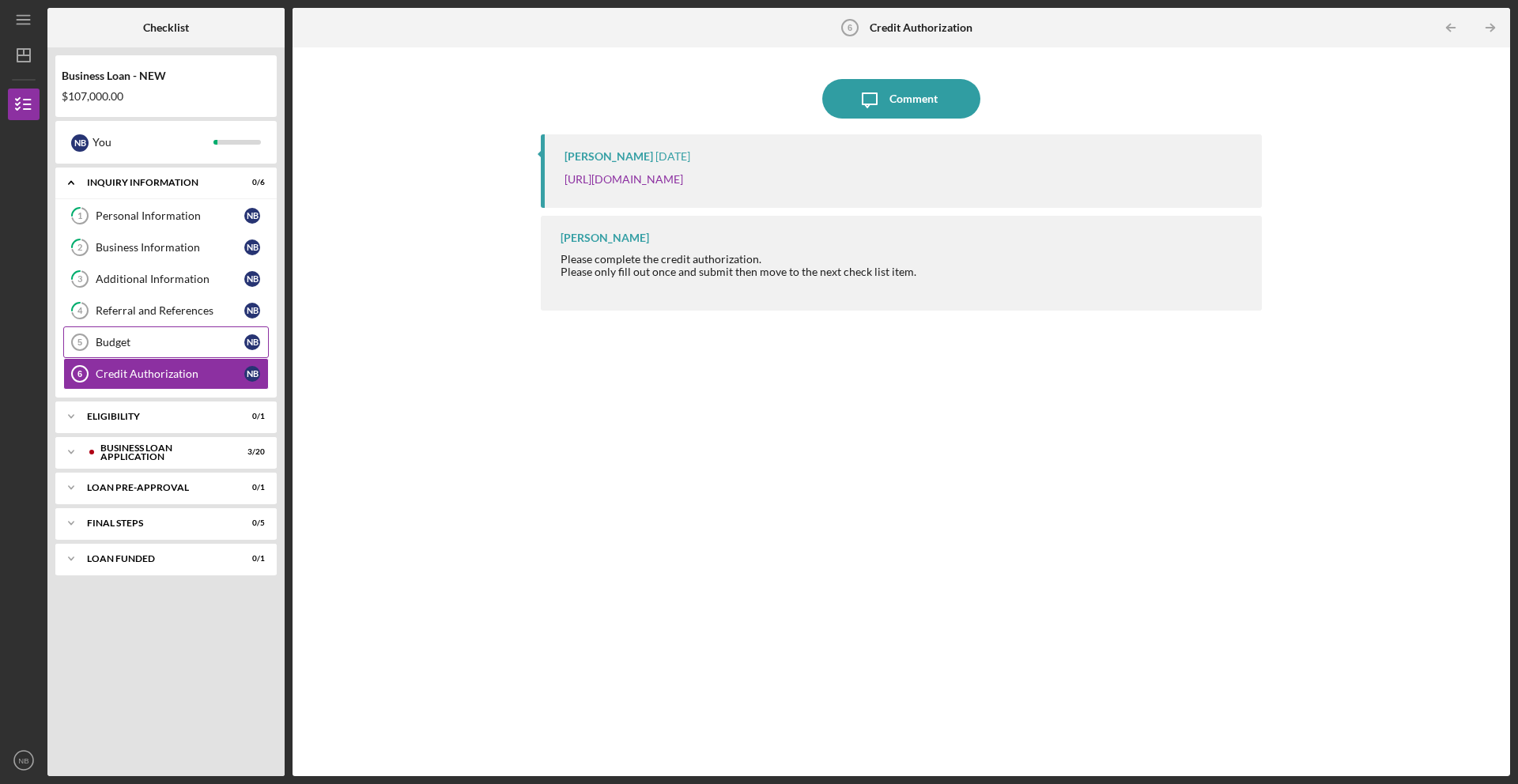
click at [195, 346] on div "Budget" at bounding box center [170, 342] width 148 height 12
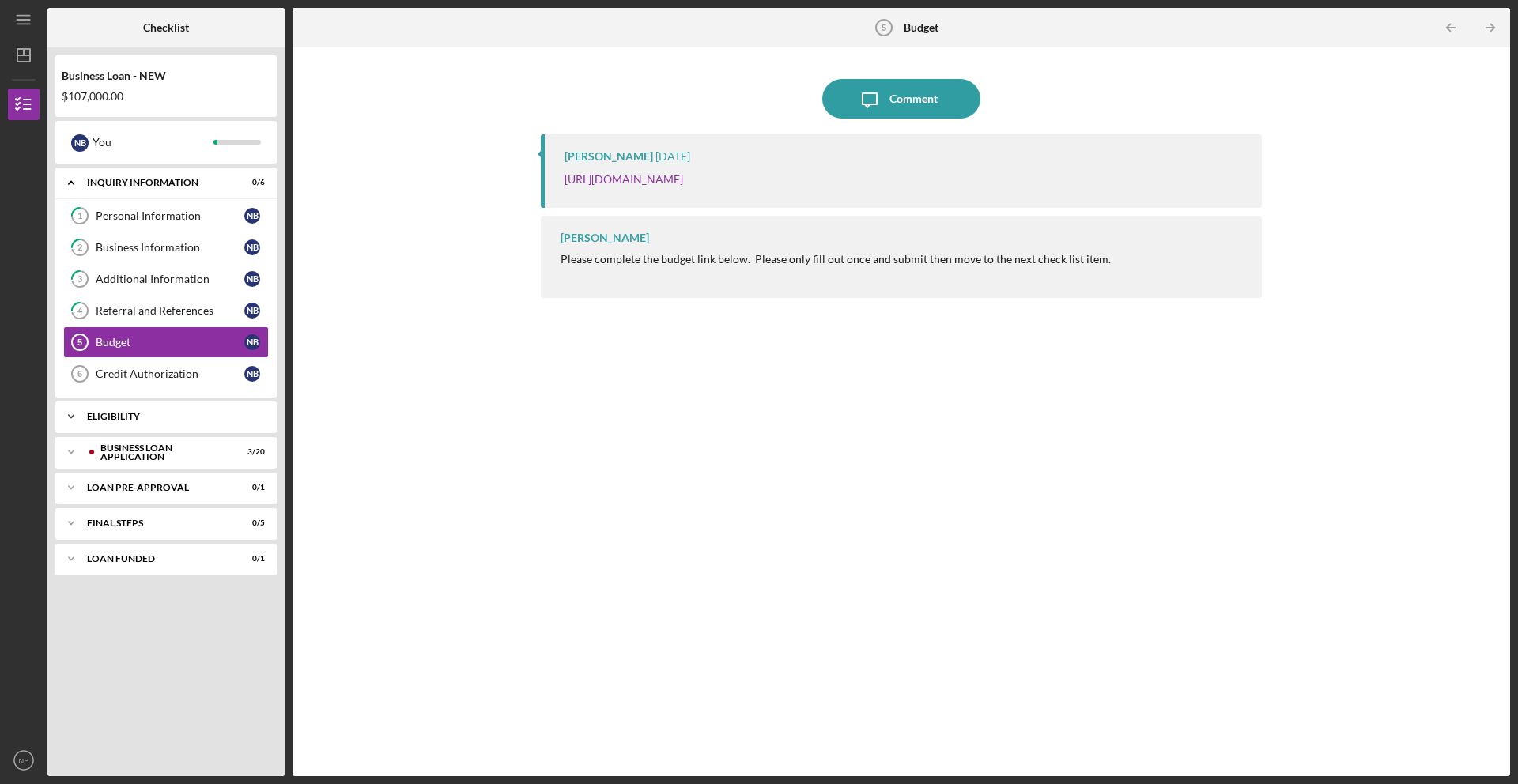
click at [189, 416] on div "ELIGIBILITY" at bounding box center [172, 416] width 170 height 9
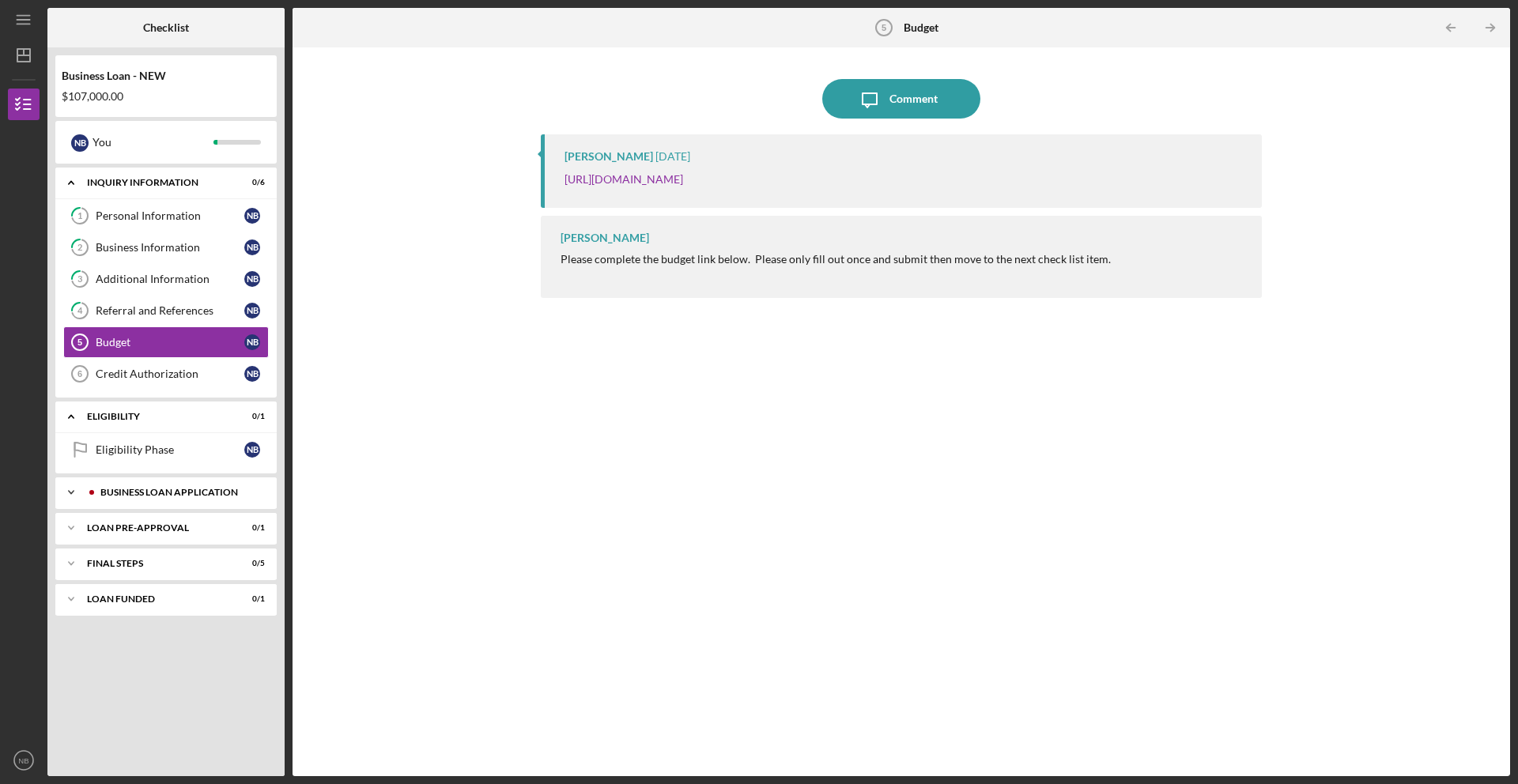
click at [207, 492] on div "BUSINESS LOAN APPLICATION" at bounding box center [178, 492] width 157 height 9
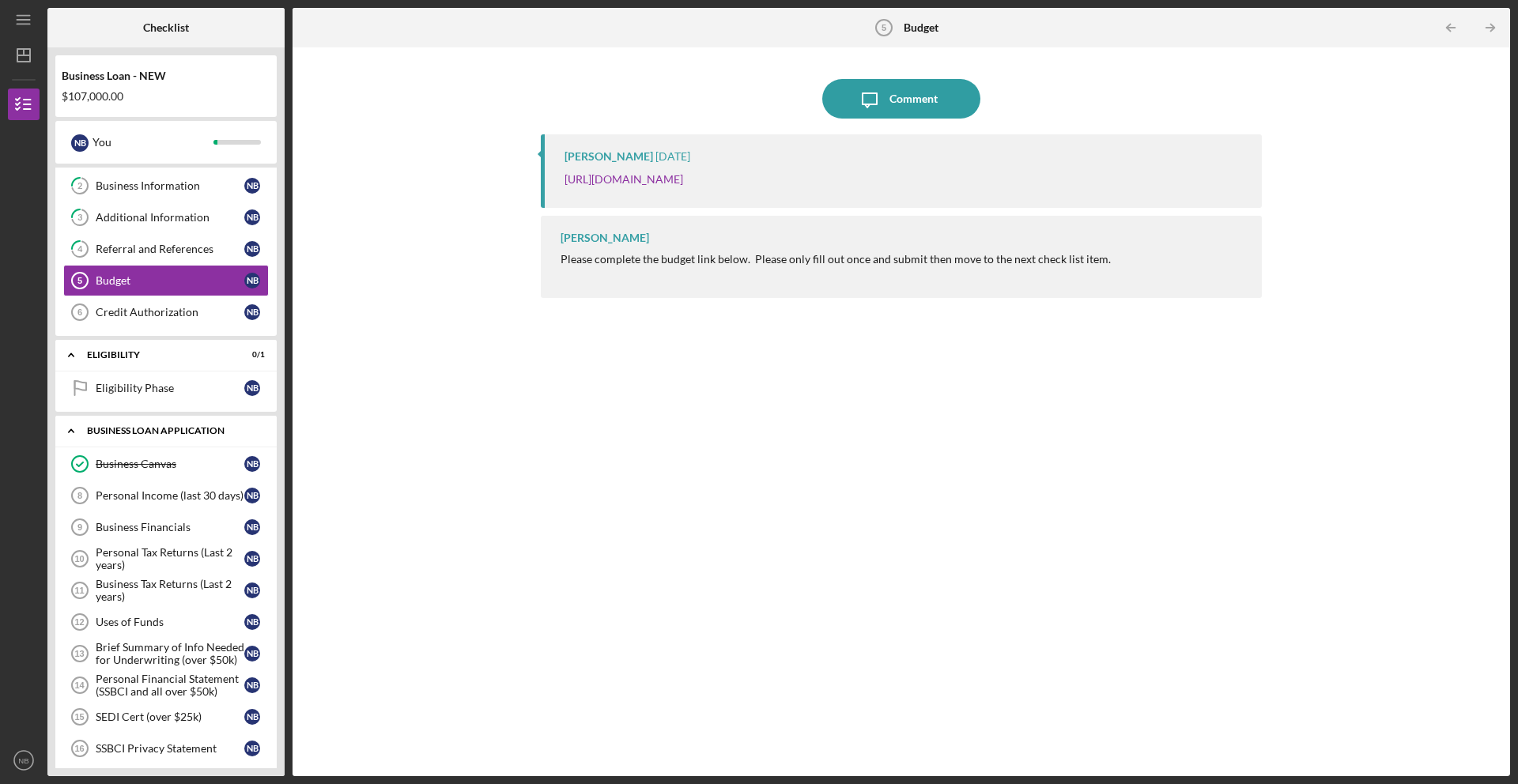
scroll to position [65, 0]
click at [193, 484] on link "Personal Income (last 30 days) 8 Personal Income (last 30 days) N B" at bounding box center [165, 492] width 206 height 32
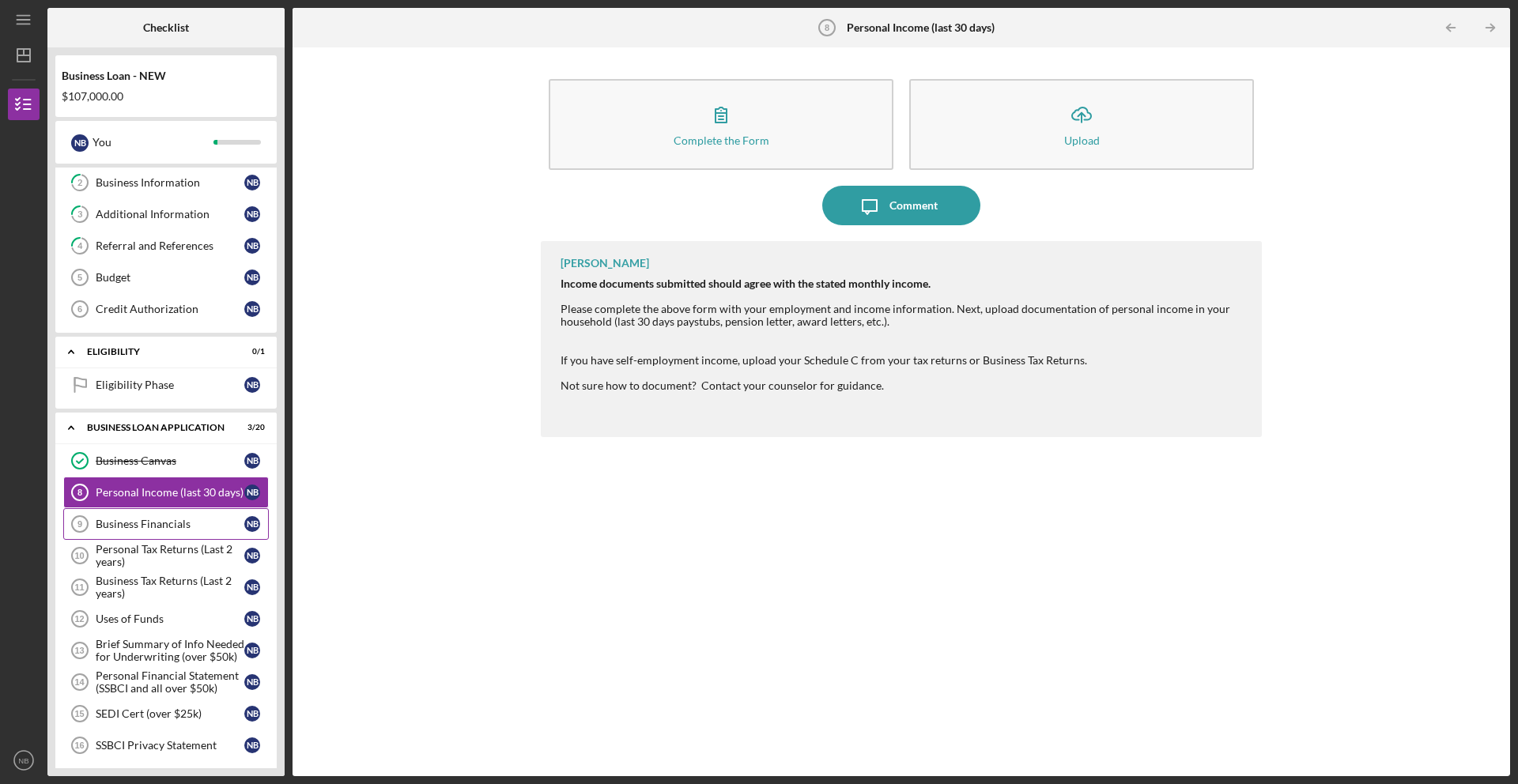
click at [188, 526] on div "Business Financials" at bounding box center [170, 523] width 148 height 12
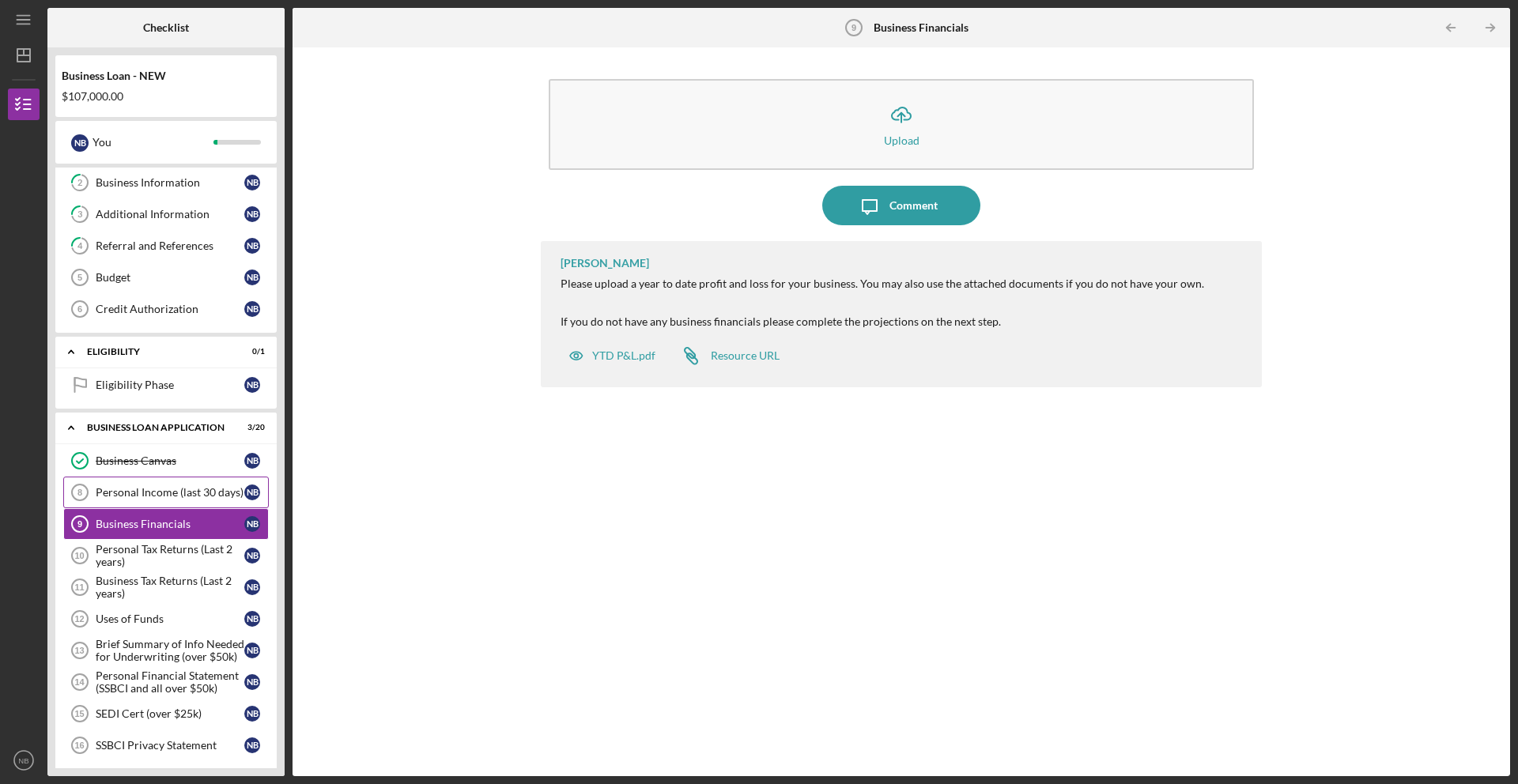
click at [180, 492] on div "Personal Income (last 30 days)" at bounding box center [170, 492] width 148 height 12
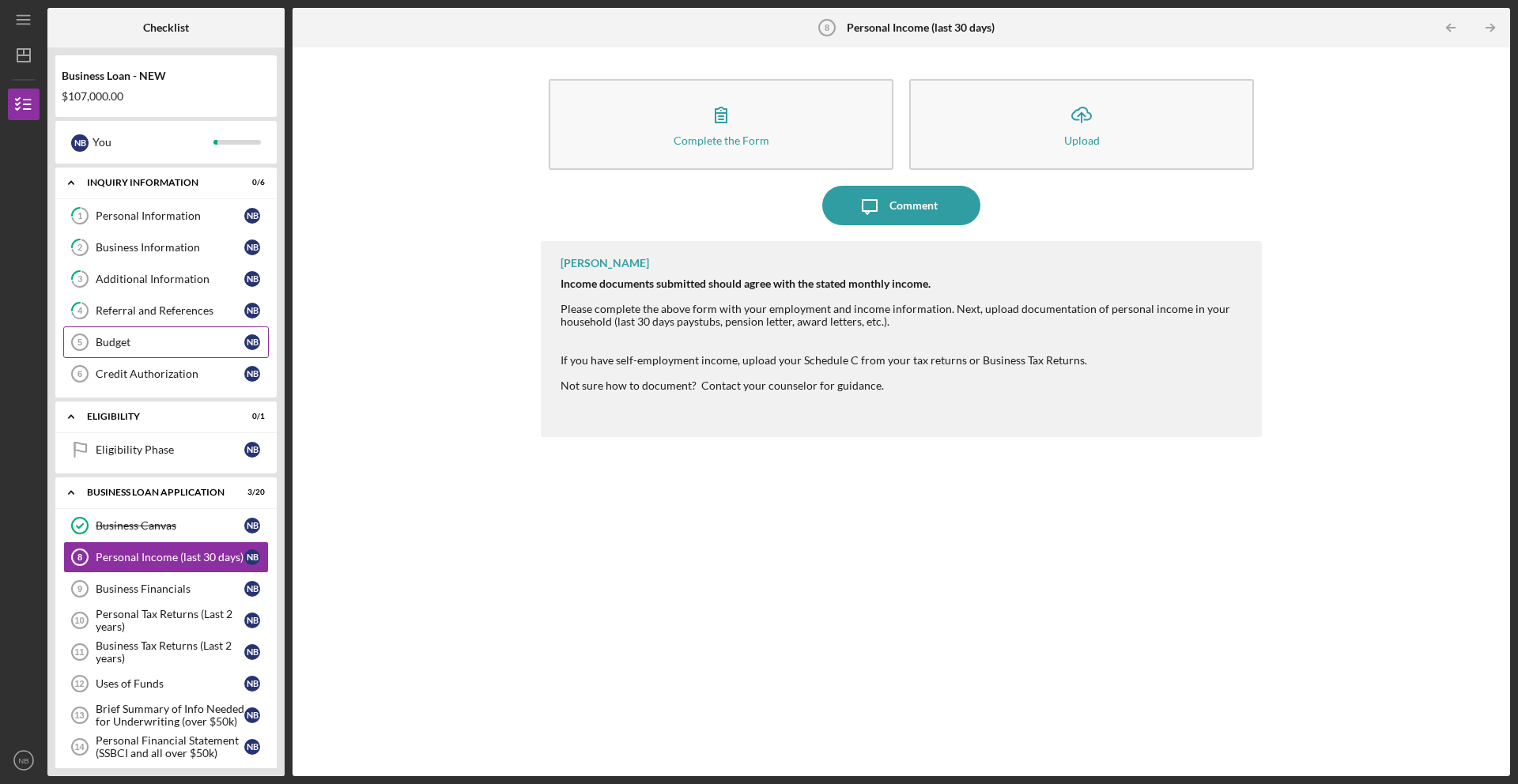
click at [122, 344] on div "Budget" at bounding box center [170, 342] width 148 height 12
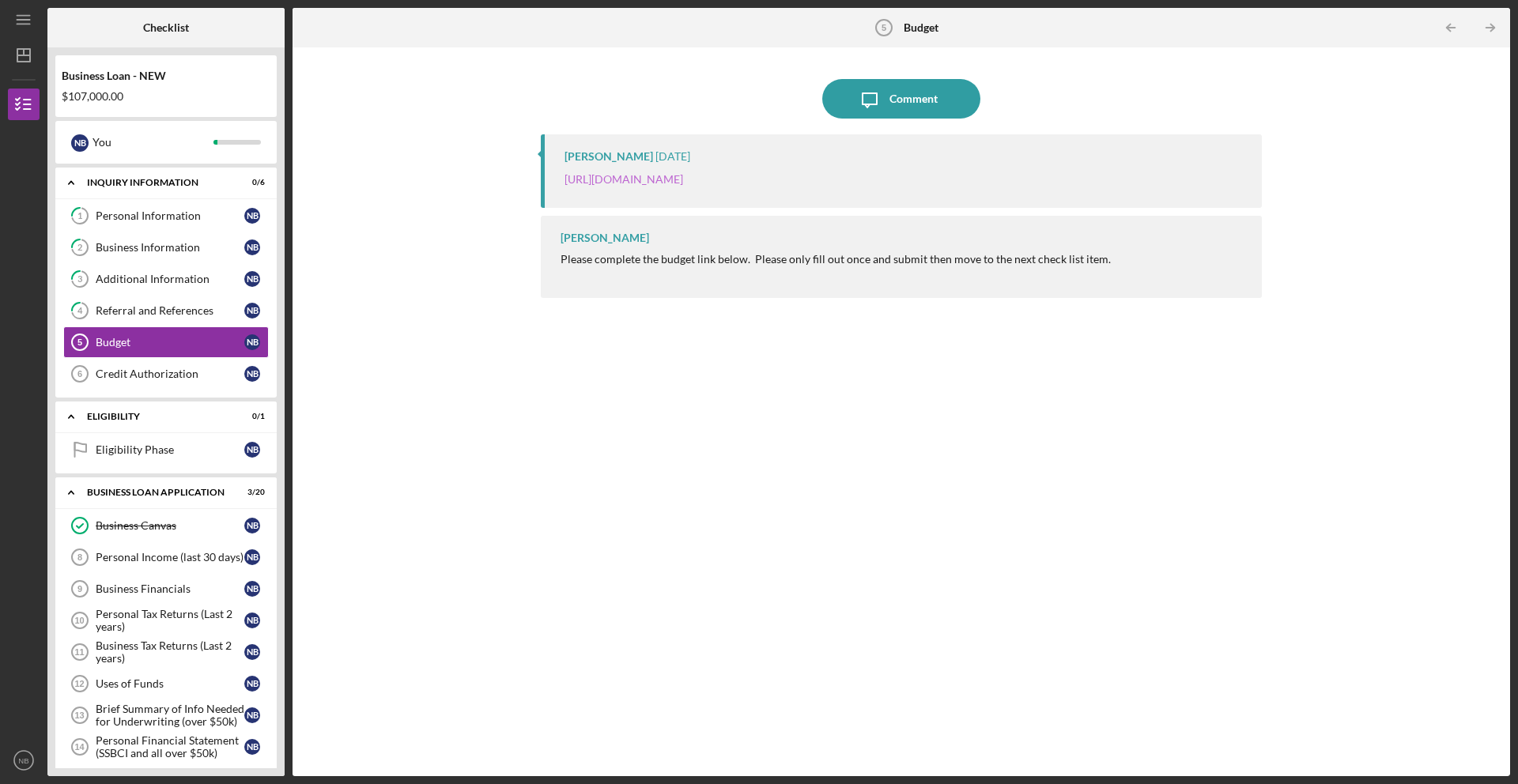
click at [683, 182] on link "[URL][DOMAIN_NAME]" at bounding box center [624, 178] width 118 height 13
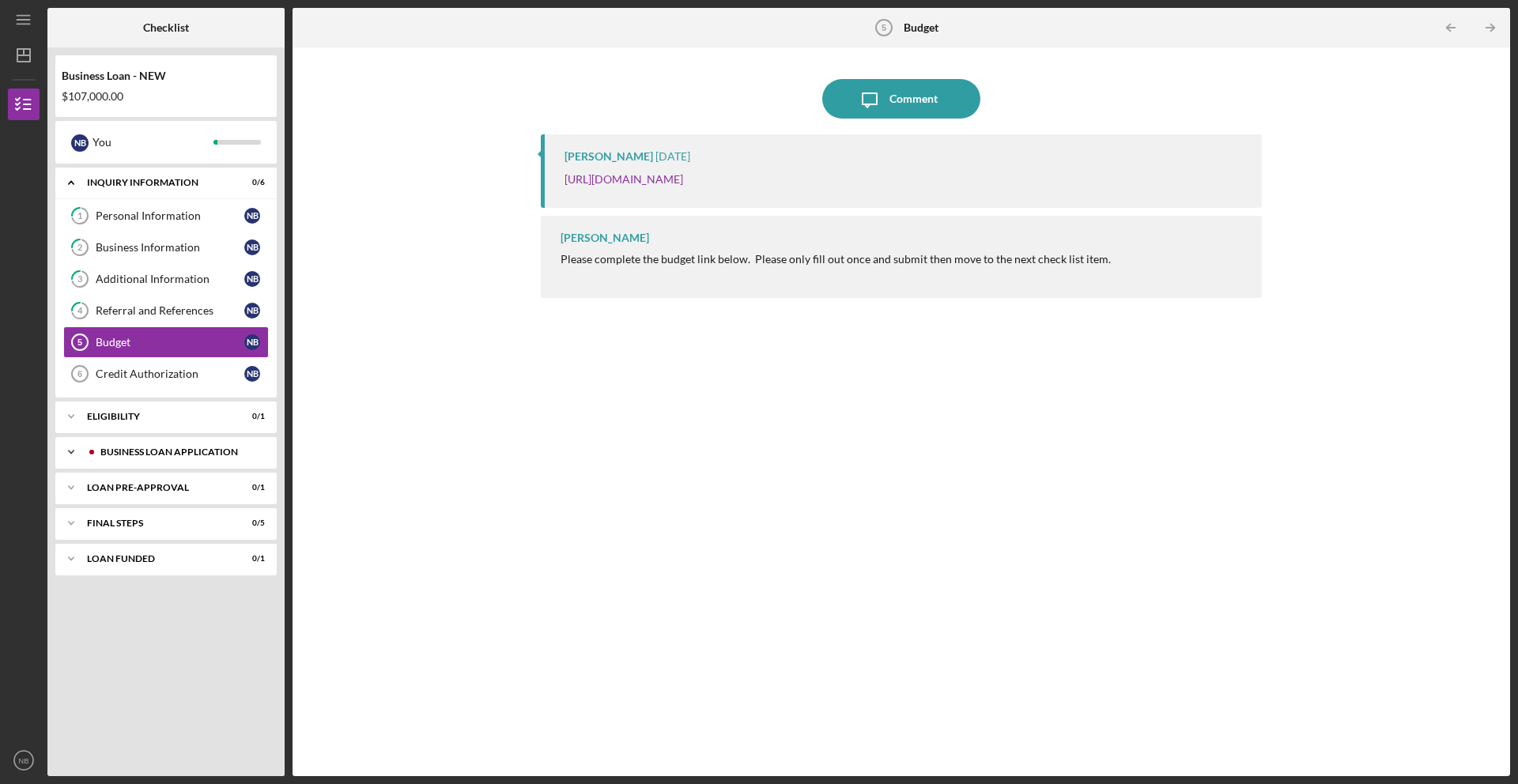
click at [178, 441] on div "Icon/Expander BUSINESS LOAN APPLICATION 3 / 20" at bounding box center [166, 453] width 222 height 32
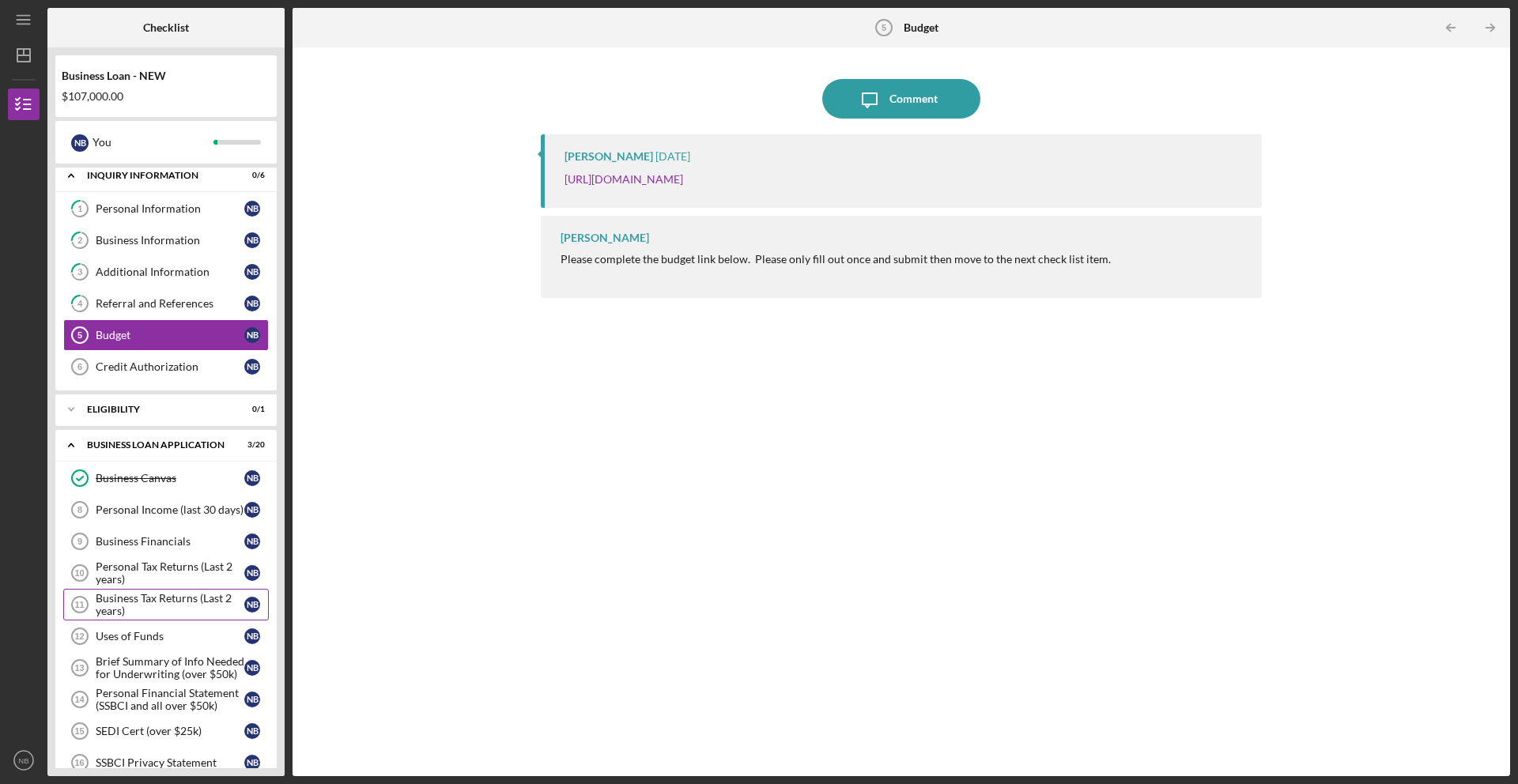
scroll to position [23, 0]
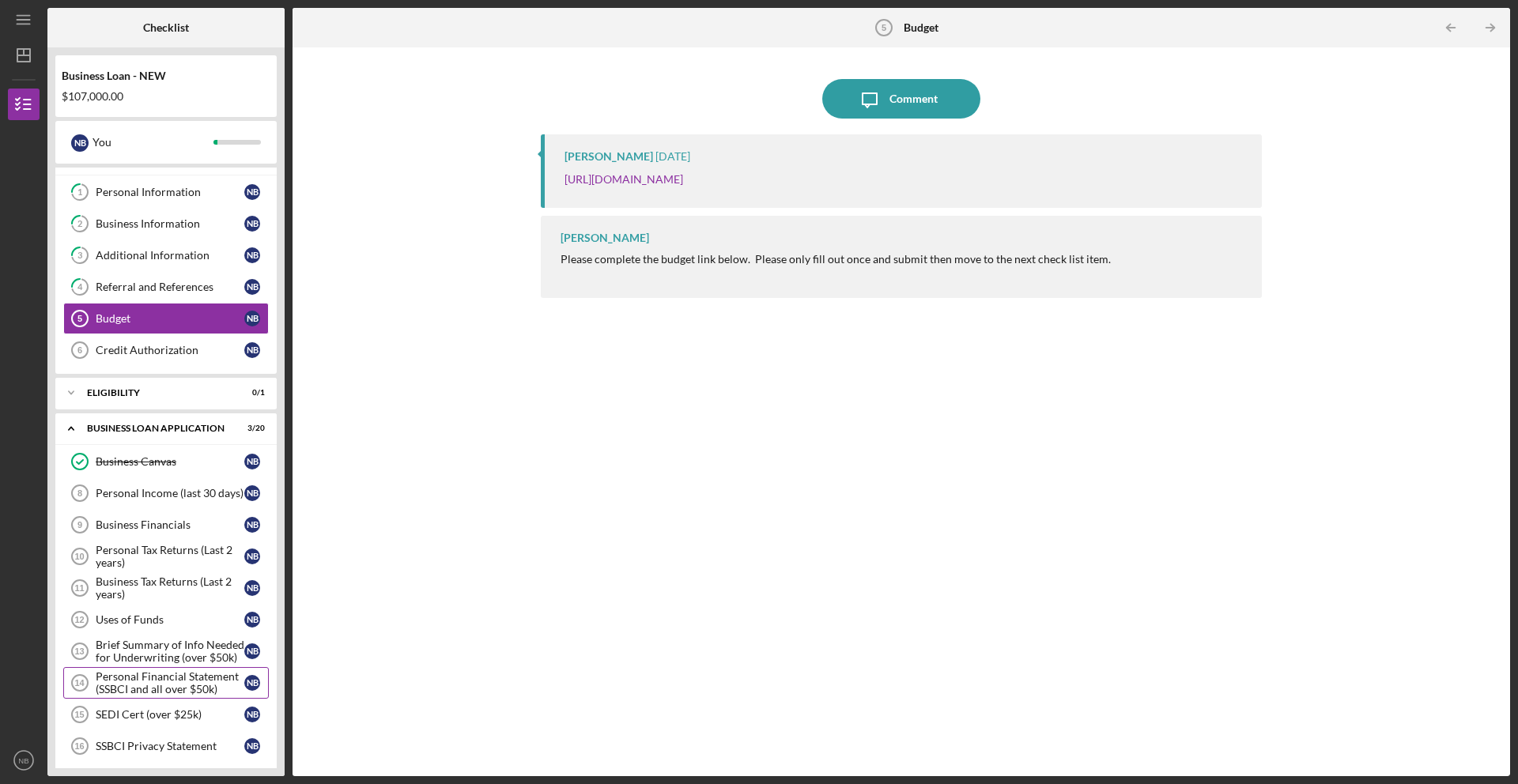
click at [203, 685] on div "Personal Financial Statement (SSBCI and all over $50k)" at bounding box center [170, 683] width 148 height 25
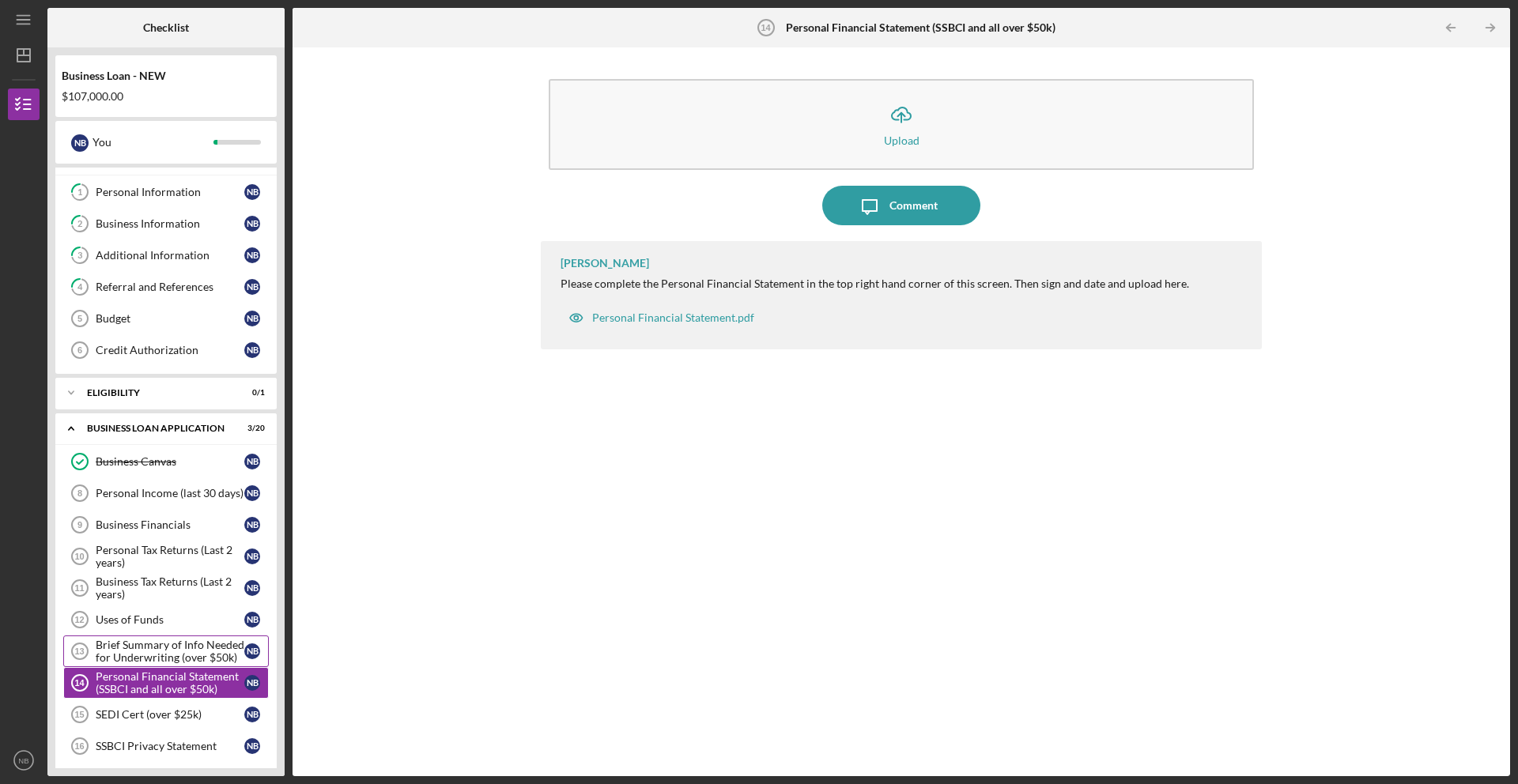
click at [194, 649] on div "Brief Summary of Info Needed for Underwriting (over $50k)" at bounding box center [170, 651] width 148 height 25
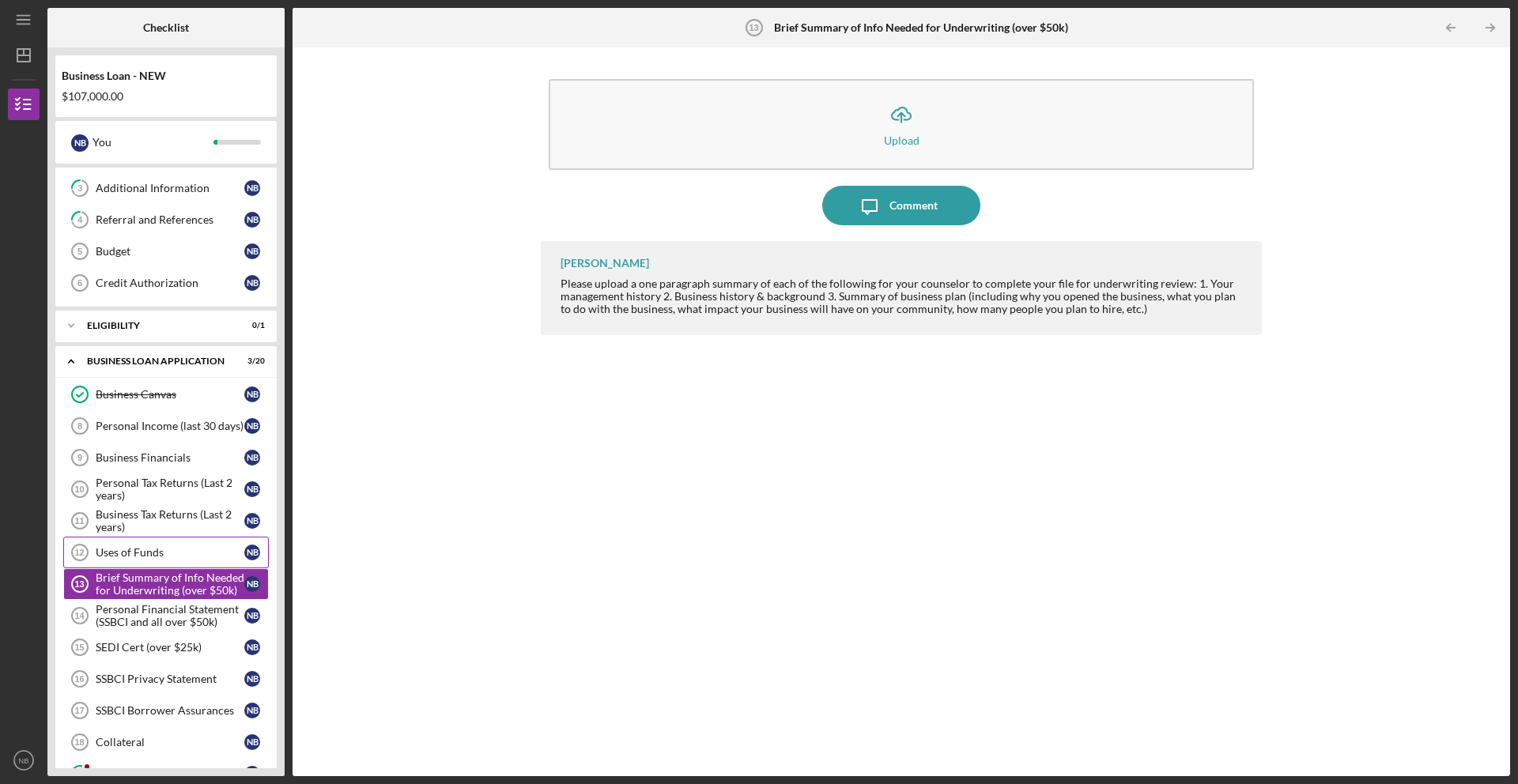
scroll to position [204, 0]
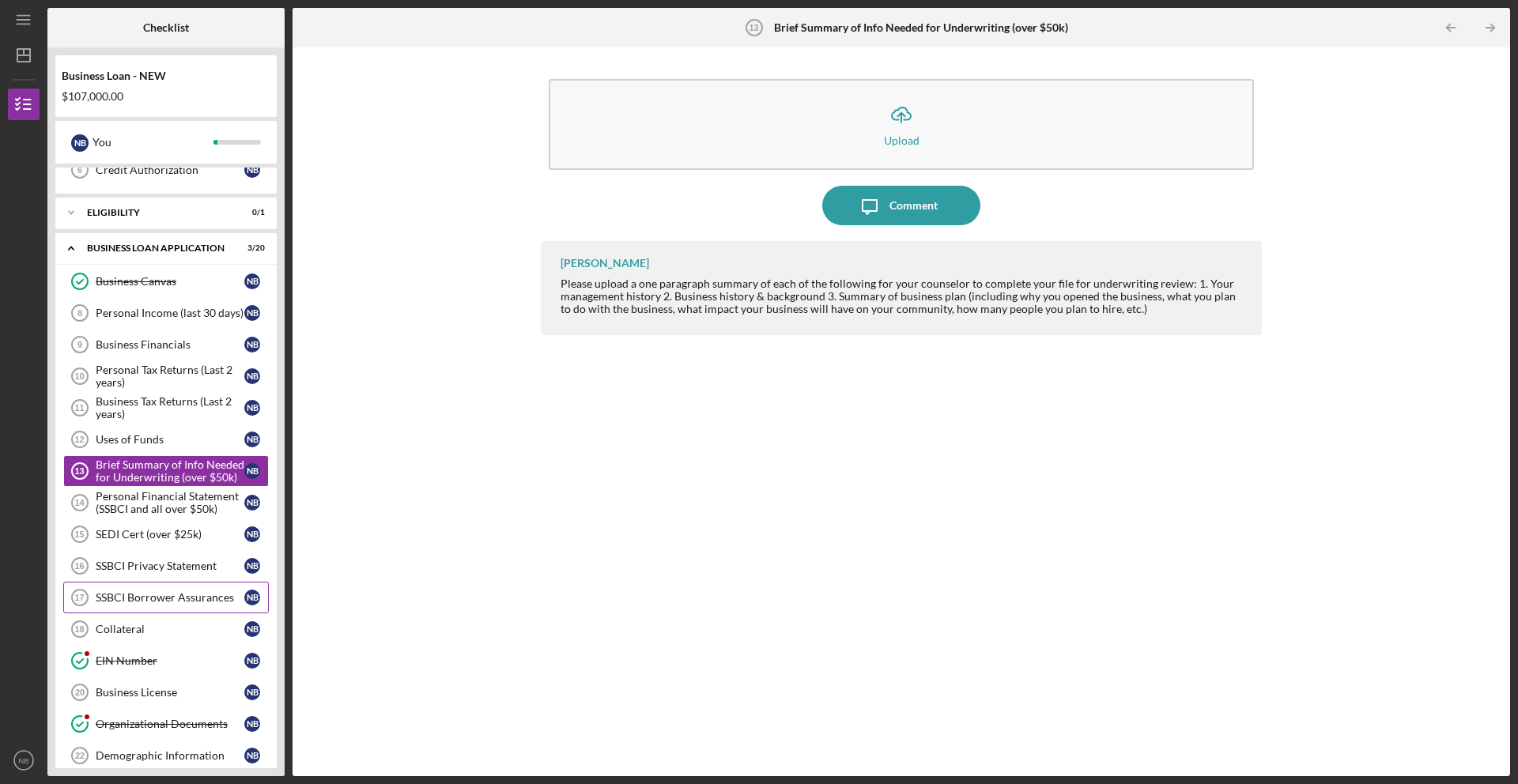
click at [180, 595] on div "SSBCI Borrower Assurances" at bounding box center [170, 596] width 148 height 12
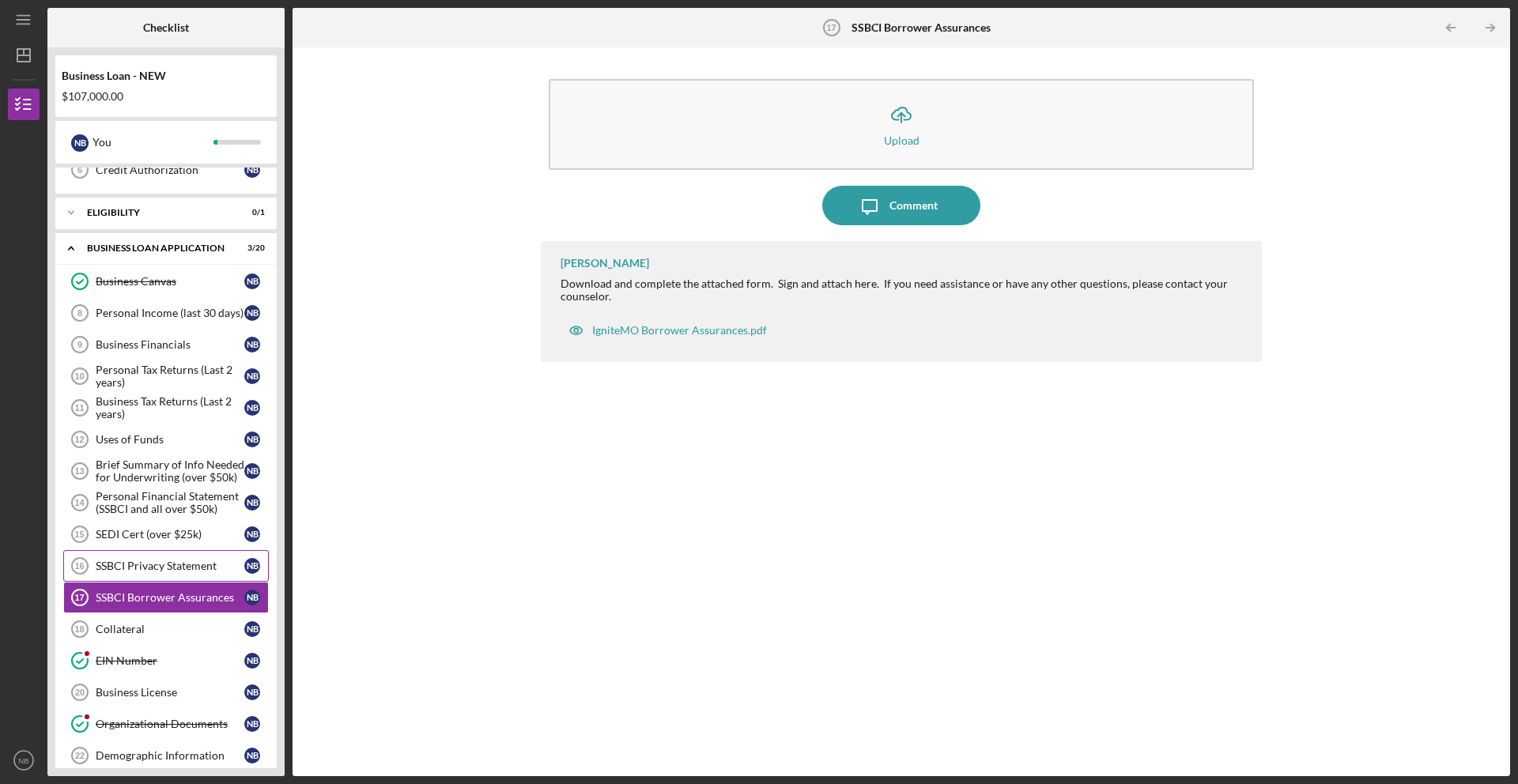
click at [163, 576] on link "SSBCI Privacy Statement 16 SSBCI Privacy Statement N B" at bounding box center [165, 566] width 206 height 32
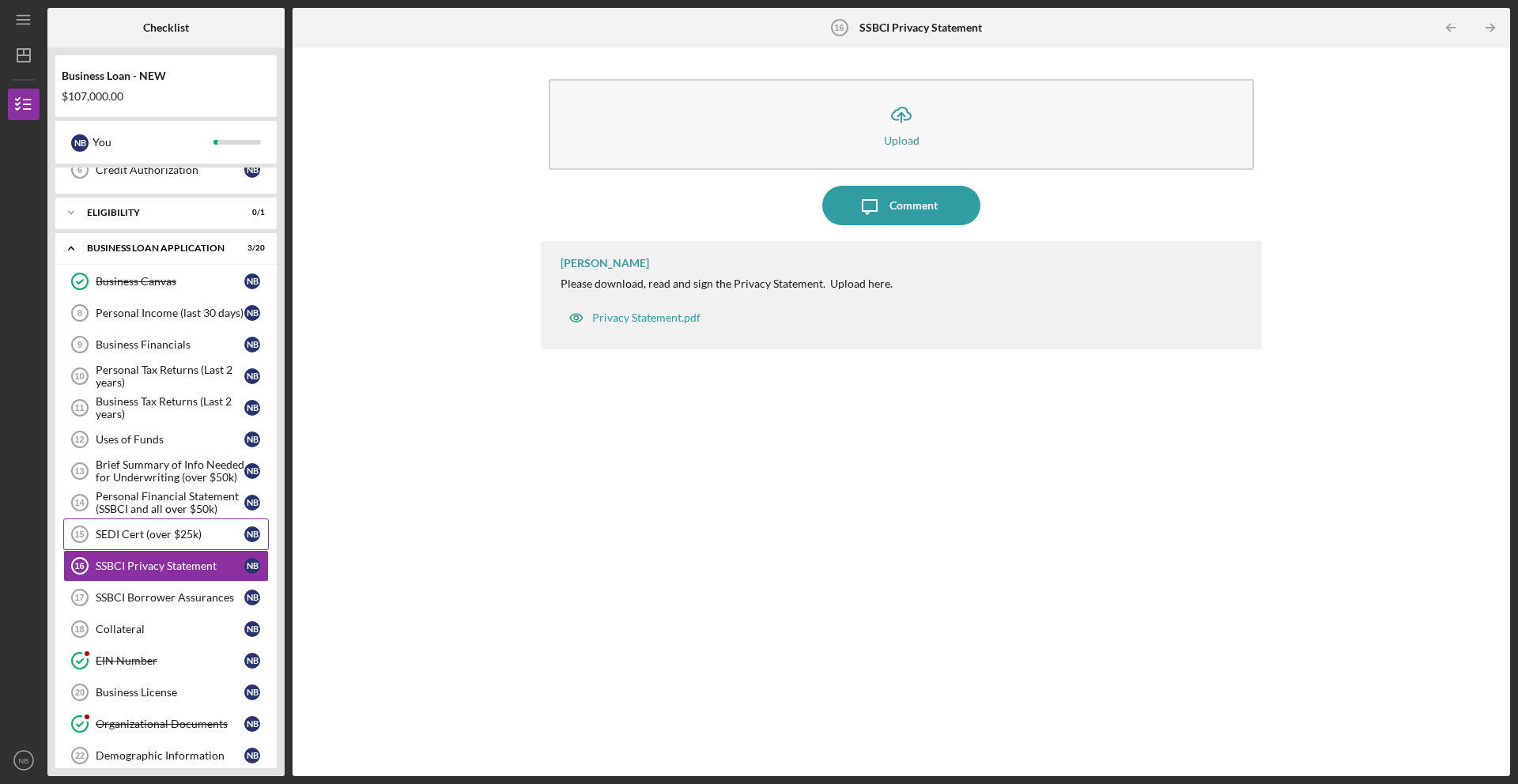
click at [147, 543] on link "SEDI Cert (over $25k) 15 SEDI Cert (over $25k) N B" at bounding box center [165, 534] width 206 height 32
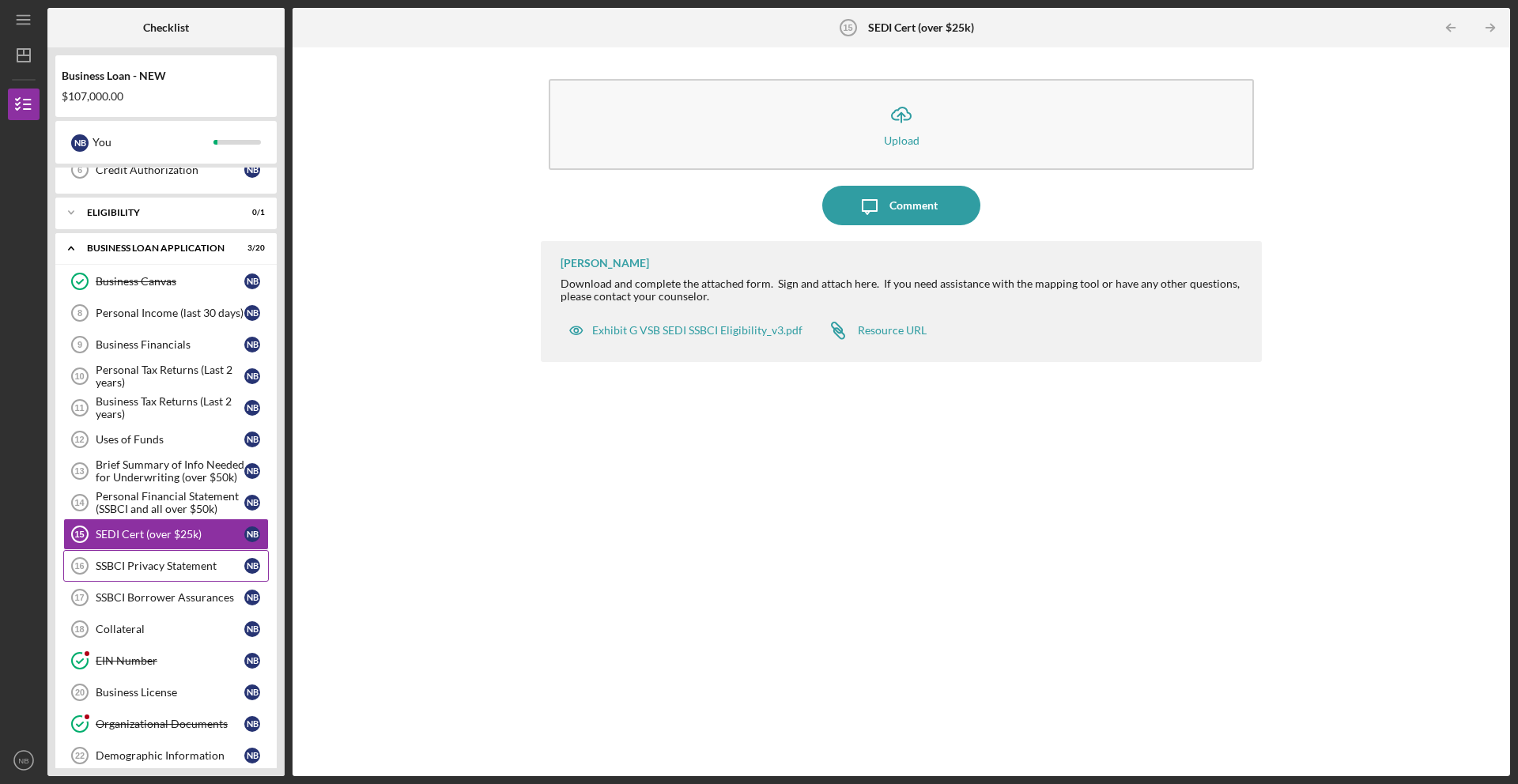
scroll to position [456, 0]
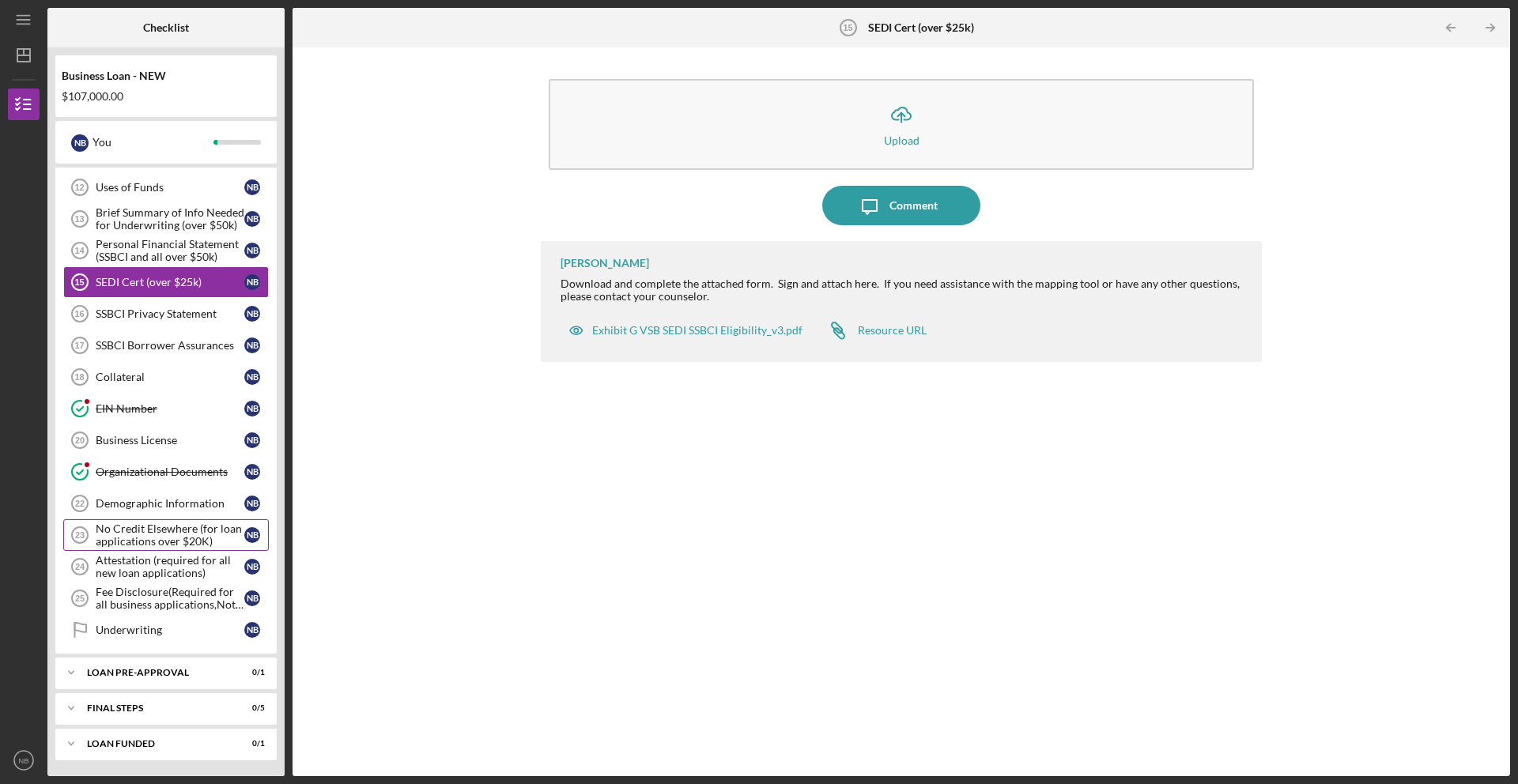
click at [167, 539] on div "No Credit Elsewhere (for loan applications over $20K)" at bounding box center [170, 534] width 148 height 25
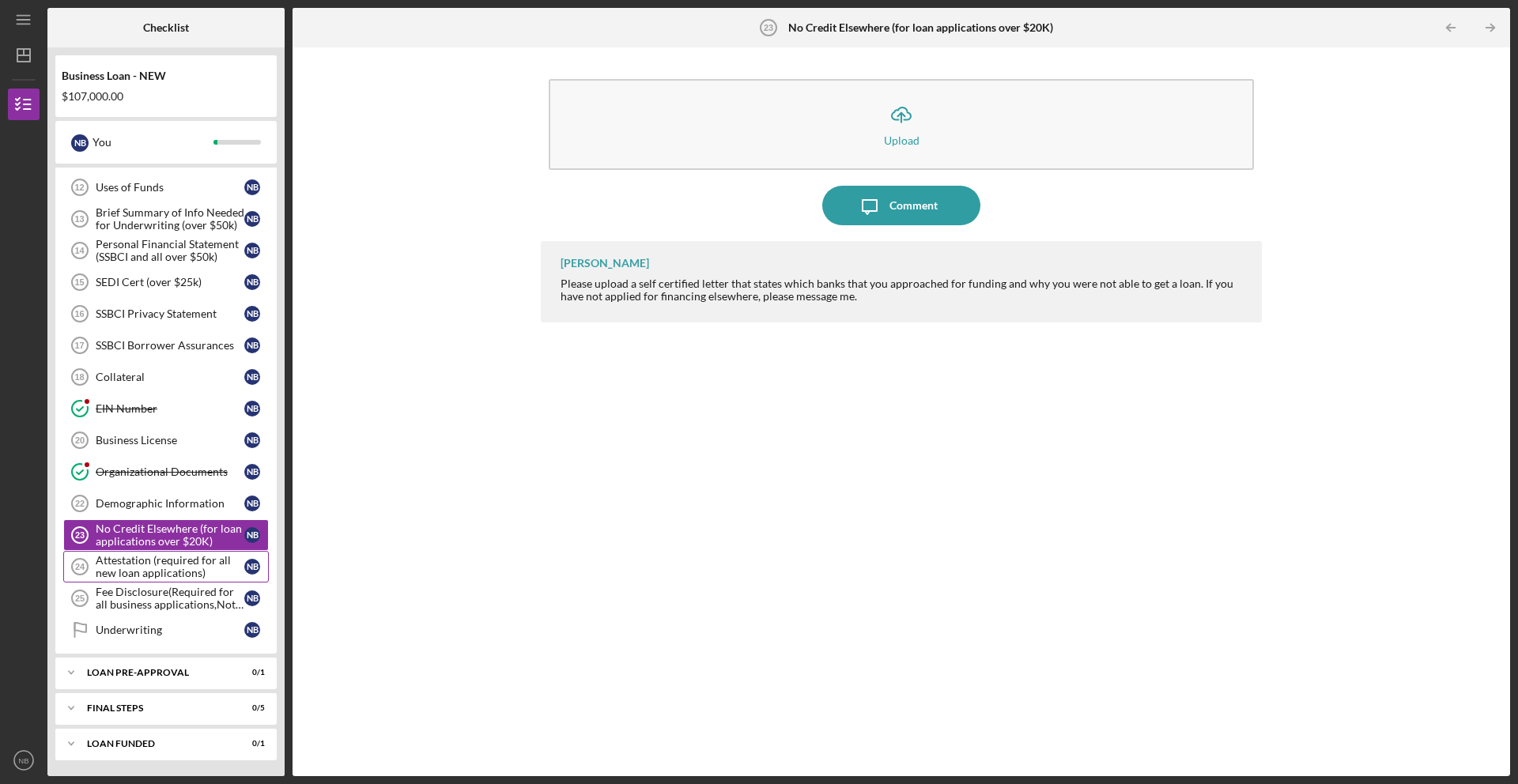
click at [187, 576] on div "Attestation (required for all new loan applications)" at bounding box center [170, 566] width 148 height 25
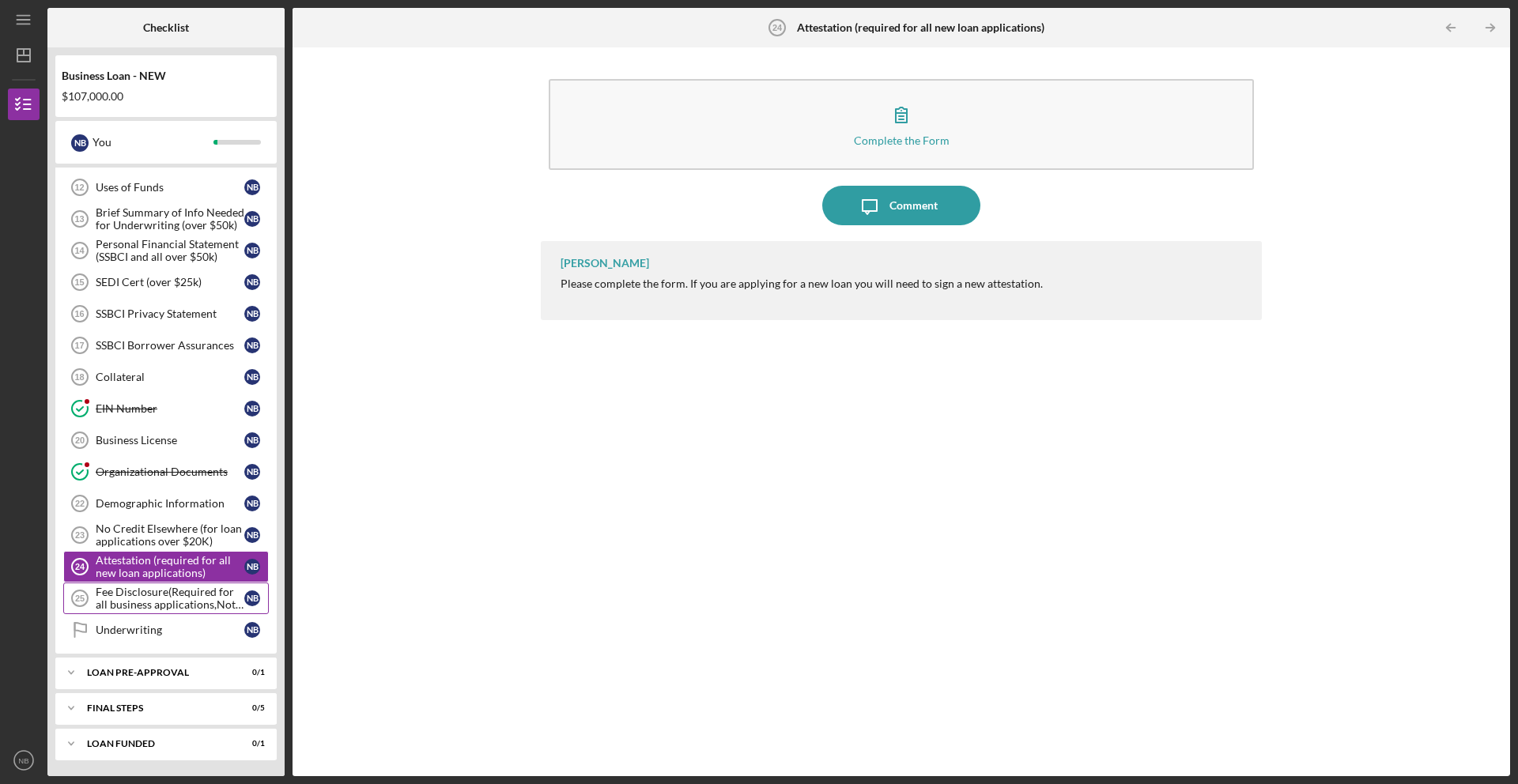
click at [174, 591] on div "Fee Disclosure(Required for all business applications,Not needed for Contractor…" at bounding box center [170, 598] width 148 height 25
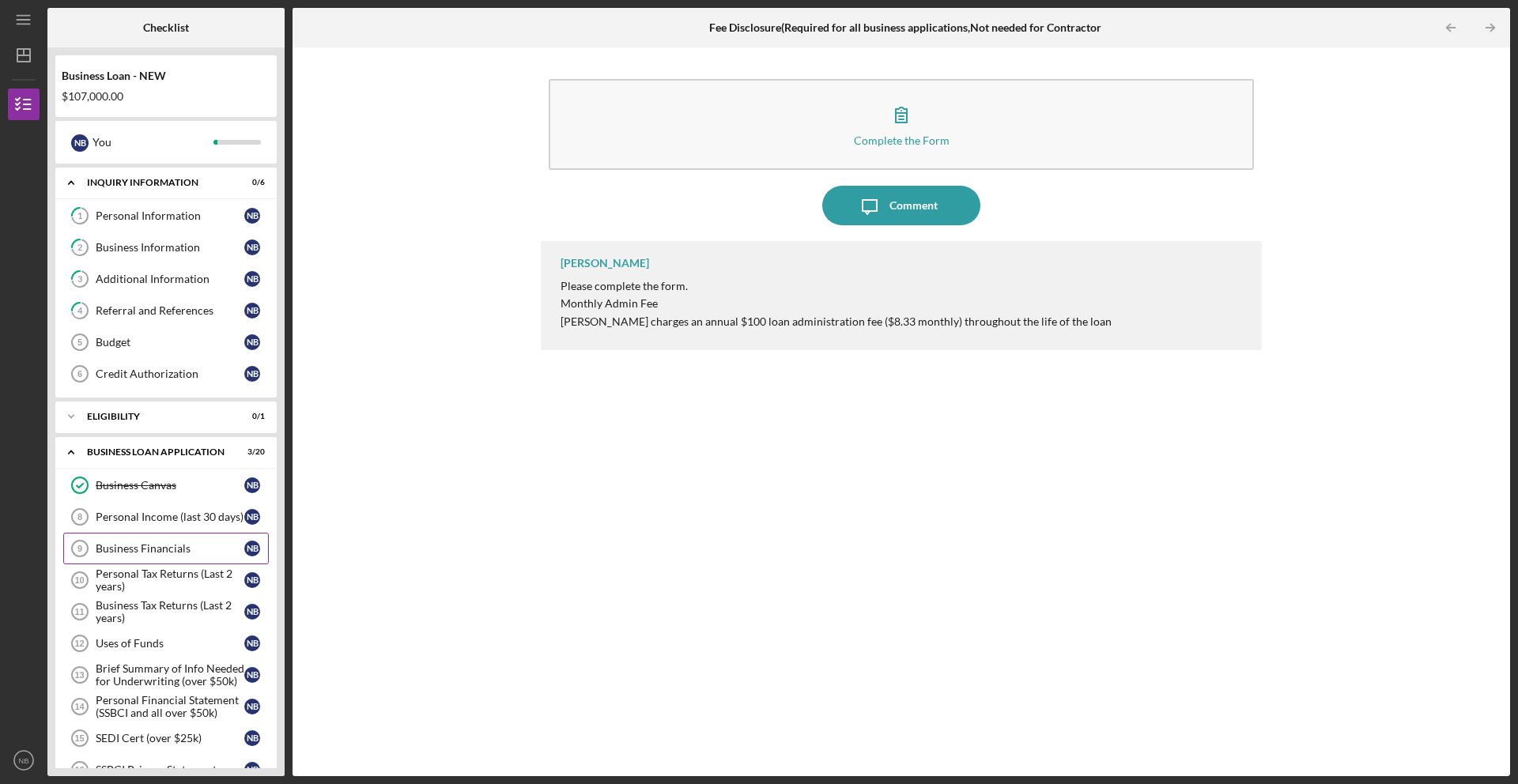
scroll to position [456, 0]
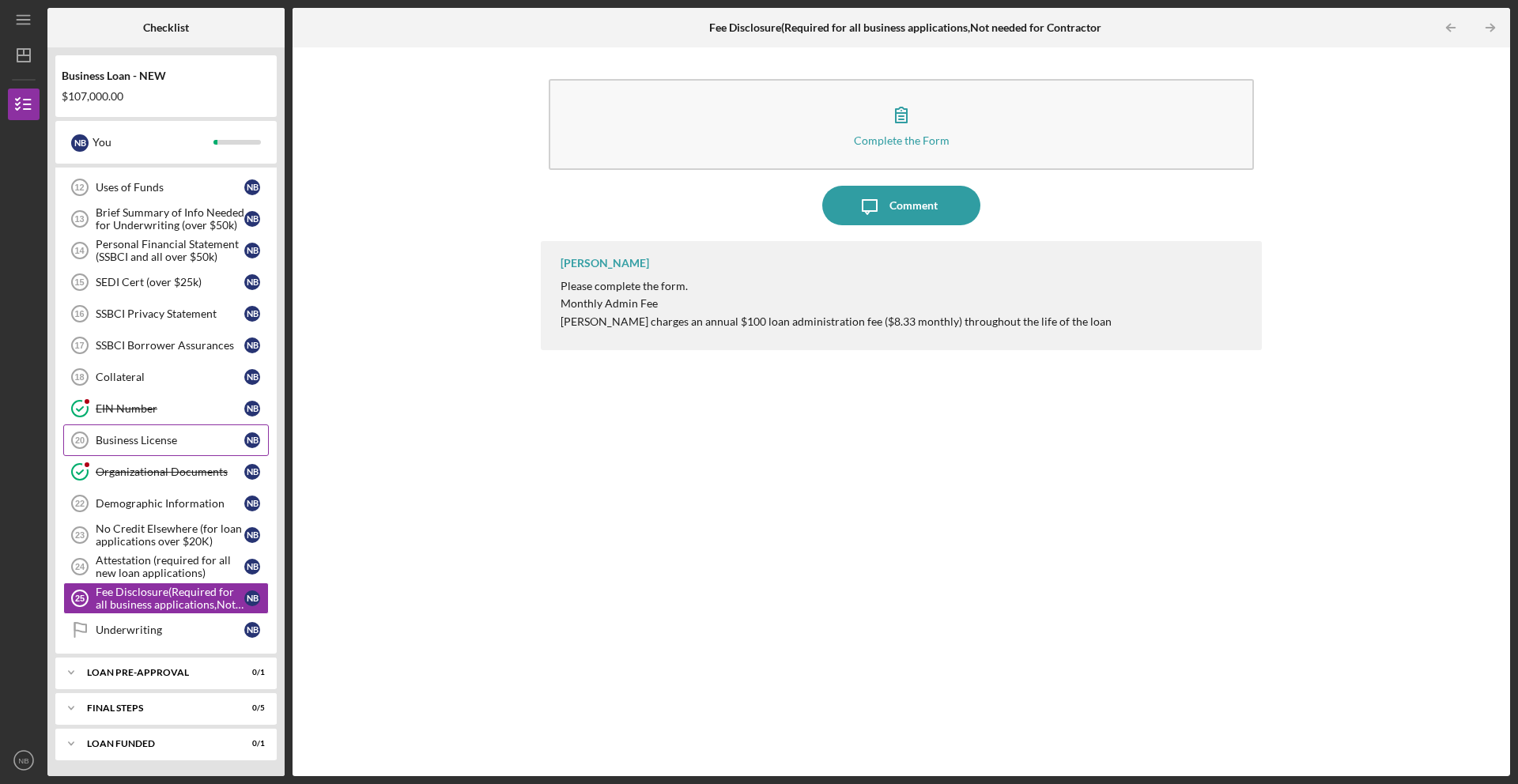
click at [127, 434] on div "Business License" at bounding box center [170, 439] width 148 height 12
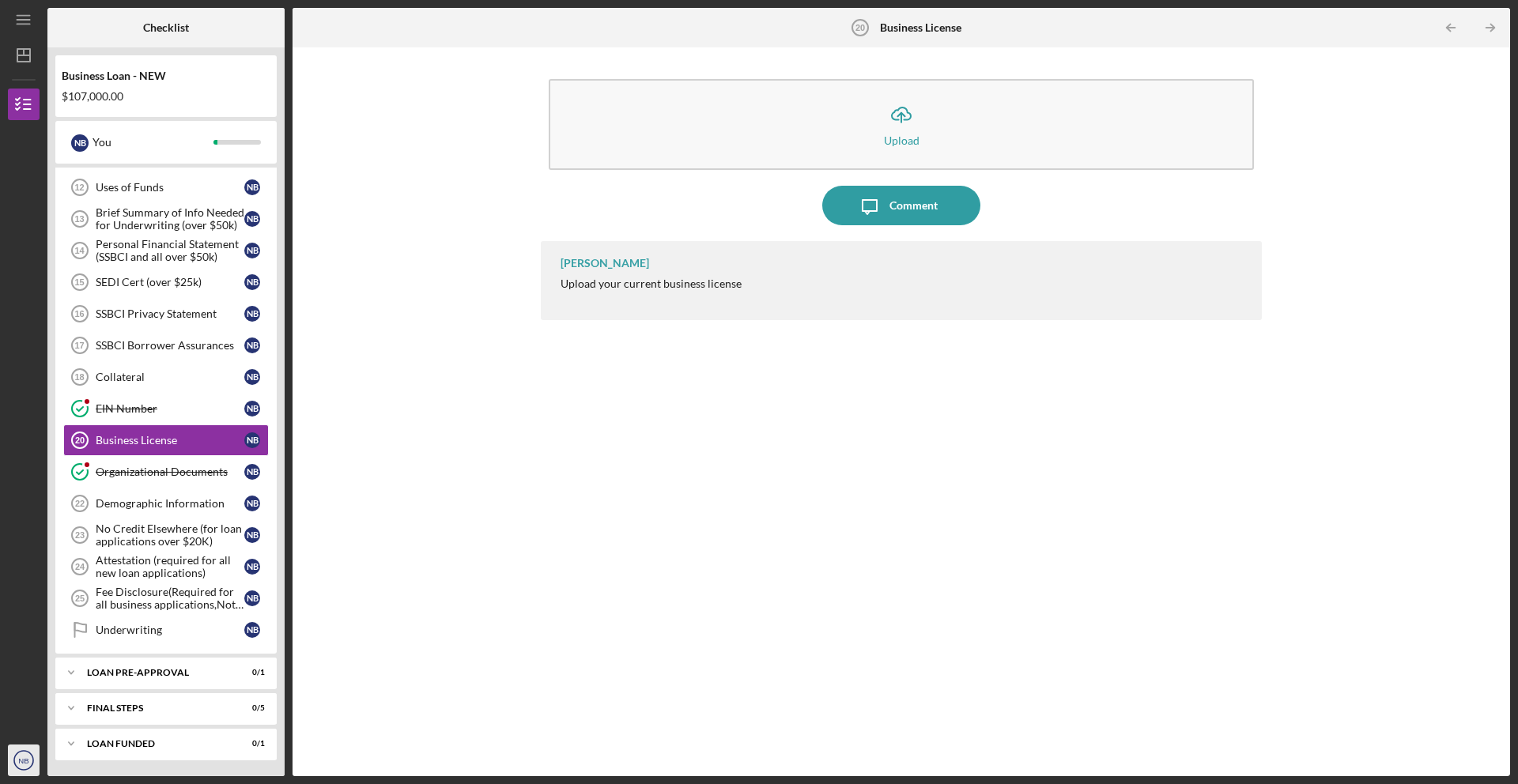
click at [17, 764] on icon "NB" at bounding box center [23, 761] width 32 height 39
click at [33, 727] on link "Logout" at bounding box center [95, 722] width 174 height 33
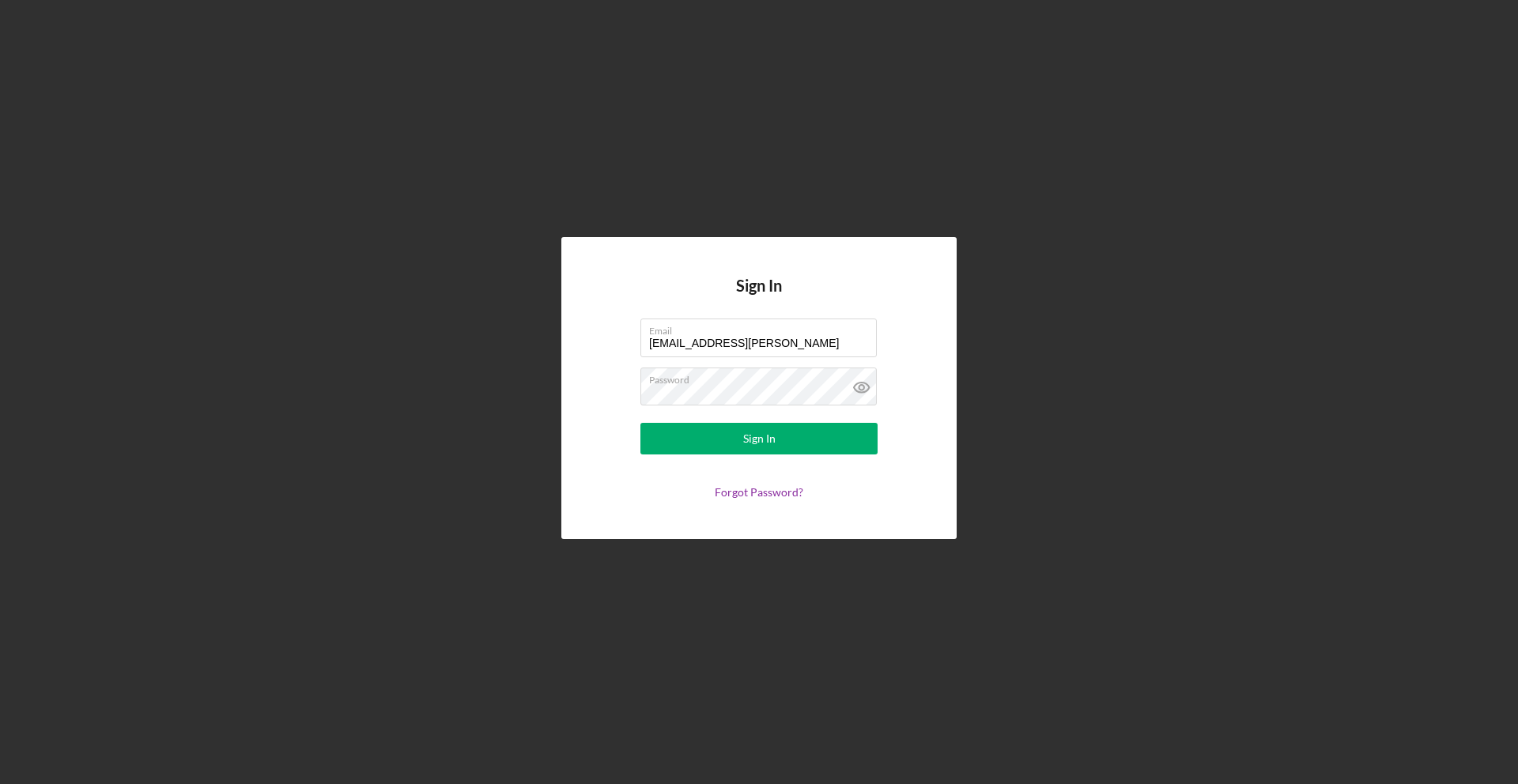
type input "[EMAIL_ADDRESS][PERSON_NAME]"
